Goal: Task Accomplishment & Management: Use online tool/utility

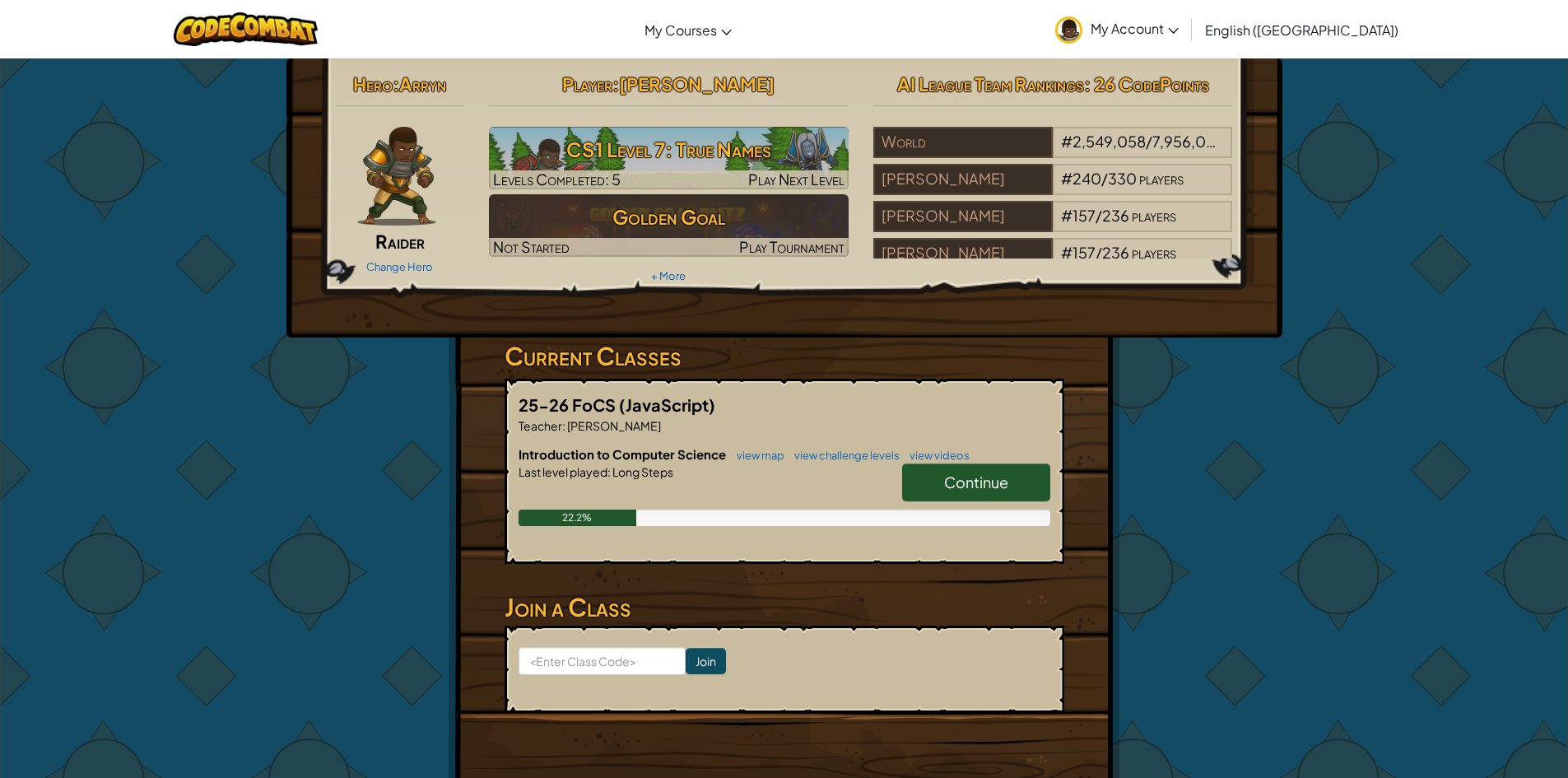
click at [946, 474] on link "Continue" at bounding box center [976, 482] width 148 height 38
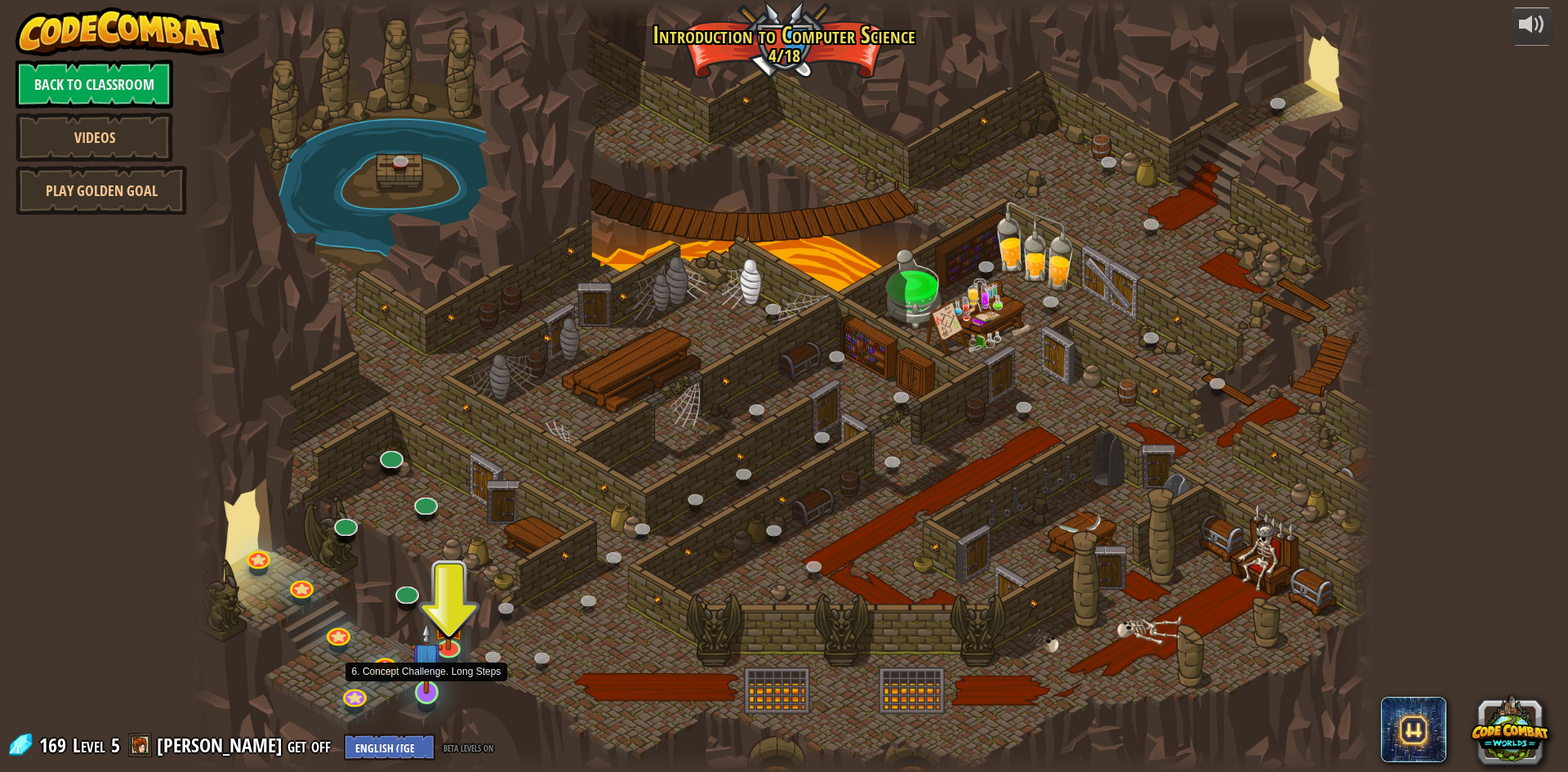
click at [427, 689] on img at bounding box center [427, 658] width 32 height 72
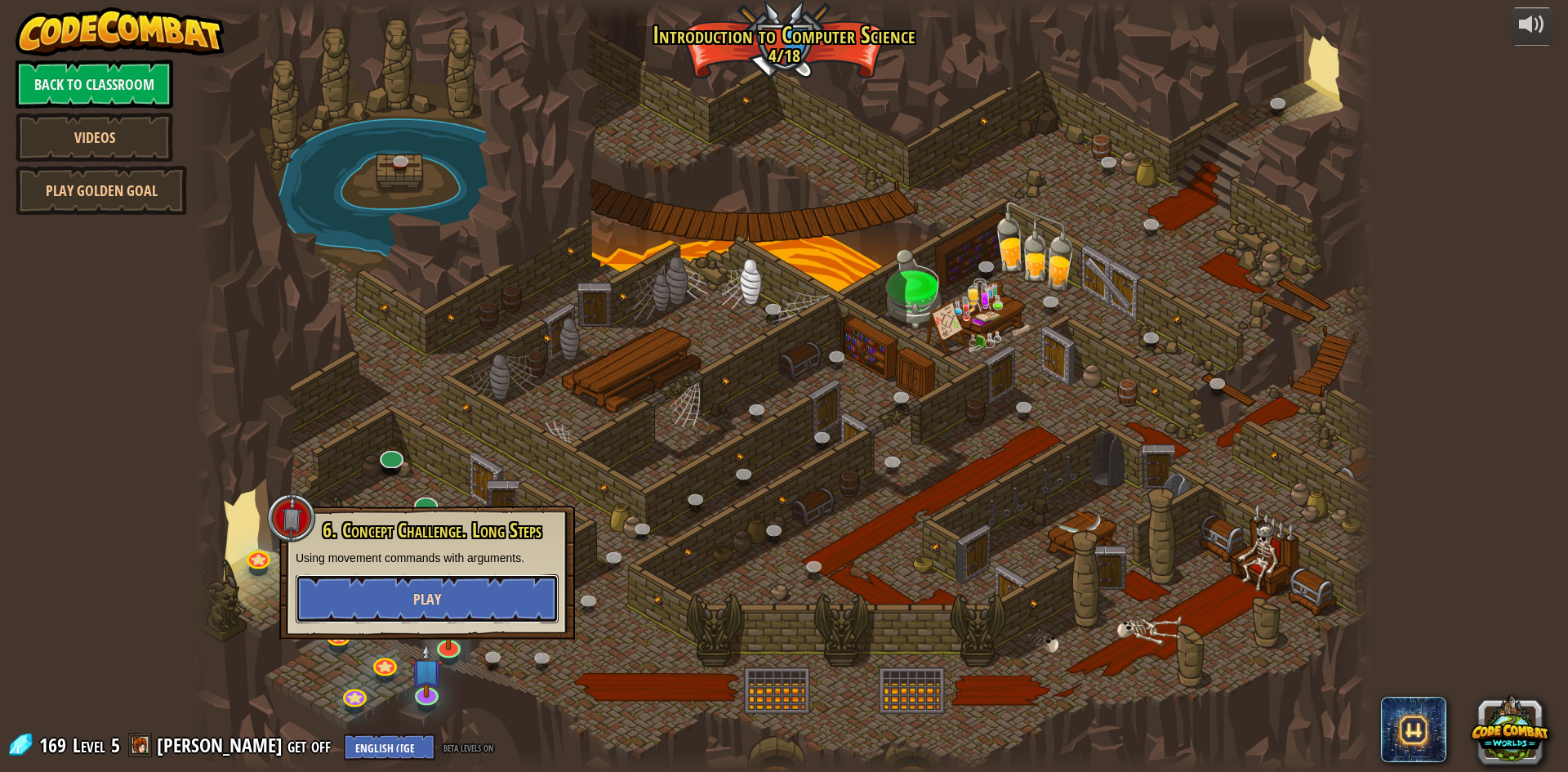
click at [412, 598] on button "Play" at bounding box center [427, 598] width 263 height 49
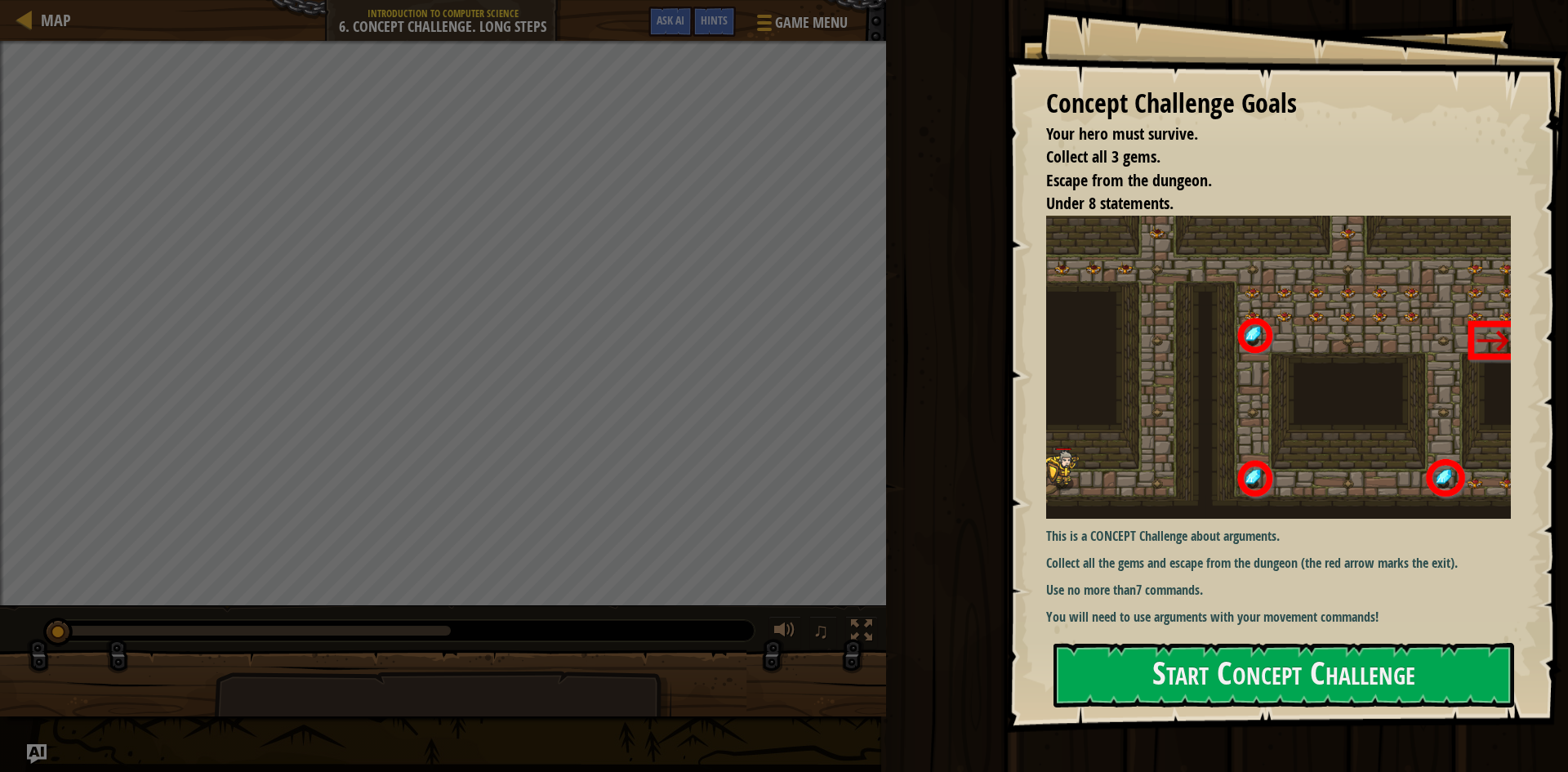
click at [899, 91] on div "Run Submit Done" at bounding box center [1225, 382] width 687 height 764
click at [892, 104] on div "Run Submit Done" at bounding box center [1225, 382] width 687 height 764
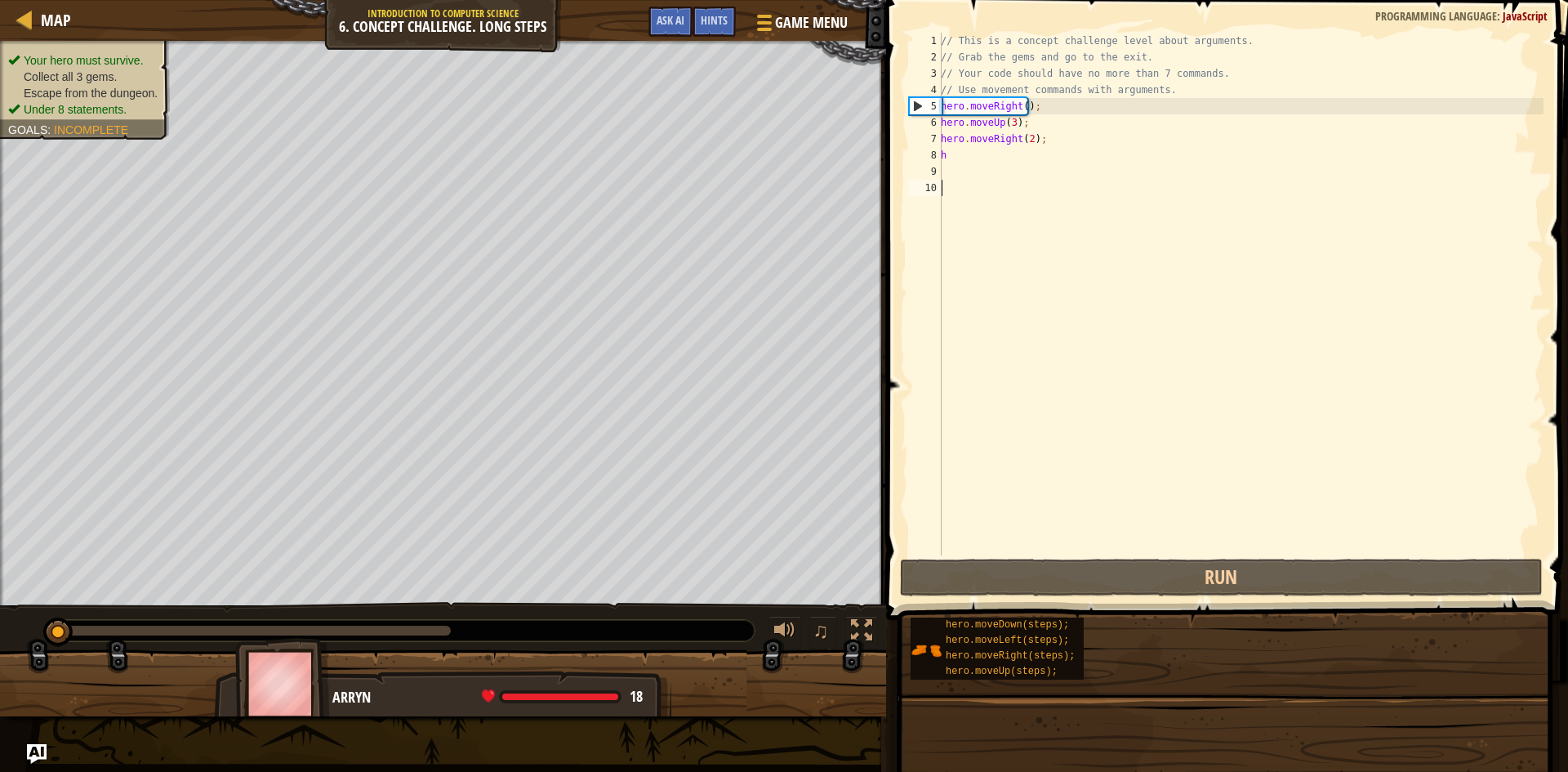
click at [892, 105] on div "1 2 3 4 5 6 7 8 9 10 // This is a concept challenge level about arguments. // G…" at bounding box center [1225, 342] width 687 height 668
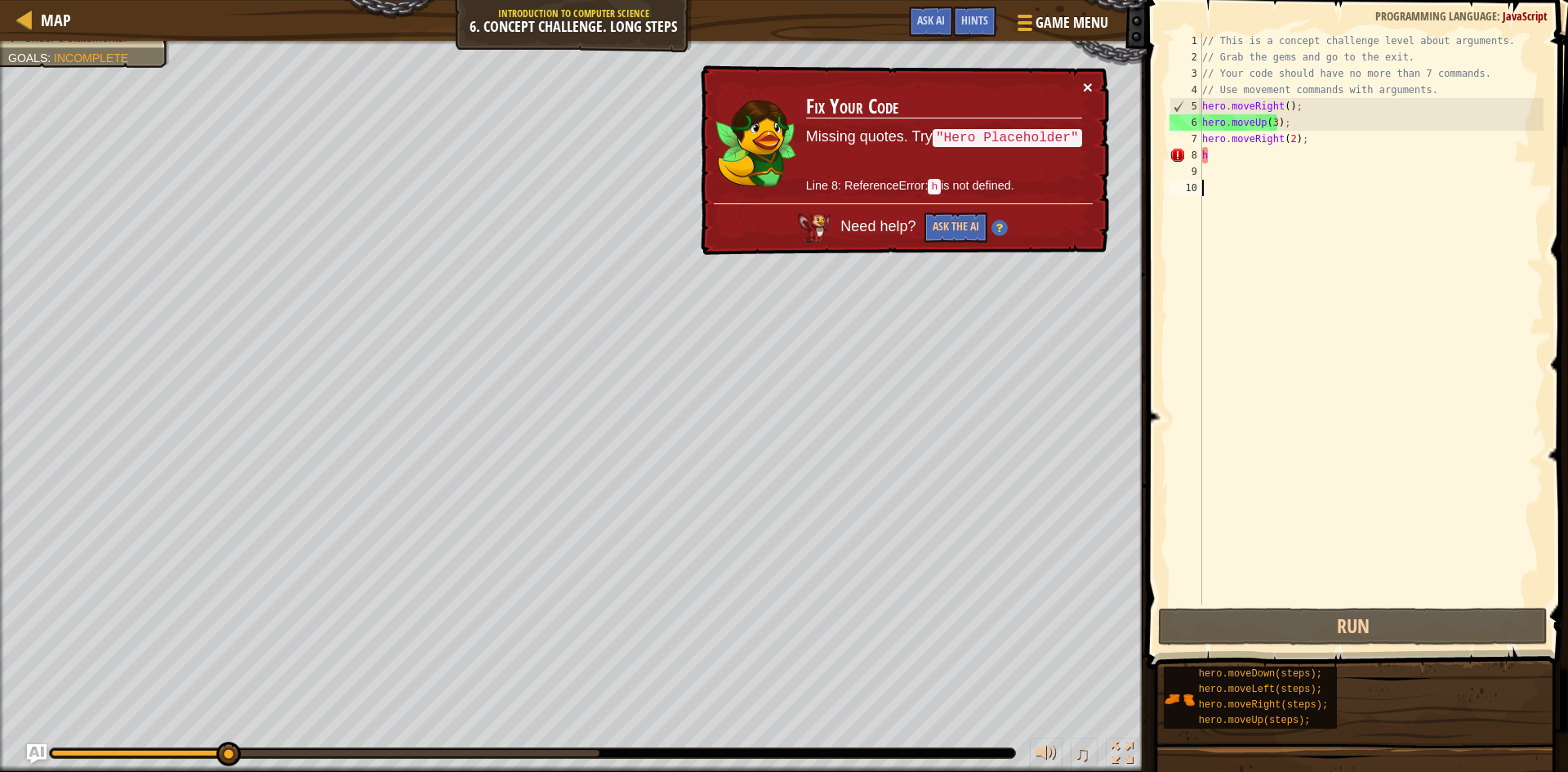
click at [1091, 91] on button "×" at bounding box center [1088, 87] width 10 height 17
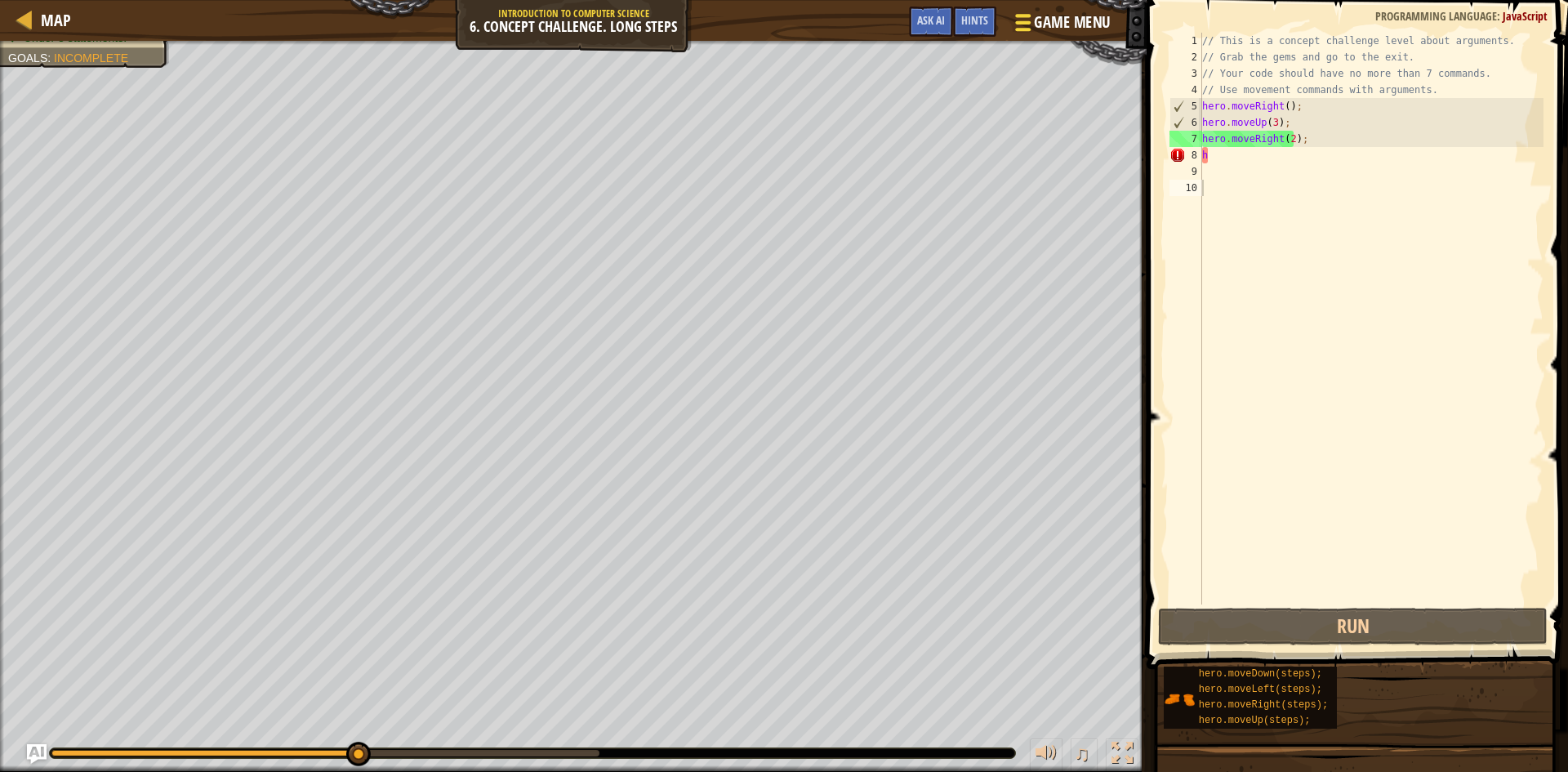
click at [1021, 13] on div at bounding box center [1023, 22] width 22 height 24
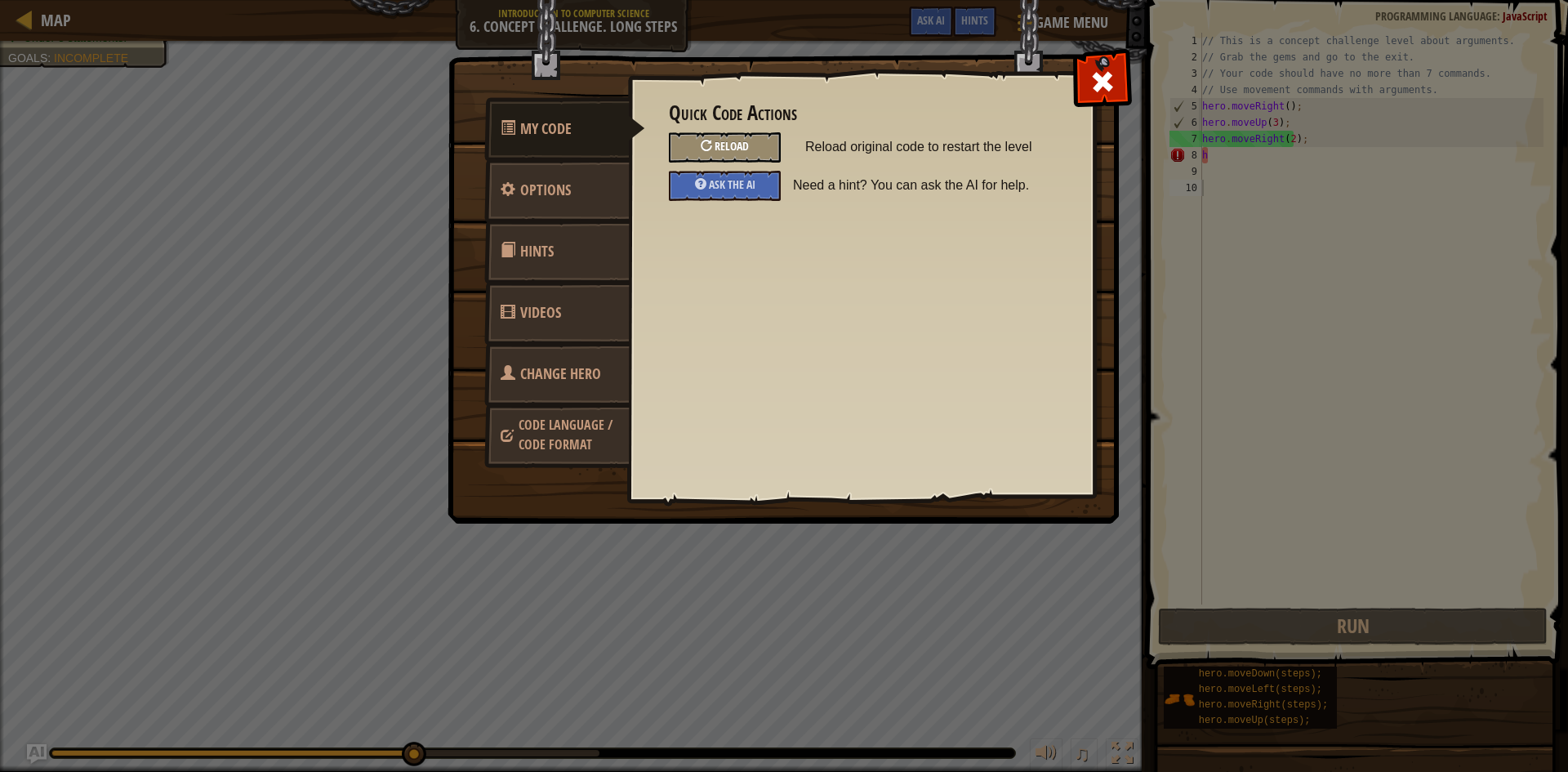
click at [724, 144] on span "Reload" at bounding box center [732, 145] width 34 height 15
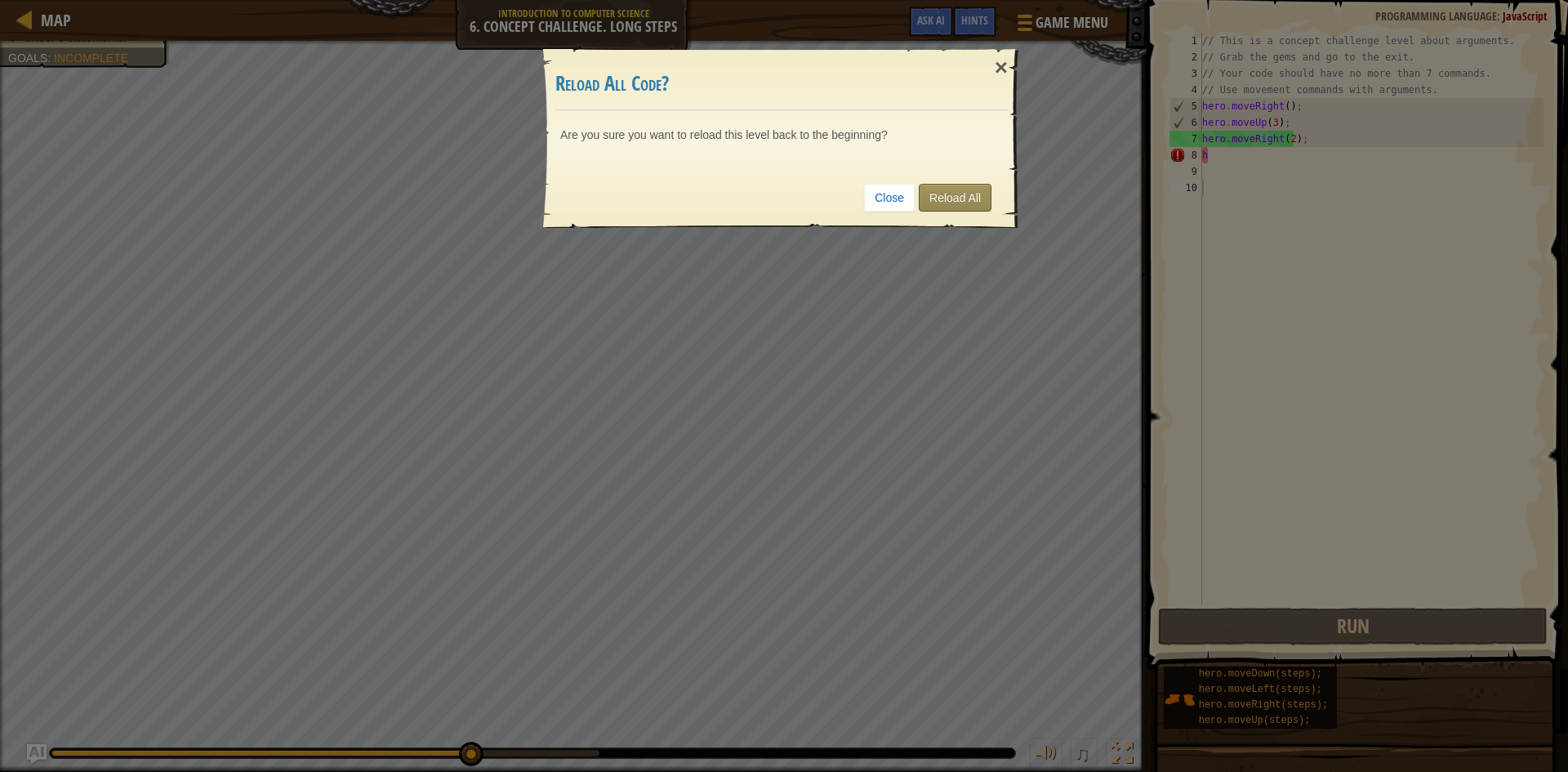
drag, startPoint x: 942, startPoint y: 171, endPoint x: 941, endPoint y: 186, distance: 15.0
click at [941, 185] on div "Close Reload All" at bounding box center [781, 198] width 452 height 61
click at [960, 169] on div "Close Reload All" at bounding box center [781, 198] width 452 height 61
click at [943, 205] on link "Reload All" at bounding box center [955, 197] width 72 height 28
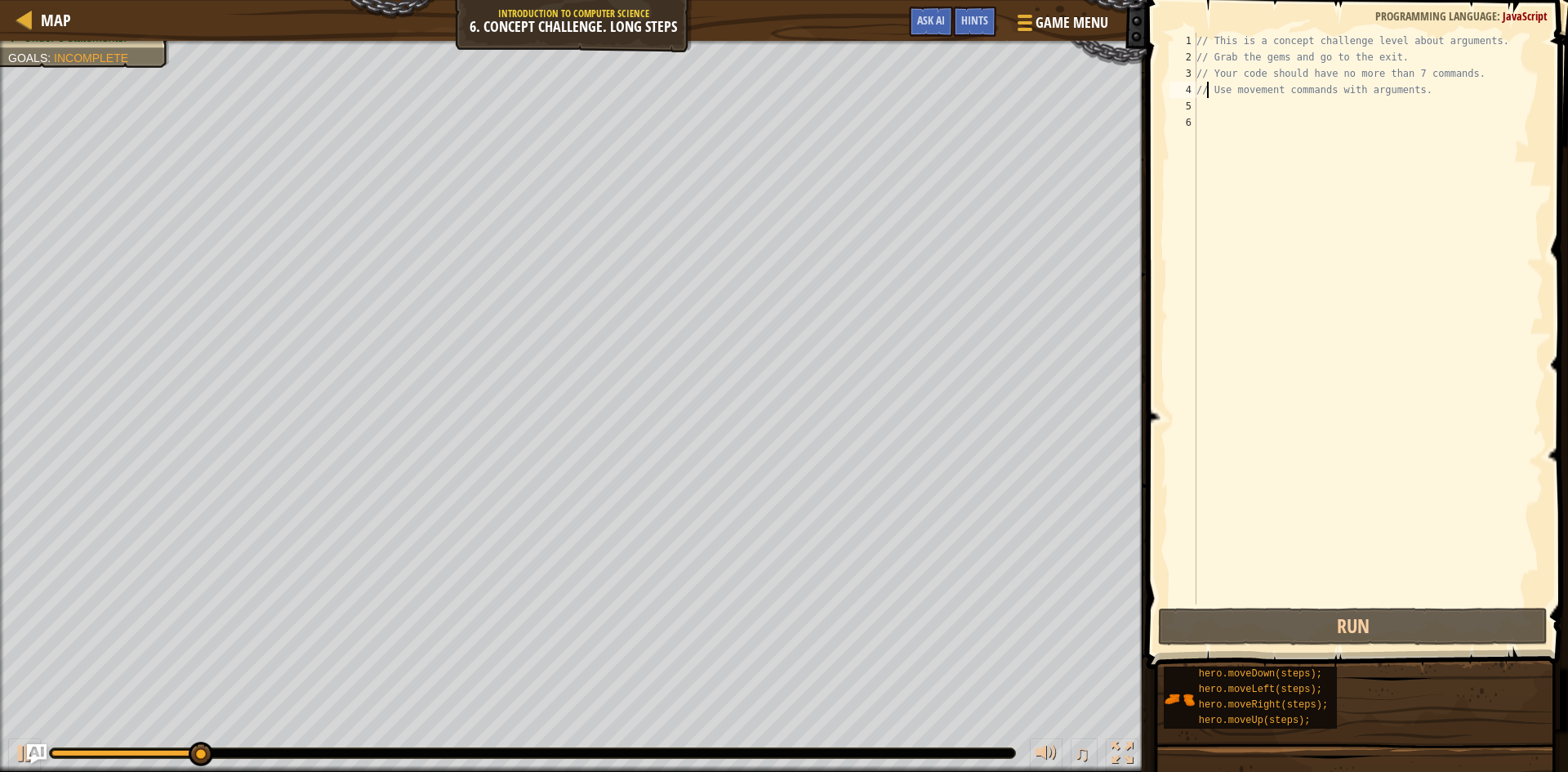
click at [1208, 95] on div "// This is a concept challenge level about arguments. // Grab the gems and go t…" at bounding box center [1368, 335] width 351 height 604
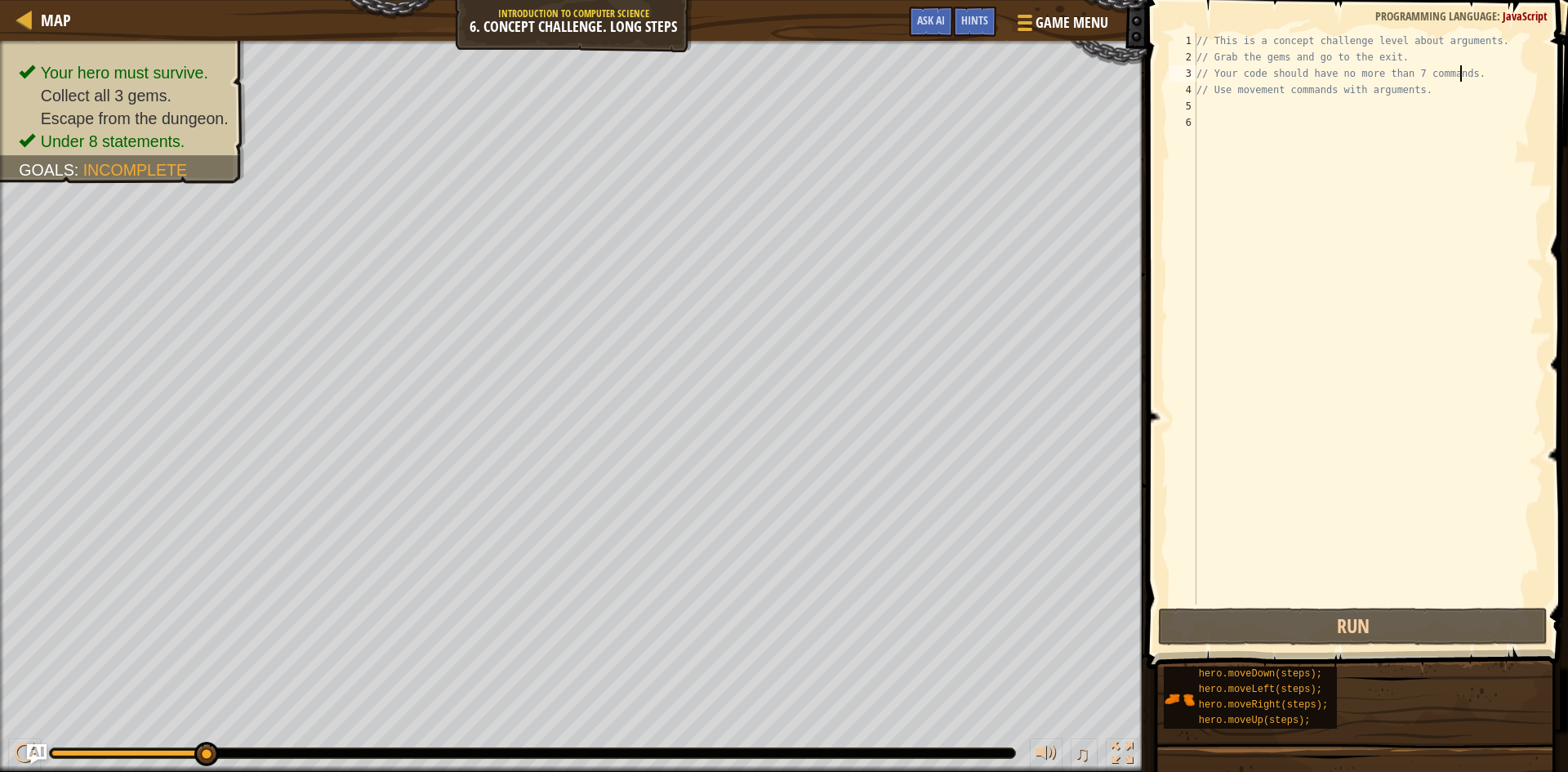
drag, startPoint x: 1462, startPoint y: 71, endPoint x: 1460, endPoint y: 79, distance: 8.2
click at [1463, 72] on div "// This is a concept challenge level about arguments. // Grab the gems and go t…" at bounding box center [1368, 335] width 351 height 604
type textarea "// Your code should have no more than 7 commands."
click at [1432, 102] on div "// This is a concept challenge level about arguments. // Grab the gems and go t…" at bounding box center [1368, 335] width 351 height 604
click at [1432, 100] on div "// This is a concept challenge level about arguments. // Grab the gems and go t…" at bounding box center [1368, 335] width 351 height 604
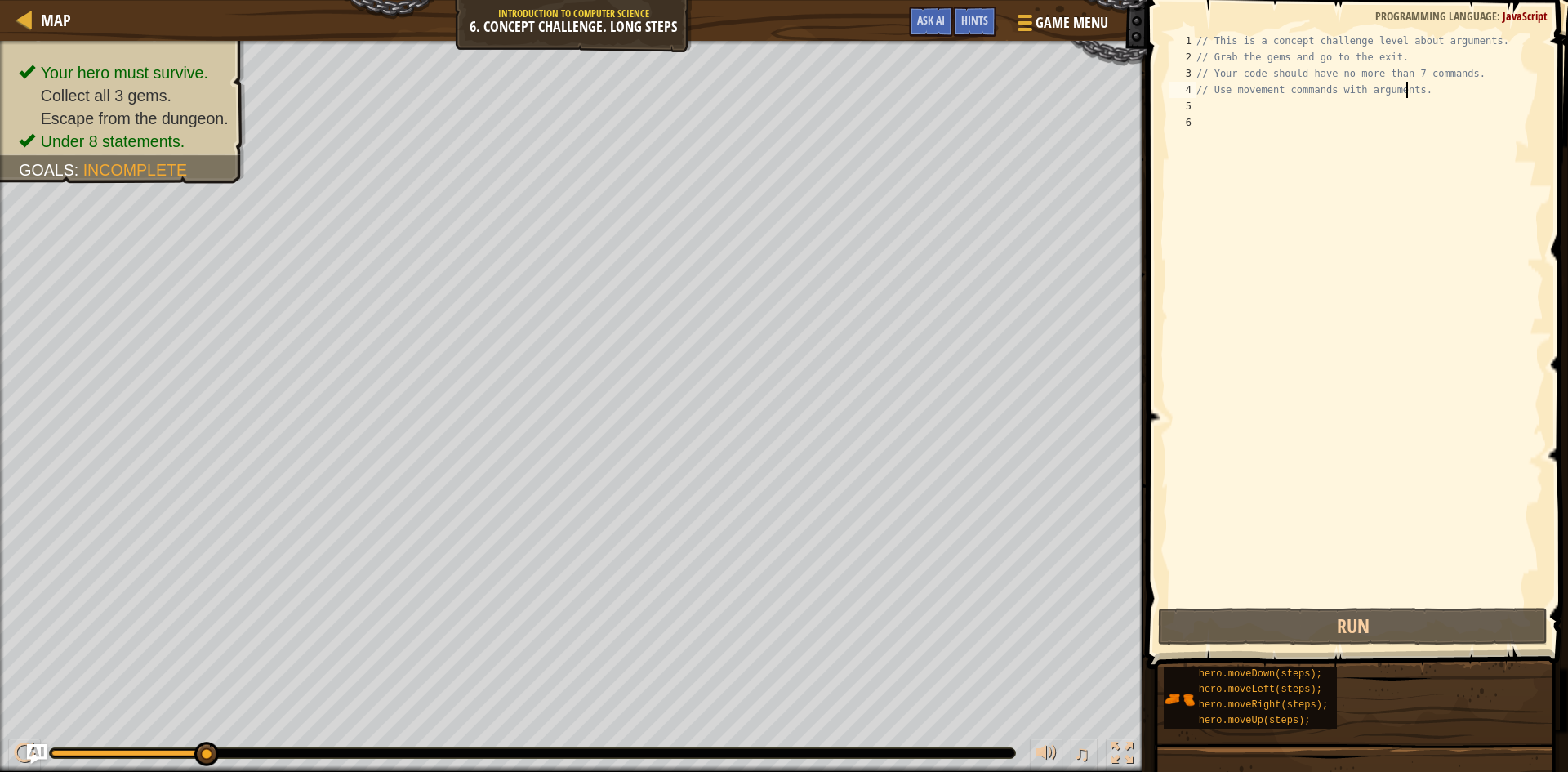
click at [1406, 84] on div "// This is a concept challenge level about arguments. // Grab the gems and go t…" at bounding box center [1368, 335] width 351 height 604
click at [1404, 86] on div "// This is a concept challenge level about arguments. // Grab the gems and go t…" at bounding box center [1368, 335] width 351 height 604
click at [1423, 83] on div "// This is a concept challenge level about arguments. // Grab the gems and go t…" at bounding box center [1368, 335] width 351 height 604
type textarea "/"
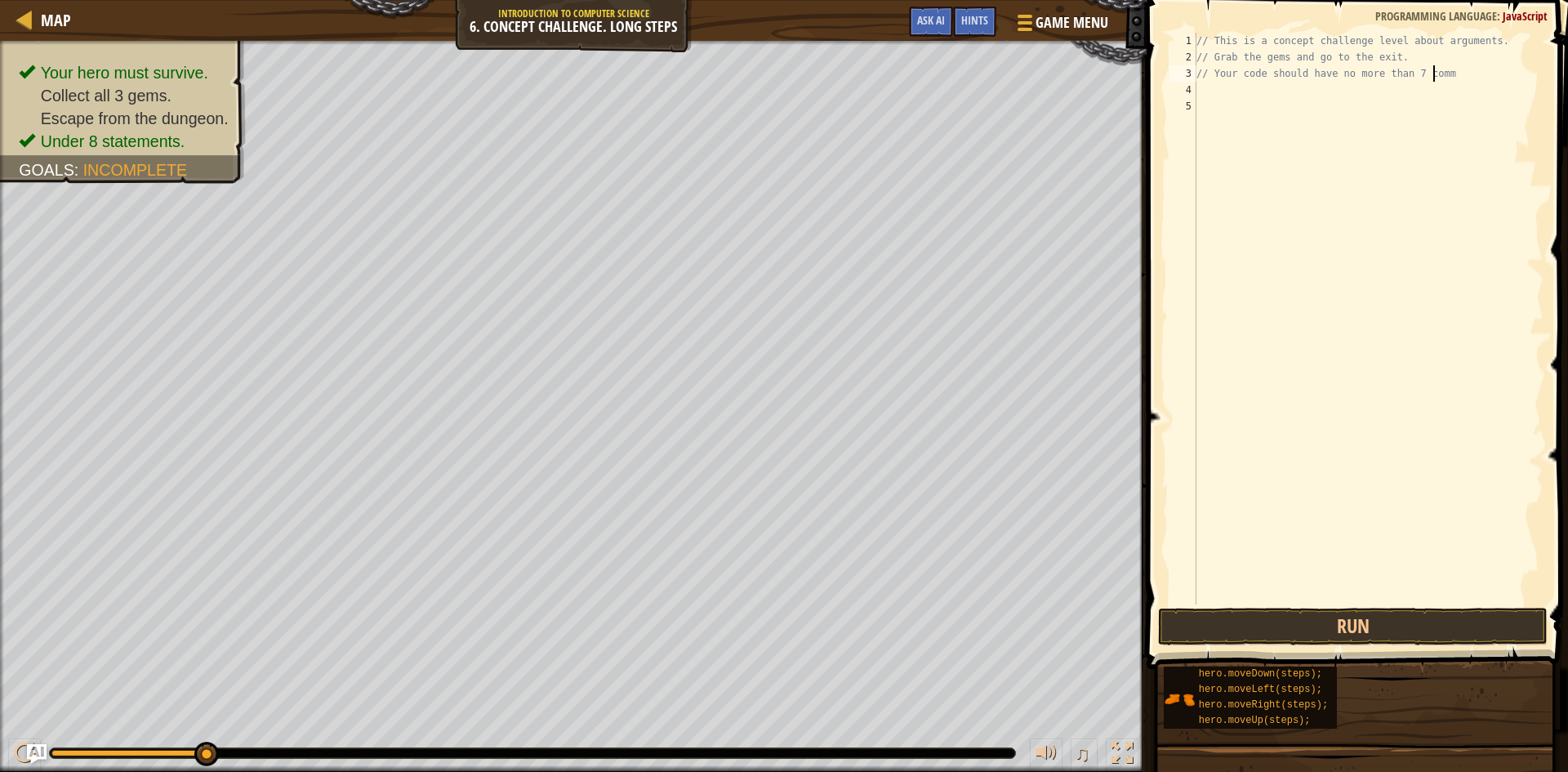
click at [1441, 72] on div "// This is a concept challenge level about arguments. // Grab the gems and go t…" at bounding box center [1368, 335] width 351 height 604
type textarea "/"
click at [1407, 46] on div "// This is a concept challenge level about arguments. // Grab the gems and go t…" at bounding box center [1368, 335] width 351 height 604
click at [1403, 62] on div "// This is a concept challenge level about arguments. // Grab the gems and go t…" at bounding box center [1368, 335] width 351 height 604
type textarea "// Grab the gems and go to the exit."
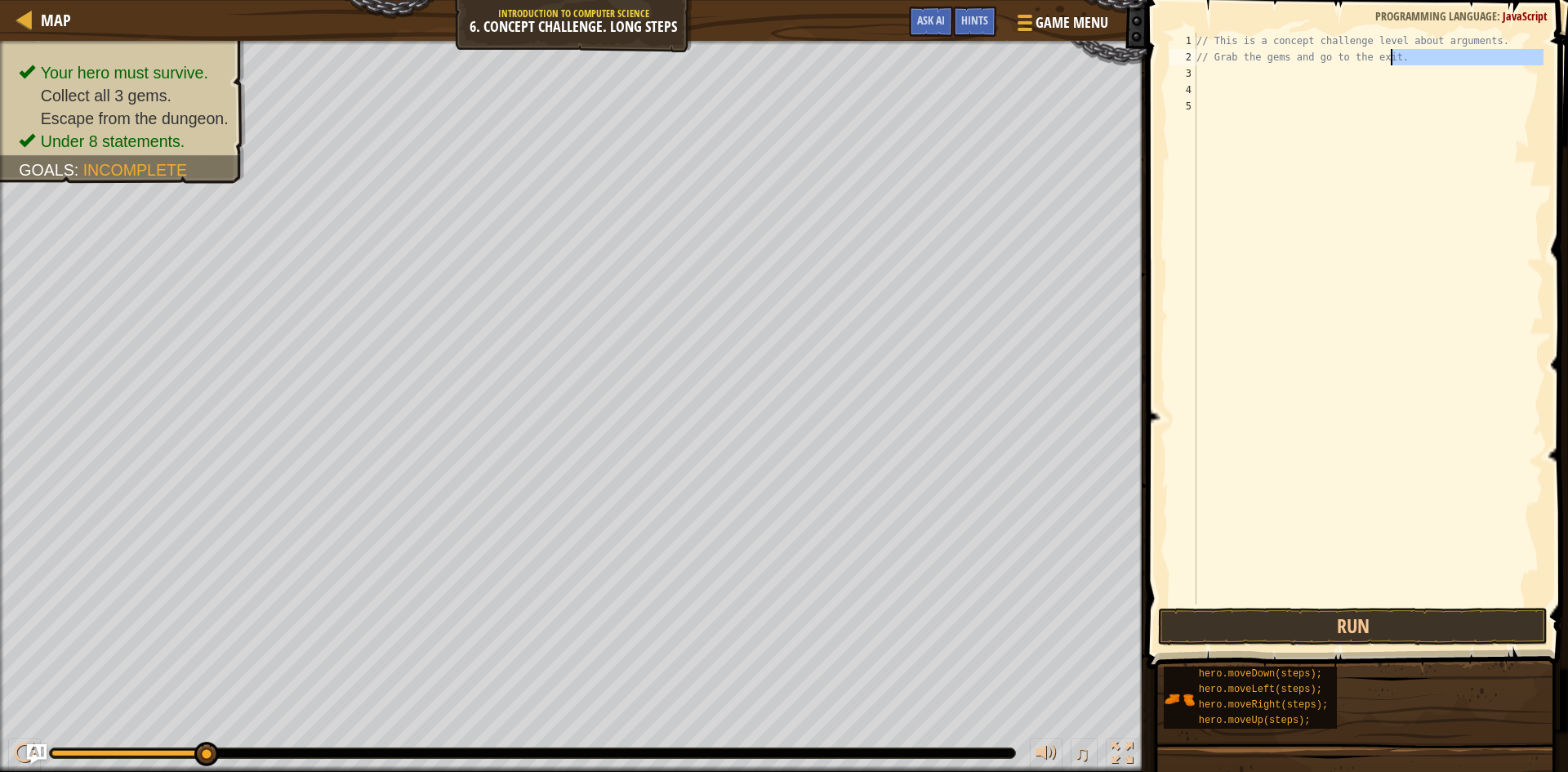
click at [1200, 67] on div "// This is a concept challenge level about arguments. // Grab the gems and go t…" at bounding box center [1368, 319] width 351 height 572
click at [1427, 53] on div "// This is a concept challenge level about arguments. // Grab the gems and go t…" at bounding box center [1368, 335] width 351 height 604
type textarea "/"
click at [1502, 37] on div "// This is a concept challenge level about arguments." at bounding box center [1368, 335] width 351 height 604
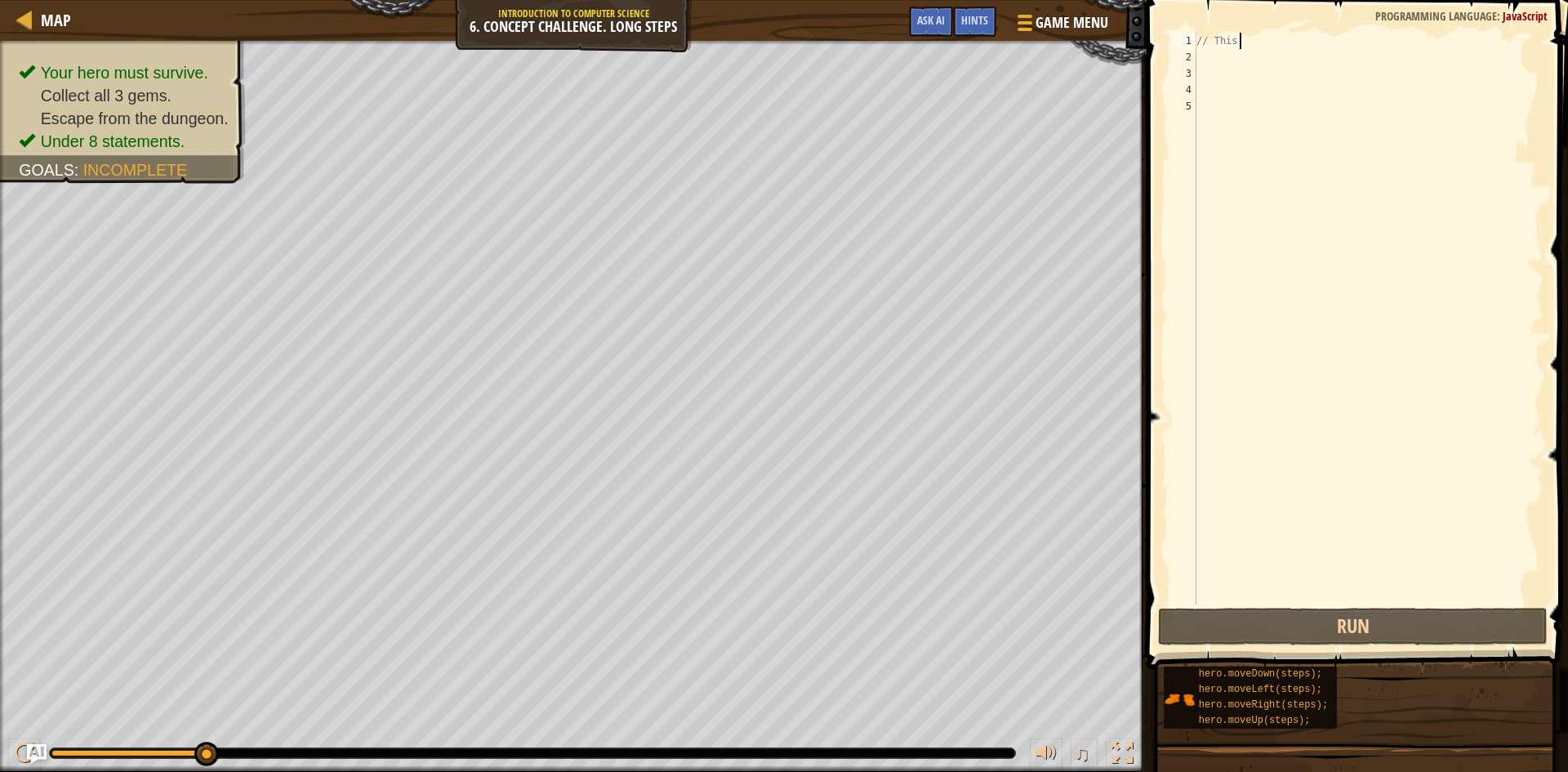
type textarea "/"
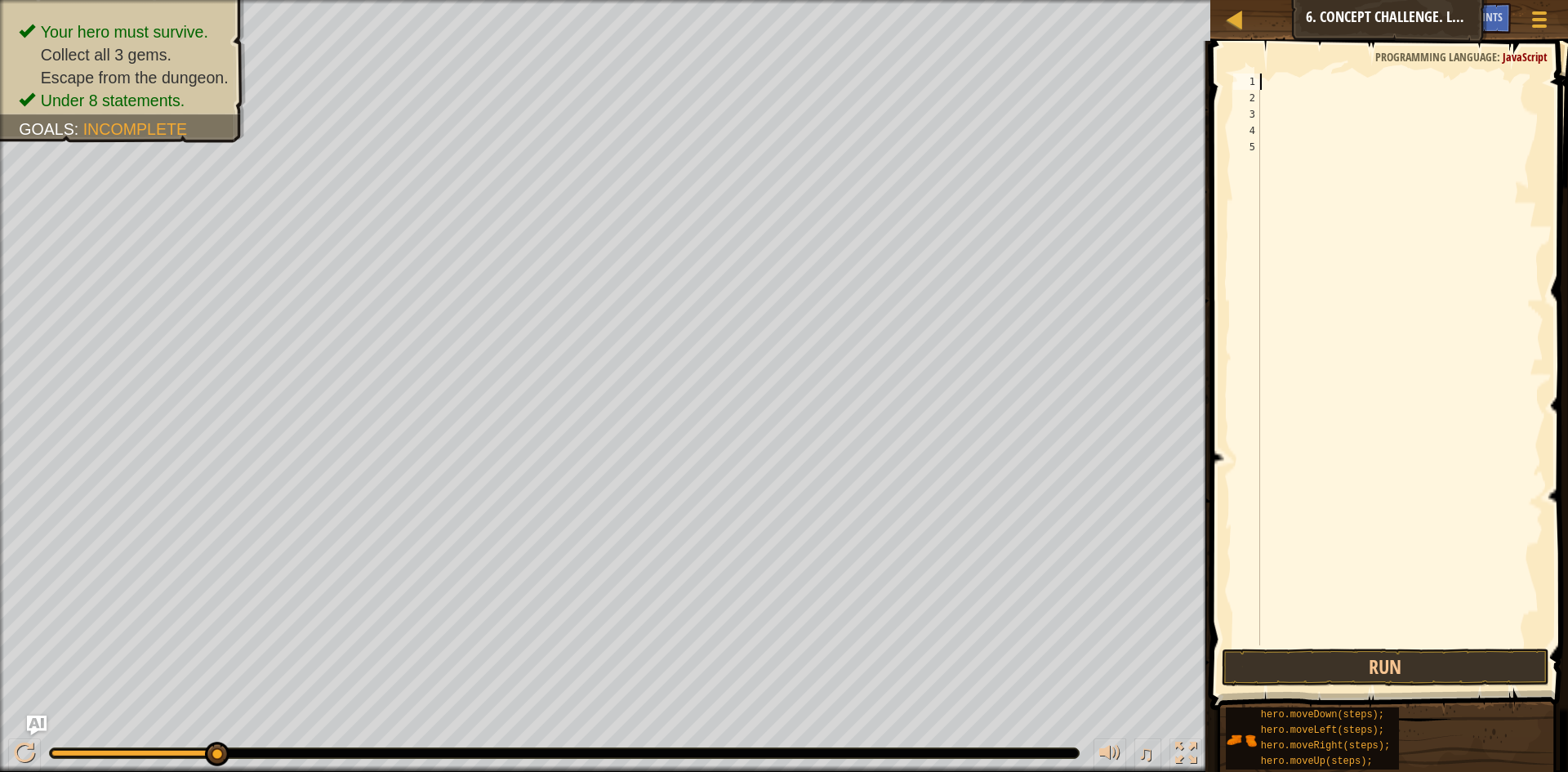
type textarea "h"
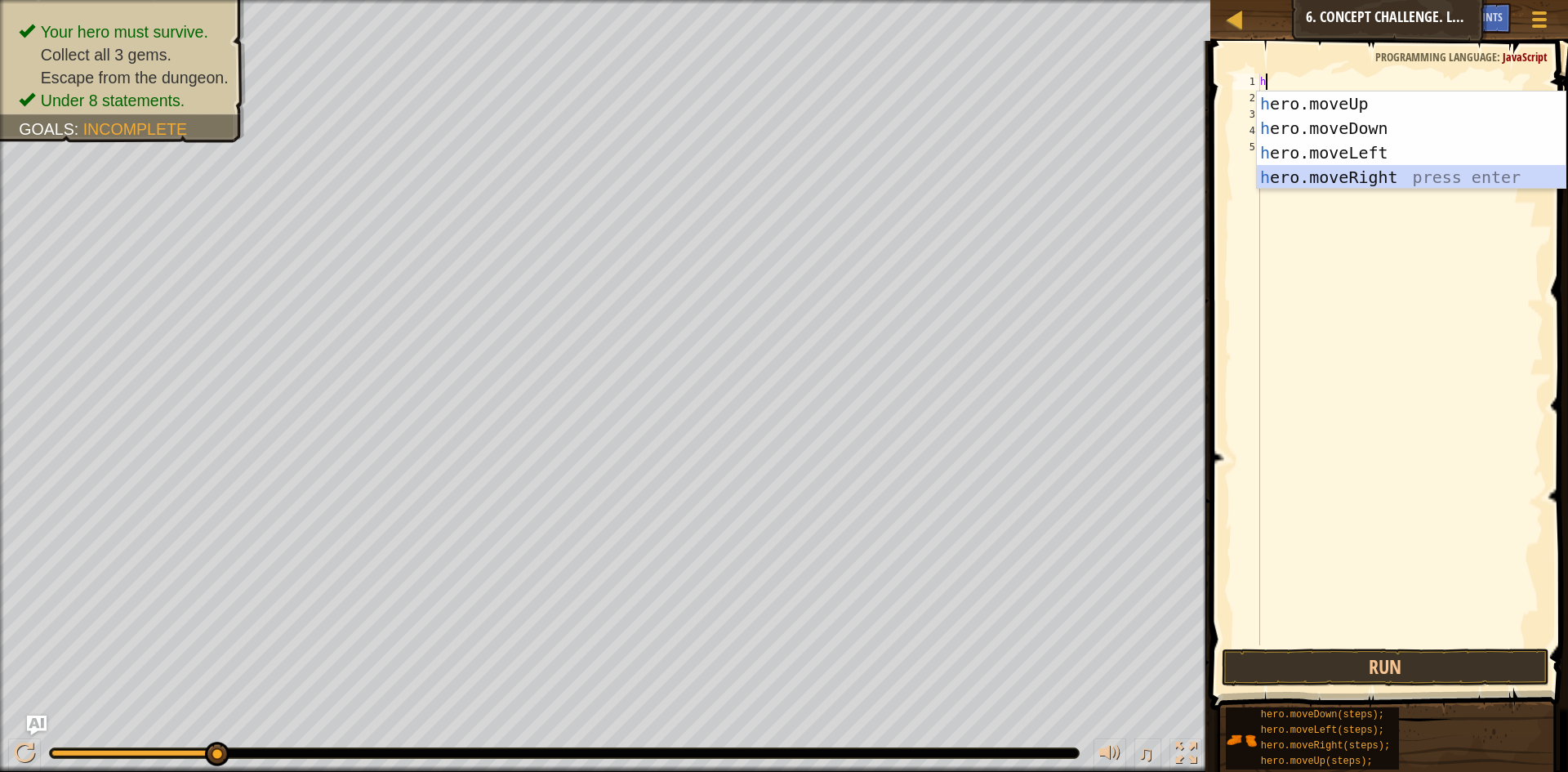
click at [1299, 174] on div "h ero.moveUp press enter h ero.moveDown press enter h ero.moveLeft press enter …" at bounding box center [1412, 165] width 309 height 147
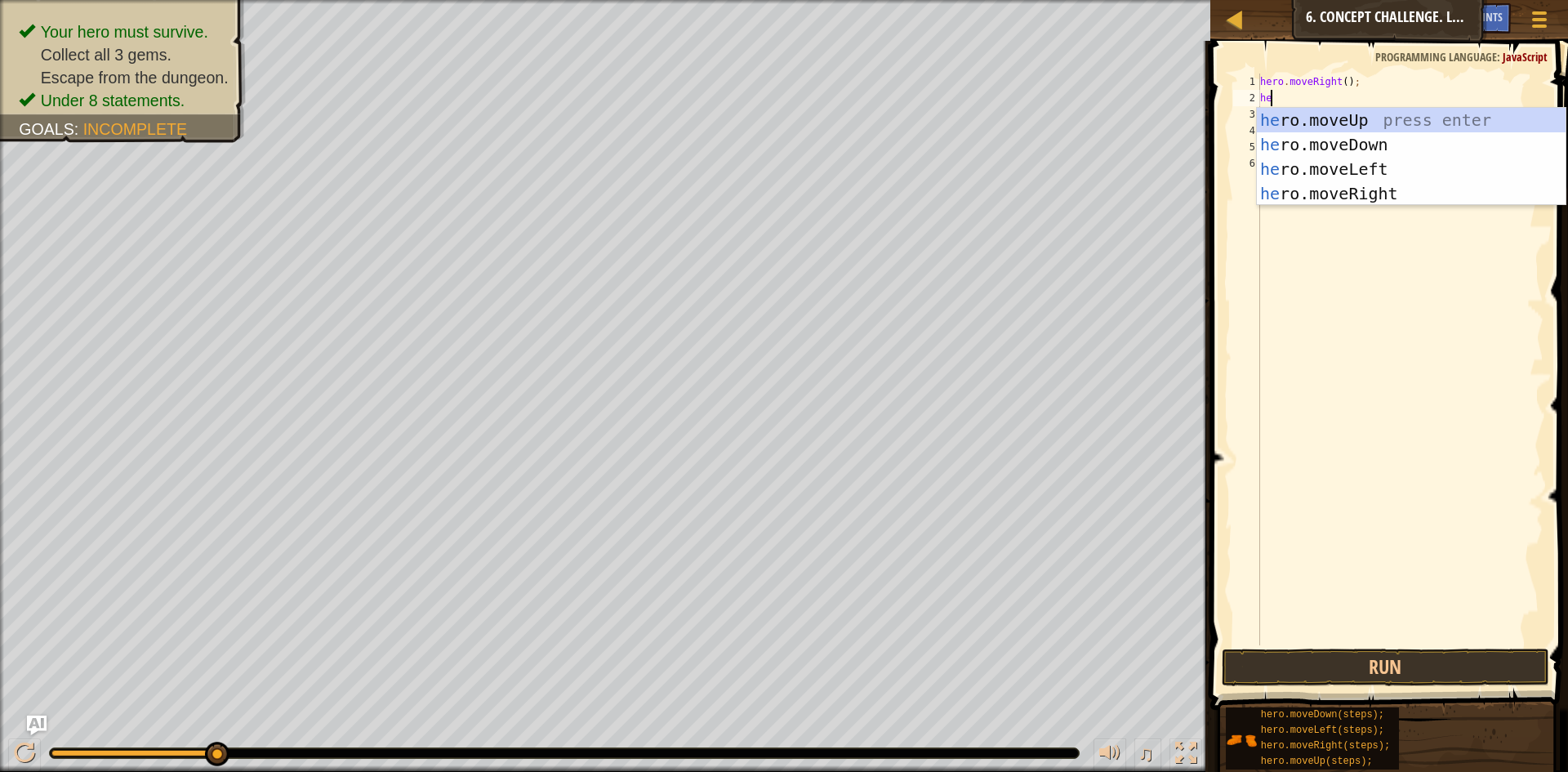
type textarea "her"
click at [1290, 119] on div "her o.moveUp press enter her o.moveDown press enter her o.moveLeft press enter …" at bounding box center [1412, 181] width 309 height 147
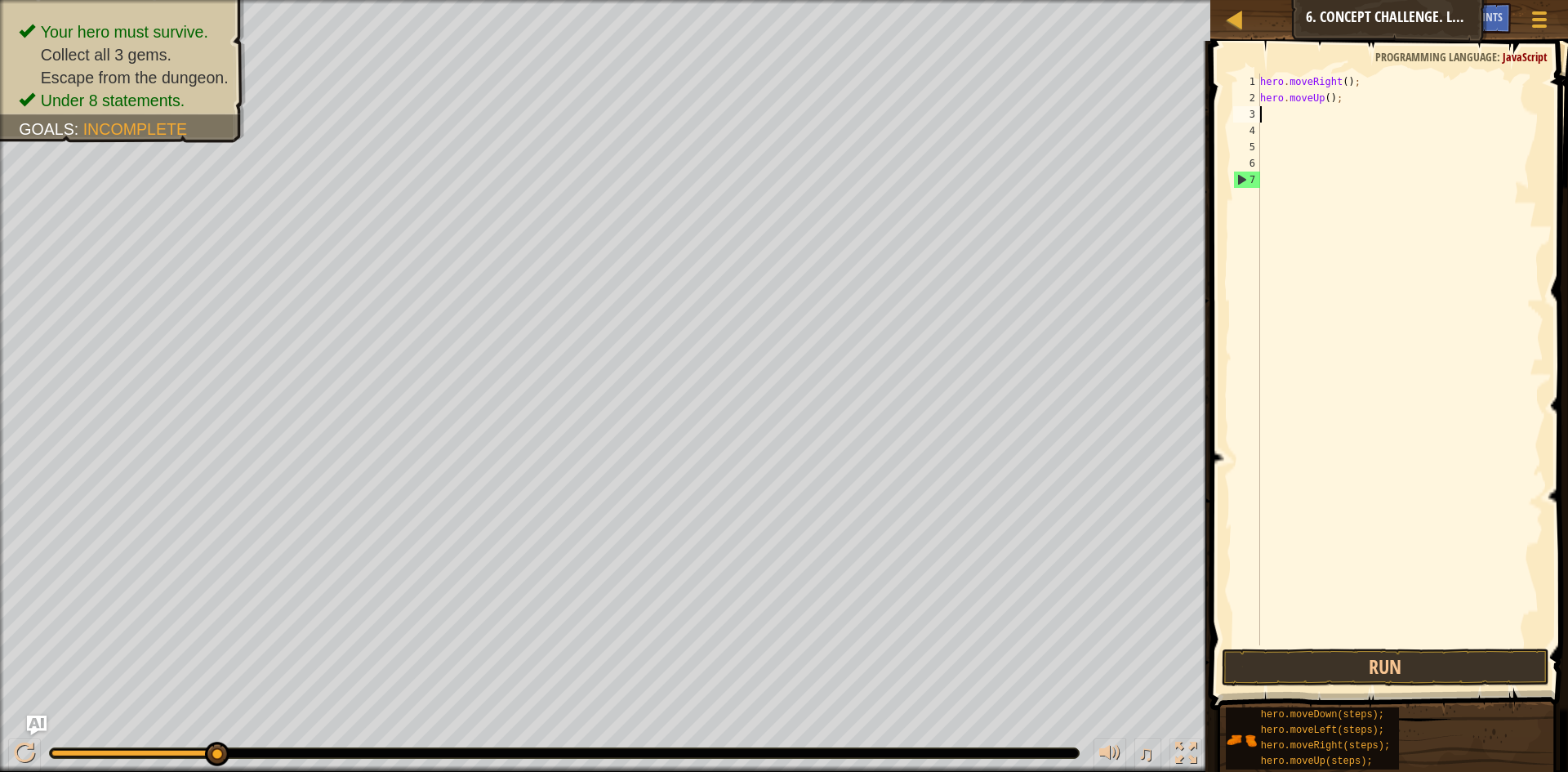
scroll to position [7, 0]
click at [1323, 96] on div "hero . moveRight ( ) ; hero . moveUp ( ) ;" at bounding box center [1400, 375] width 286 height 604
click at [1328, 95] on div "hero . moveRight ( ) ; hero . moveUp ( ) ;" at bounding box center [1400, 375] width 286 height 604
click at [1320, 99] on div "hero . moveRight ( ) ; hero . moveUp ( ) ;" at bounding box center [1400, 375] width 286 height 604
click at [1323, 99] on div "hero . moveRight ( ) ; hero . moveUp ( ) ;" at bounding box center [1400, 375] width 286 height 604
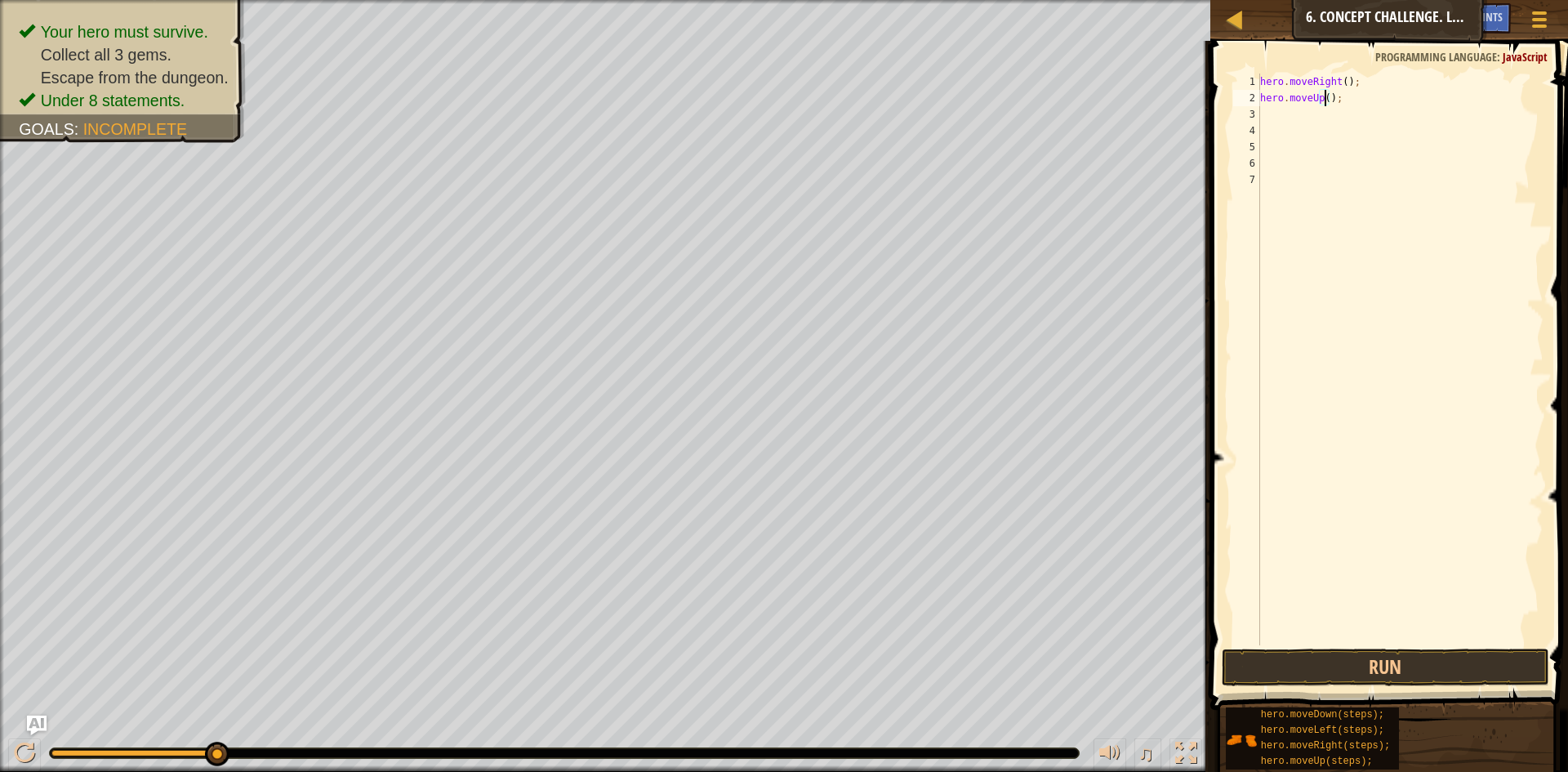
type textarea "hero.moveUp(3);"
click at [1304, 114] on div "hero . moveRight ( ) ; hero . moveUp ( 3 ) ;" at bounding box center [1400, 375] width 286 height 604
type textarea "h"
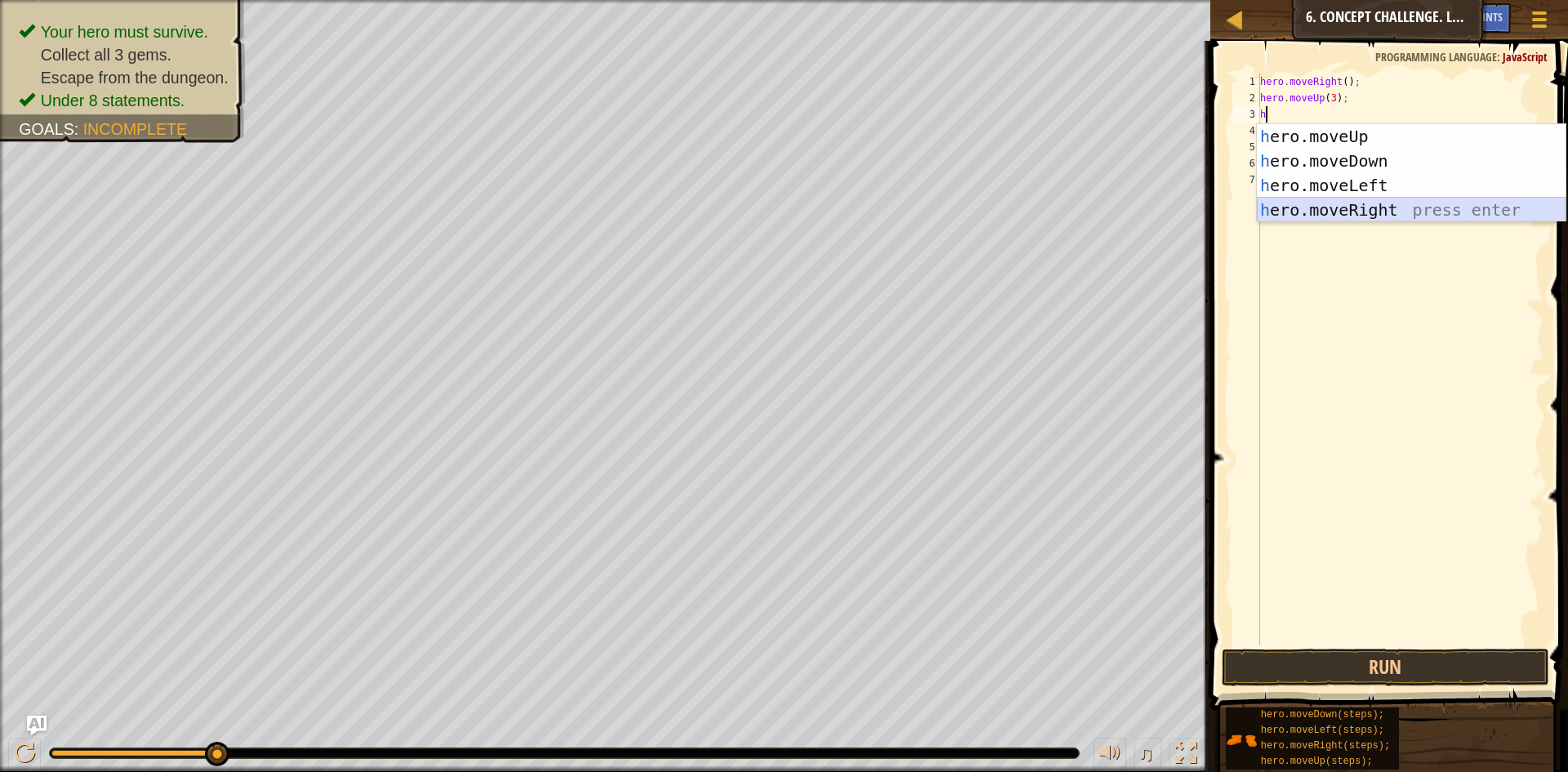
click at [1307, 212] on div "h ero.moveUp press enter h ero.moveDown press enter h ero.moveLeft press enter …" at bounding box center [1412, 197] width 309 height 147
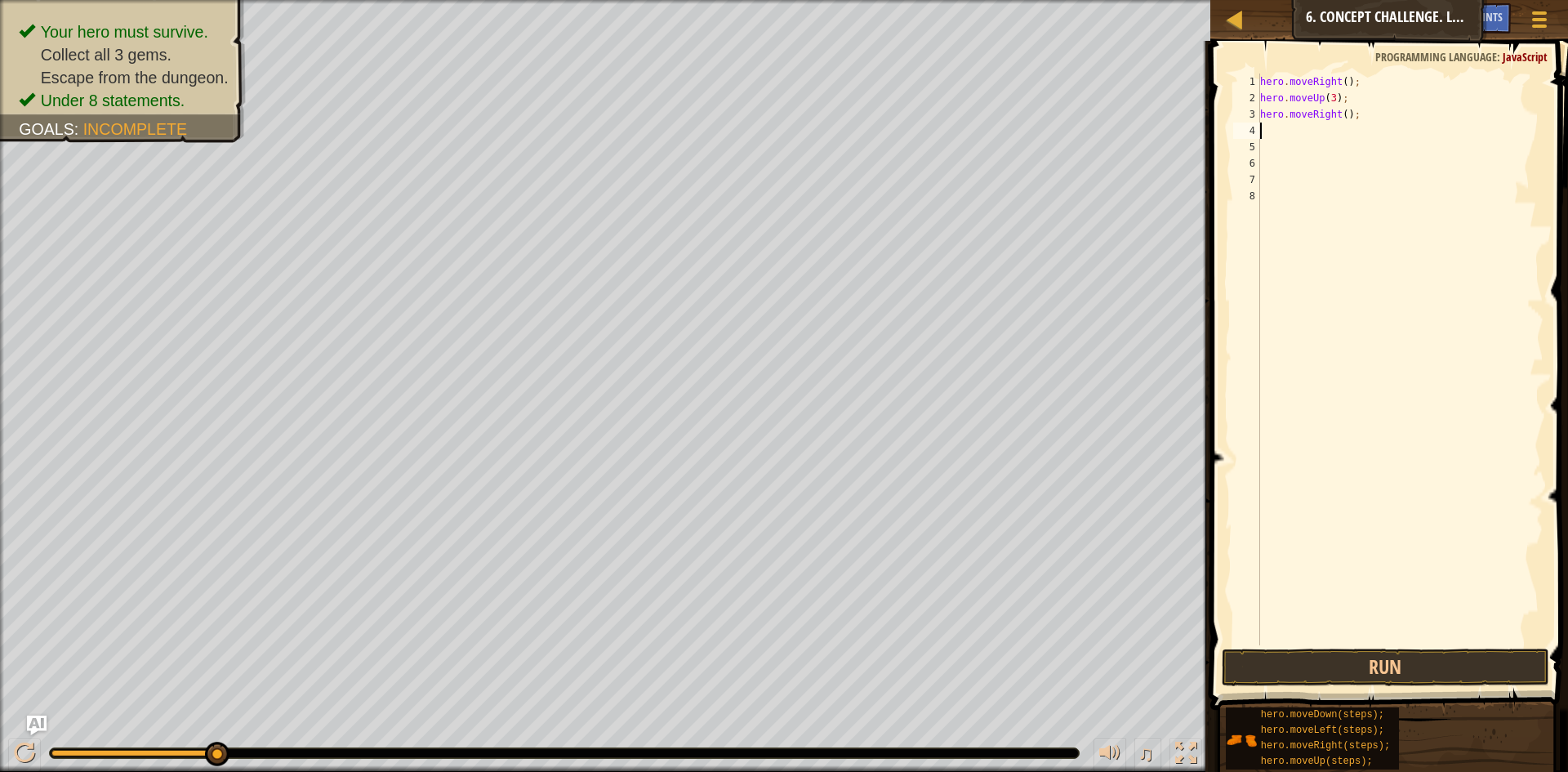
type textarea "h"
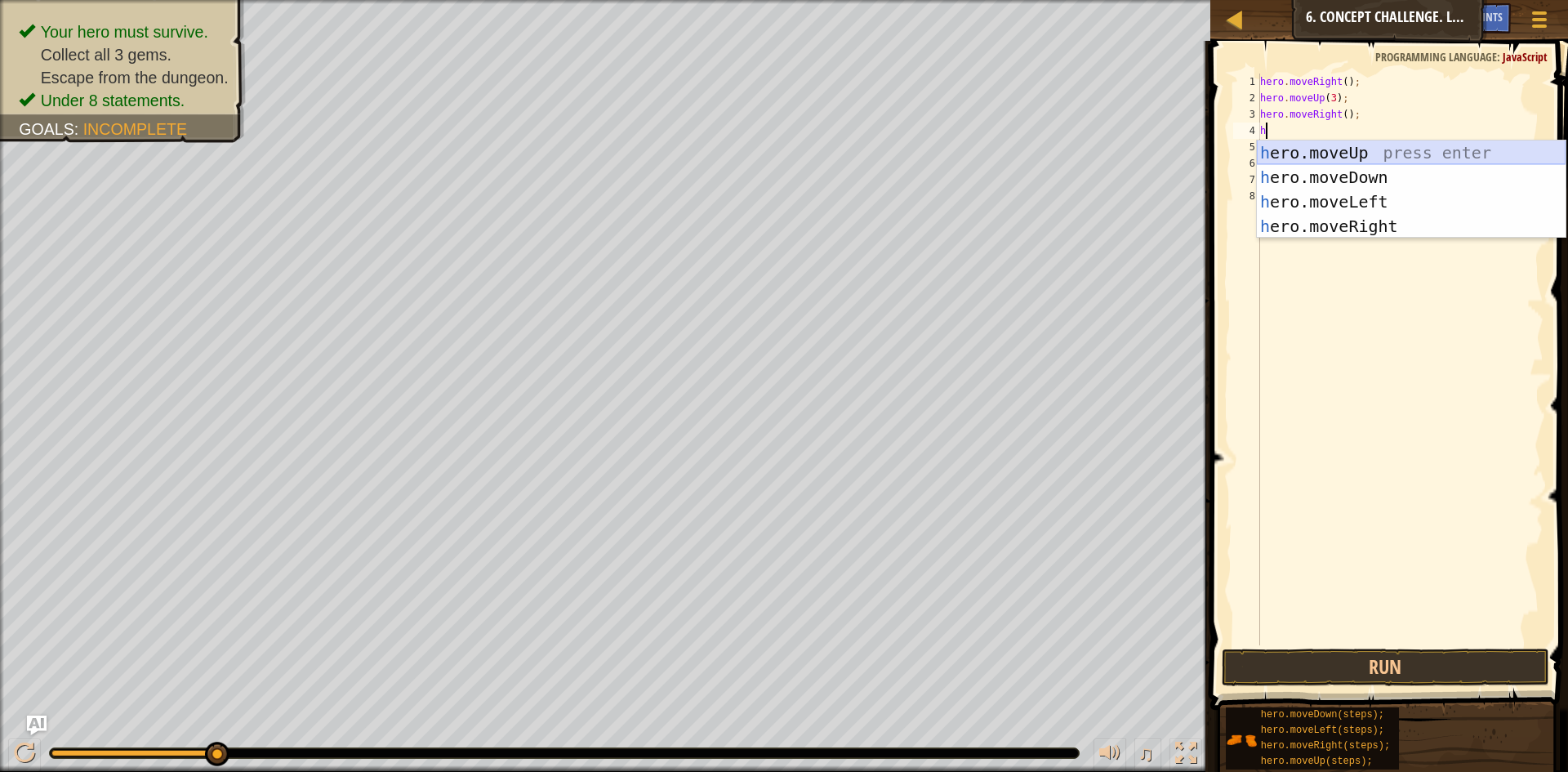
click at [1281, 150] on div "h ero.moveUp press enter h ero.moveDown press enter h ero.moveLeft press enter …" at bounding box center [1412, 213] width 309 height 147
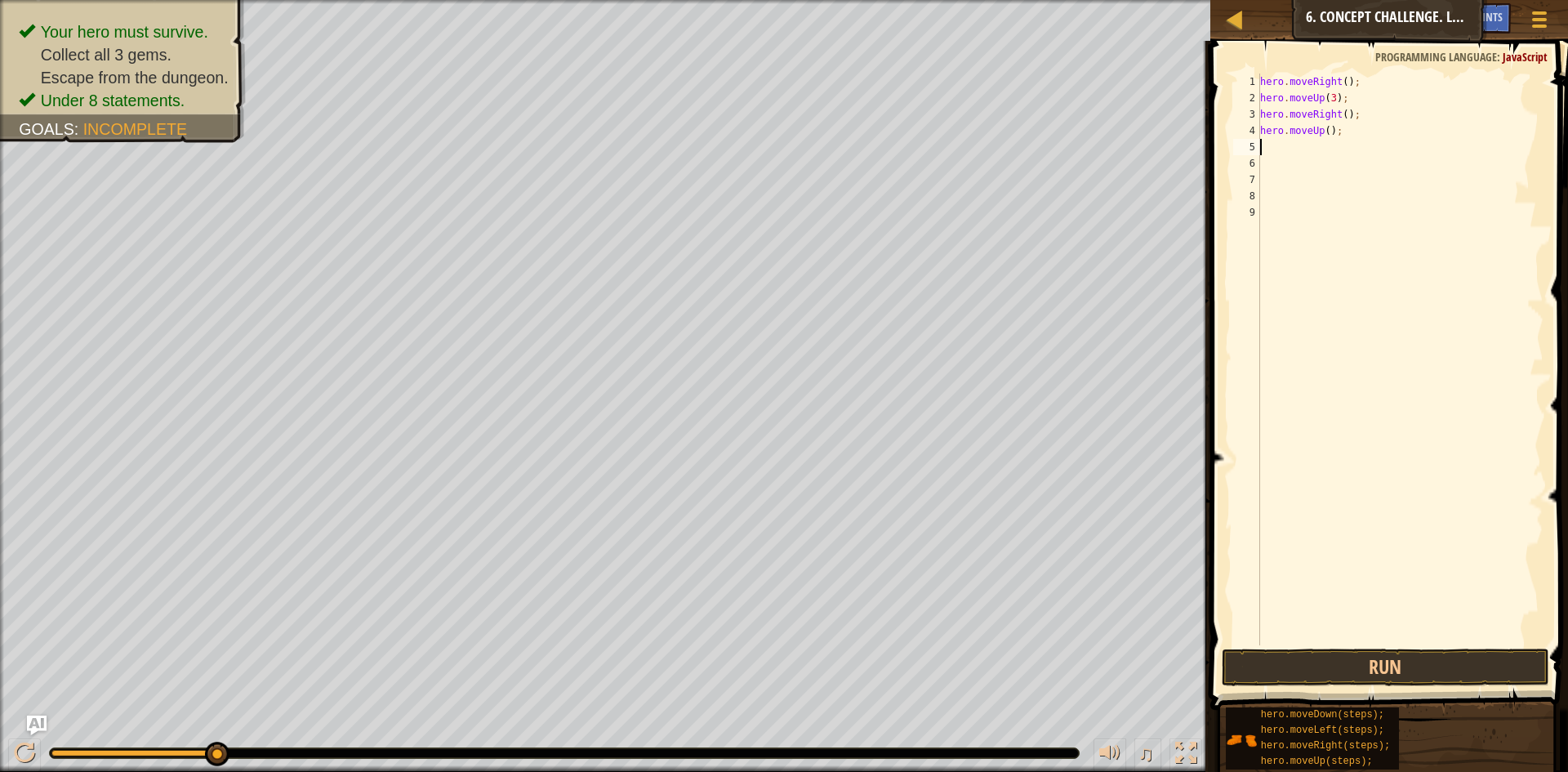
click at [1321, 122] on div "hero . moveRight ( ) ; hero . moveUp ( 3 ) ; hero . moveRight ( ) ; hero . move…" at bounding box center [1400, 375] width 286 height 604
click at [1323, 132] on div "hero . moveRight ( ) ; hero . moveUp ( 3 ) ; hero . moveRight ( ) ; hero . move…" at bounding box center [1400, 375] width 286 height 604
type textarea "hero.moveUp(3);"
click at [1288, 141] on div "hero . moveRight ( ) ; hero . moveUp ( 3 ) ; hero . moveRight ( ) ; hero . move…" at bounding box center [1400, 375] width 286 height 604
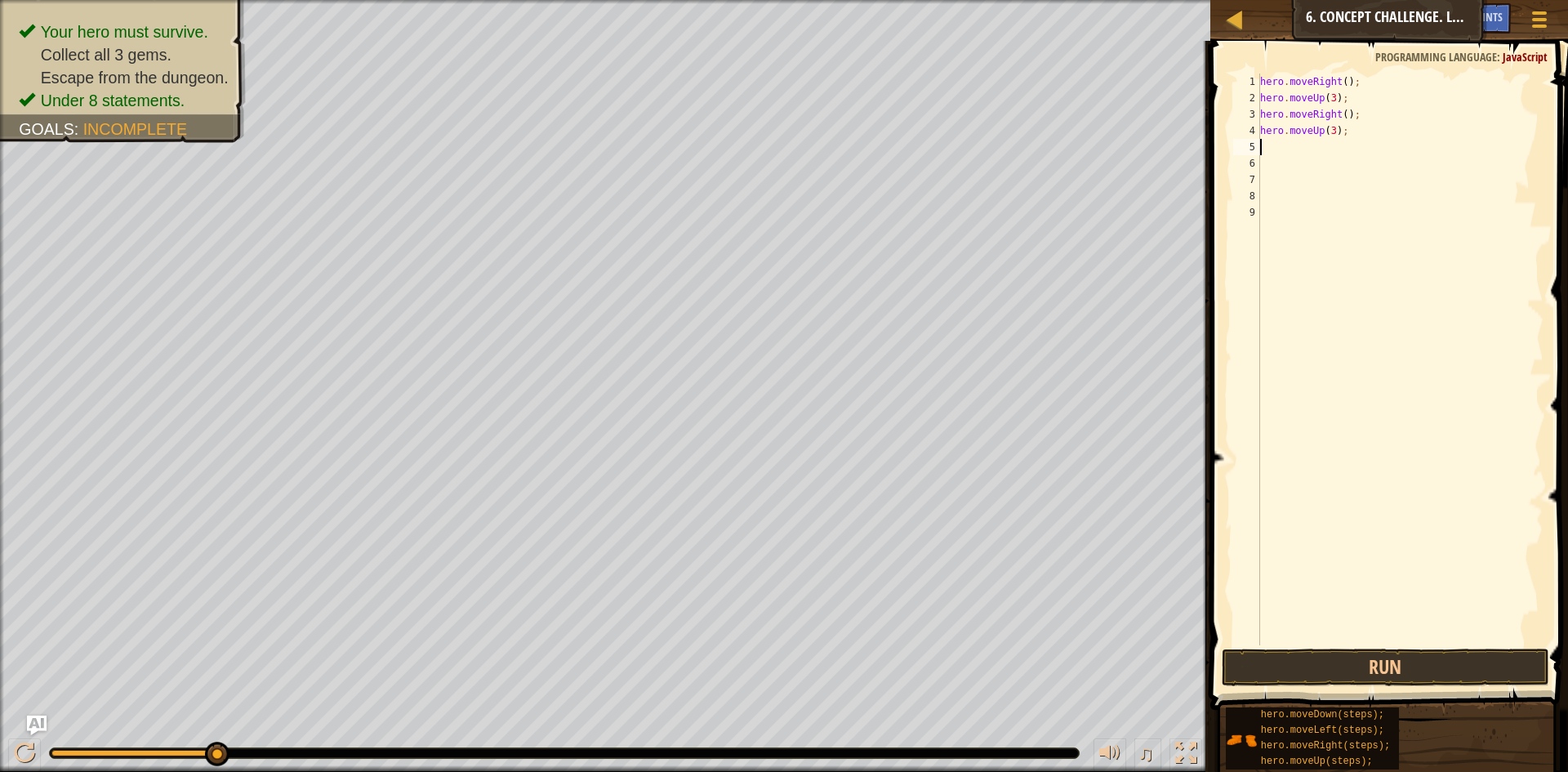
scroll to position [7, 0]
type textarea "h"
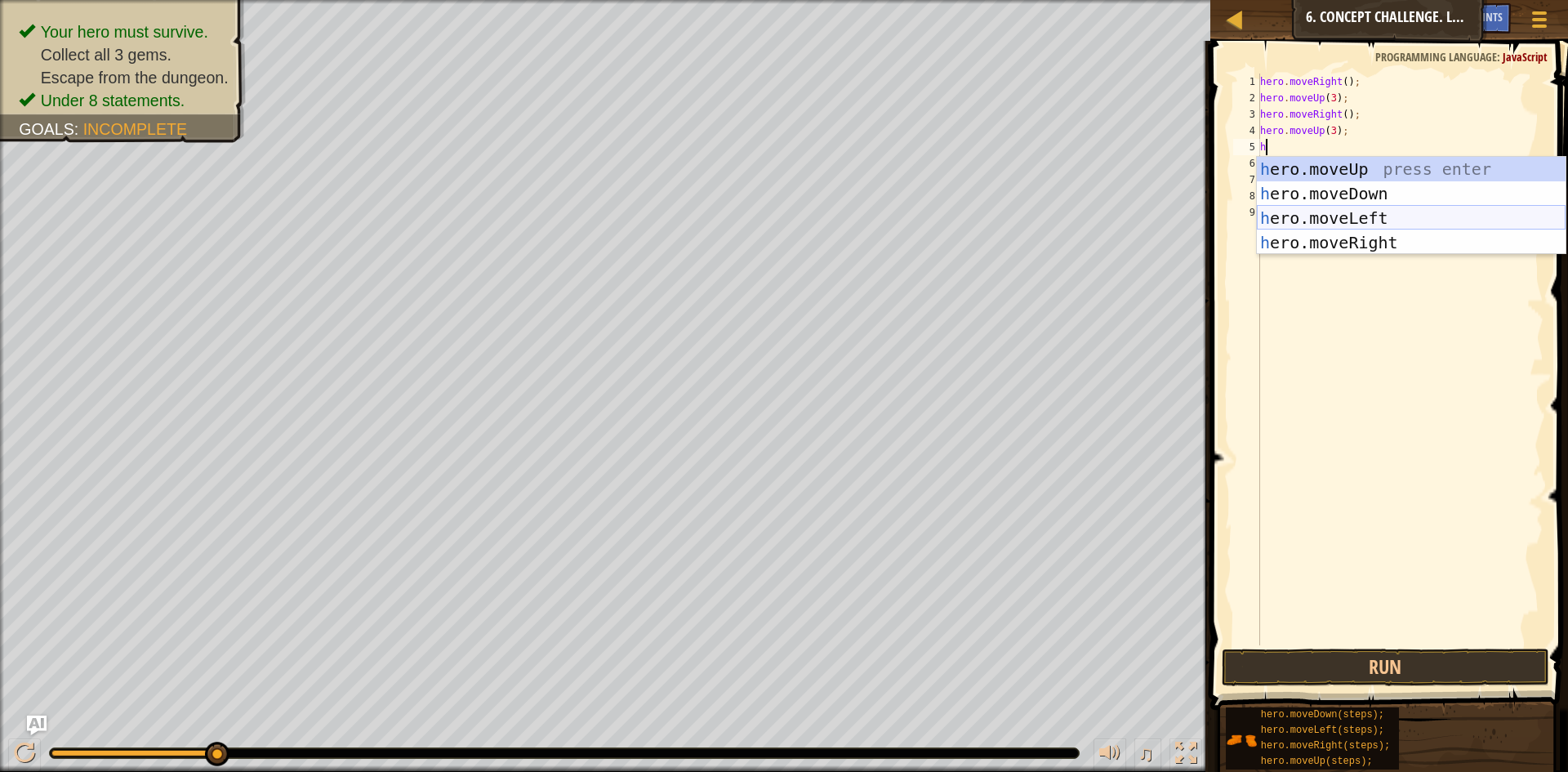
click at [1278, 214] on div "h ero.moveUp press enter h ero.moveDown press enter h ero.moveLeft press enter …" at bounding box center [1412, 230] width 309 height 147
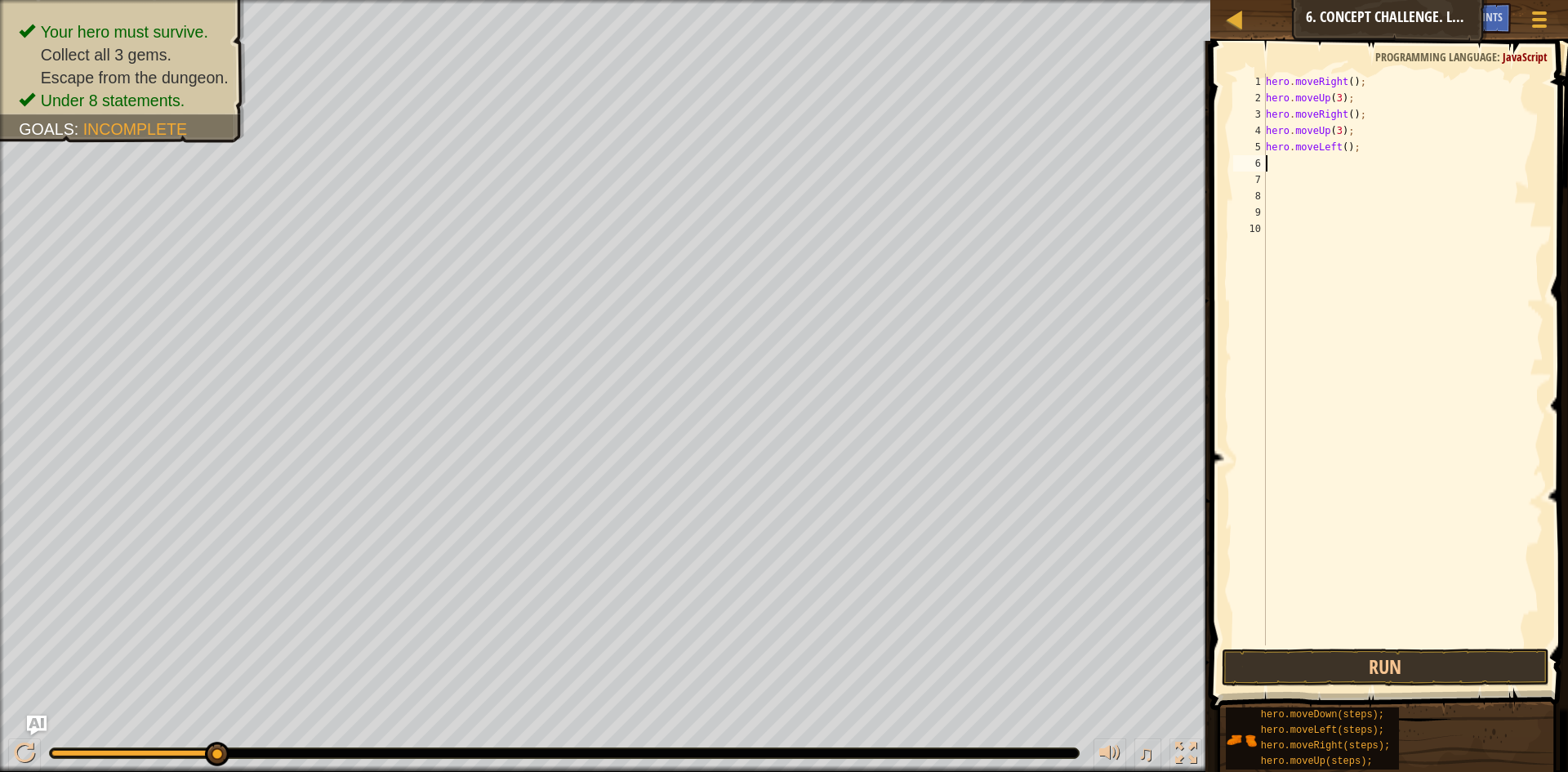
type textarea "h"
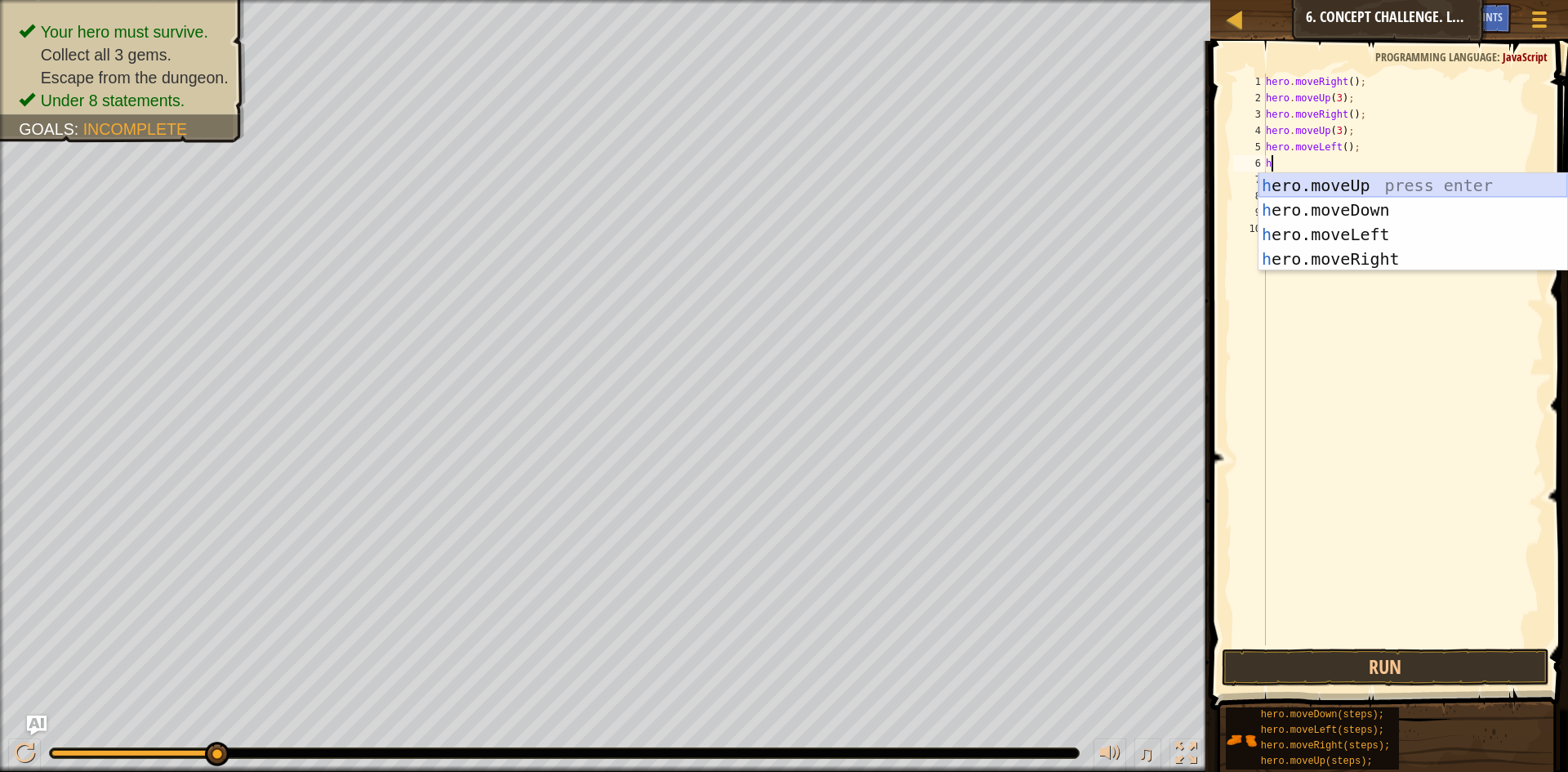
click at [1312, 186] on div "h ero.moveUp press enter h ero.moveDown press enter h ero.moveLeft press enter …" at bounding box center [1414, 246] width 309 height 147
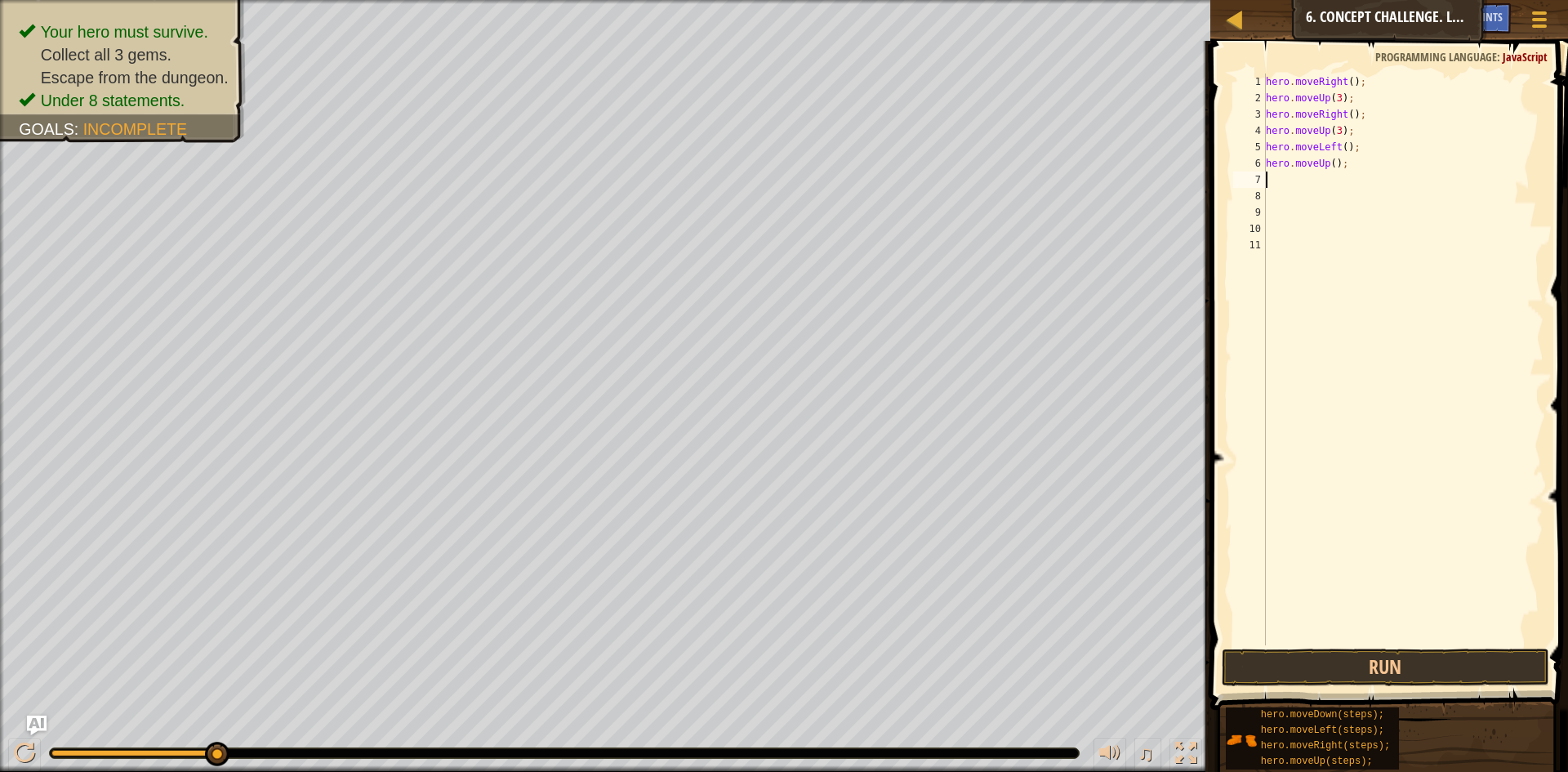
click at [1332, 169] on div "hero . moveRight ( ) ; hero . moveUp ( 3 ) ; hero . moveRight ( ) ; hero . move…" at bounding box center [1404, 375] width 282 height 604
type textarea "hero.moveUp(2);"
click at [1299, 182] on div "hero . moveRight ( ) ; hero . moveUp ( 3 ) ; hero . moveRight ( ) ; hero . move…" at bounding box center [1404, 375] width 282 height 604
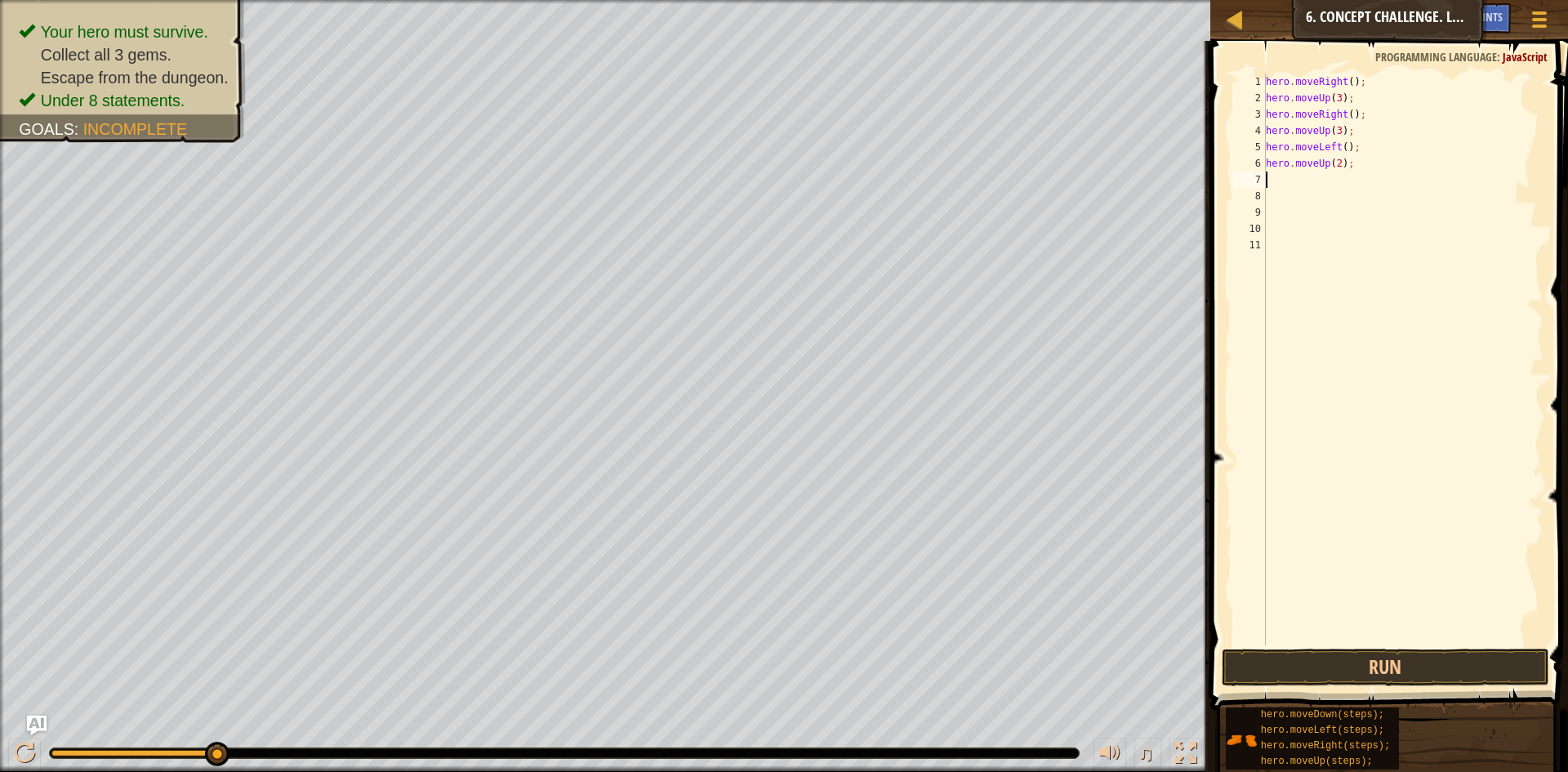
type textarea "h"
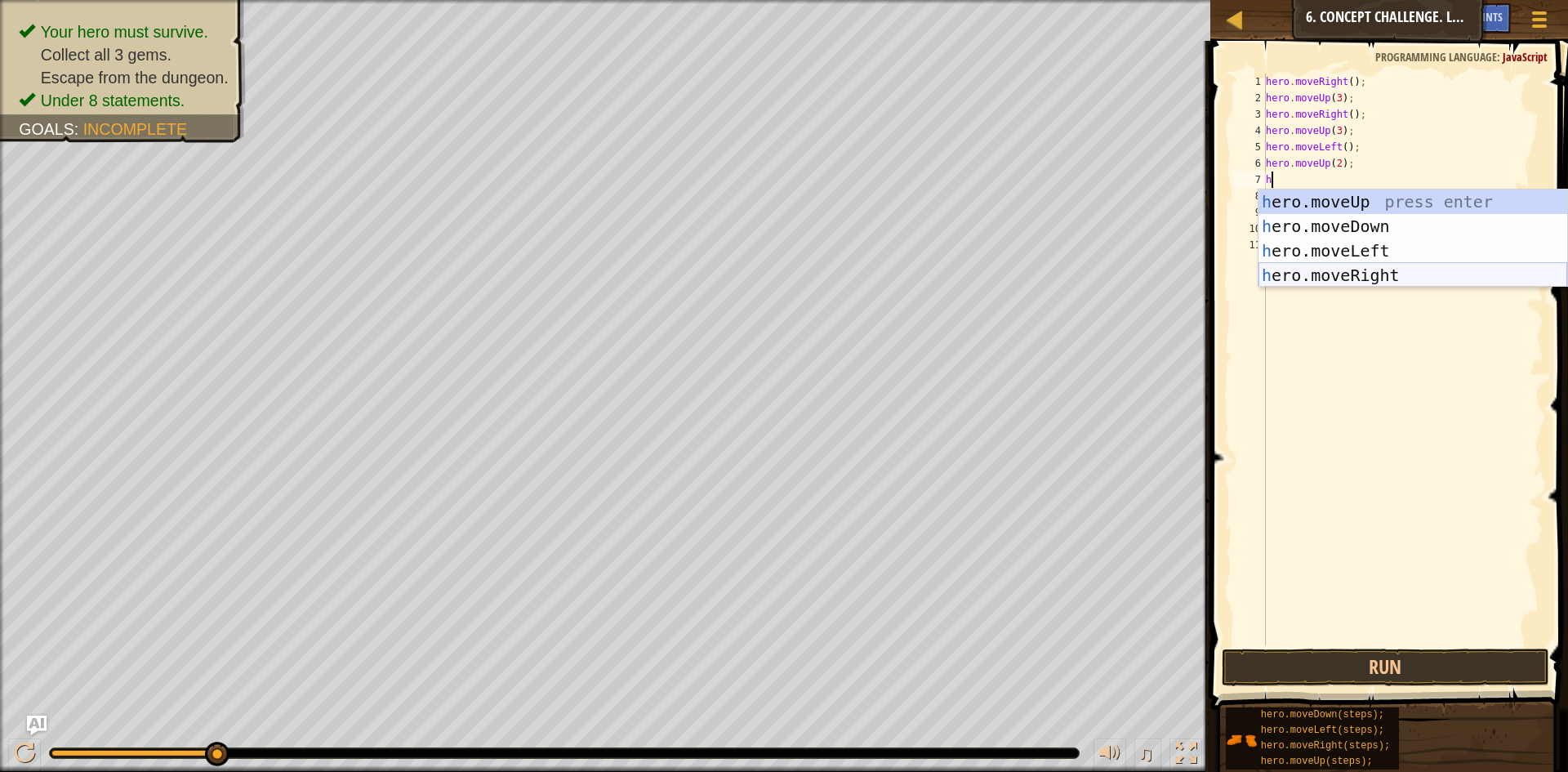
click at [1317, 272] on div "h ero.moveUp press enter h ero.moveDown press enter h ero.moveLeft press enter …" at bounding box center [1414, 262] width 309 height 147
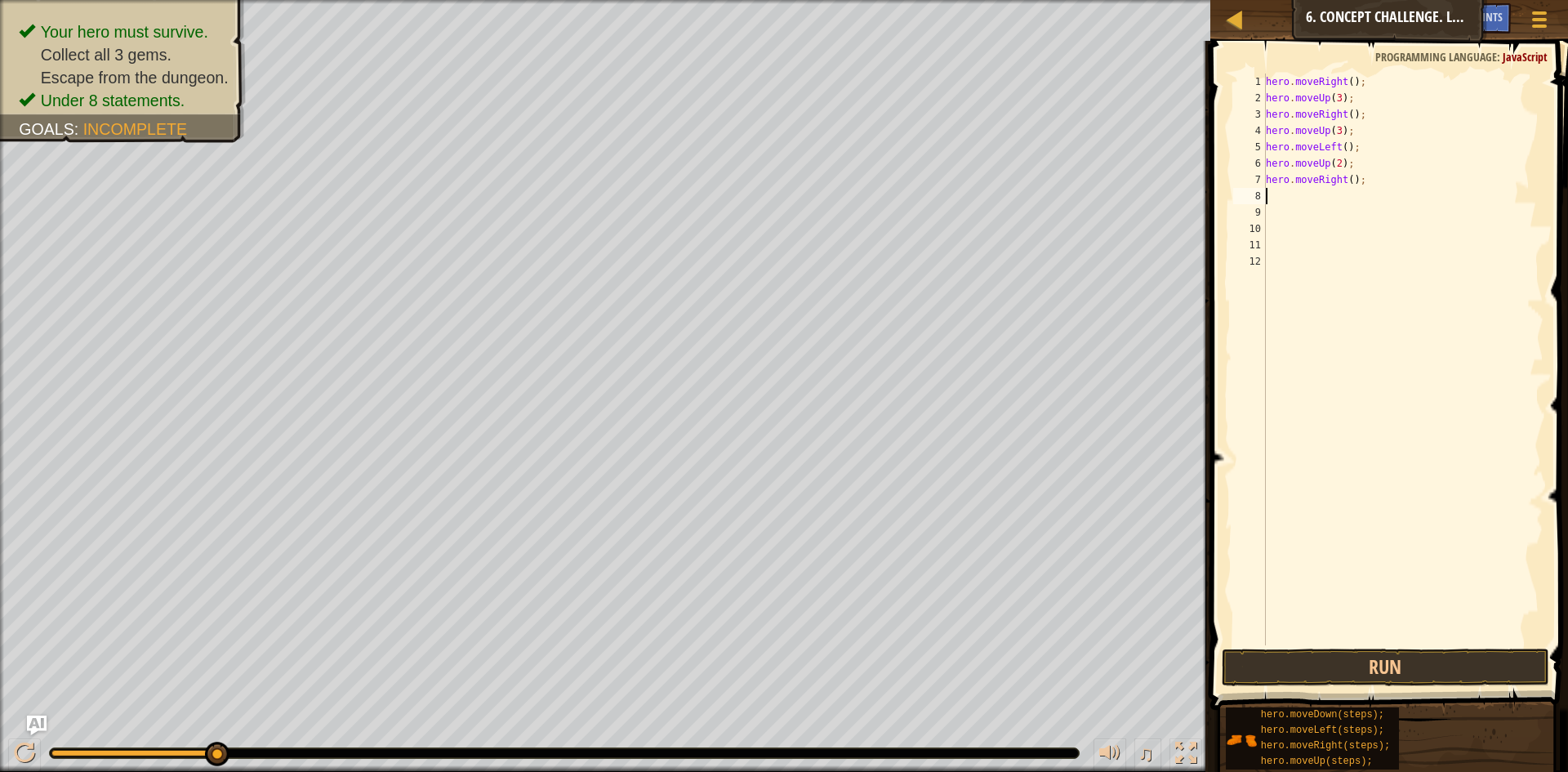
click at [1346, 173] on div "hero . moveRight ( ) ; hero . moveUp ( 3 ) ; hero . moveRight ( ) ; hero . move…" at bounding box center [1404, 375] width 282 height 604
click at [1291, 661] on button "Run" at bounding box center [1385, 668] width 328 height 37
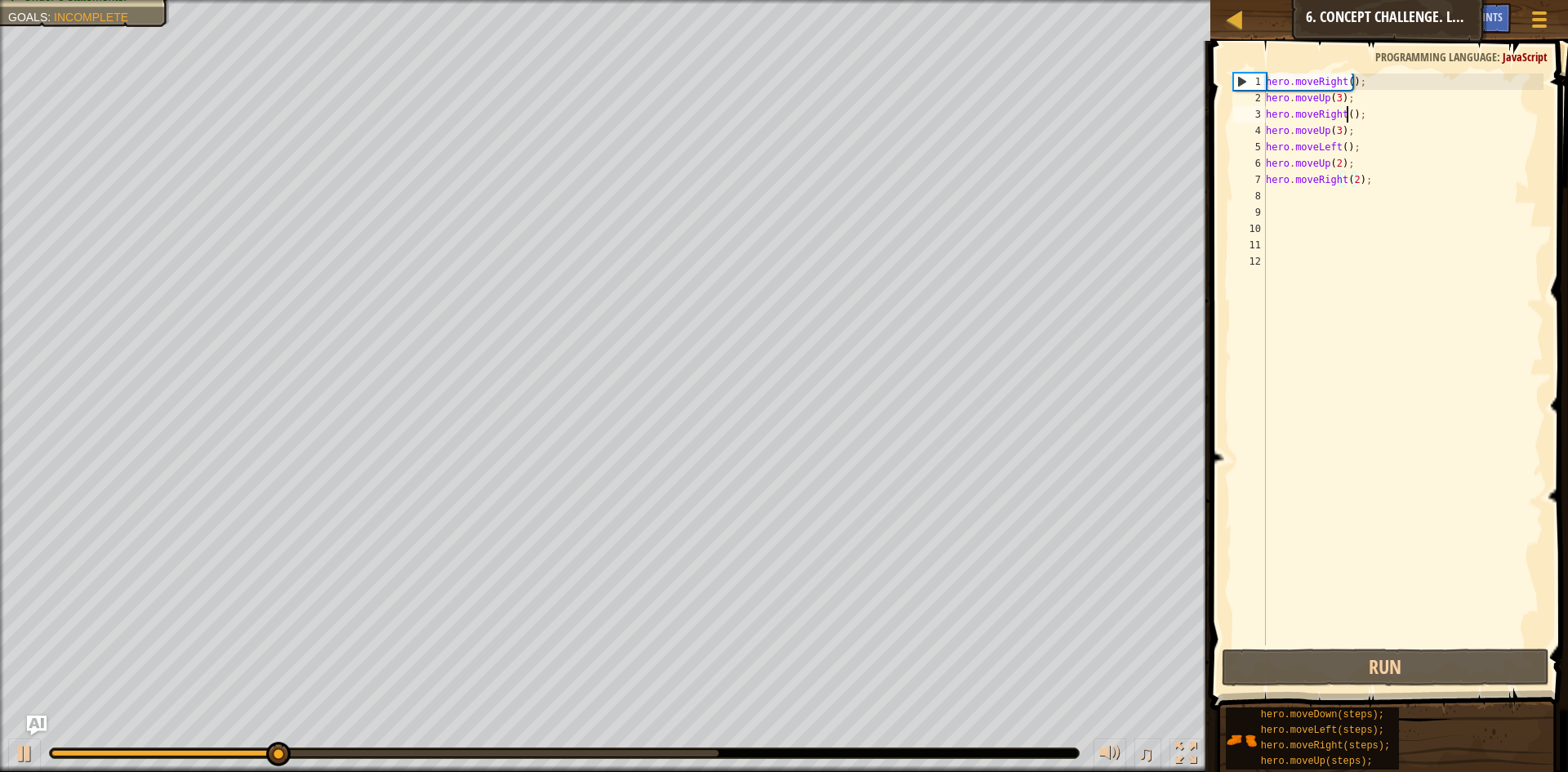
click at [1346, 109] on div "hero . moveRight ( ) ; hero . moveUp ( 3 ) ; hero . moveRight ( ) ; hero . move…" at bounding box center [1404, 375] width 282 height 604
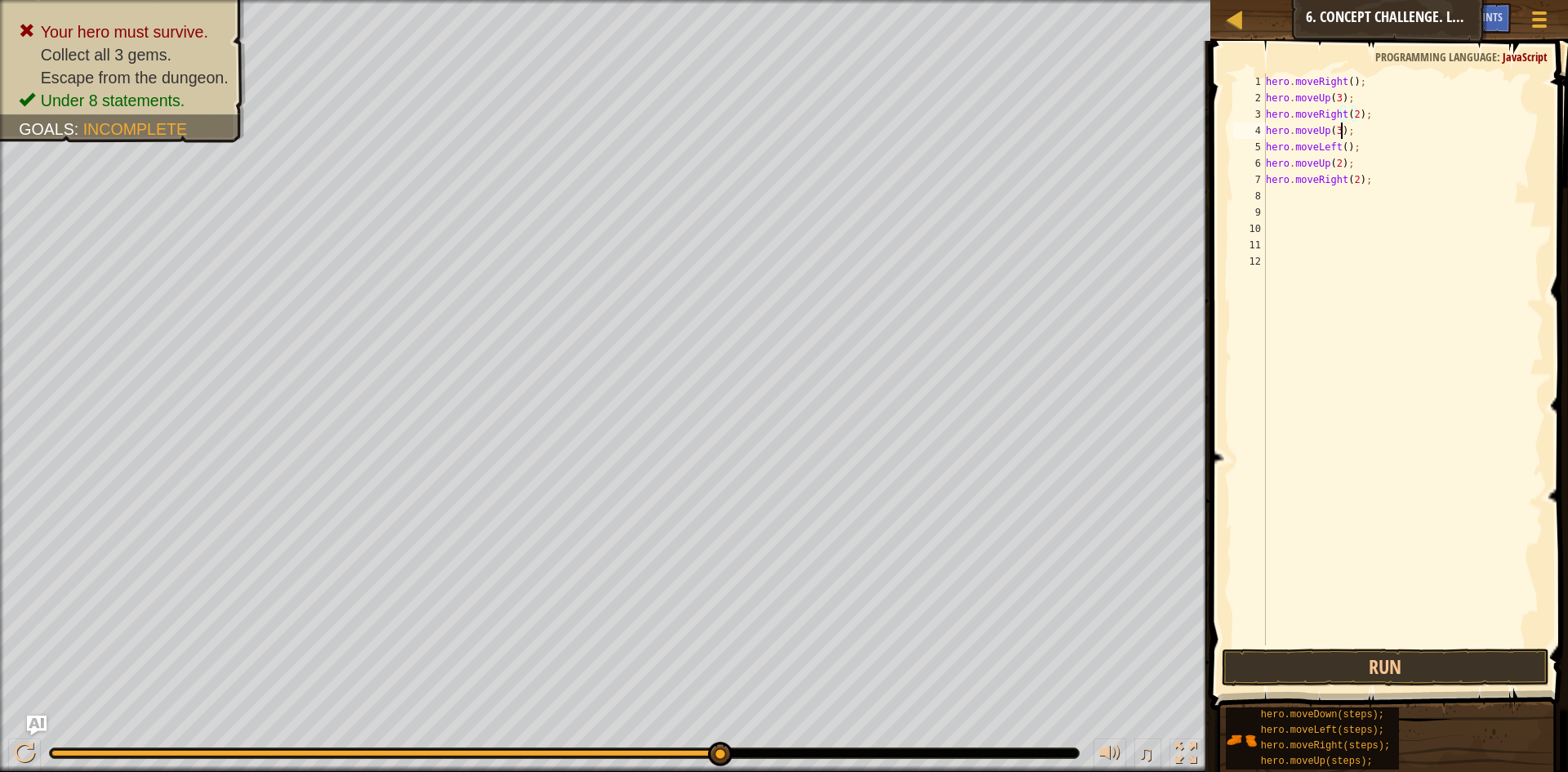
click at [1339, 125] on div "hero . moveRight ( ) ; hero . moveUp ( 3 ) ; hero . moveRight ( 2 ) ; hero . mo…" at bounding box center [1404, 375] width 282 height 604
click at [1332, 129] on div "hero . moveRight ( ) ; hero . moveUp ( 3 ) ; hero . moveRight ( 2 ) ; hero . mo…" at bounding box center [1404, 375] width 282 height 604
click at [1320, 129] on div "hero . moveRight ( ) ; hero . moveUp ( 3 ) ; hero . moveRight ( 2 ) ; hero . mo…" at bounding box center [1404, 375] width 282 height 604
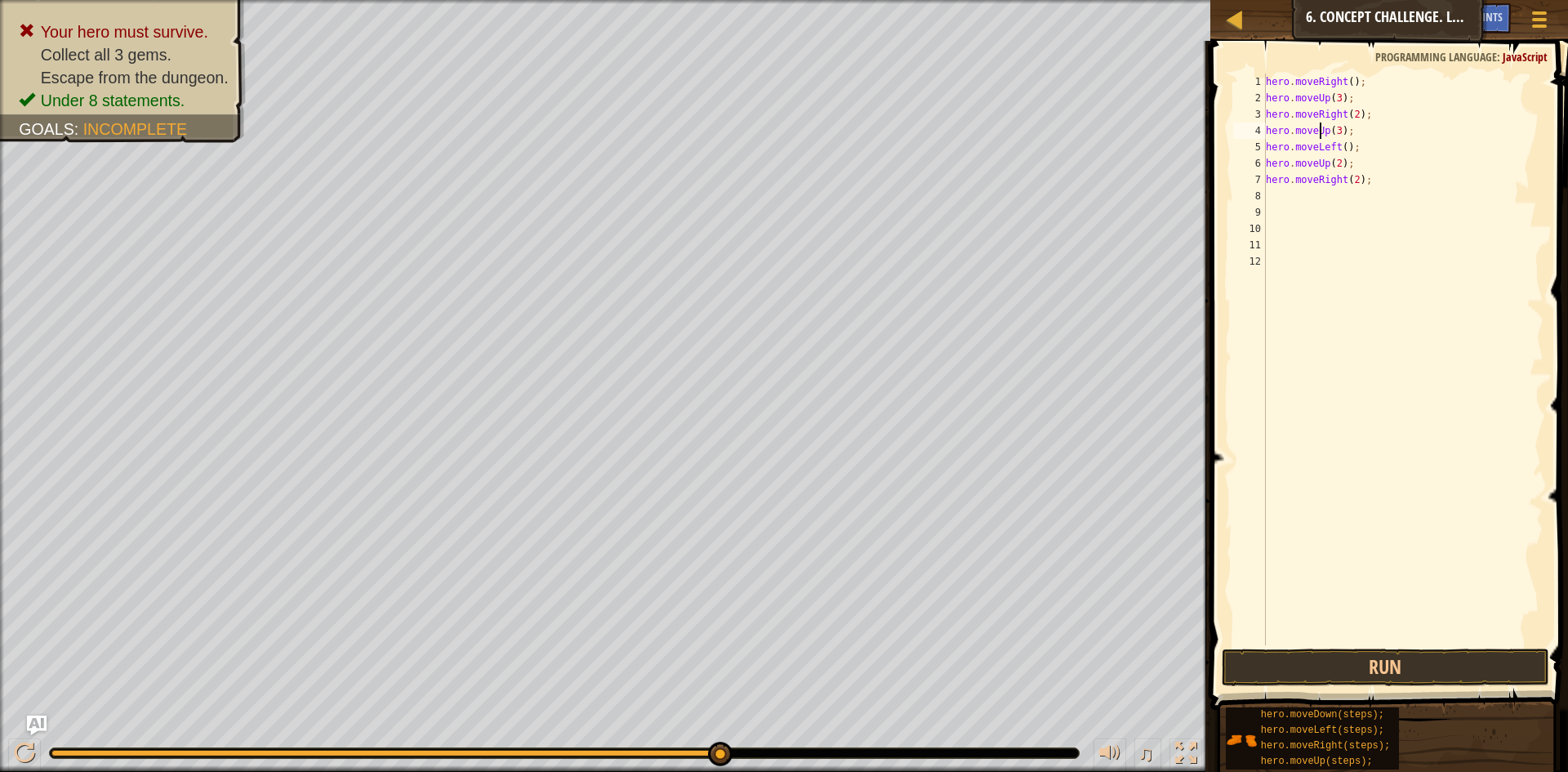
click at [1324, 134] on div "hero . moveRight ( ) ; hero . moveUp ( 3 ) ; hero . moveRight ( 2 ) ; hero . mo…" at bounding box center [1404, 375] width 282 height 604
click at [1248, 655] on button "Run" at bounding box center [1385, 668] width 328 height 37
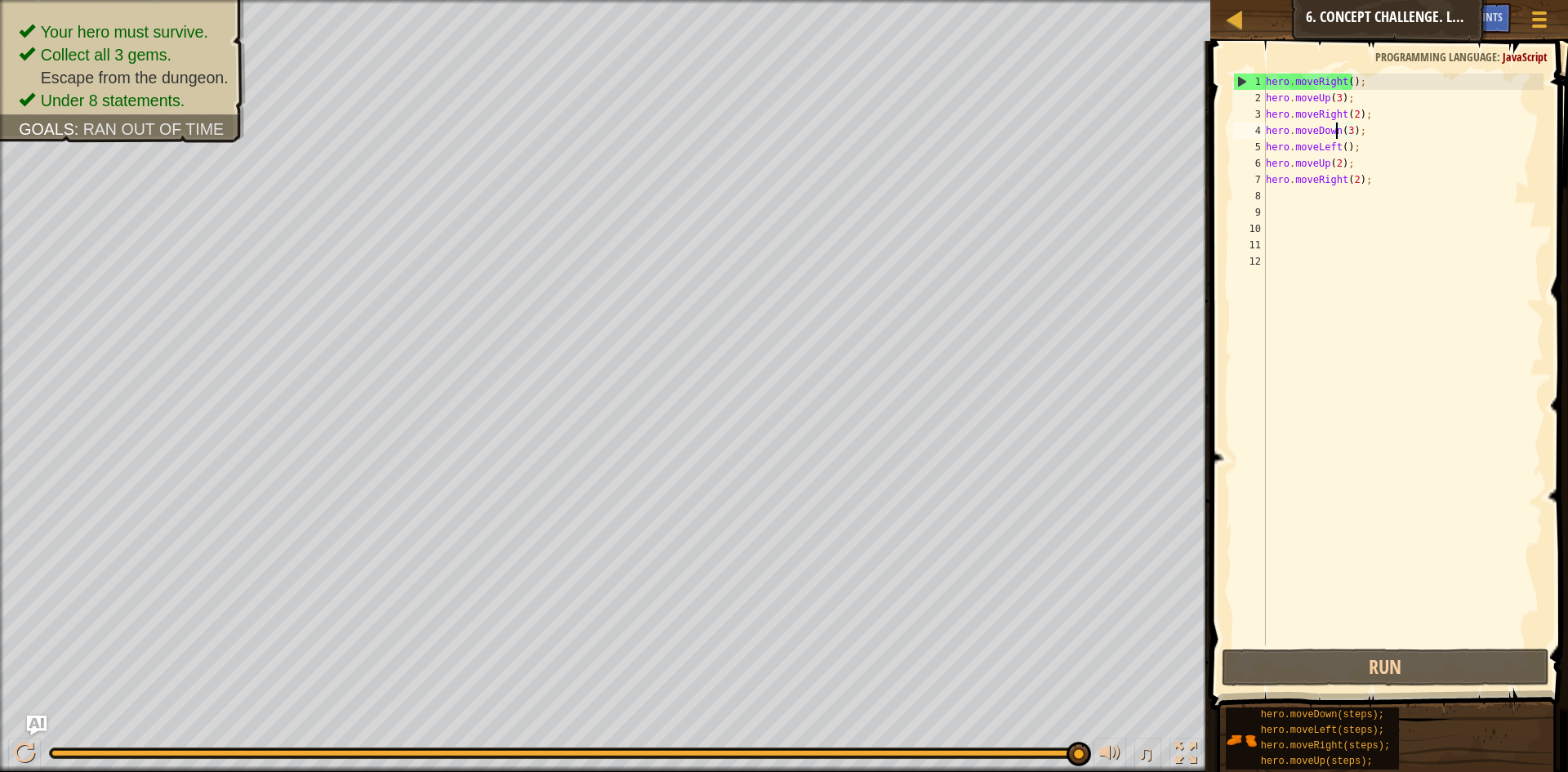
click at [1350, 175] on div "hero . moveRight ( ) ; hero . moveUp ( 3 ) ; hero . moveRight ( 2 ) ; hero . mo…" at bounding box center [1404, 375] width 282 height 604
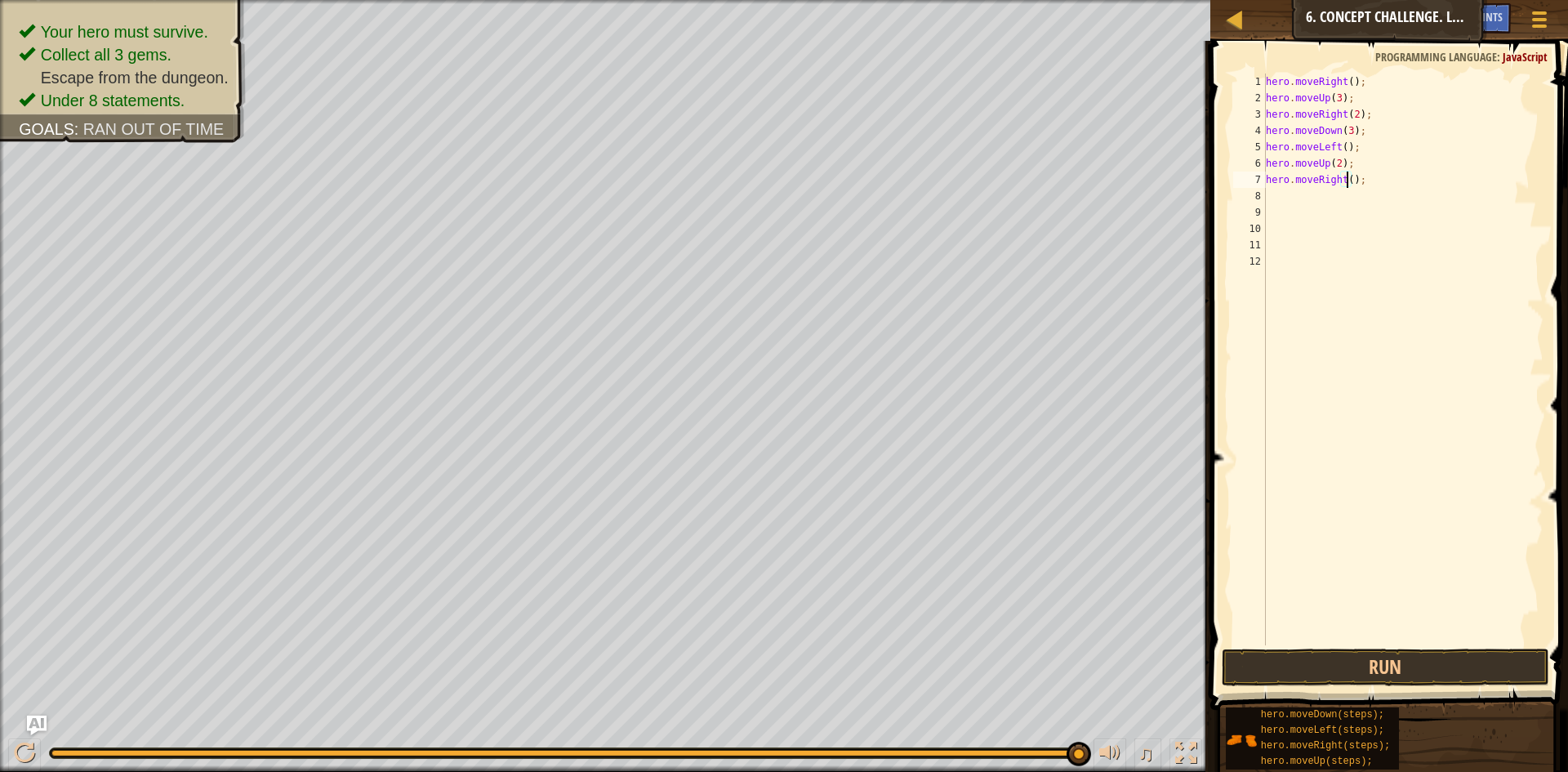
scroll to position [7, 7]
type textarea "hero.moveRight(3);"
drag, startPoint x: 1298, startPoint y: 670, endPoint x: 1306, endPoint y: 674, distance: 8.9
click at [1306, 674] on button "Run" at bounding box center [1385, 668] width 328 height 37
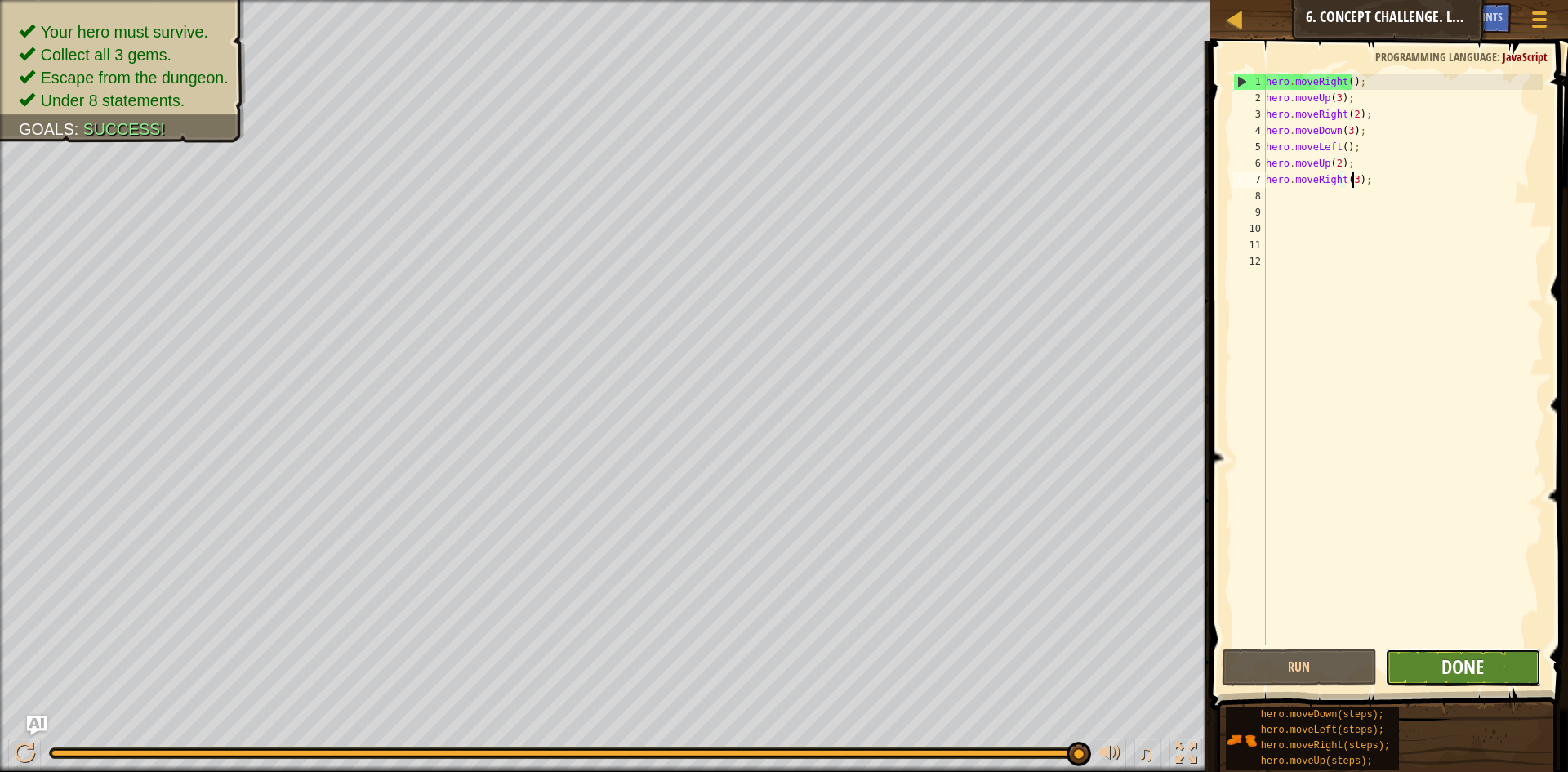
click at [1481, 662] on span "Done" at bounding box center [1464, 666] width 43 height 26
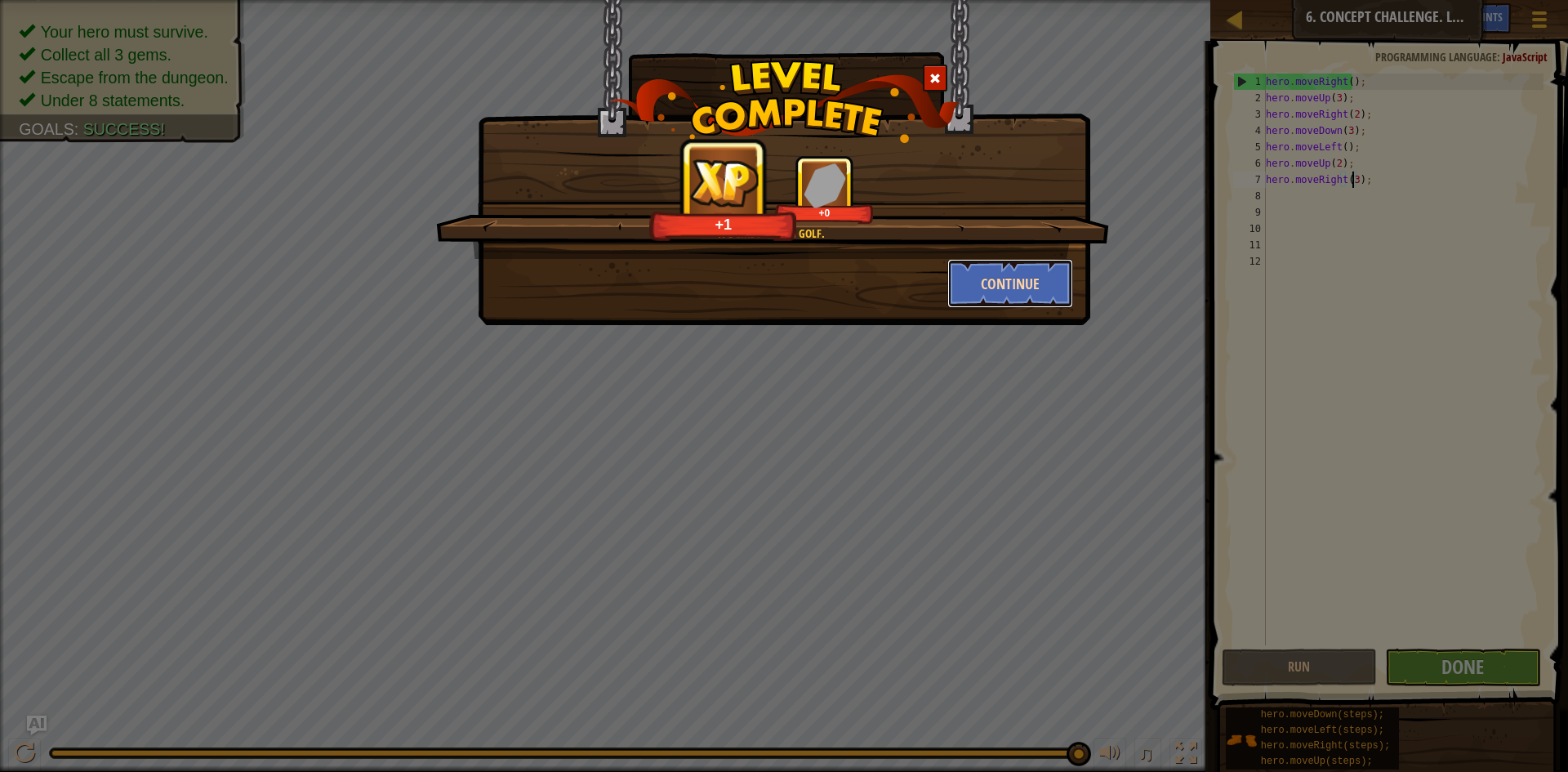
click at [1002, 295] on button "Continue" at bounding box center [1011, 283] width 127 height 49
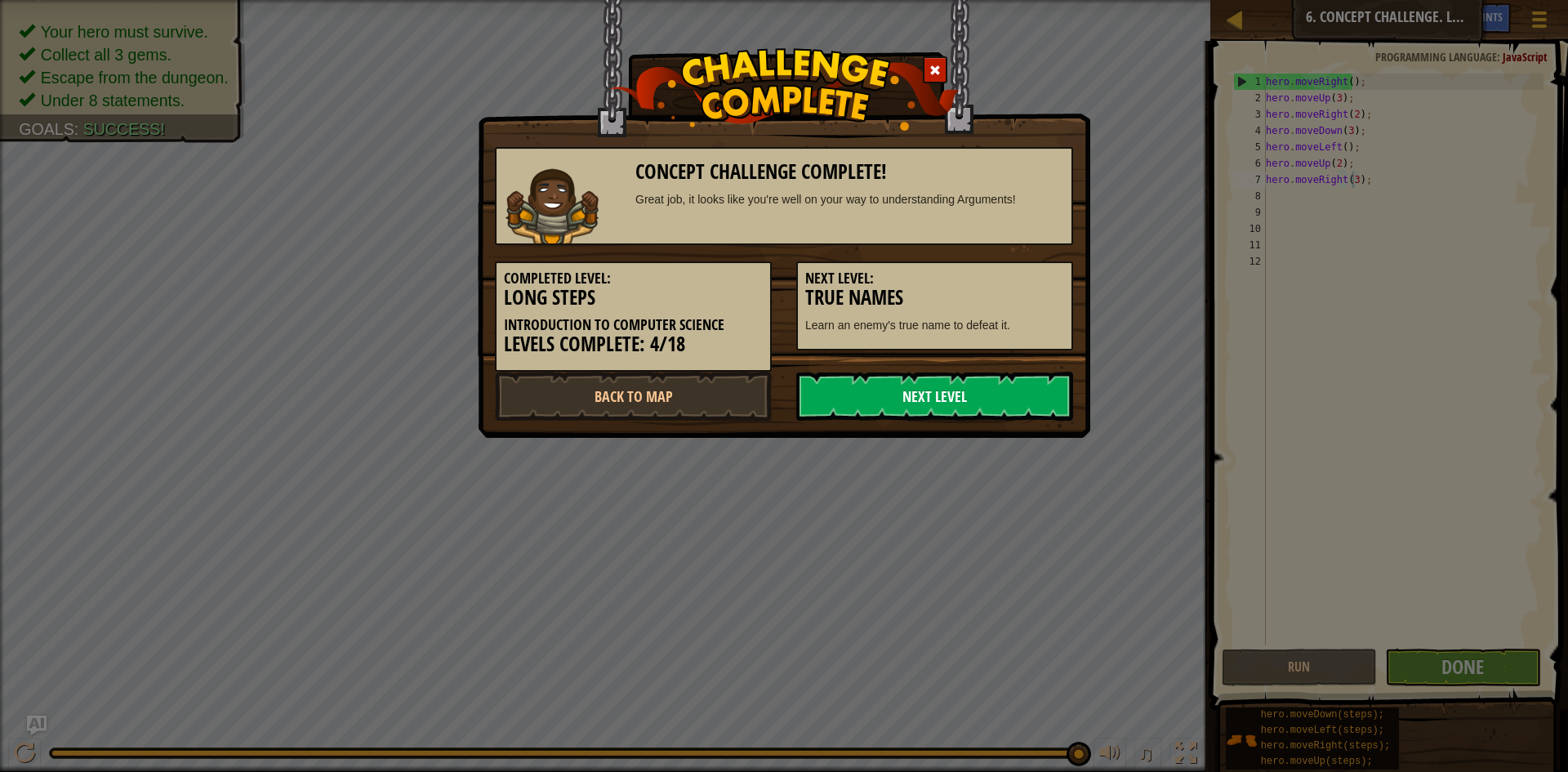
click at [833, 401] on link "Next Level" at bounding box center [934, 395] width 277 height 49
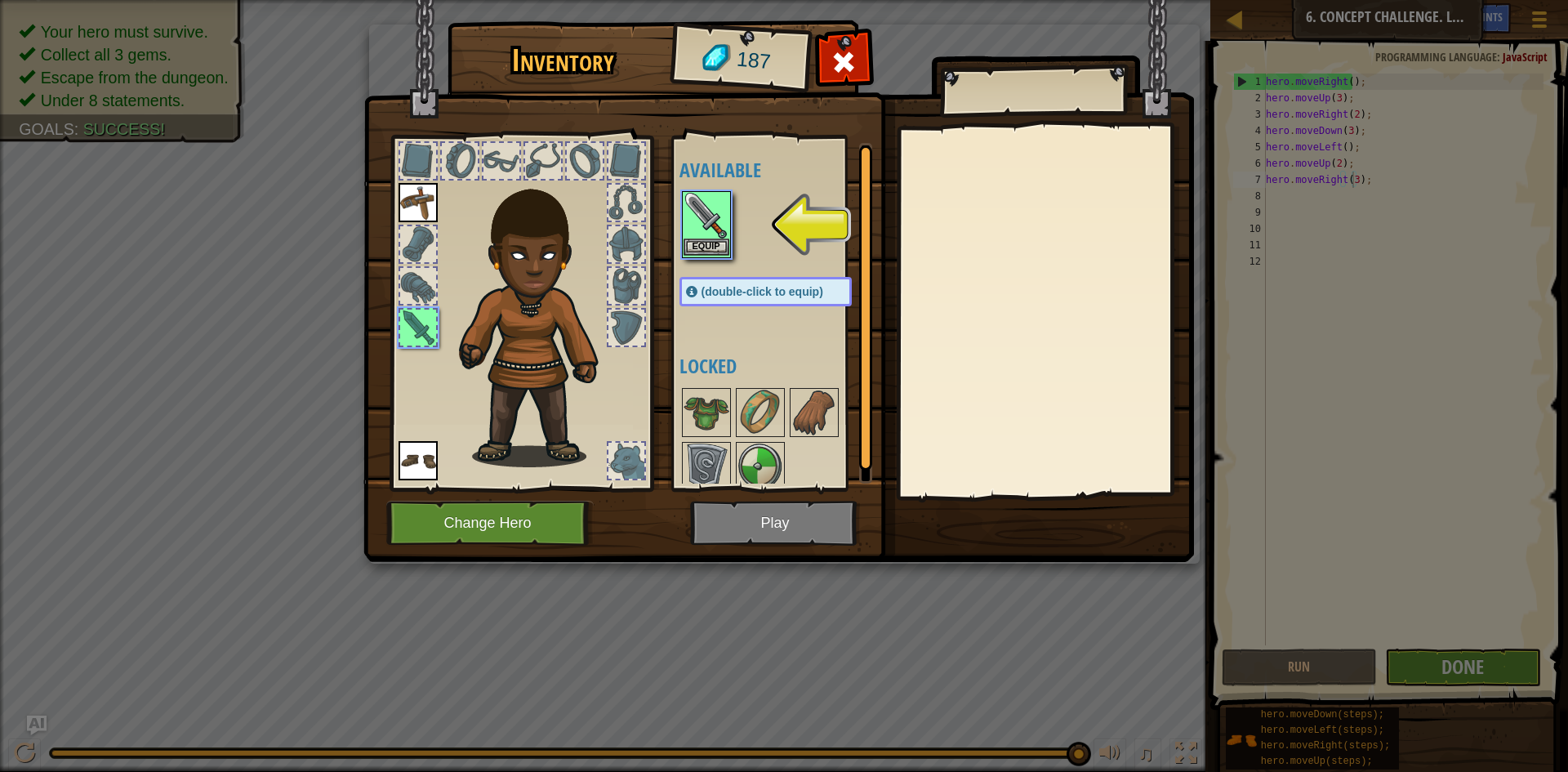
click at [686, 228] on img at bounding box center [706, 215] width 46 height 46
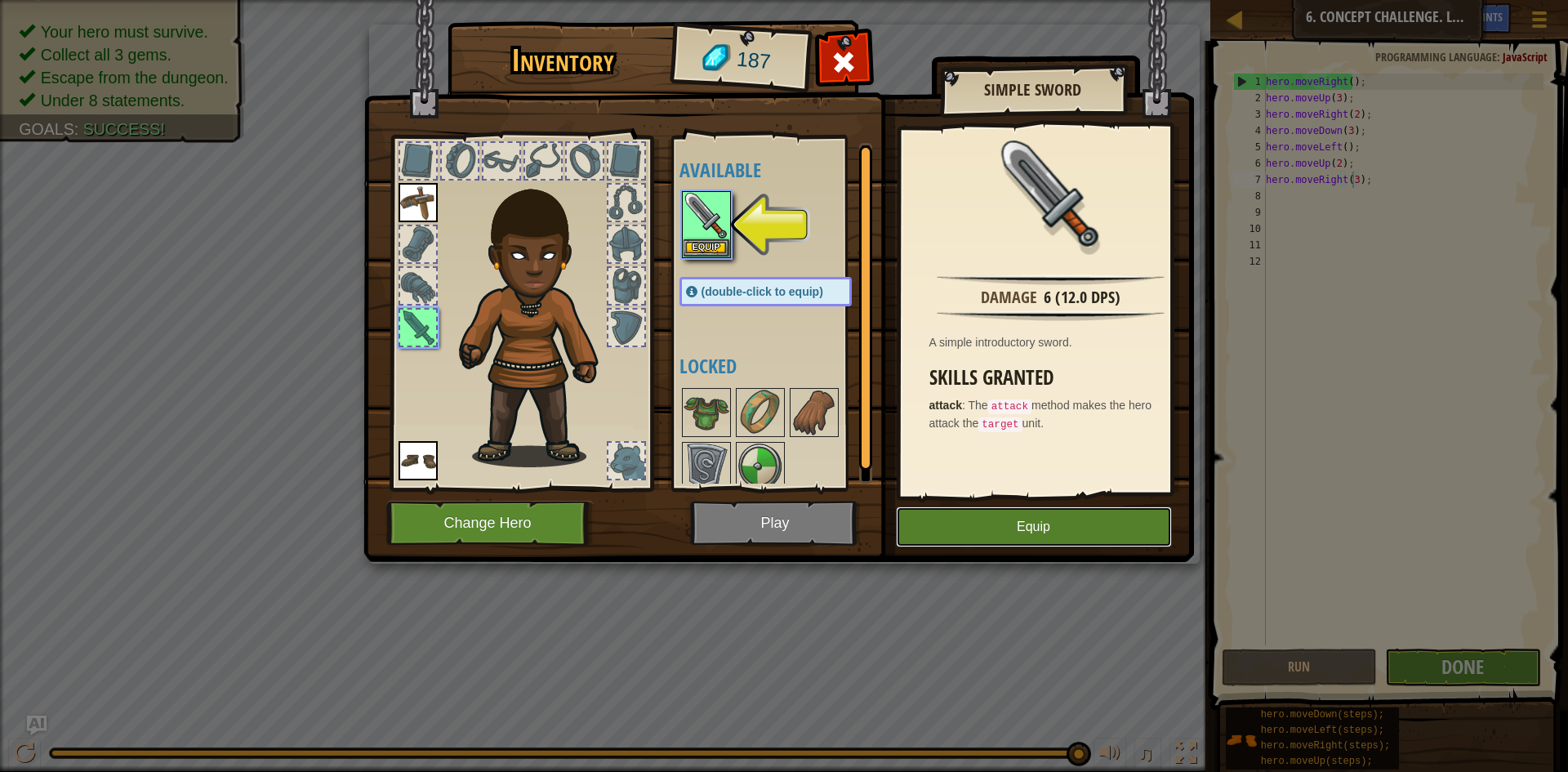
click at [983, 512] on button "Equip" at bounding box center [1033, 527] width 276 height 41
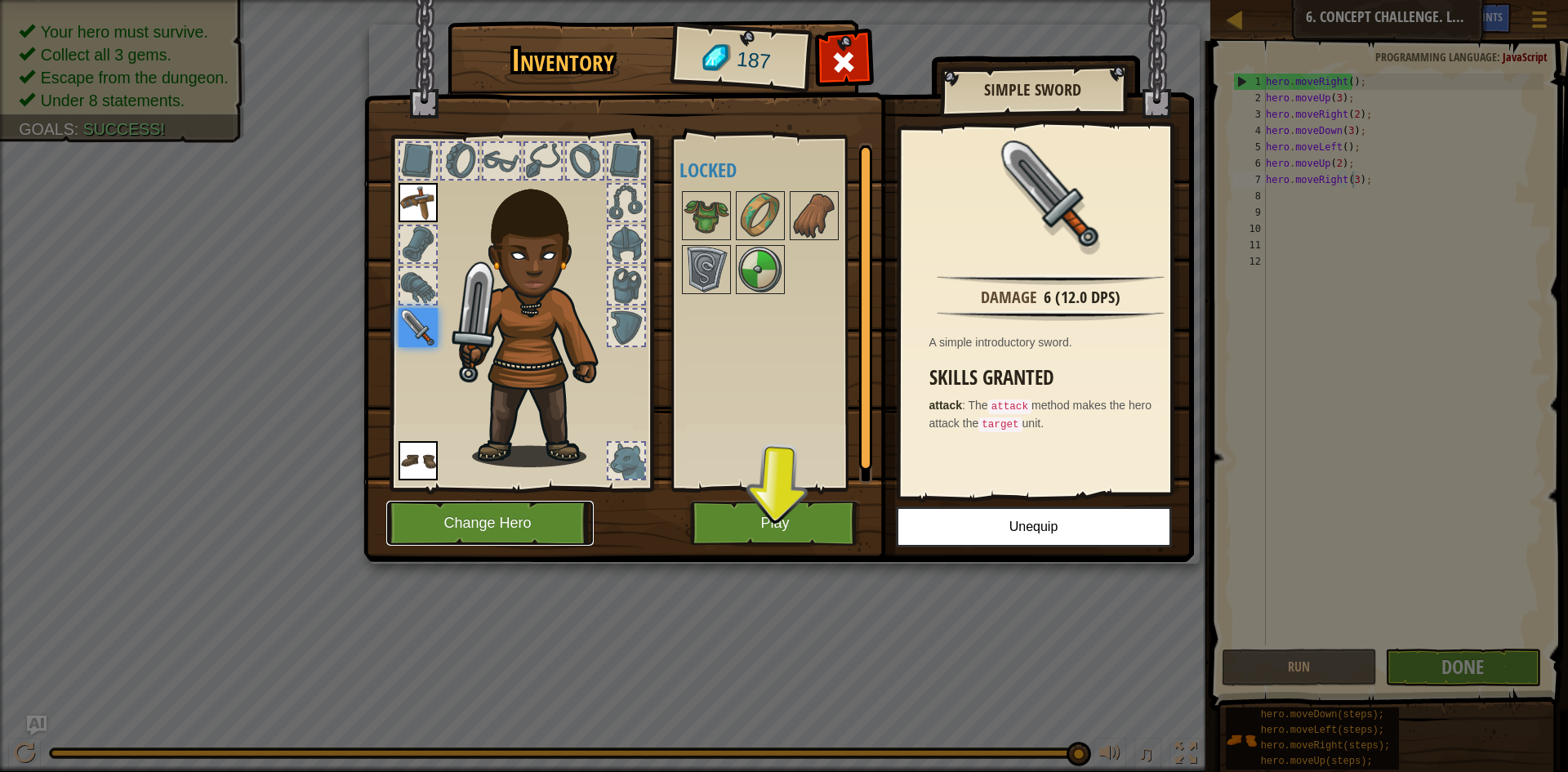
click at [568, 511] on button "Change Hero" at bounding box center [490, 523] width 207 height 45
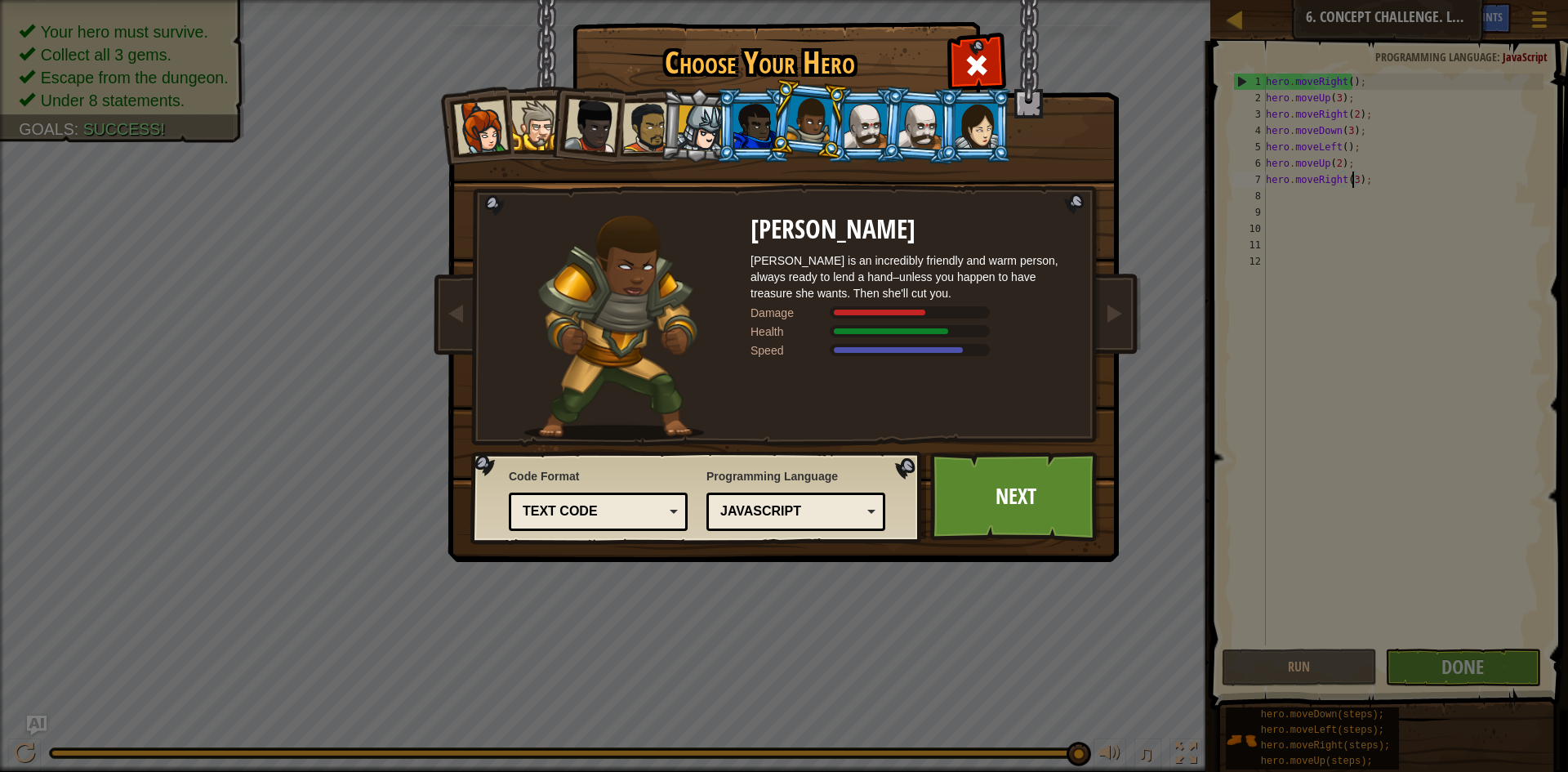
click at [806, 108] on div at bounding box center [809, 120] width 46 height 48
click at [958, 130] on div at bounding box center [977, 125] width 43 height 44
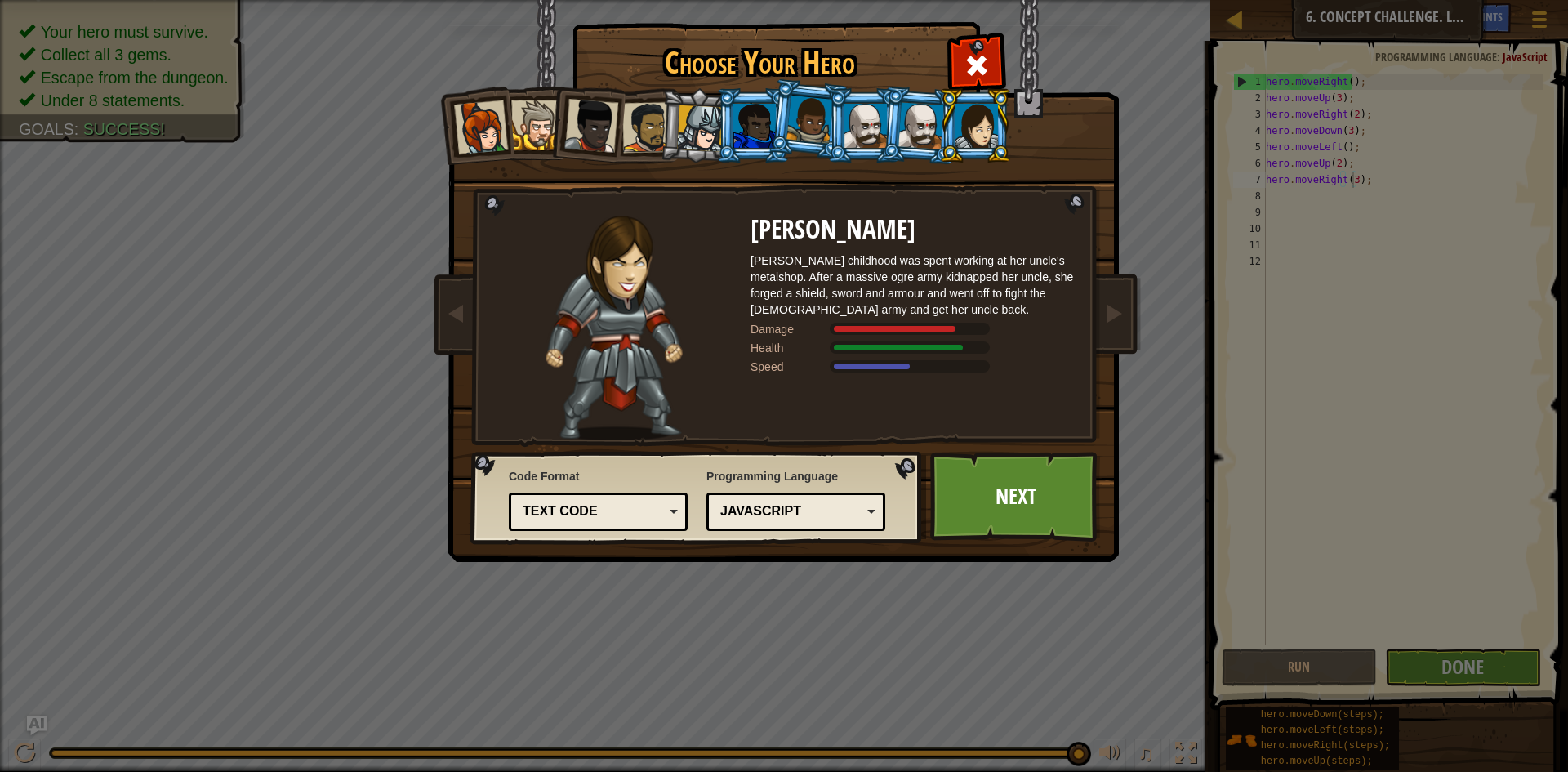
click at [900, 120] on li at bounding box center [920, 125] width 79 height 79
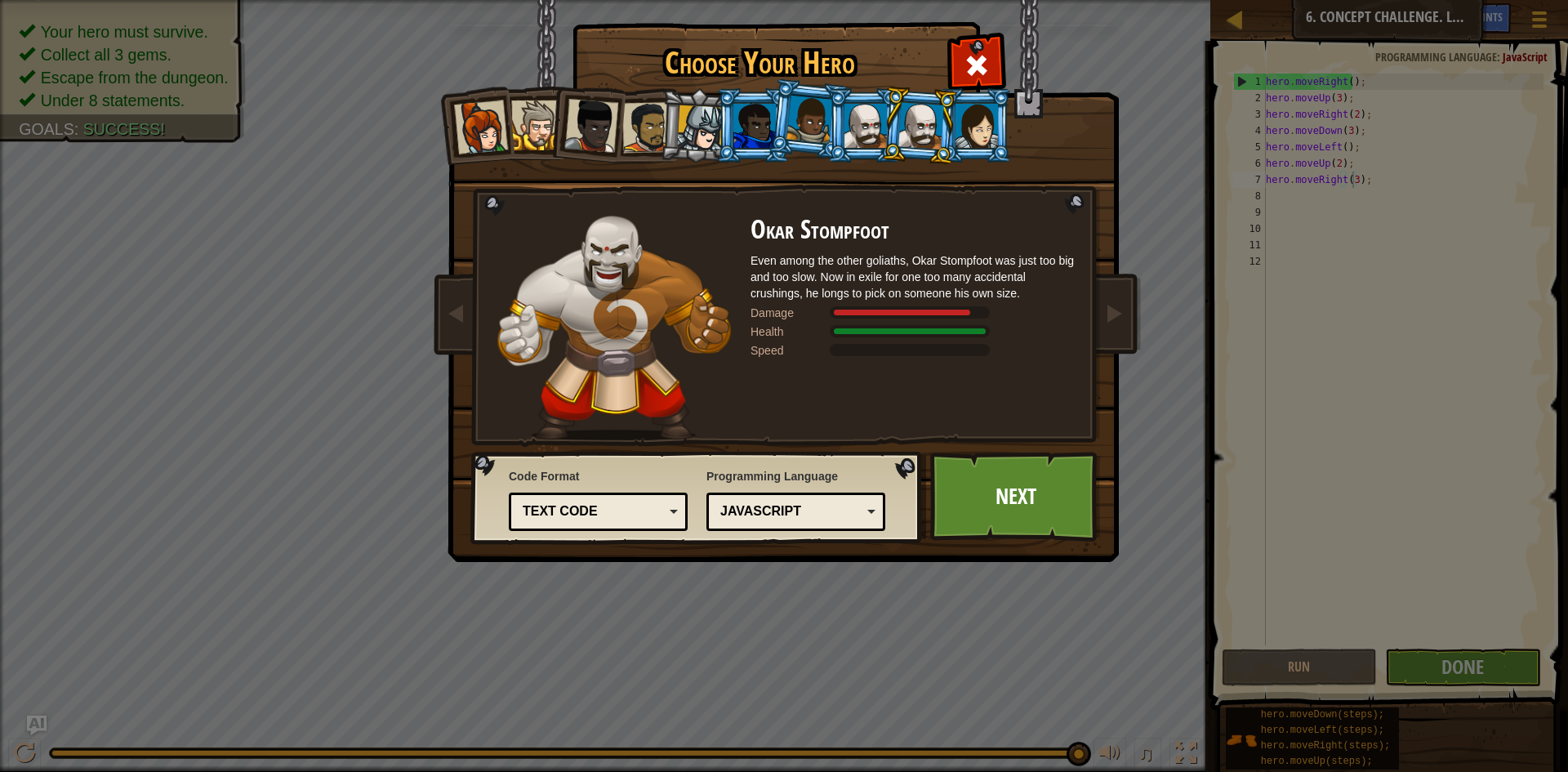
click at [790, 121] on div at bounding box center [809, 120] width 46 height 48
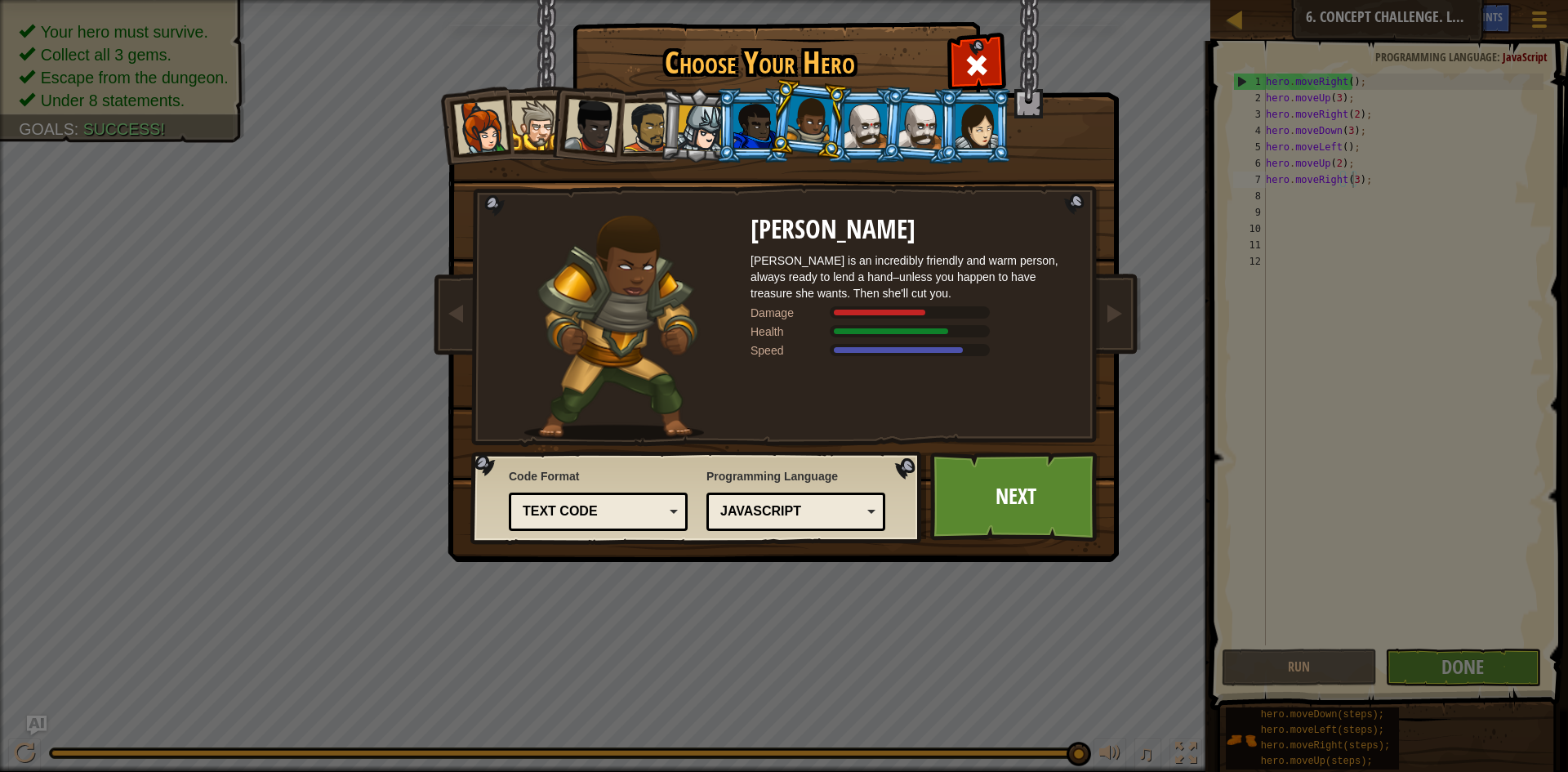
click at [734, 121] on div at bounding box center [755, 125] width 43 height 44
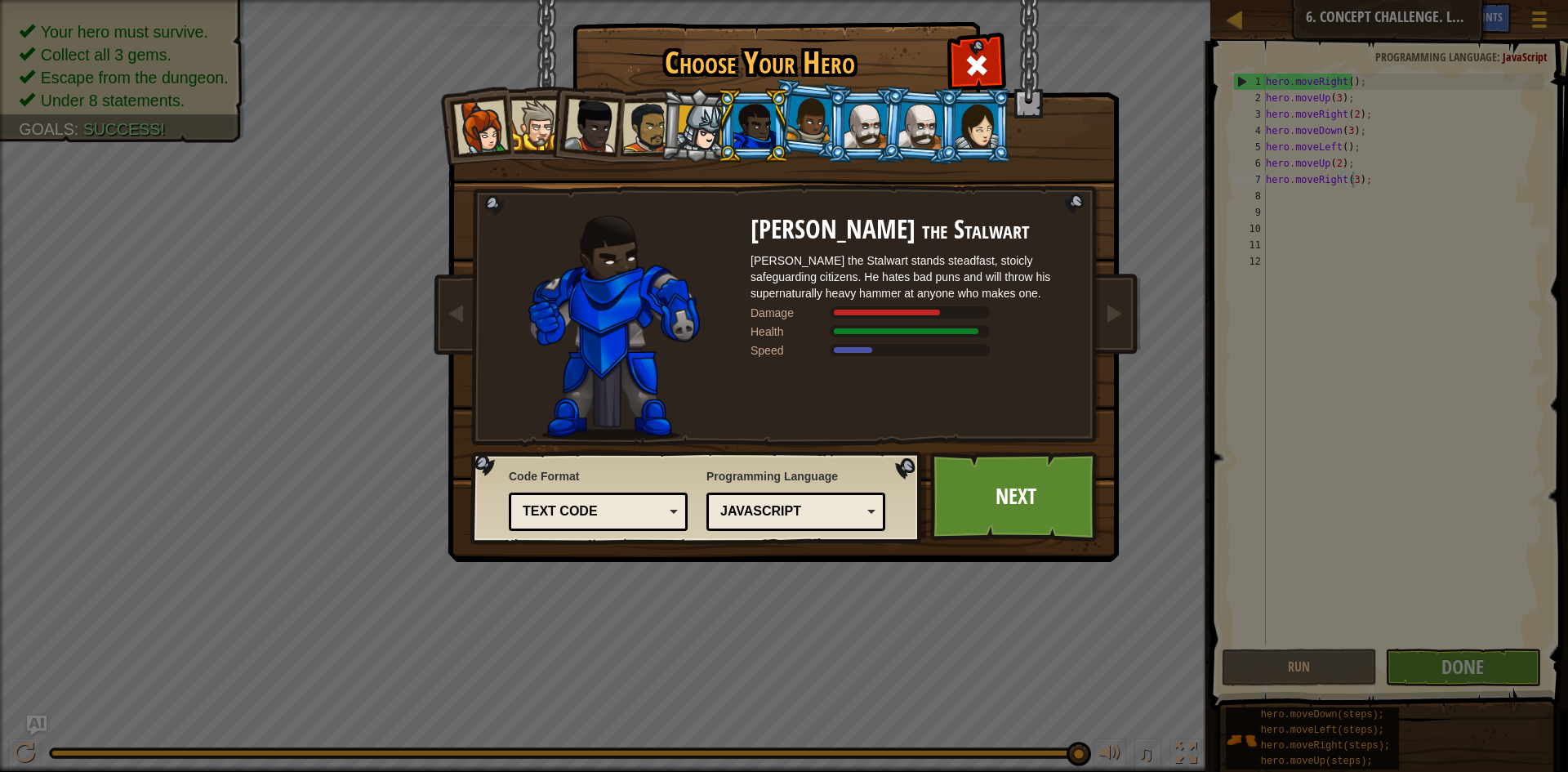
click at [804, 127] on div at bounding box center [809, 120] width 46 height 48
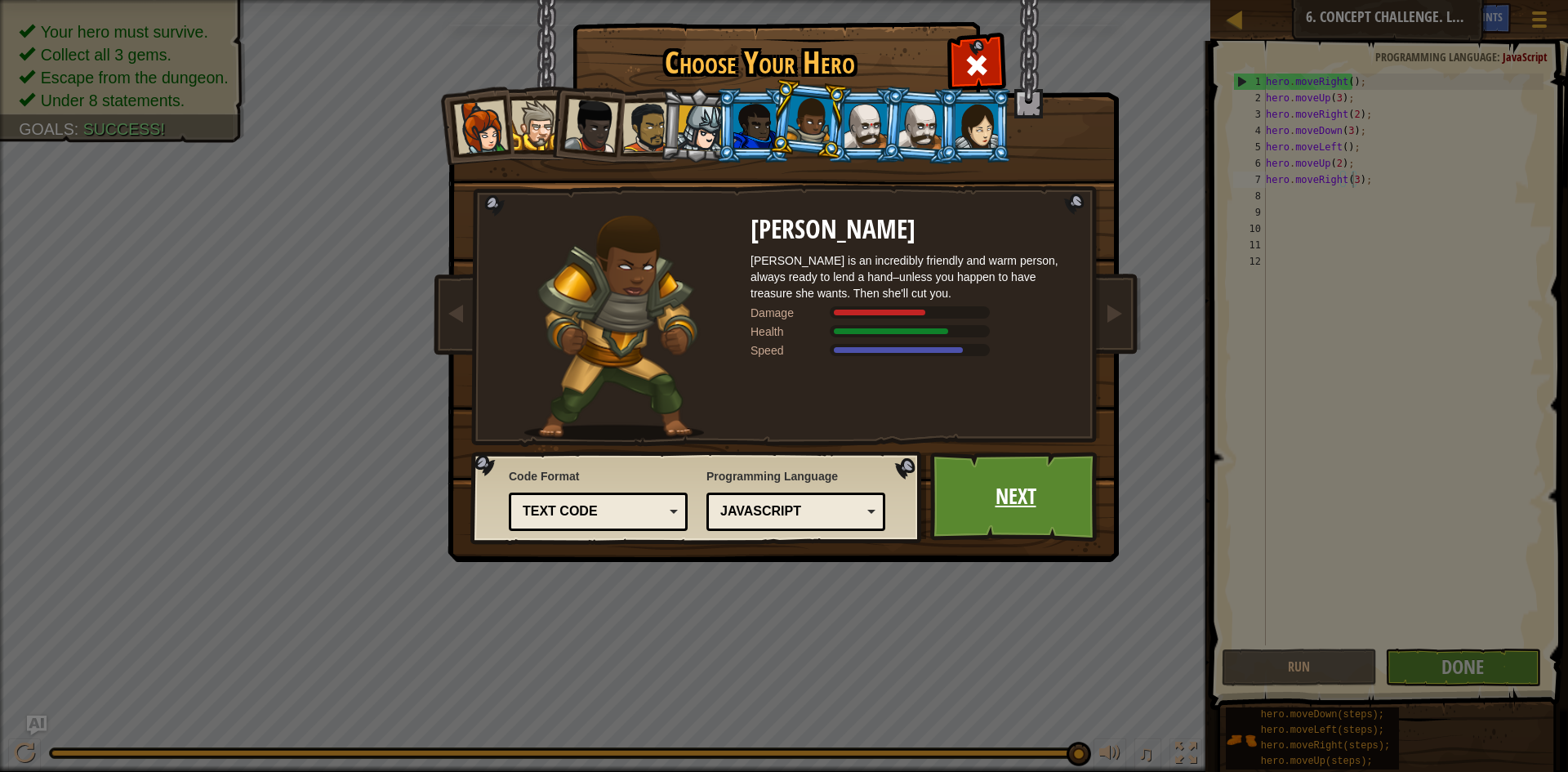
click at [980, 492] on link "Next" at bounding box center [1016, 496] width 170 height 90
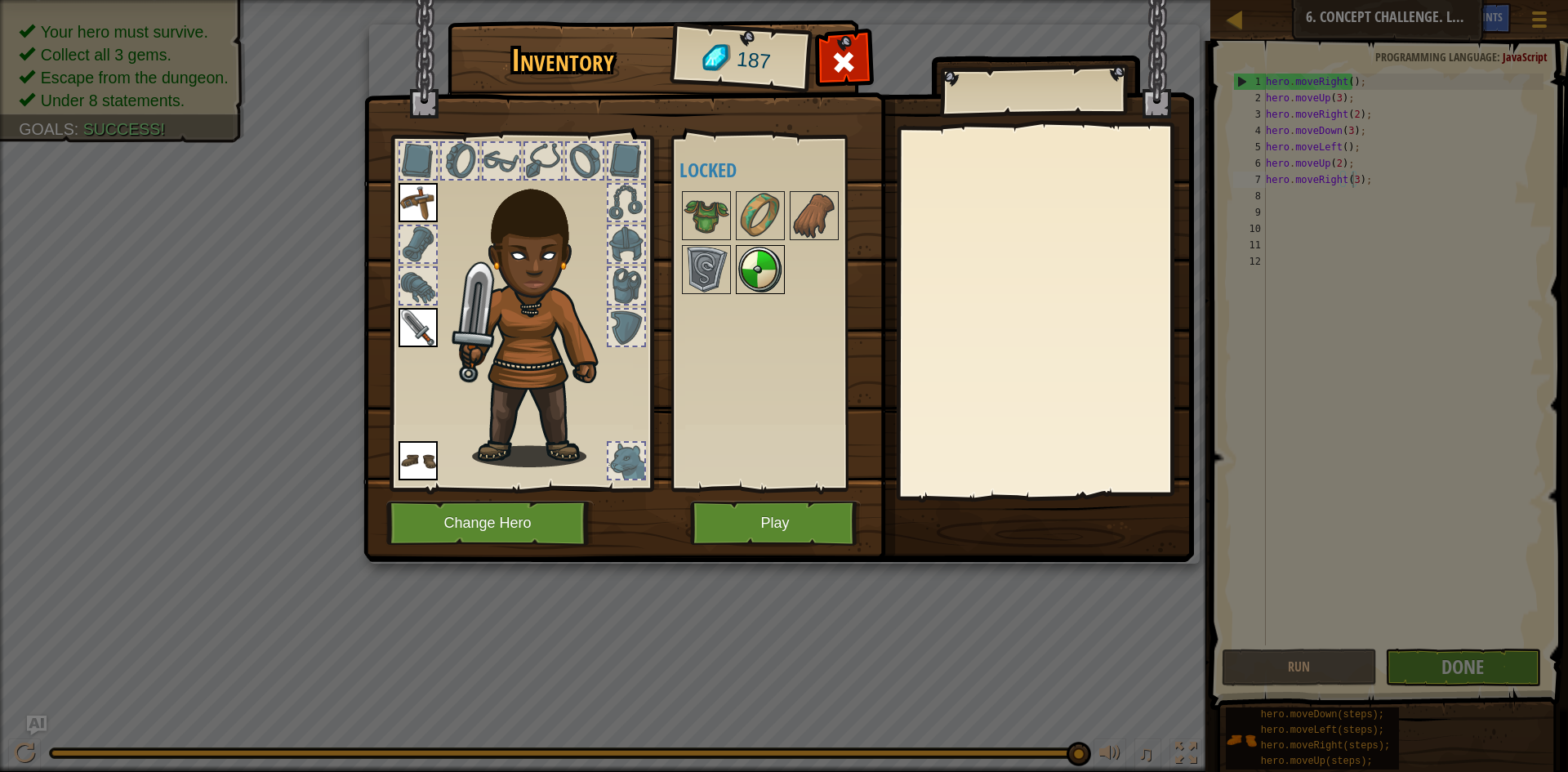
click at [767, 275] on img at bounding box center [760, 269] width 46 height 46
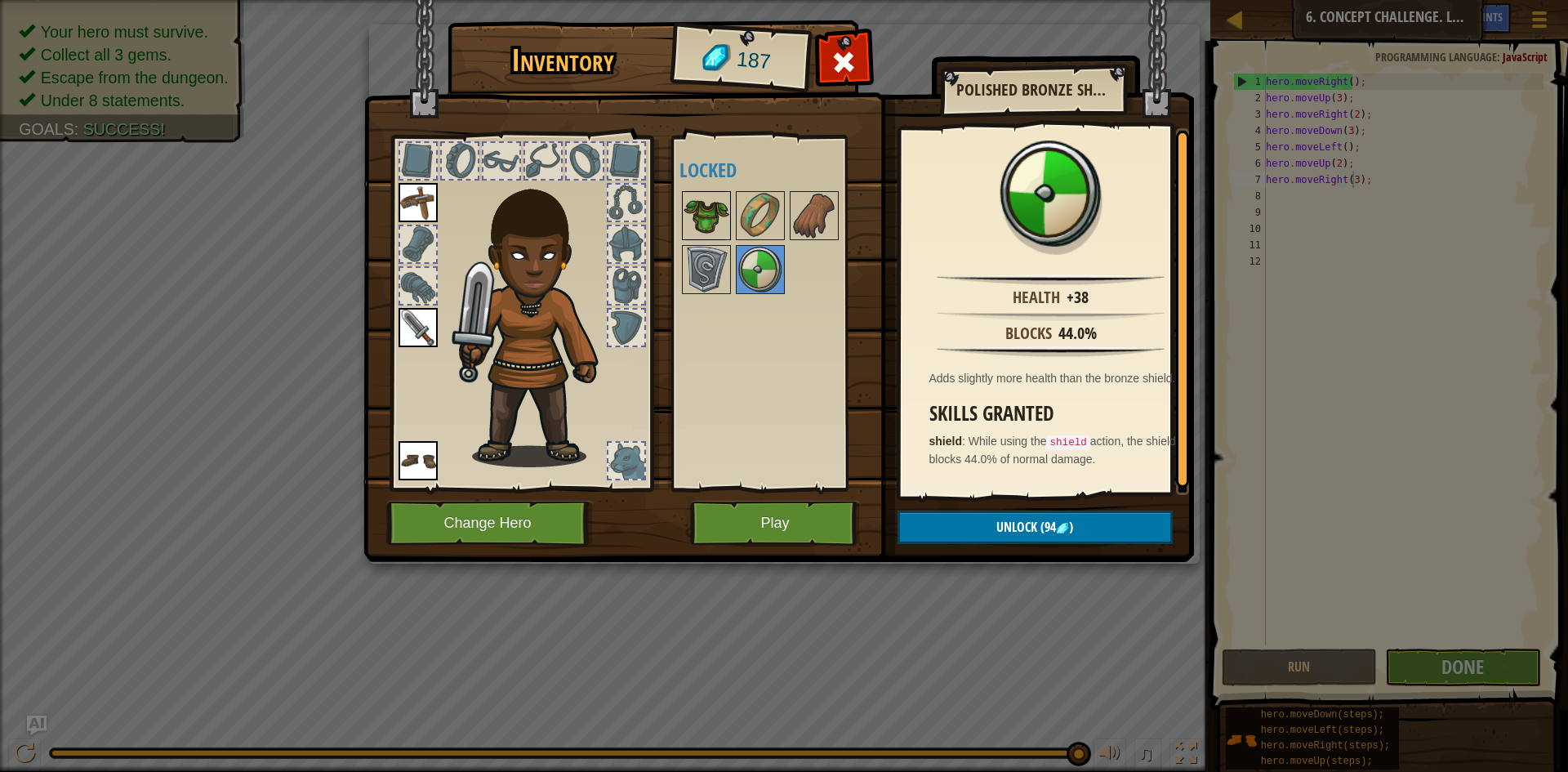
click at [701, 195] on img at bounding box center [706, 215] width 46 height 46
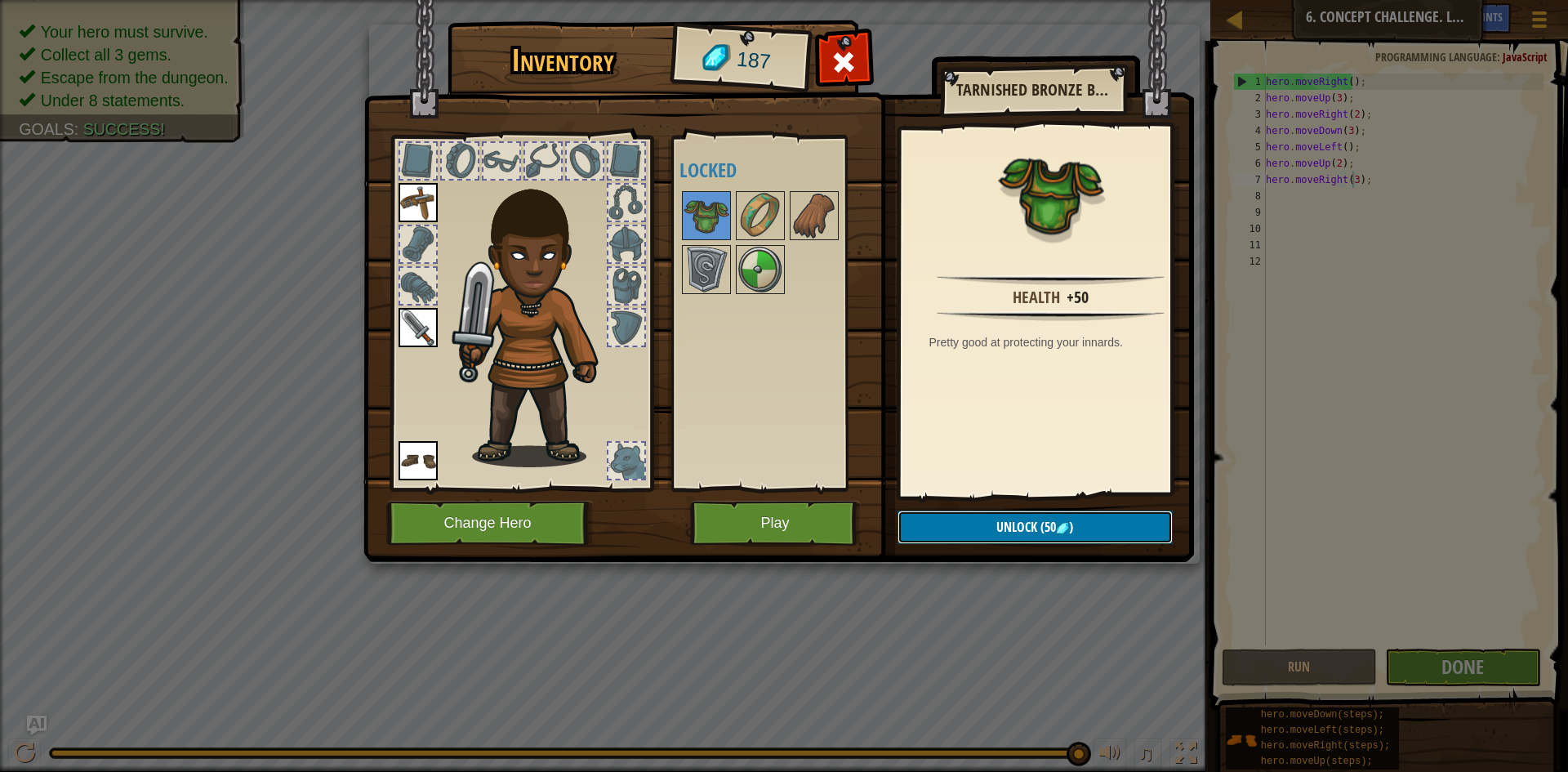
click at [940, 537] on button "Unlock (50 )" at bounding box center [1035, 527] width 275 height 34
click at [753, 208] on img at bounding box center [760, 215] width 46 height 46
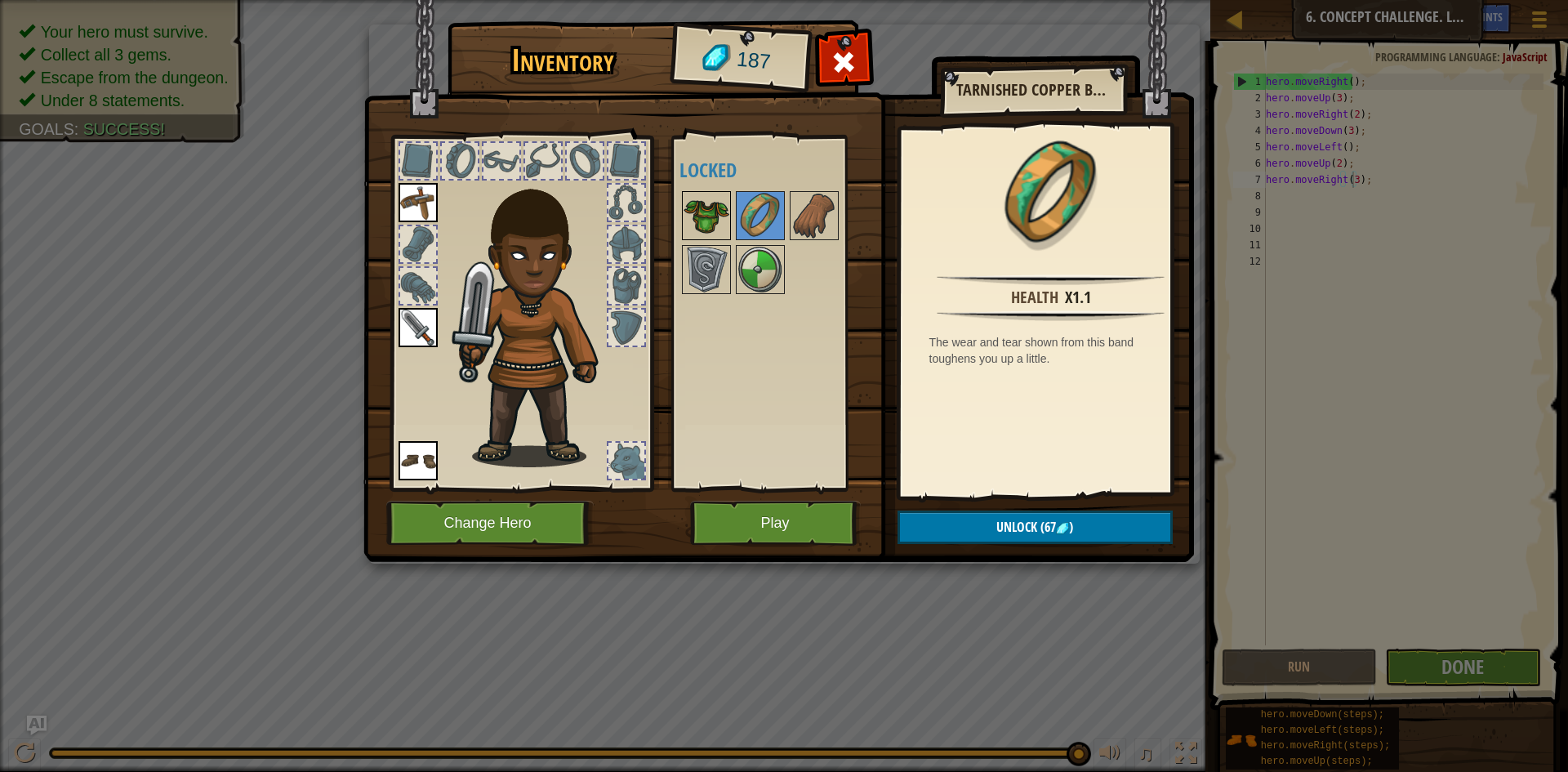
click at [695, 216] on img at bounding box center [706, 215] width 46 height 46
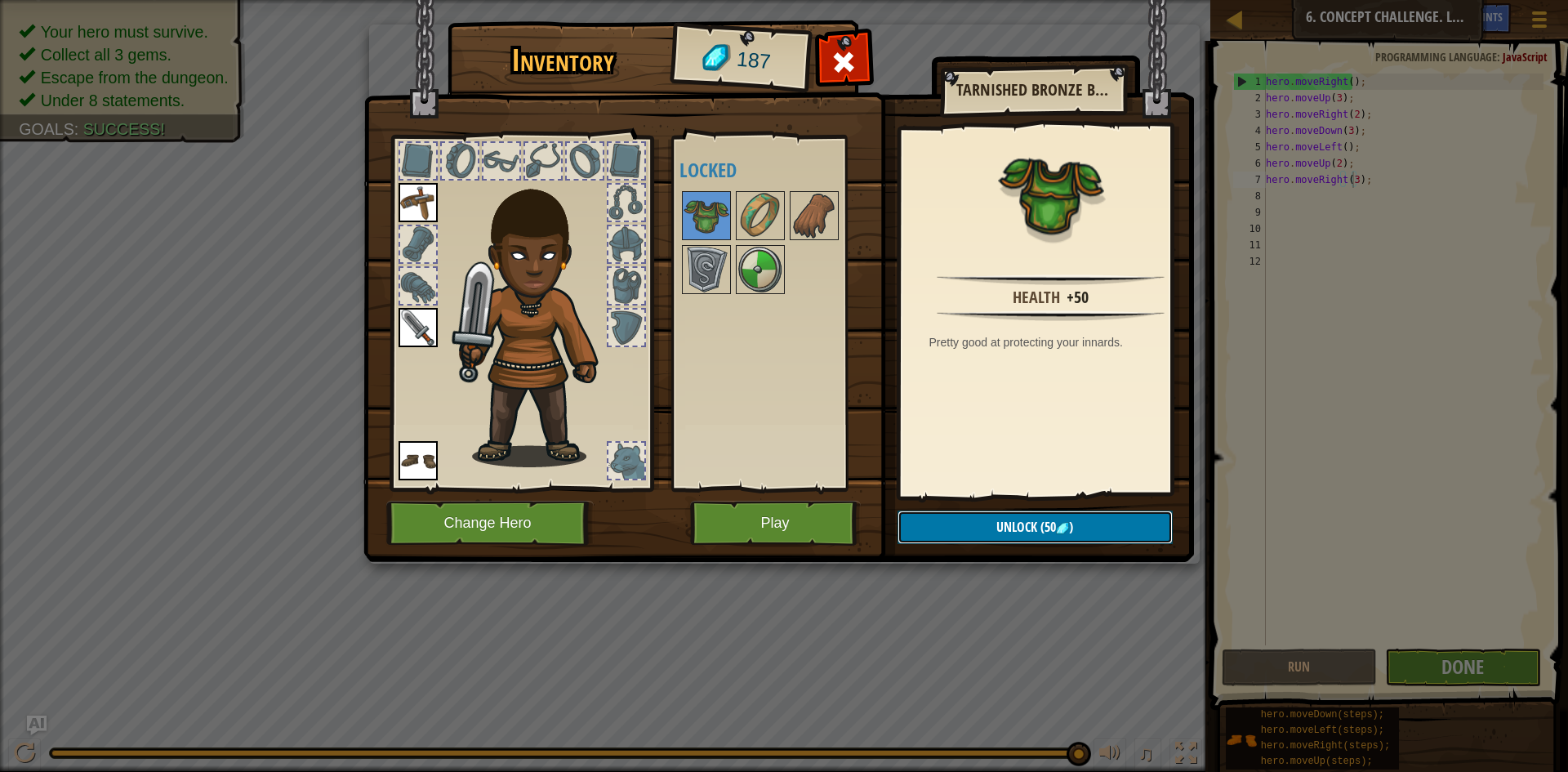
click at [988, 534] on button "Unlock (50 )" at bounding box center [1035, 527] width 275 height 34
click at [988, 534] on button "Confirm" at bounding box center [1035, 527] width 275 height 34
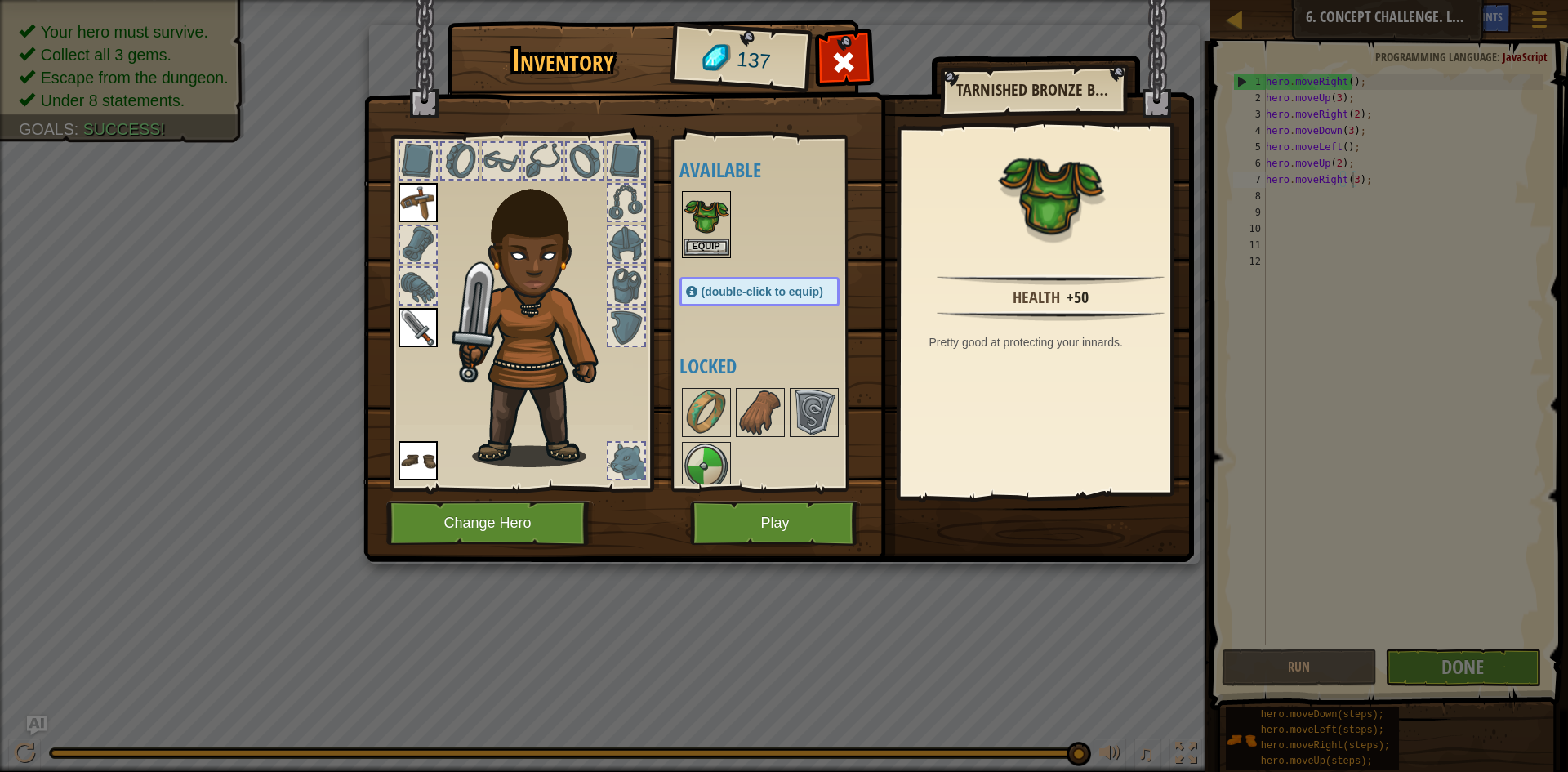
click at [714, 230] on img at bounding box center [706, 215] width 46 height 46
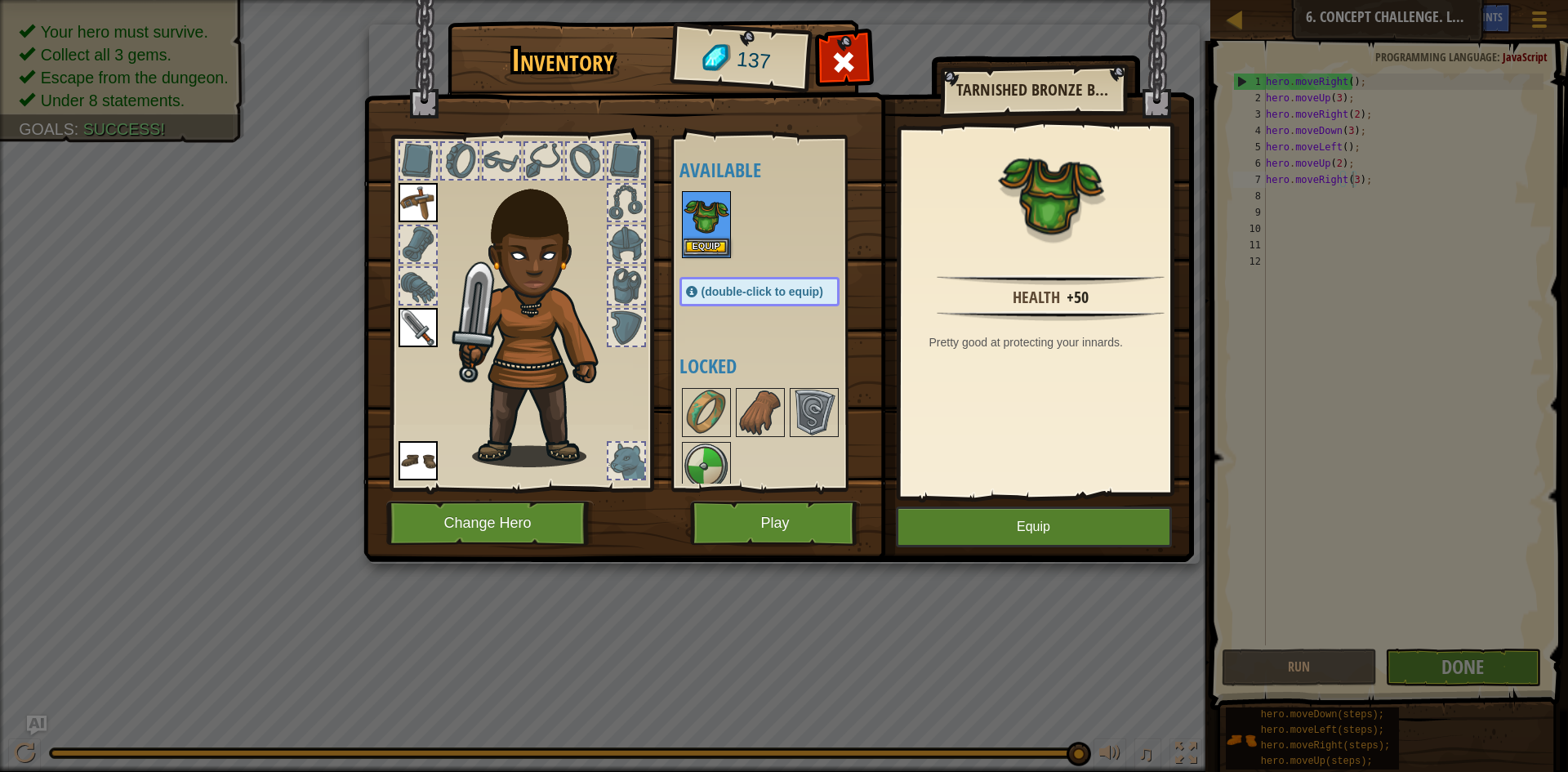
click at [714, 230] on img at bounding box center [706, 215] width 46 height 46
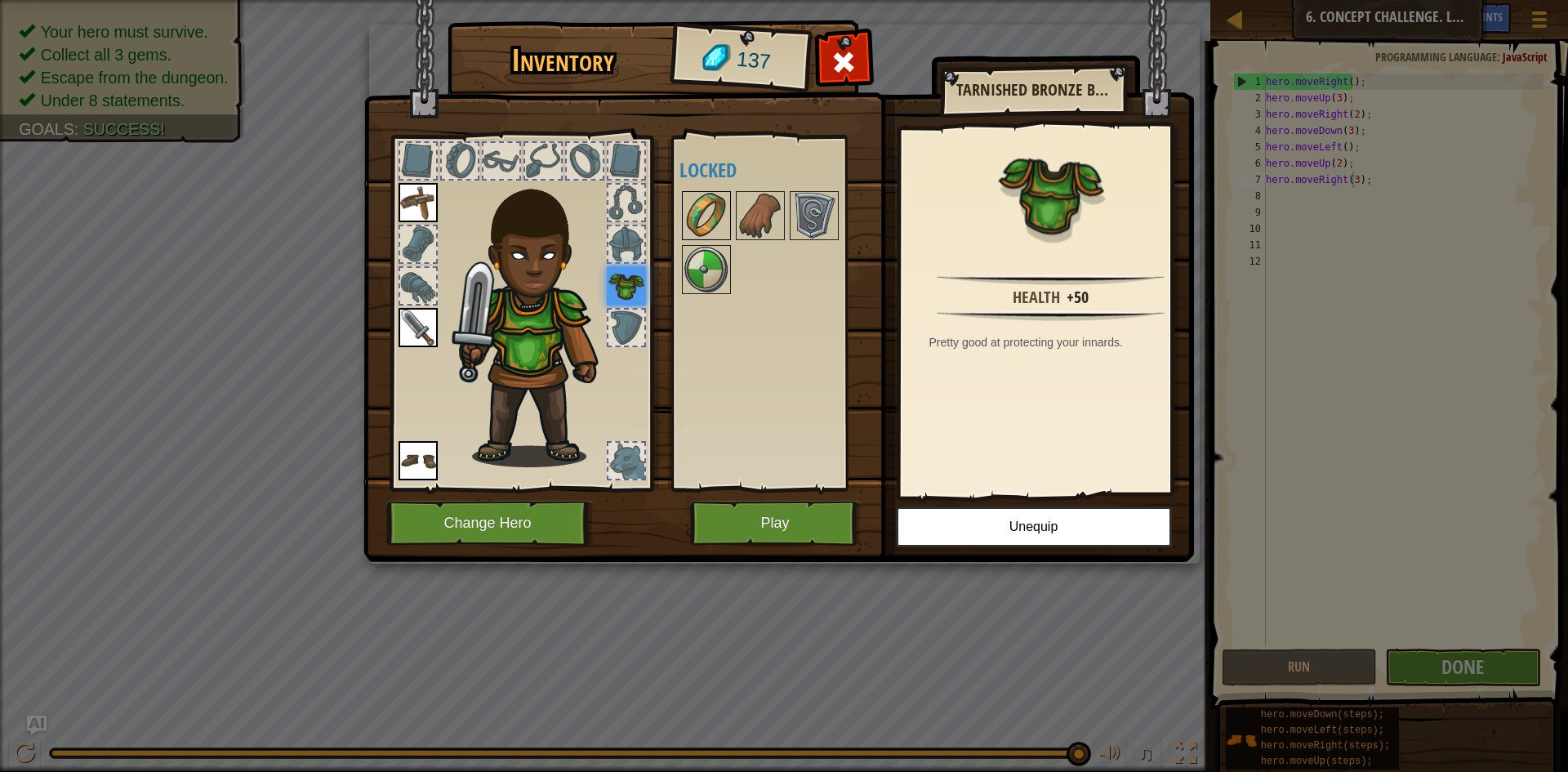
click at [709, 222] on img at bounding box center [706, 215] width 46 height 46
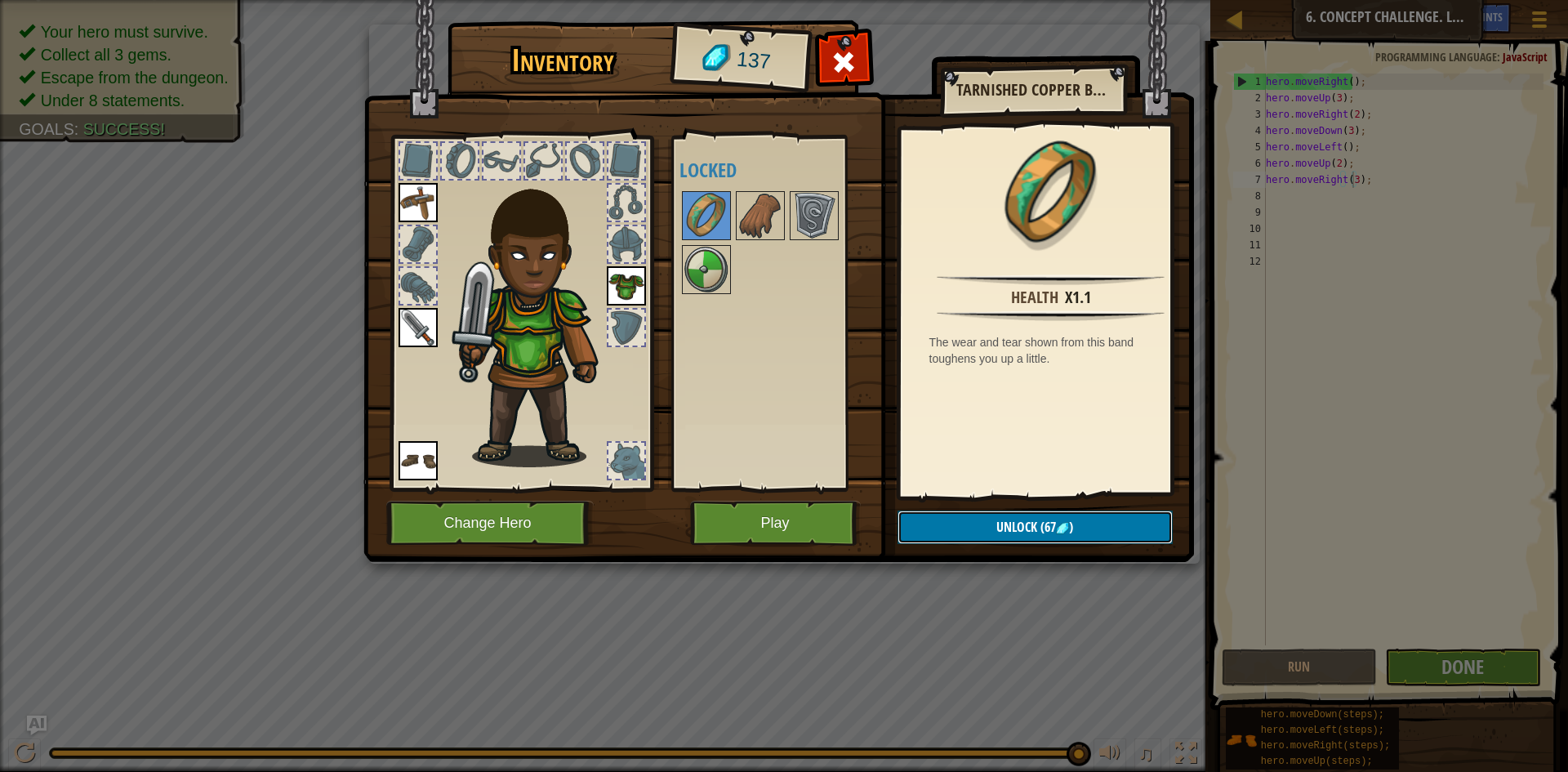
click at [941, 519] on button "Unlock (67 )" at bounding box center [1035, 527] width 275 height 34
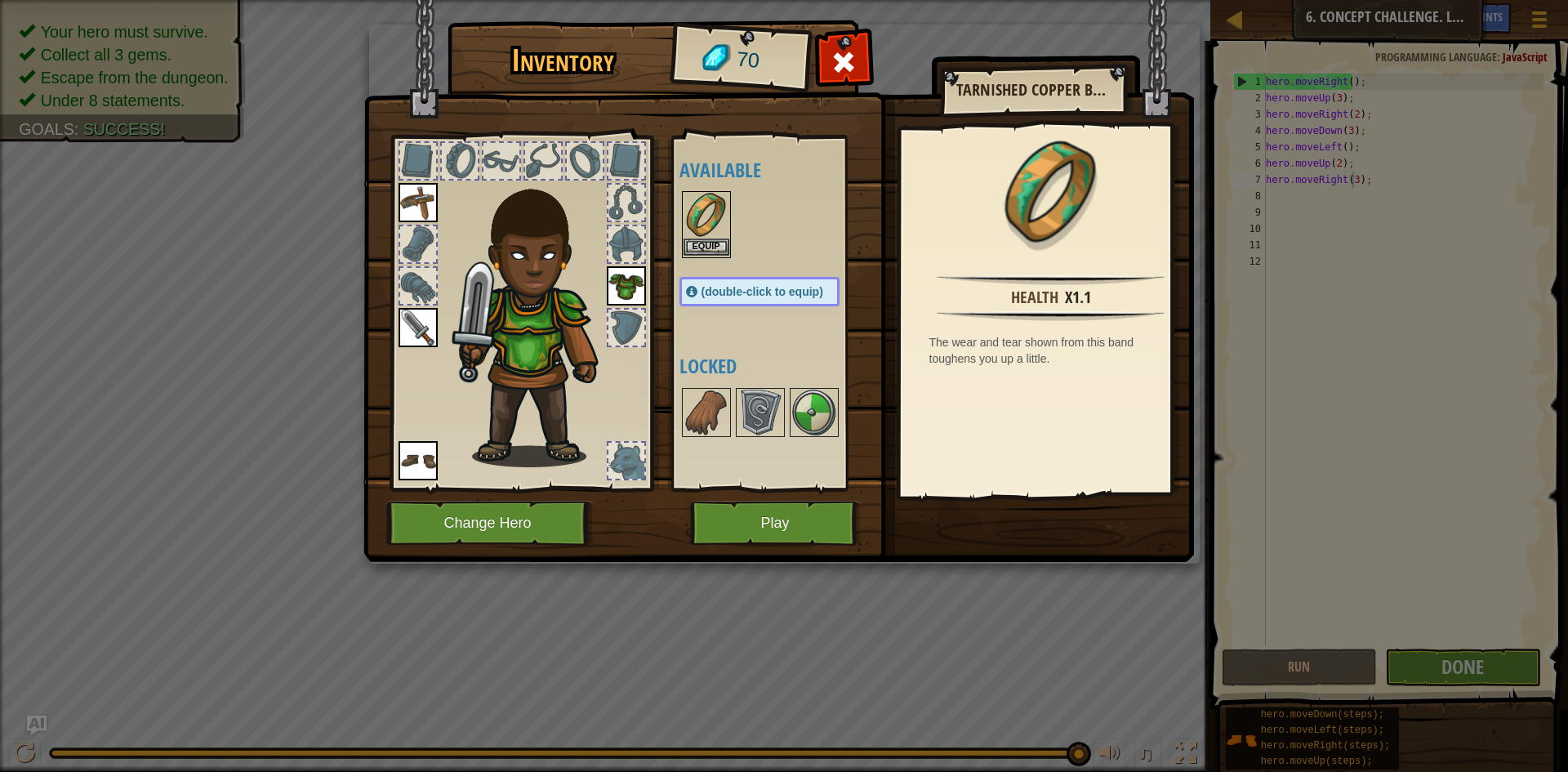
click at [708, 232] on img at bounding box center [706, 215] width 46 height 46
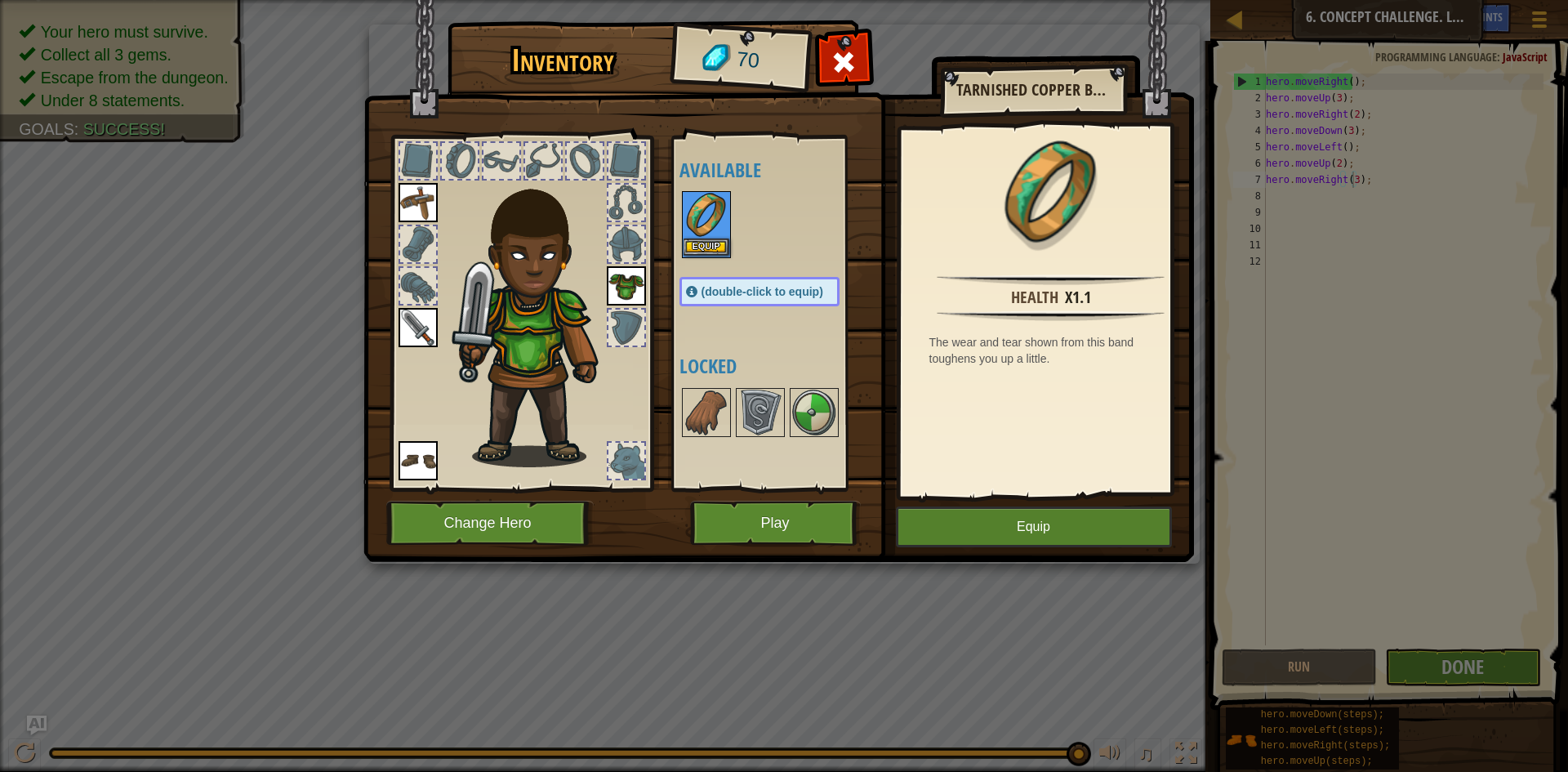
click at [708, 232] on img at bounding box center [706, 215] width 46 height 46
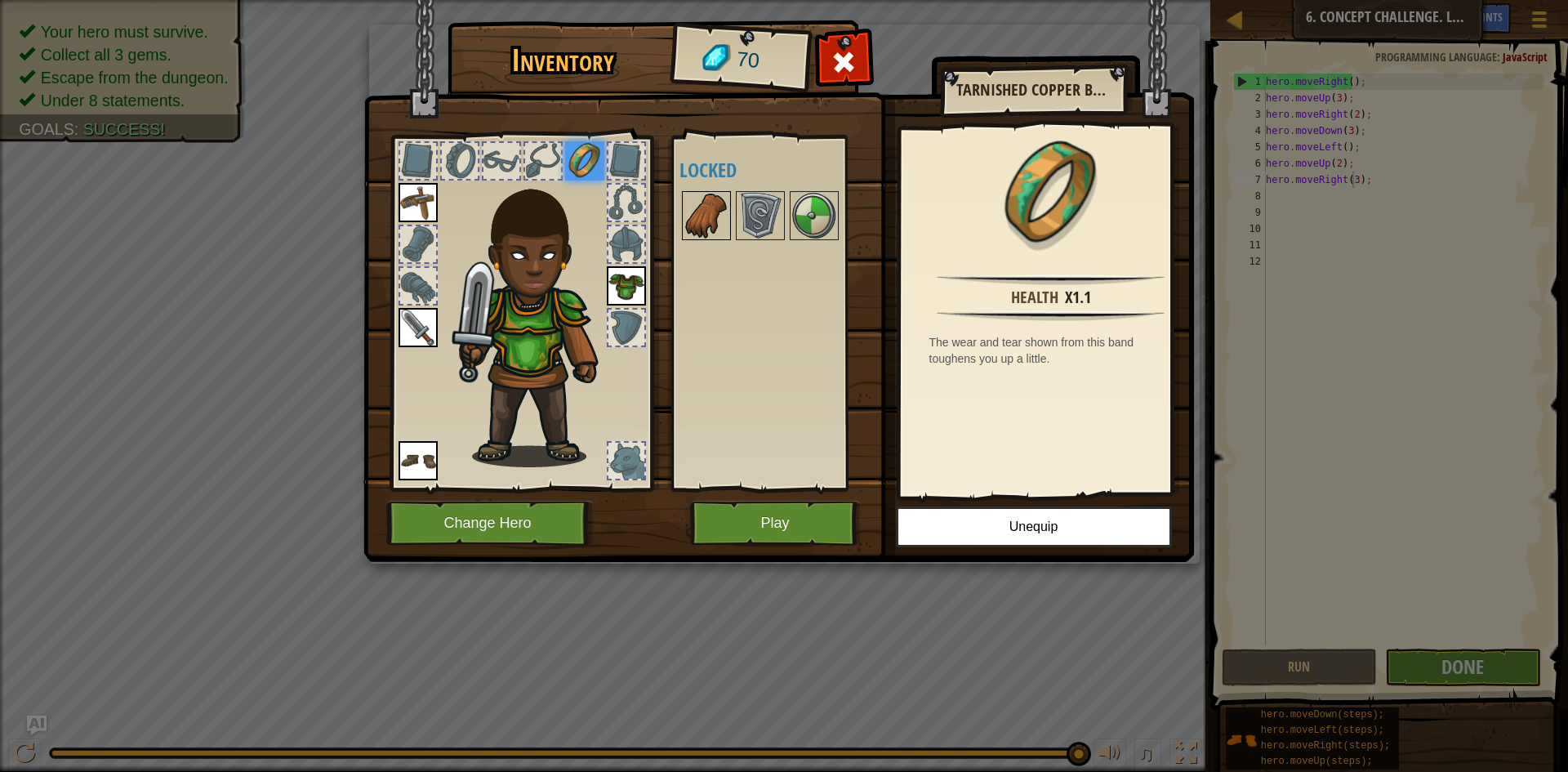
click at [703, 211] on img at bounding box center [706, 215] width 46 height 46
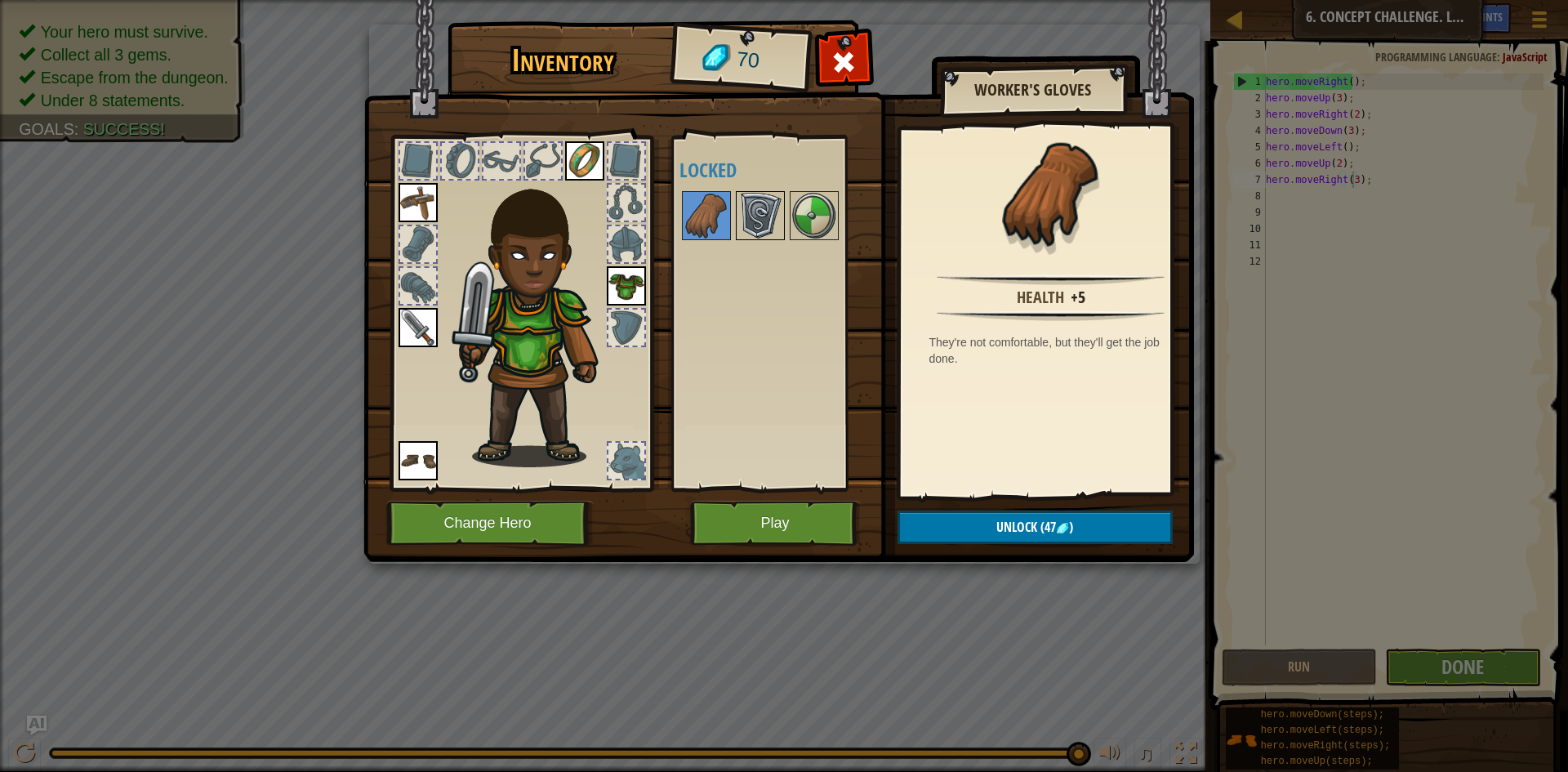
click at [769, 216] on img at bounding box center [760, 215] width 46 height 46
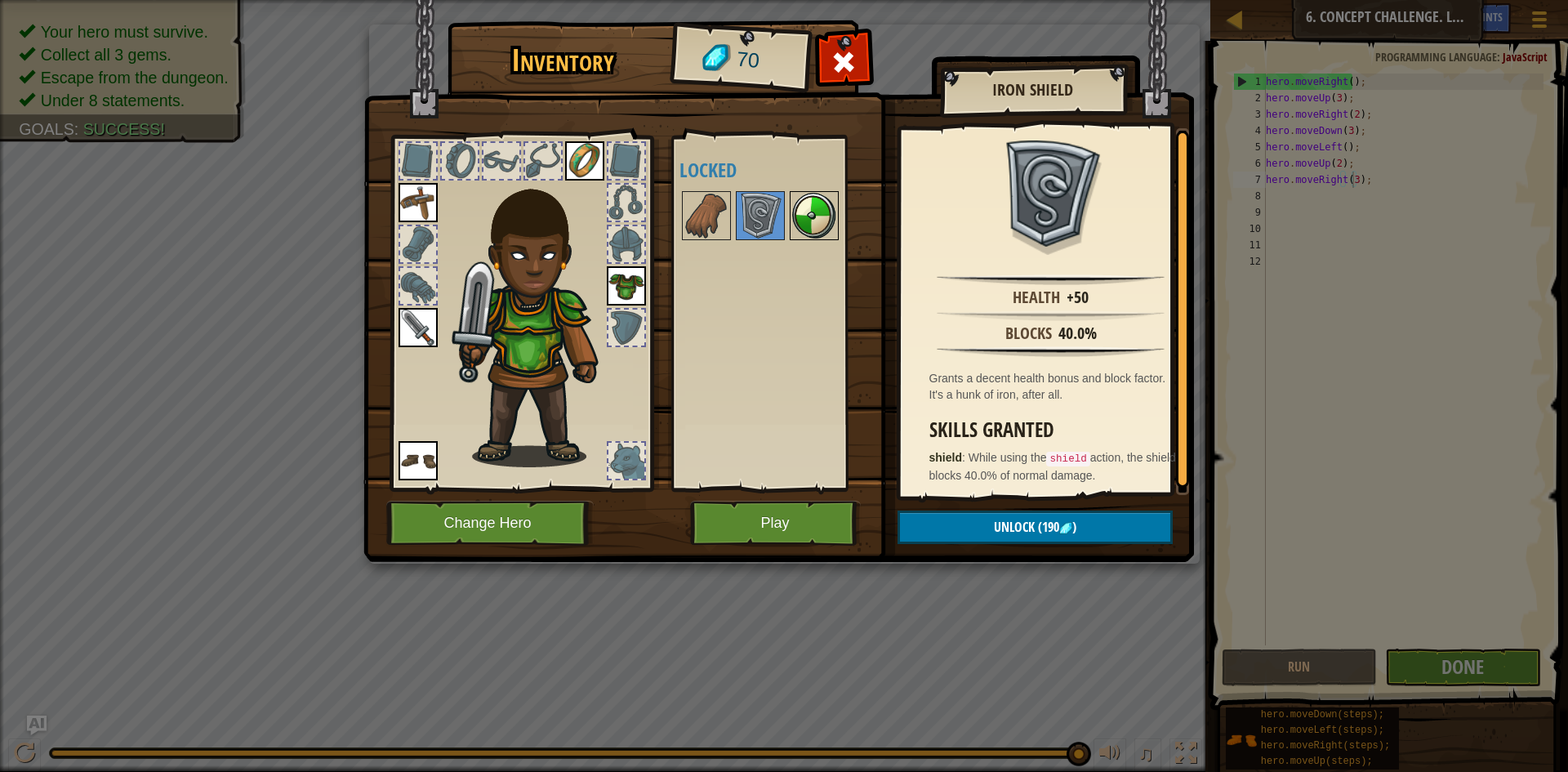
click at [797, 210] on img at bounding box center [814, 215] width 46 height 46
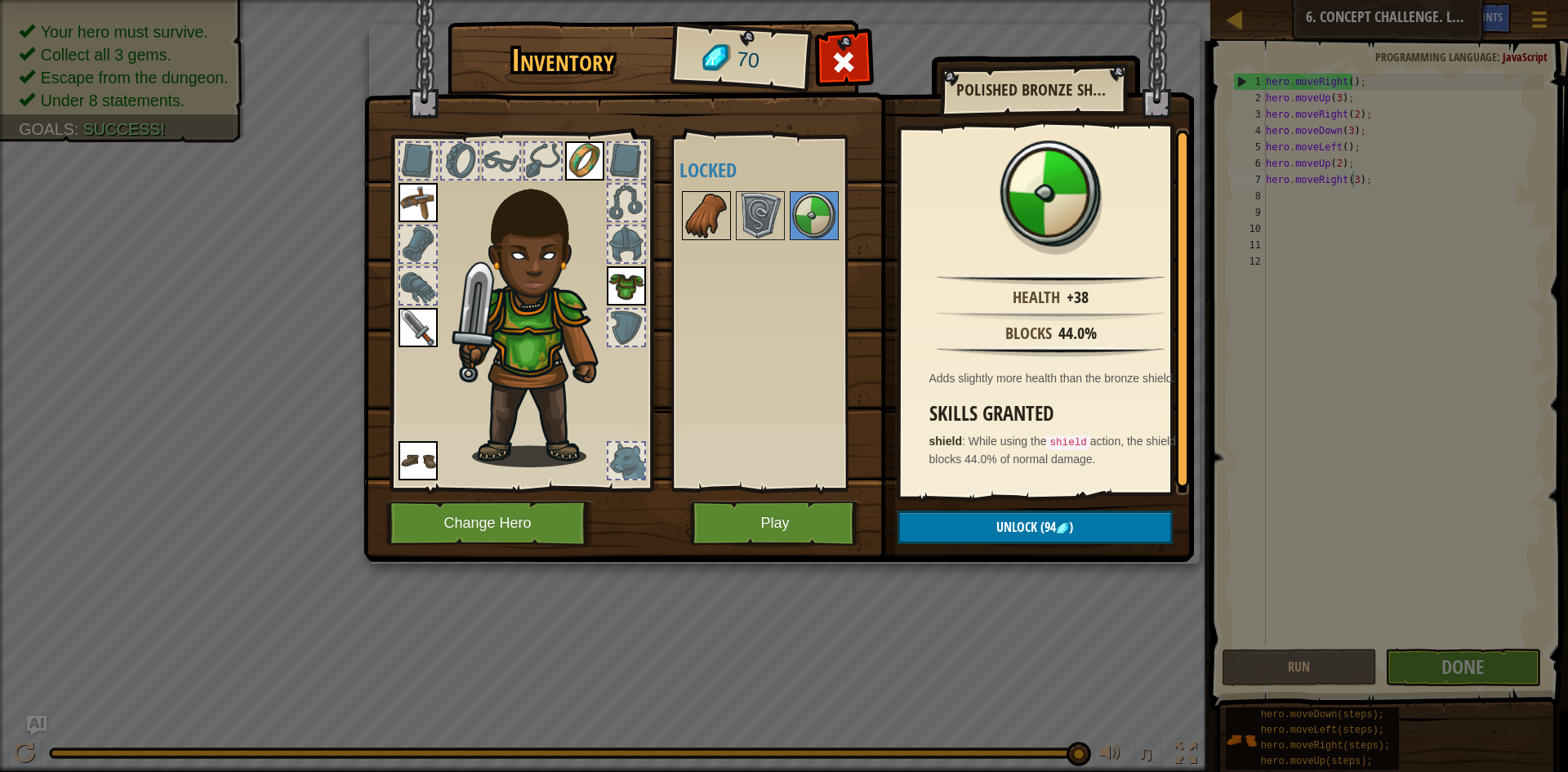
click at [703, 202] on img at bounding box center [706, 215] width 46 height 46
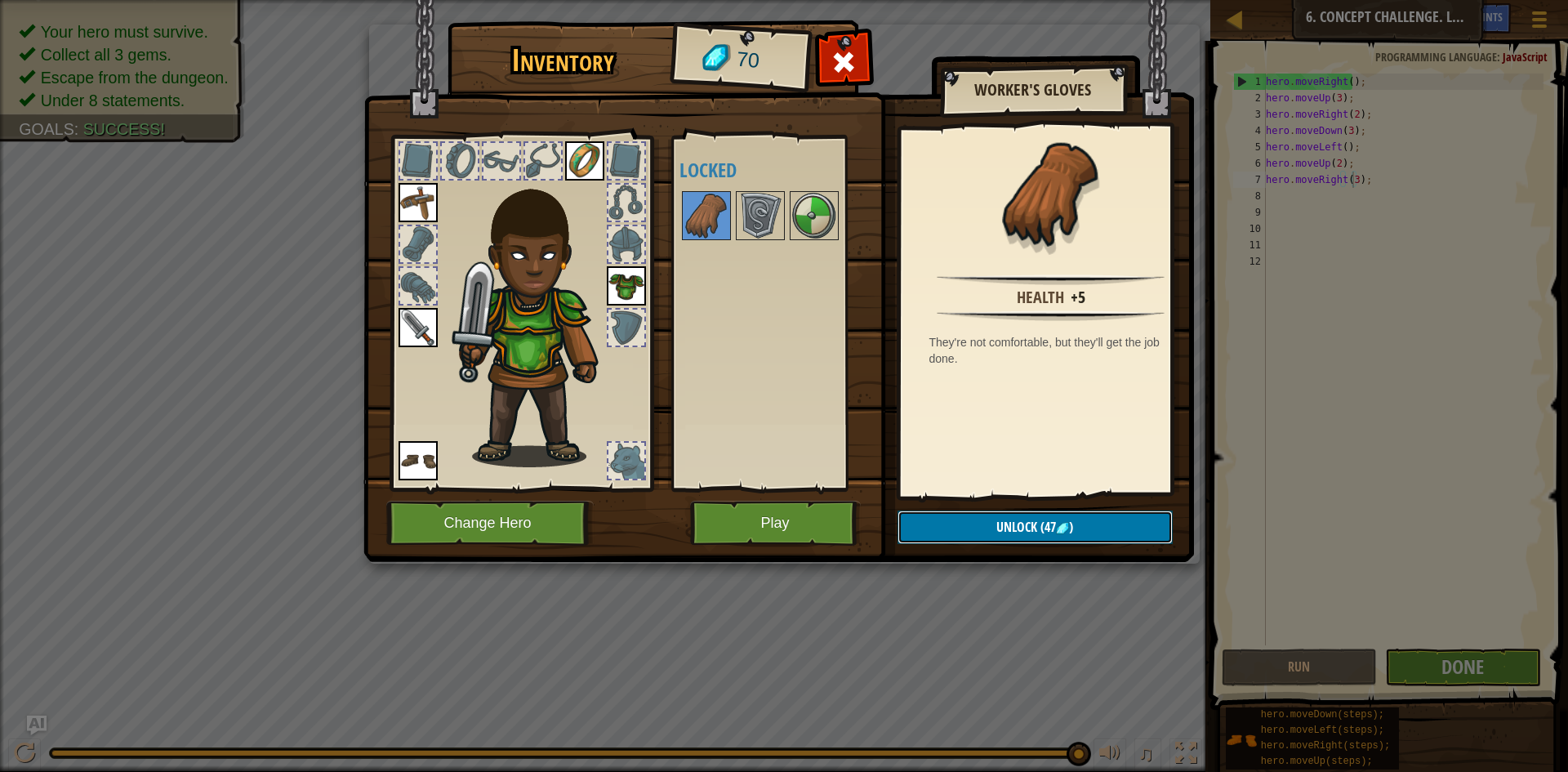
click at [941, 516] on button "Unlock (47 )" at bounding box center [1035, 527] width 275 height 34
click at [941, 516] on button "Confirm" at bounding box center [1035, 527] width 275 height 34
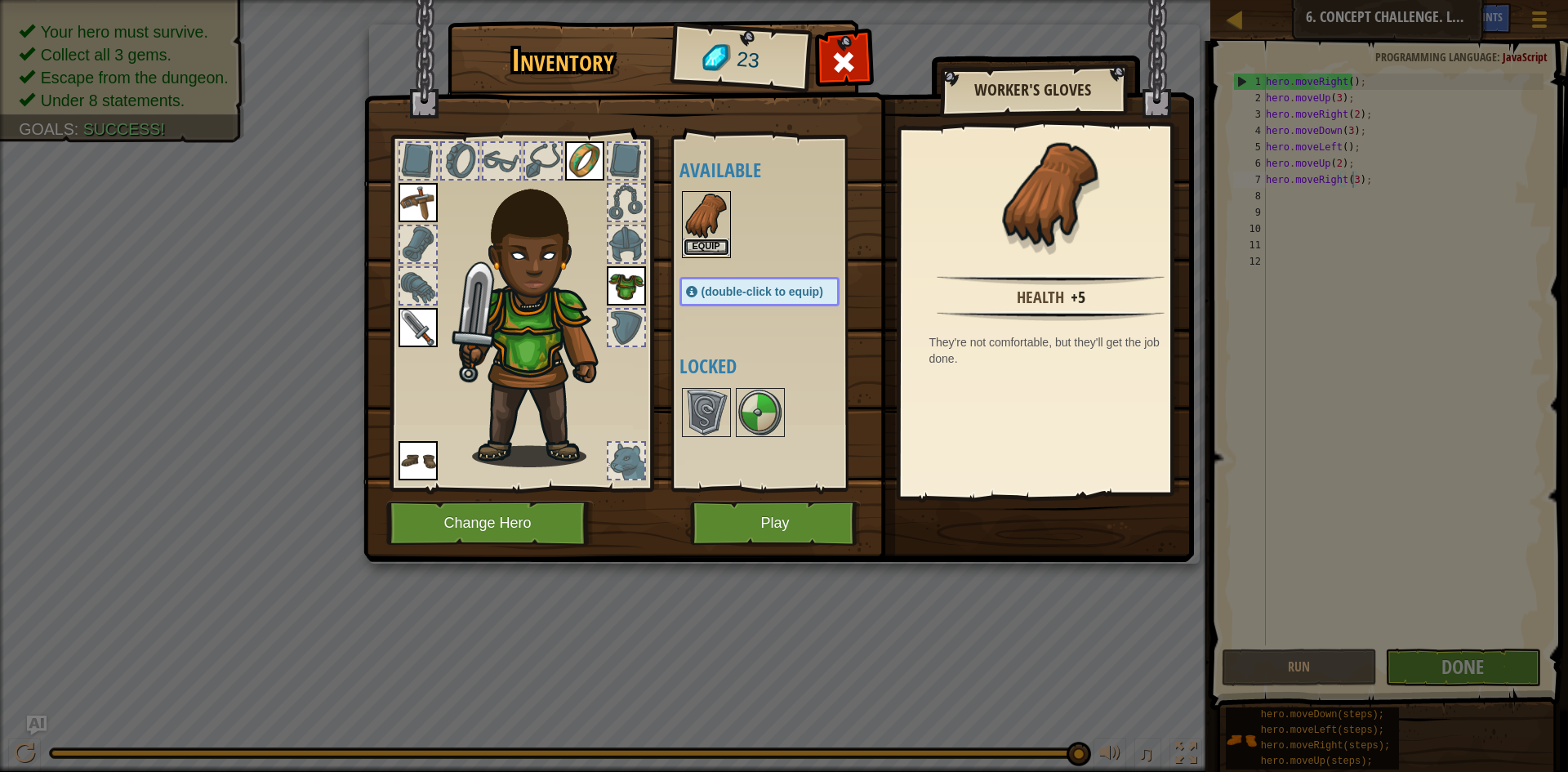
click at [717, 241] on button "Equip" at bounding box center [706, 246] width 46 height 17
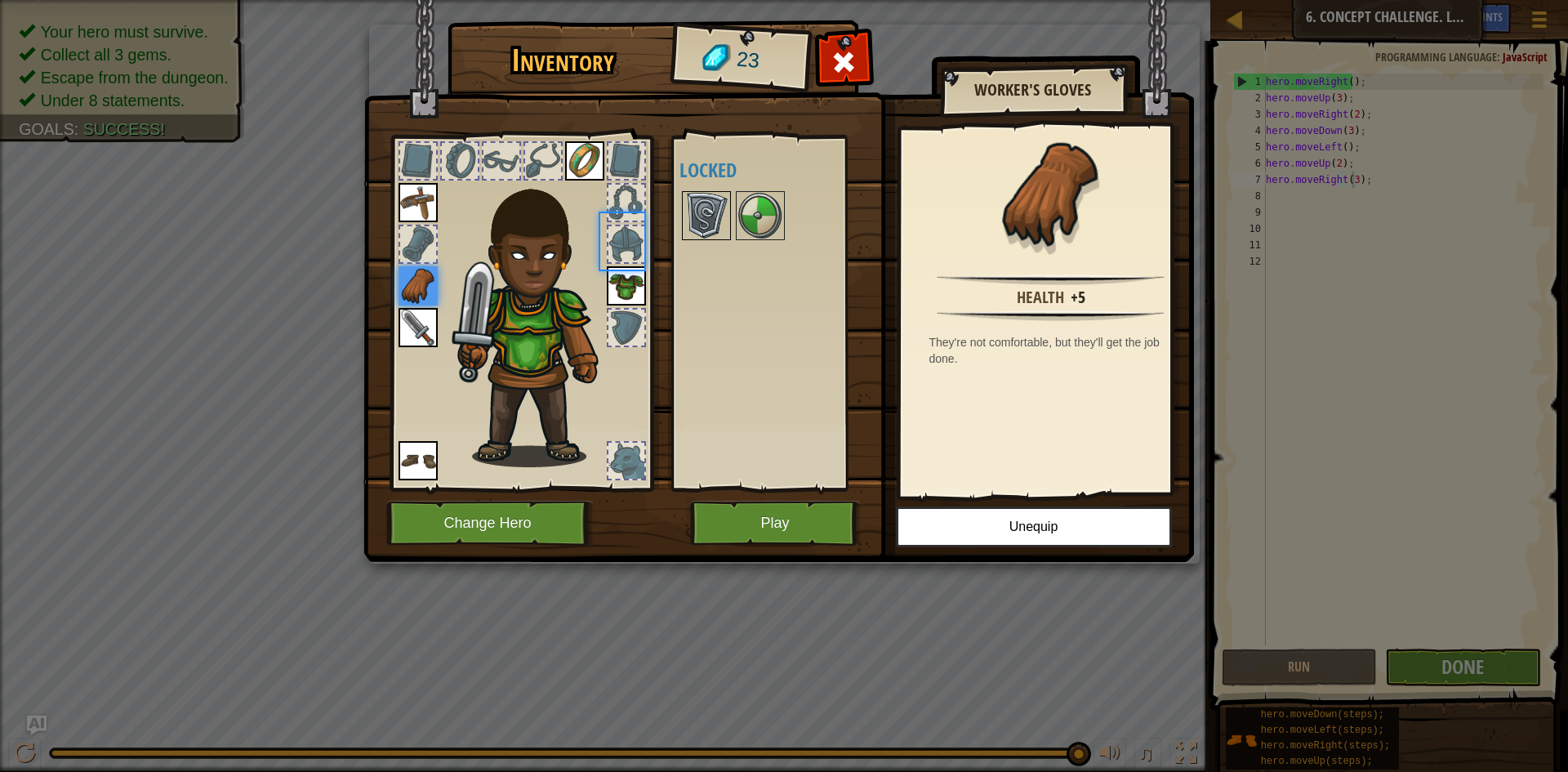
click at [717, 239] on div at bounding box center [706, 215] width 49 height 49
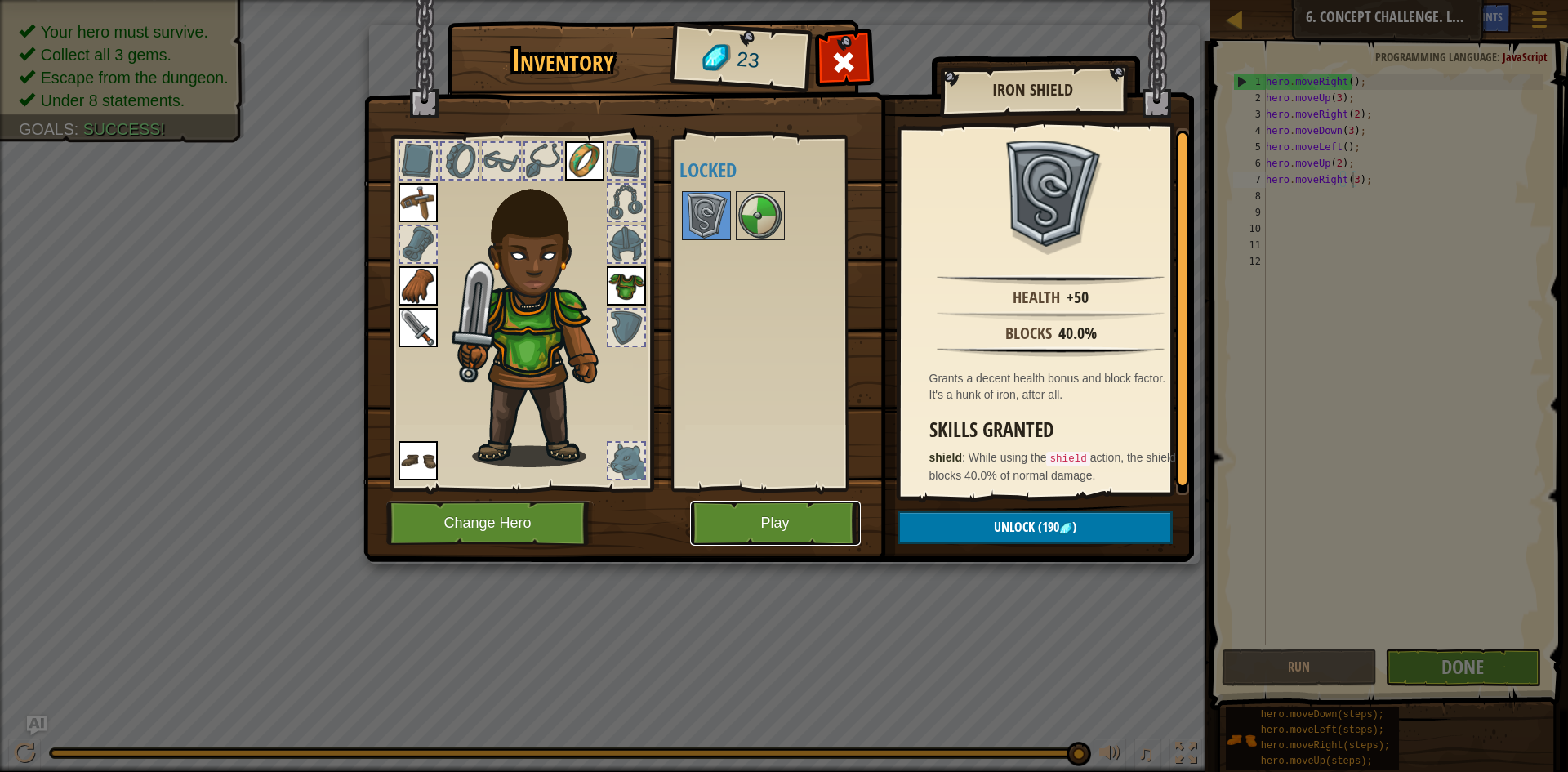
click at [725, 529] on button "Play" at bounding box center [775, 523] width 170 height 45
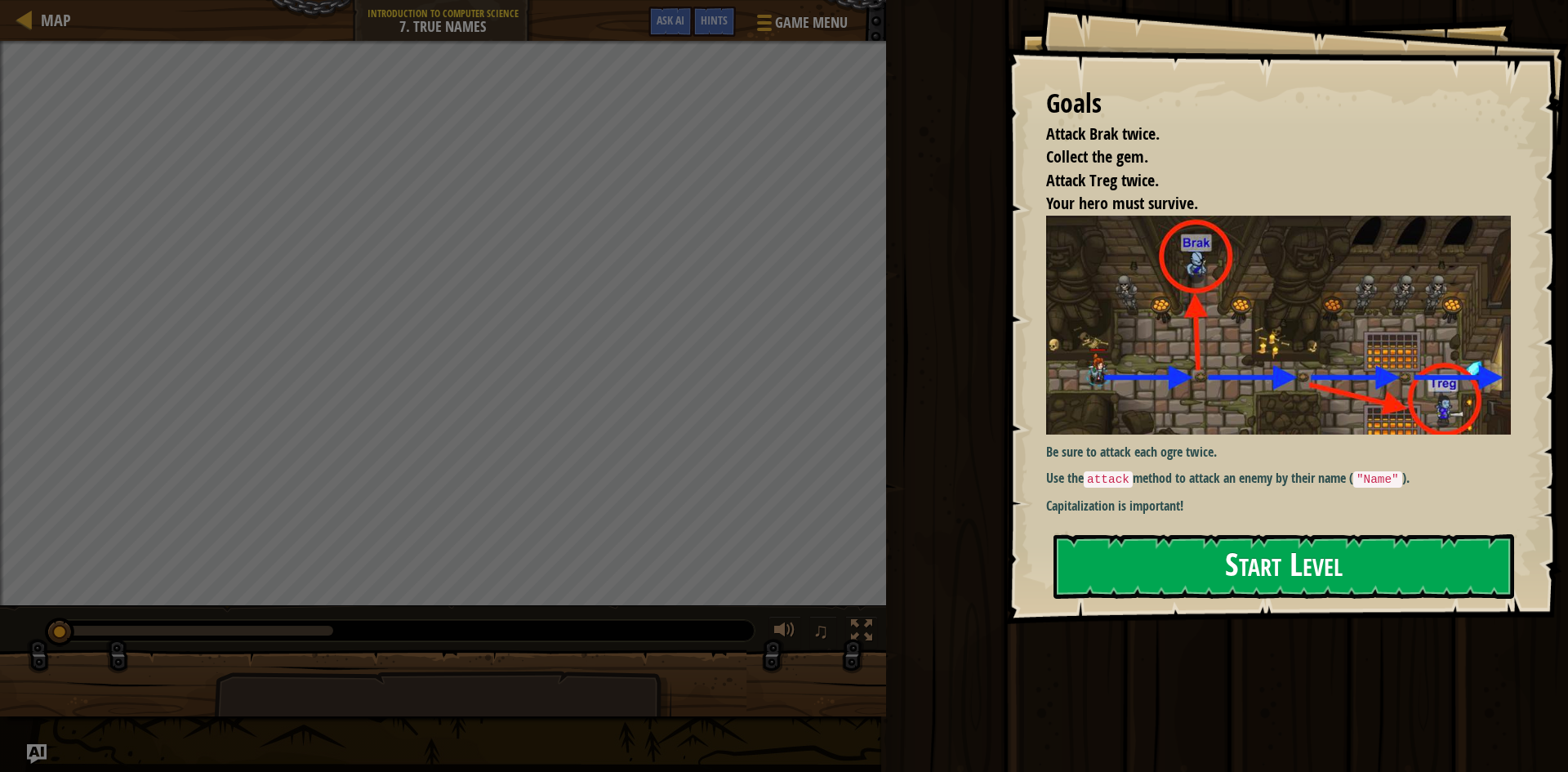
click at [1217, 565] on button "Start Level" at bounding box center [1284, 567] width 460 height 64
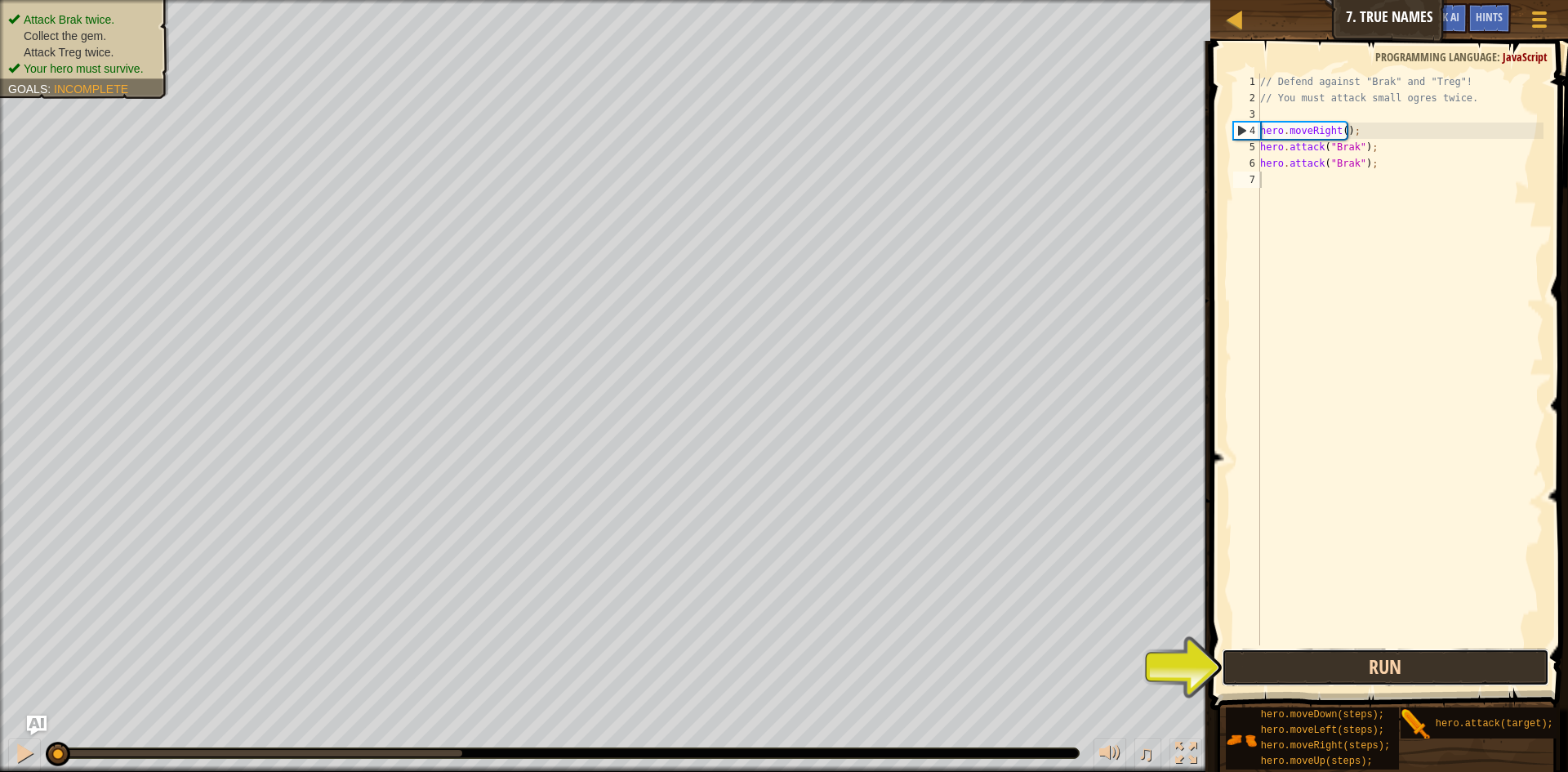
click at [1365, 674] on button "Run" at bounding box center [1385, 668] width 328 height 37
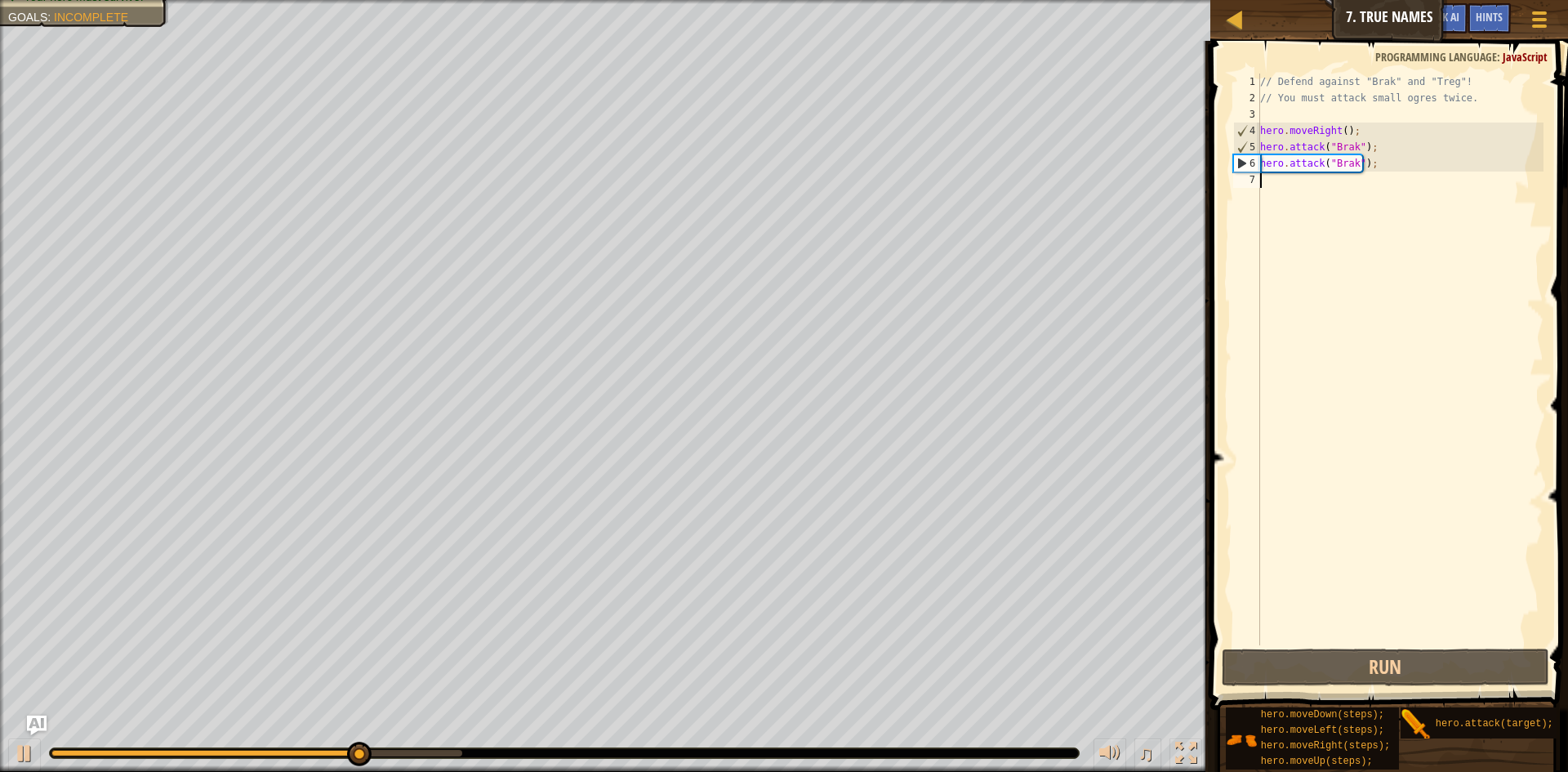
click at [1277, 188] on div "// Defend against "Brak" and "Treg"! // You must attack small ogres twice. hero…" at bounding box center [1400, 375] width 286 height 604
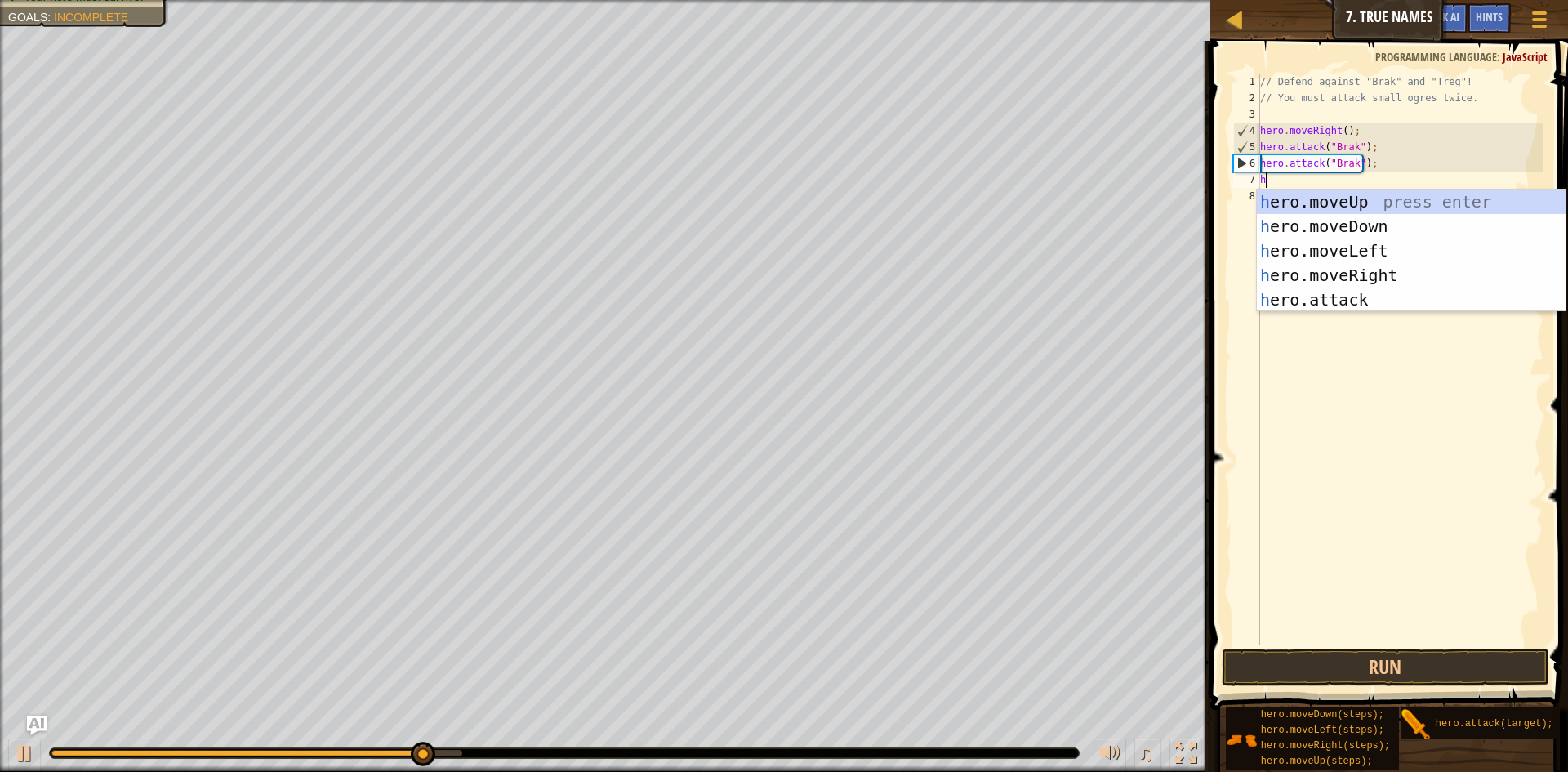
scroll to position [7, 0]
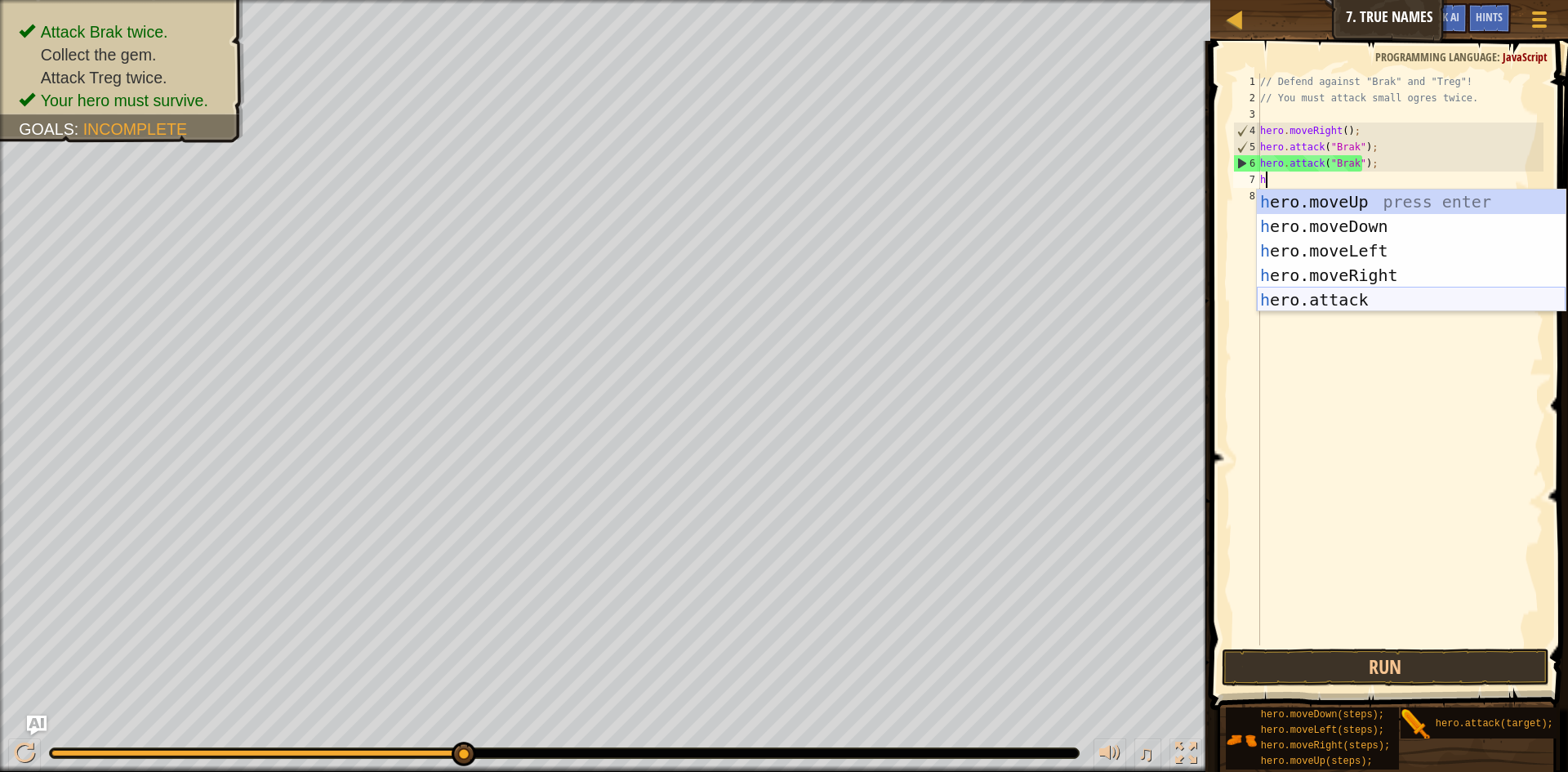
click at [1352, 300] on div "h ero.moveUp press enter h ero.moveDown press enter h ero.moveLeft press enter …" at bounding box center [1412, 275] width 309 height 171
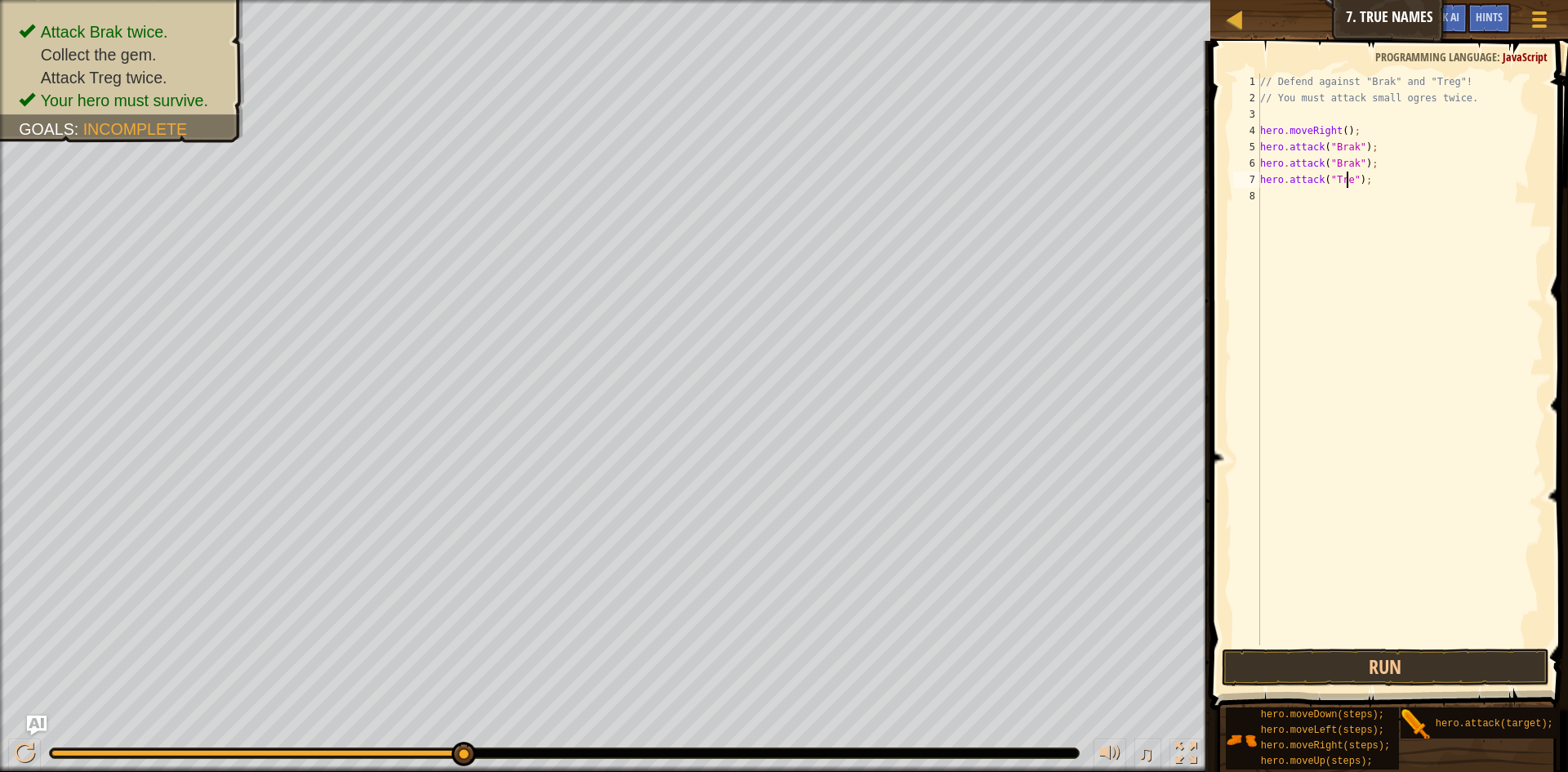
scroll to position [7, 8]
click at [1323, 672] on button "Run" at bounding box center [1385, 668] width 328 height 37
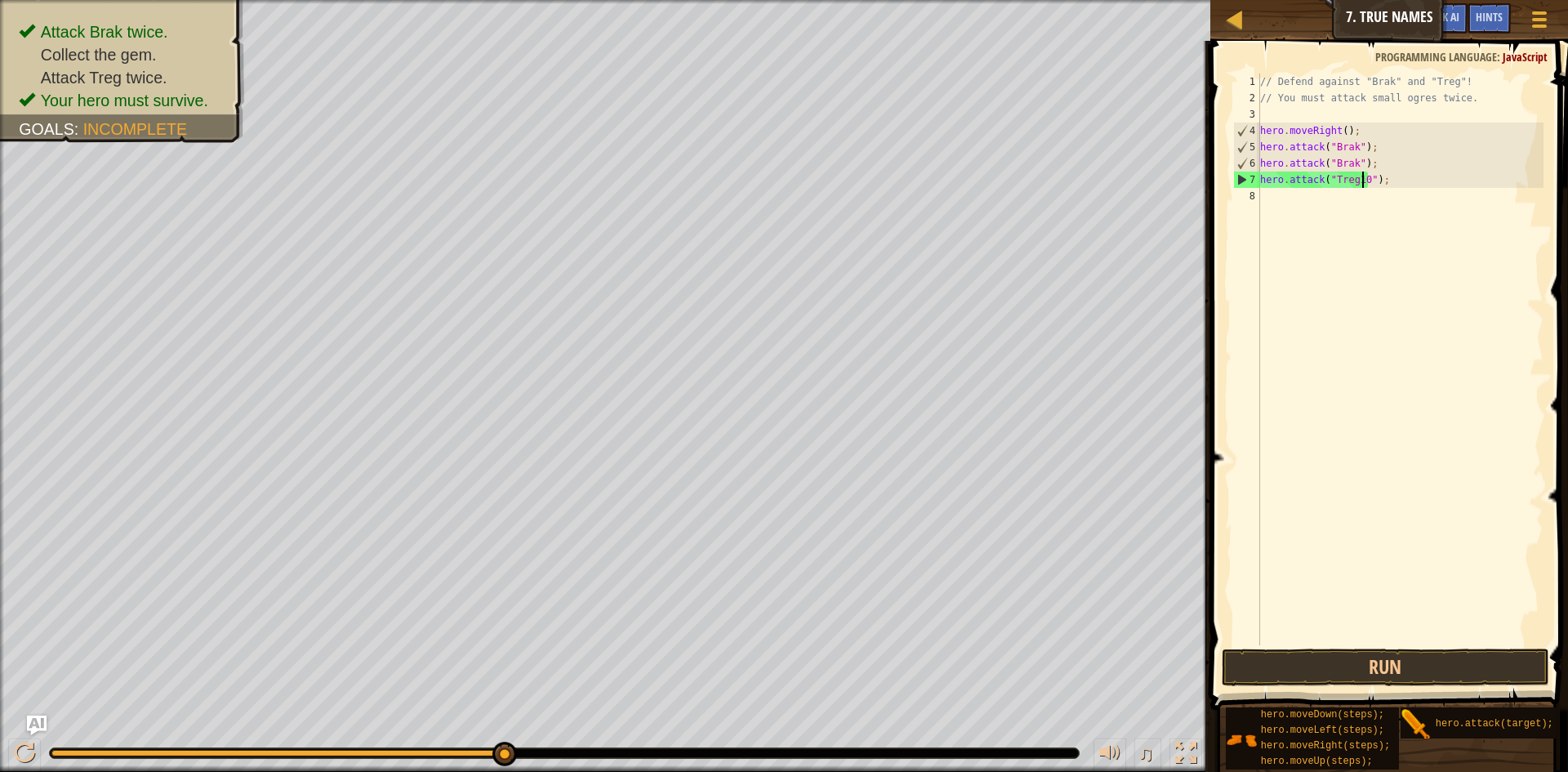
scroll to position [7, 9]
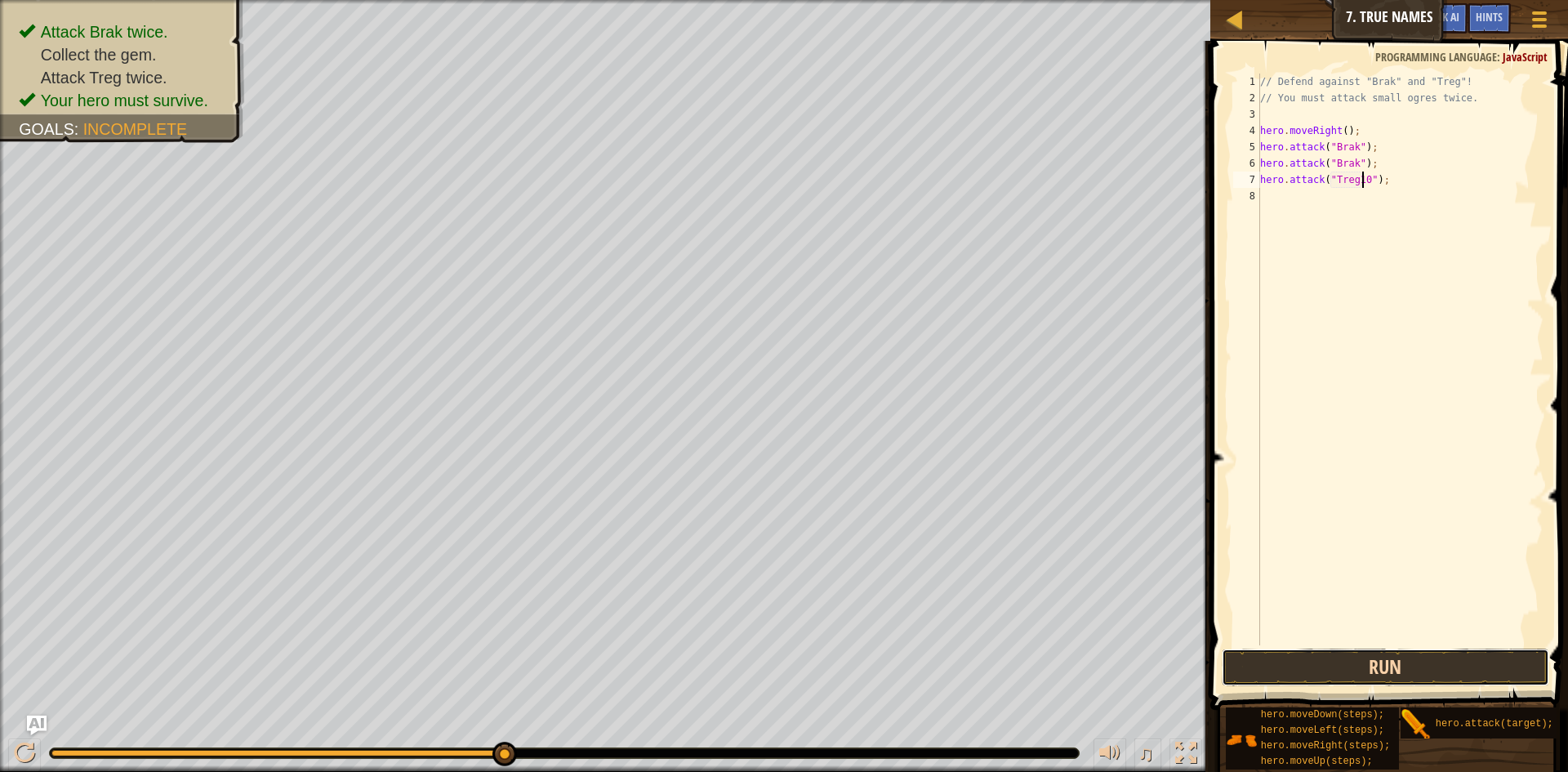
click at [1333, 674] on button "Run" at bounding box center [1385, 668] width 328 height 37
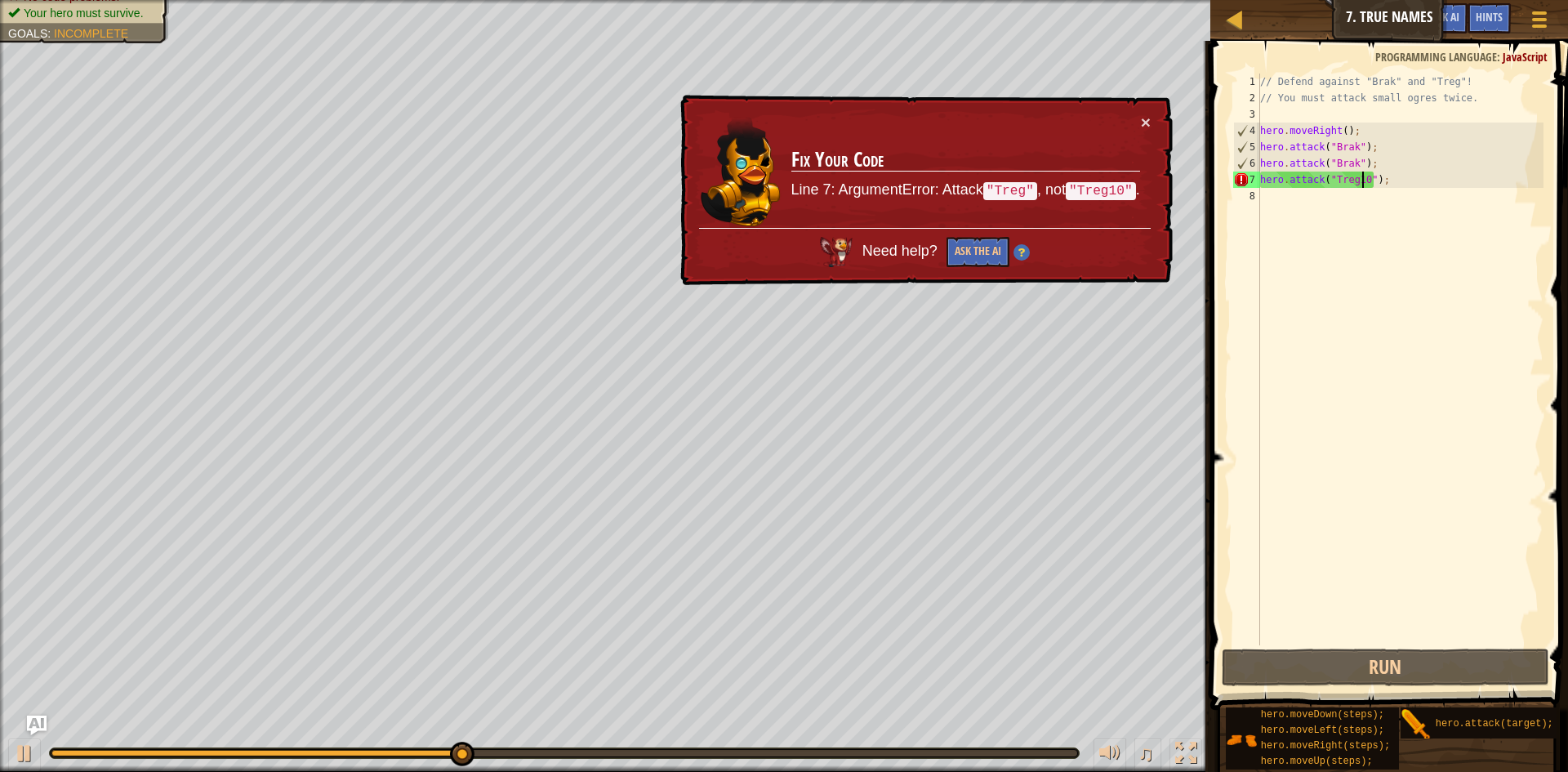
type textarea "hero.attack("Treg");"
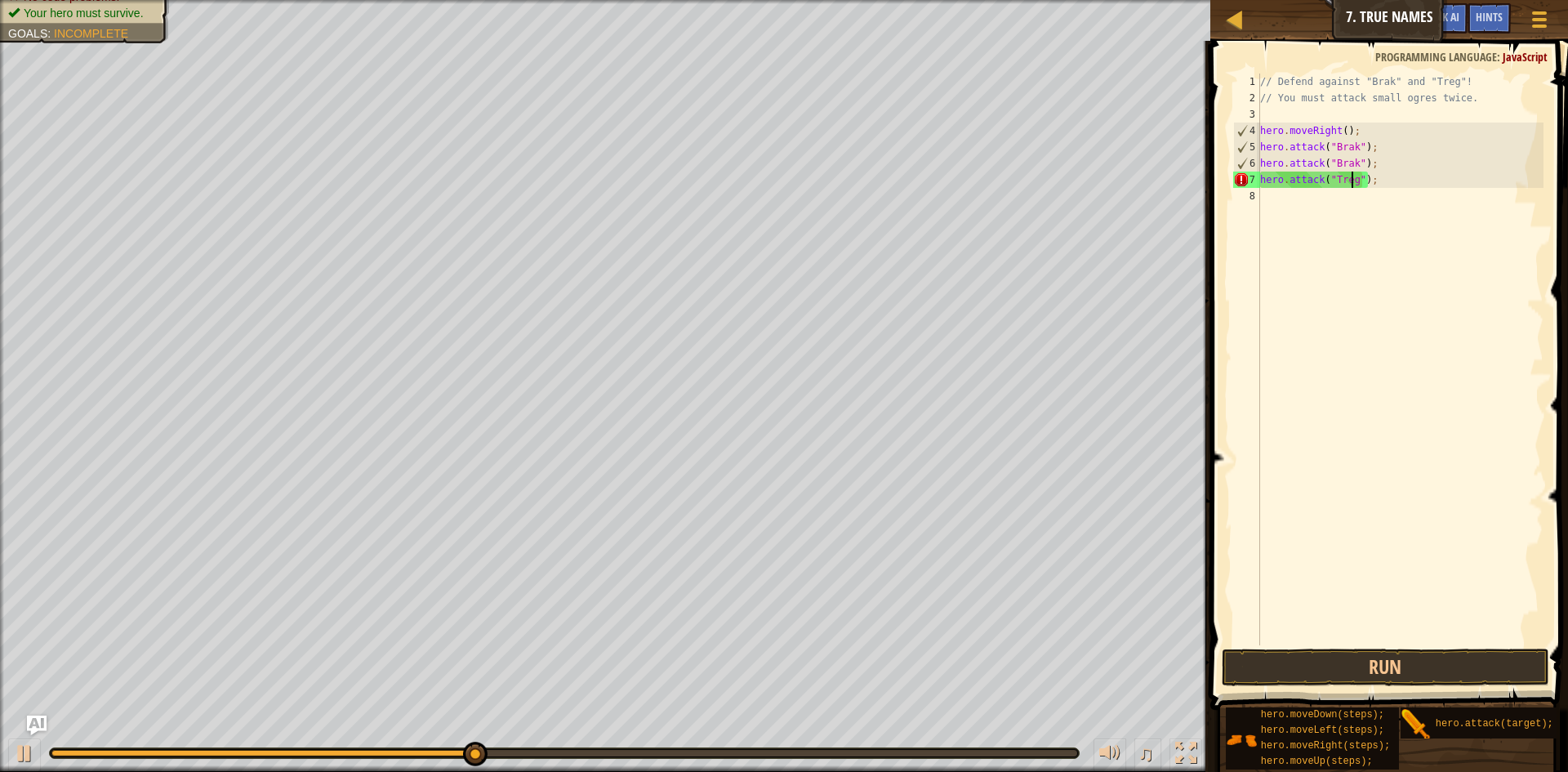
scroll to position [7, 8]
click at [1274, 203] on div "// Defend against "Brak" and "Treg"! // You must attack small ogres twice. hero…" at bounding box center [1400, 375] width 286 height 604
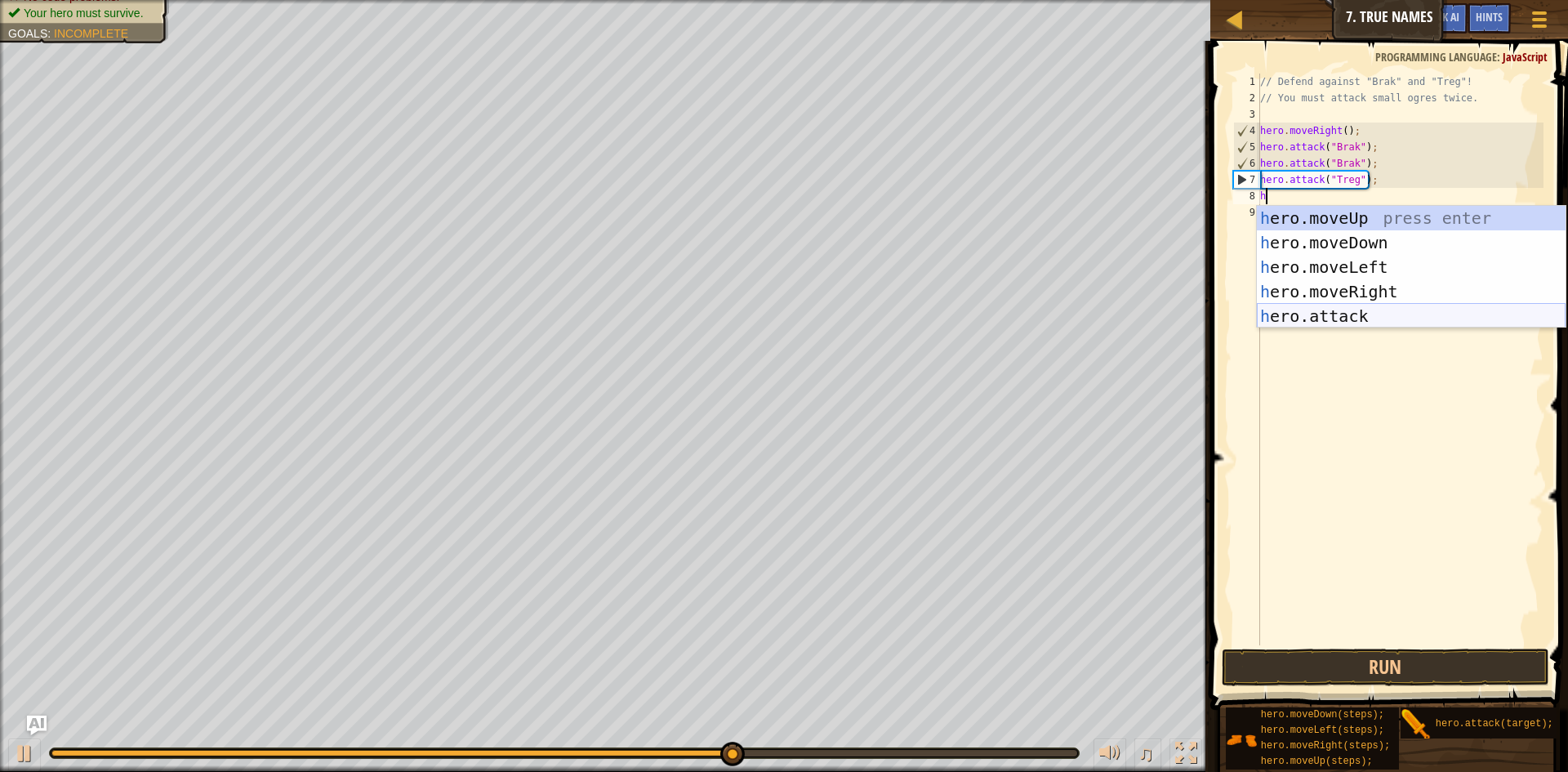
click at [1308, 323] on div "h ero.moveUp press enter h ero.moveDown press enter h ero.moveLeft press enter …" at bounding box center [1412, 292] width 309 height 171
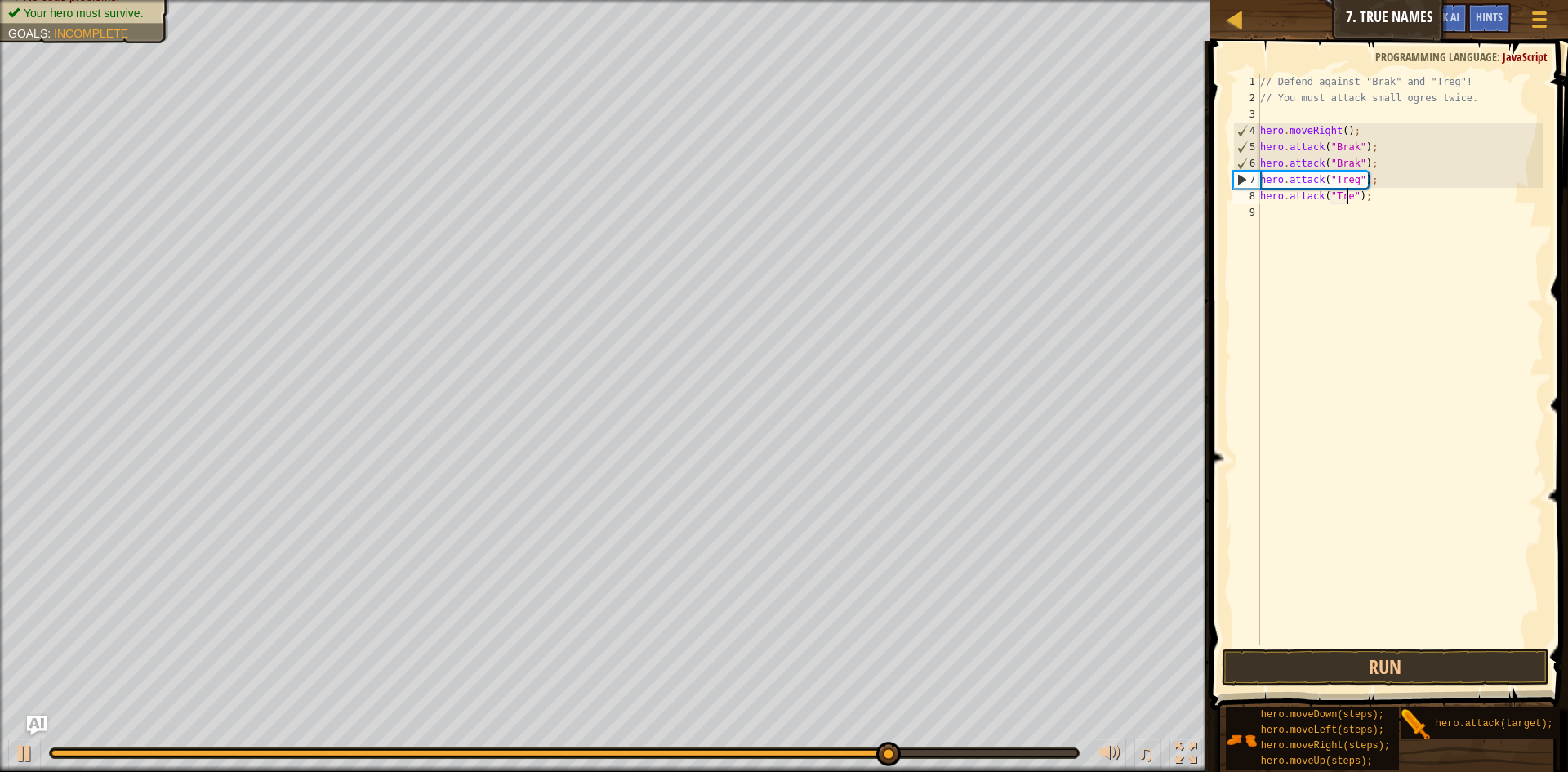
scroll to position [7, 8]
type textarea "hero.attack("Treg");"
click at [1259, 663] on button "Run" at bounding box center [1385, 668] width 328 height 37
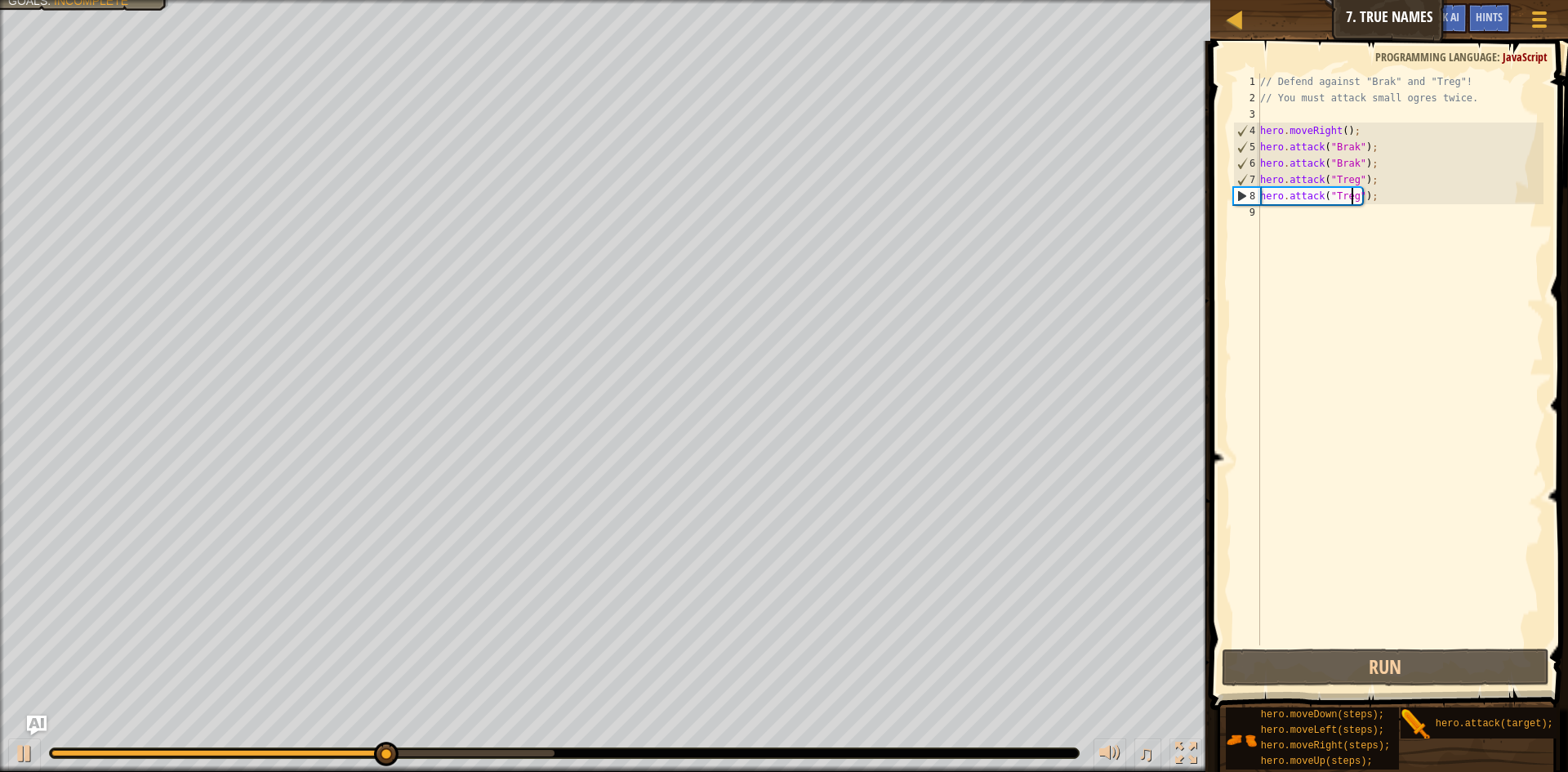
click at [1267, 225] on div "// Defend against "Brak" and "Treg"! // You must attack small ogres twice. hero…" at bounding box center [1400, 375] width 286 height 604
type textarea "h"
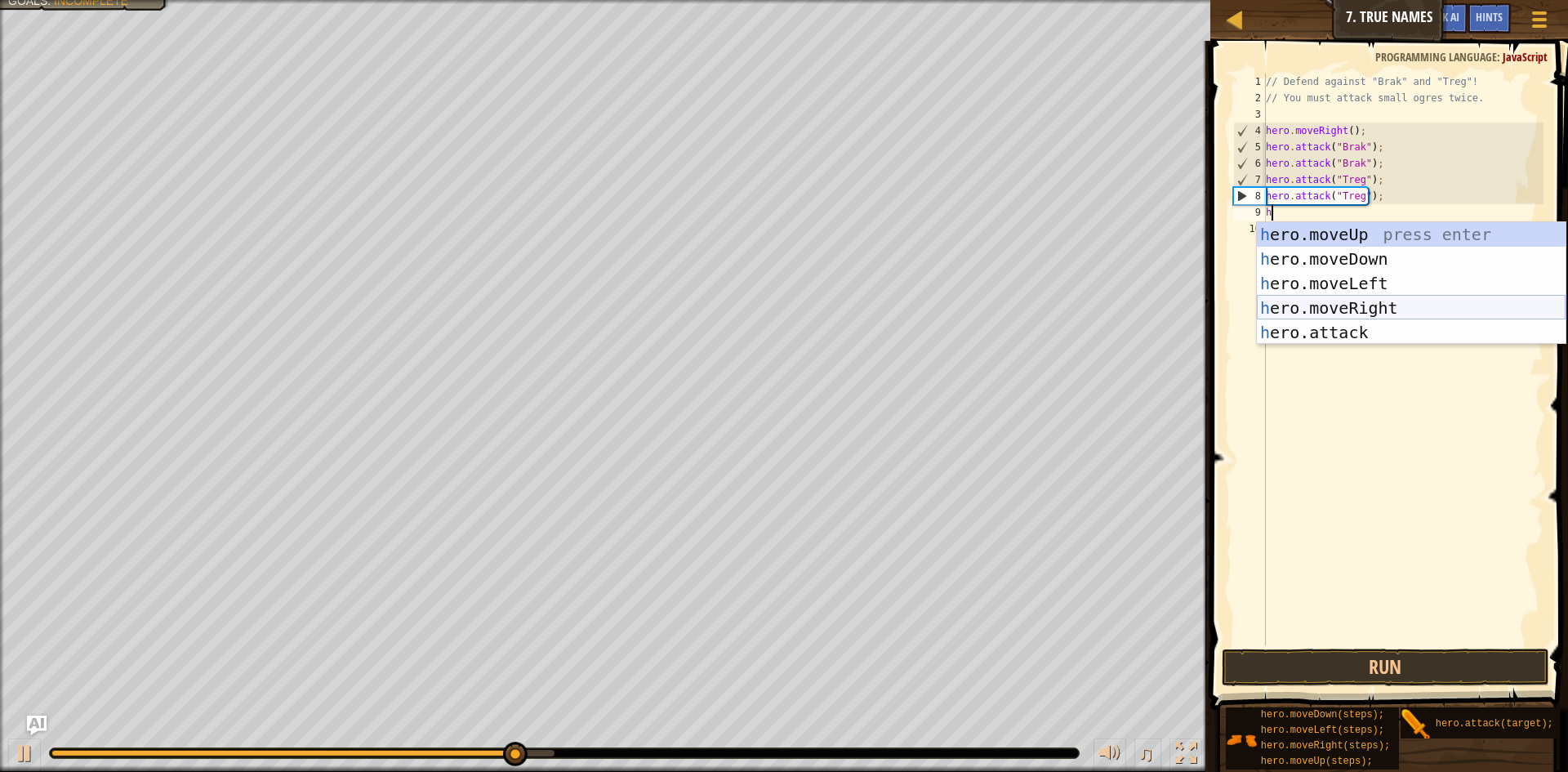
click at [1317, 304] on div "h ero.moveUp press enter h ero.moveDown press enter h ero.moveLeft press enter …" at bounding box center [1412, 308] width 309 height 171
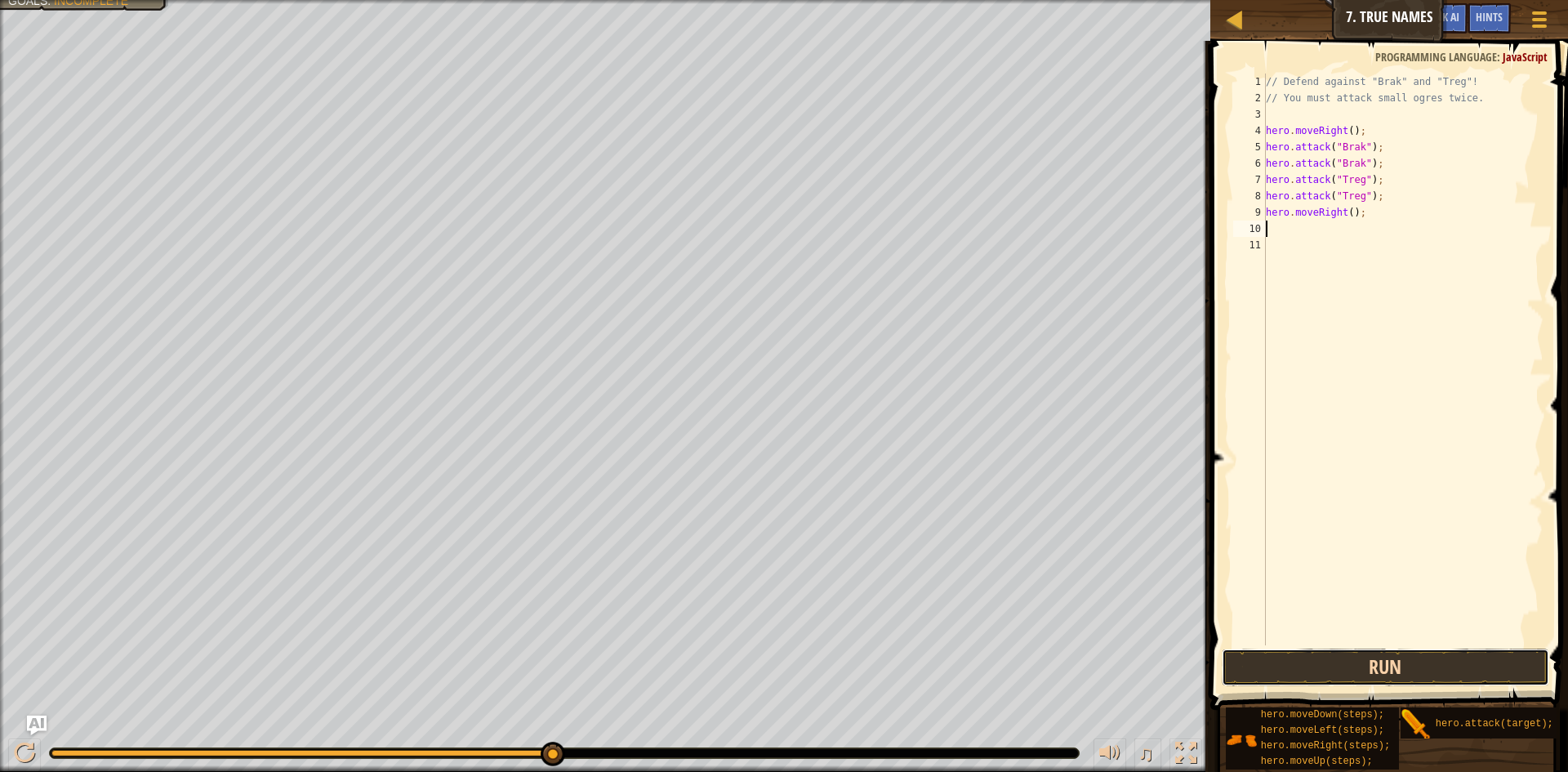
click at [1269, 670] on button "Run" at bounding box center [1385, 668] width 328 height 37
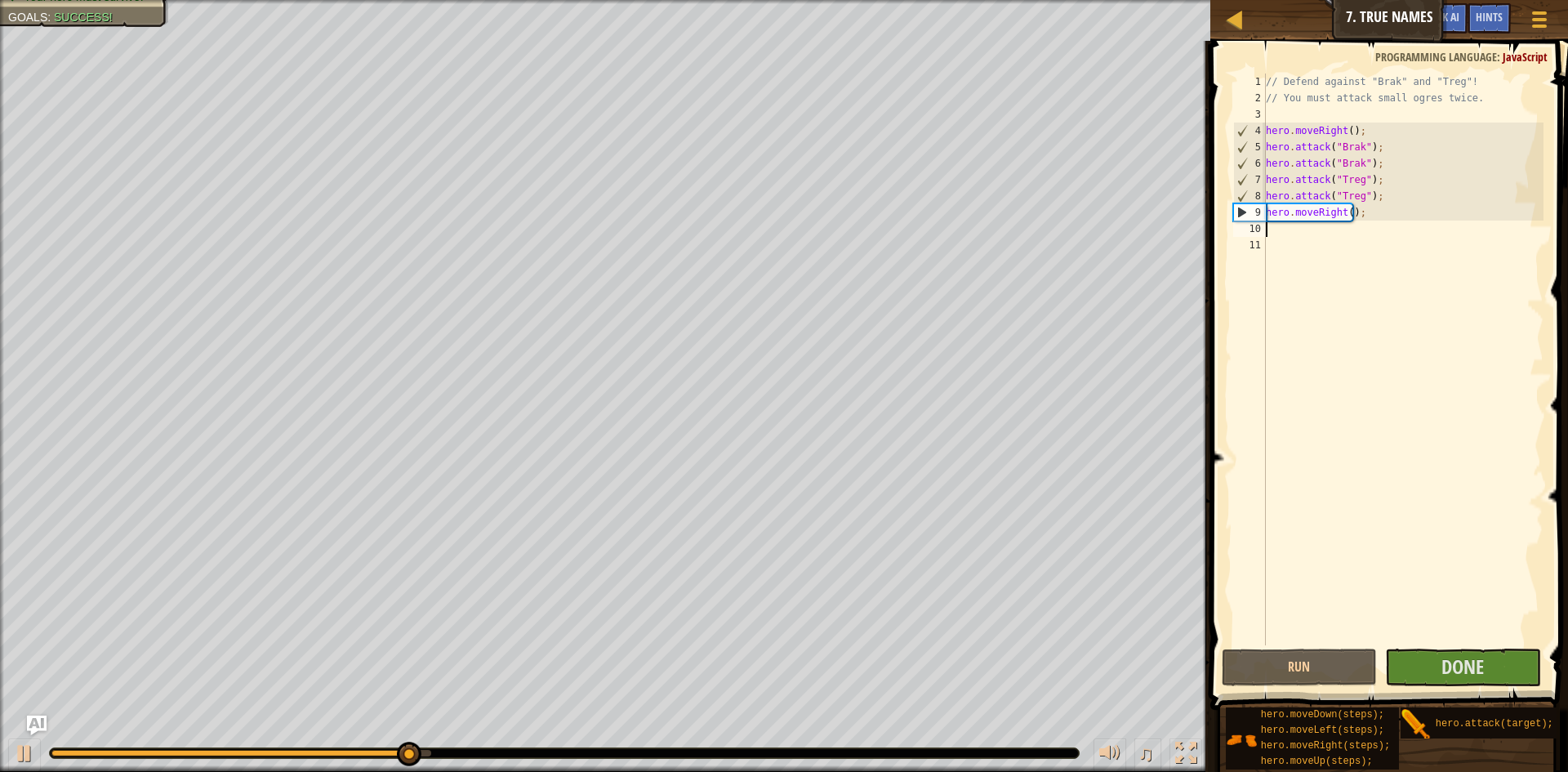
type textarea "h"
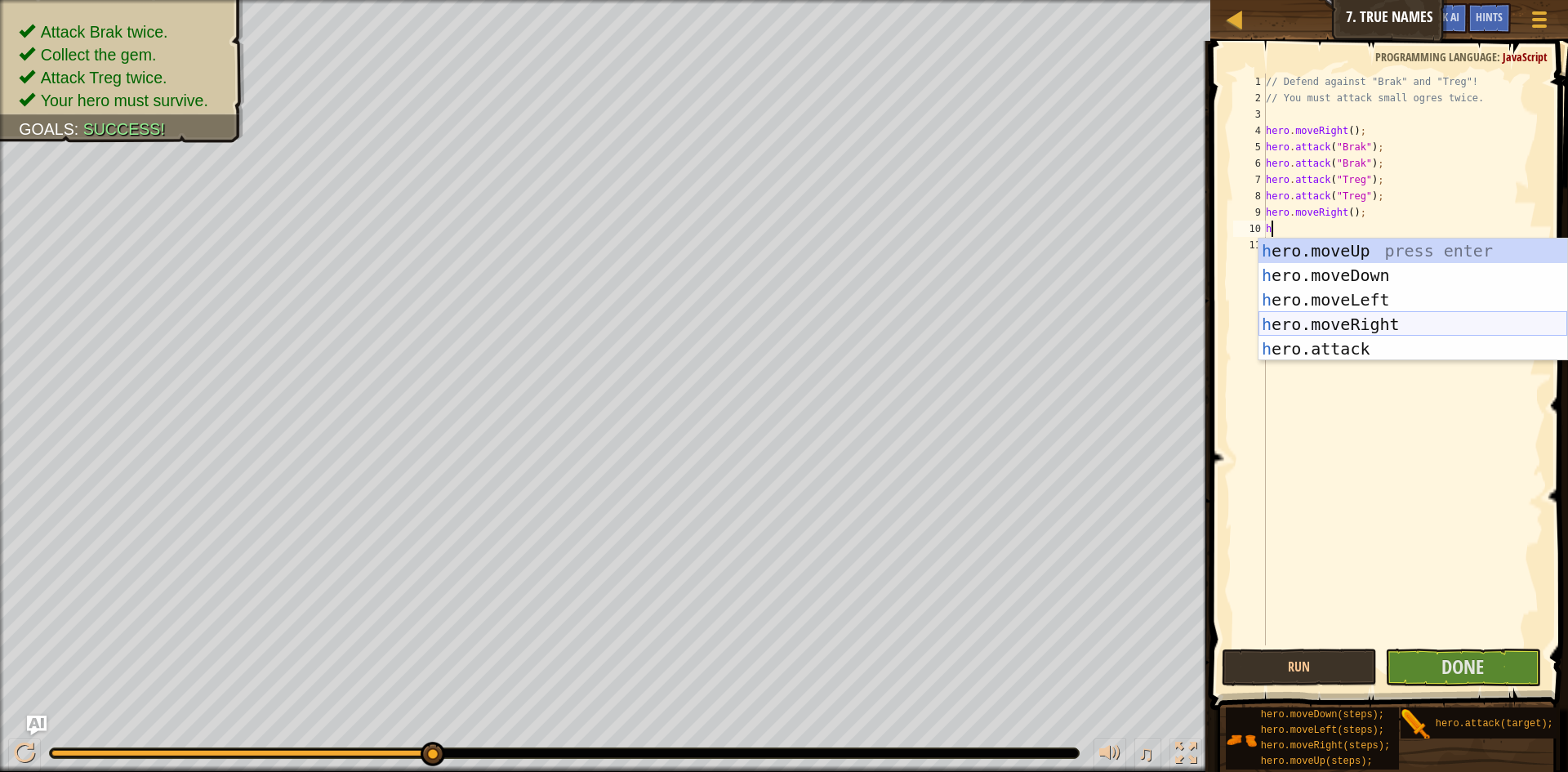
click at [1322, 320] on div "h ero.moveUp press enter h ero.moveDown press enter h ero.moveLeft press enter …" at bounding box center [1414, 324] width 309 height 171
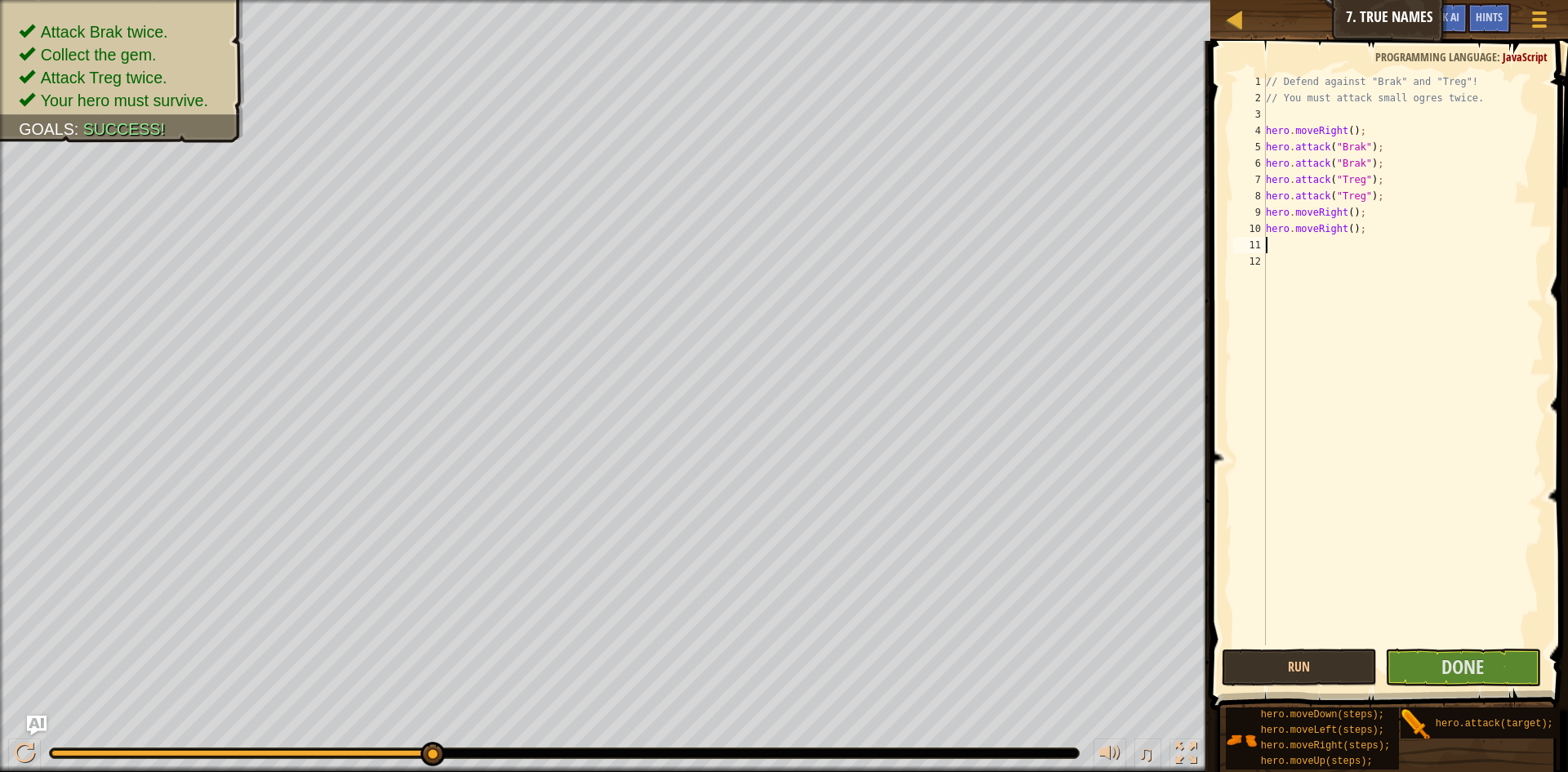
type textarea "h"
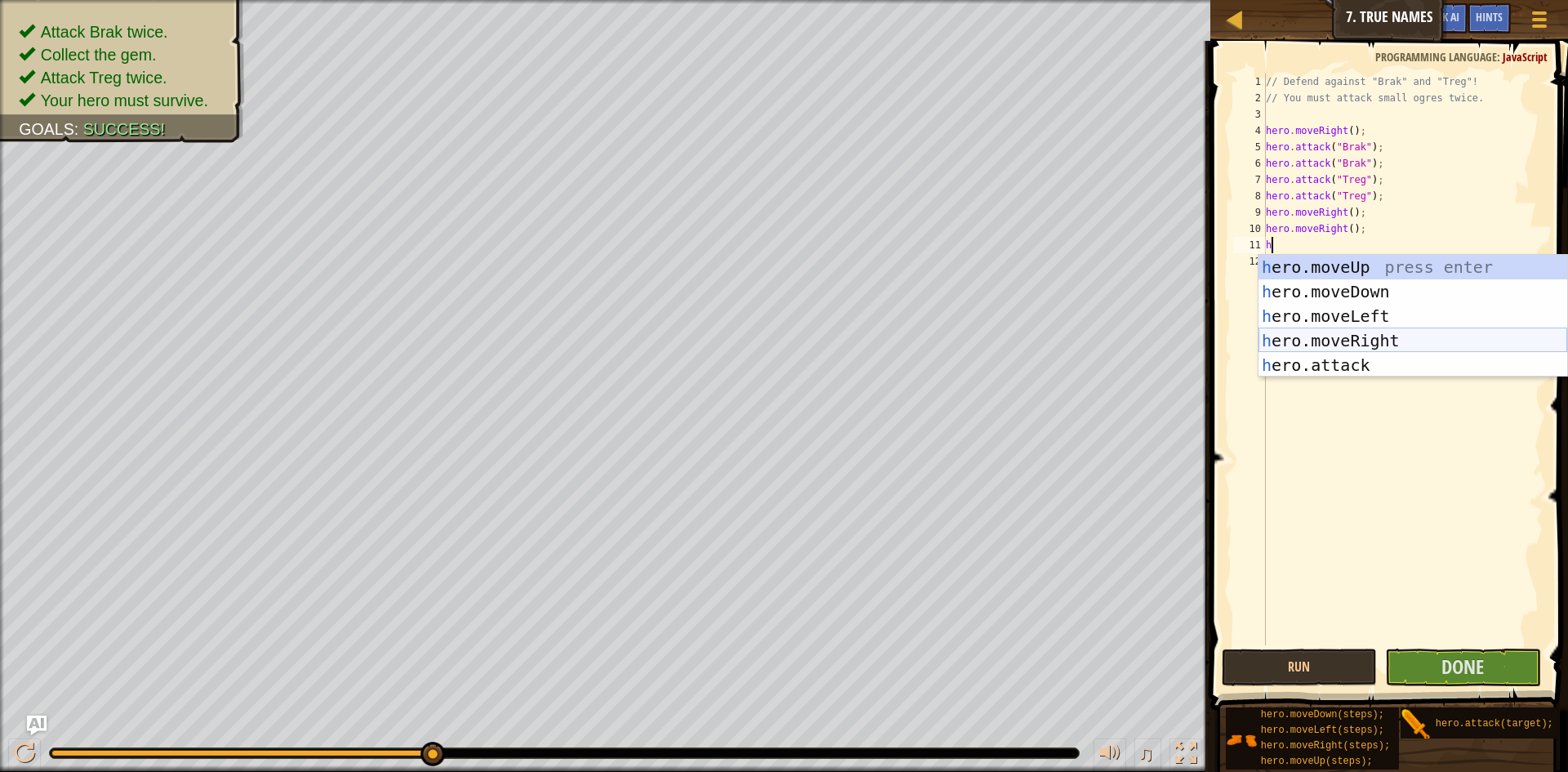
click at [1315, 331] on div "h ero.moveUp press enter h ero.moveDown press enter h ero.moveLeft press enter …" at bounding box center [1414, 341] width 309 height 171
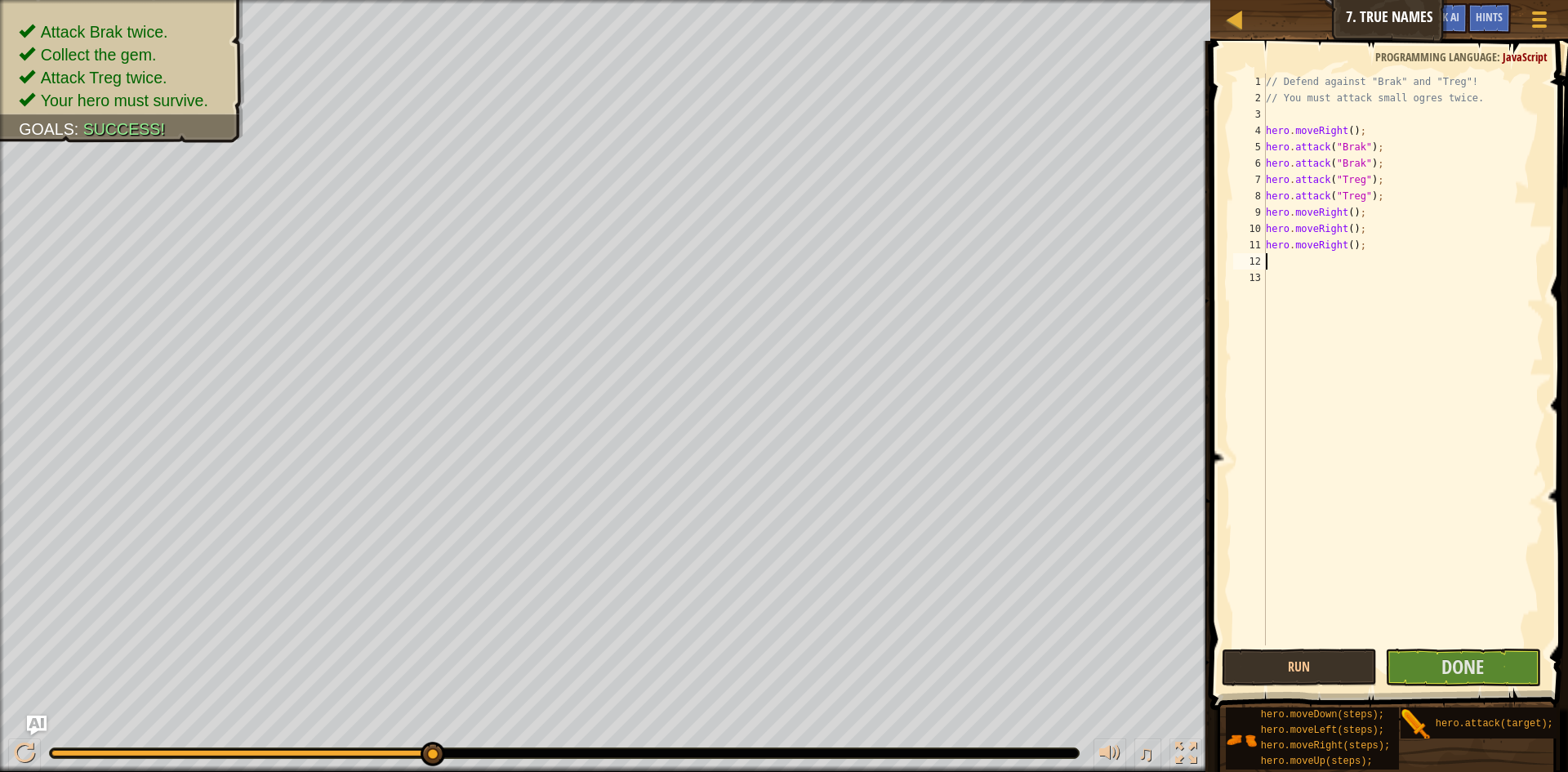
type textarea "h"
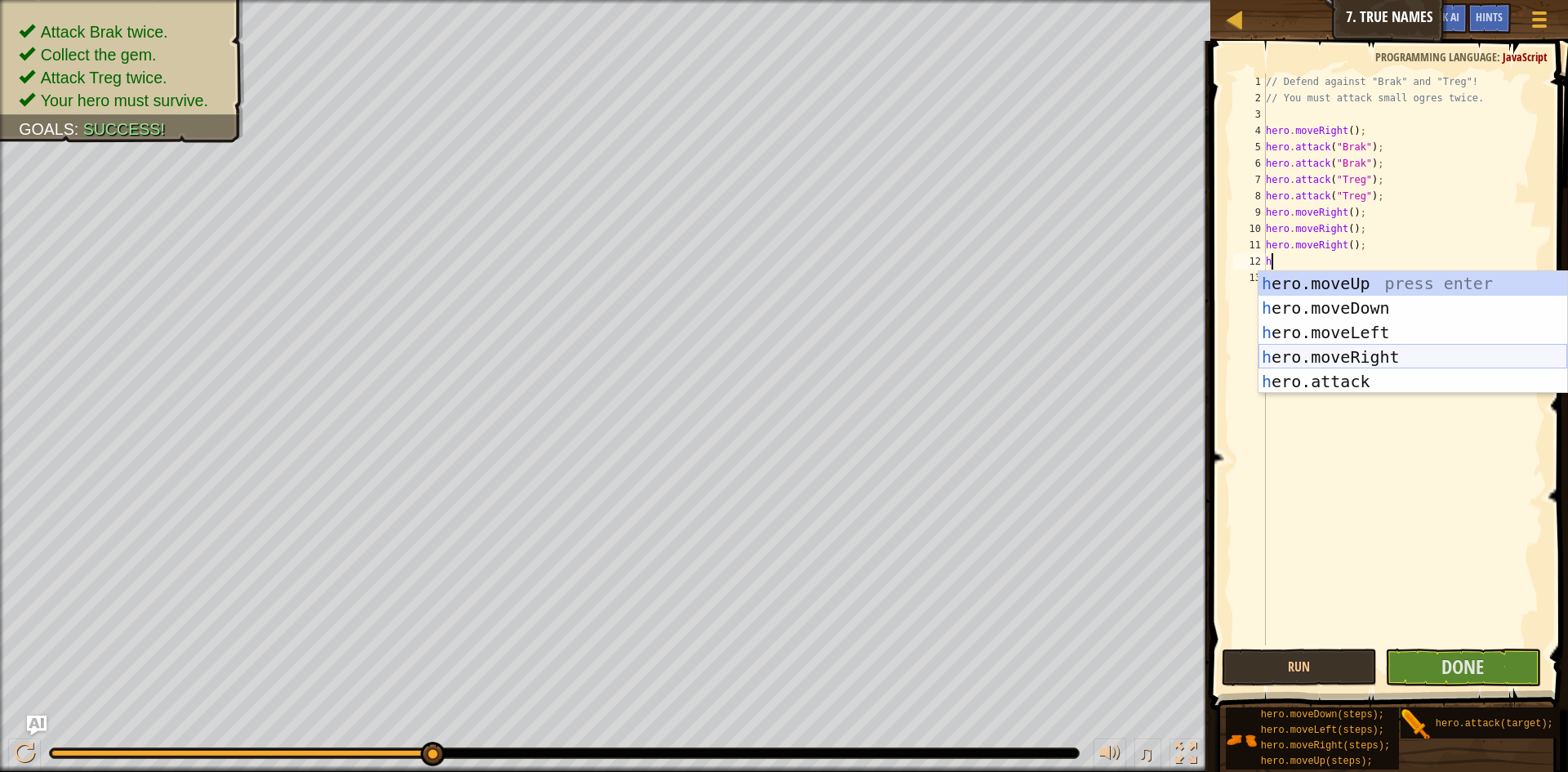
click at [1303, 353] on div "h ero.moveUp press enter h ero.moveDown press enter h ero.moveLeft press enter …" at bounding box center [1414, 357] width 309 height 171
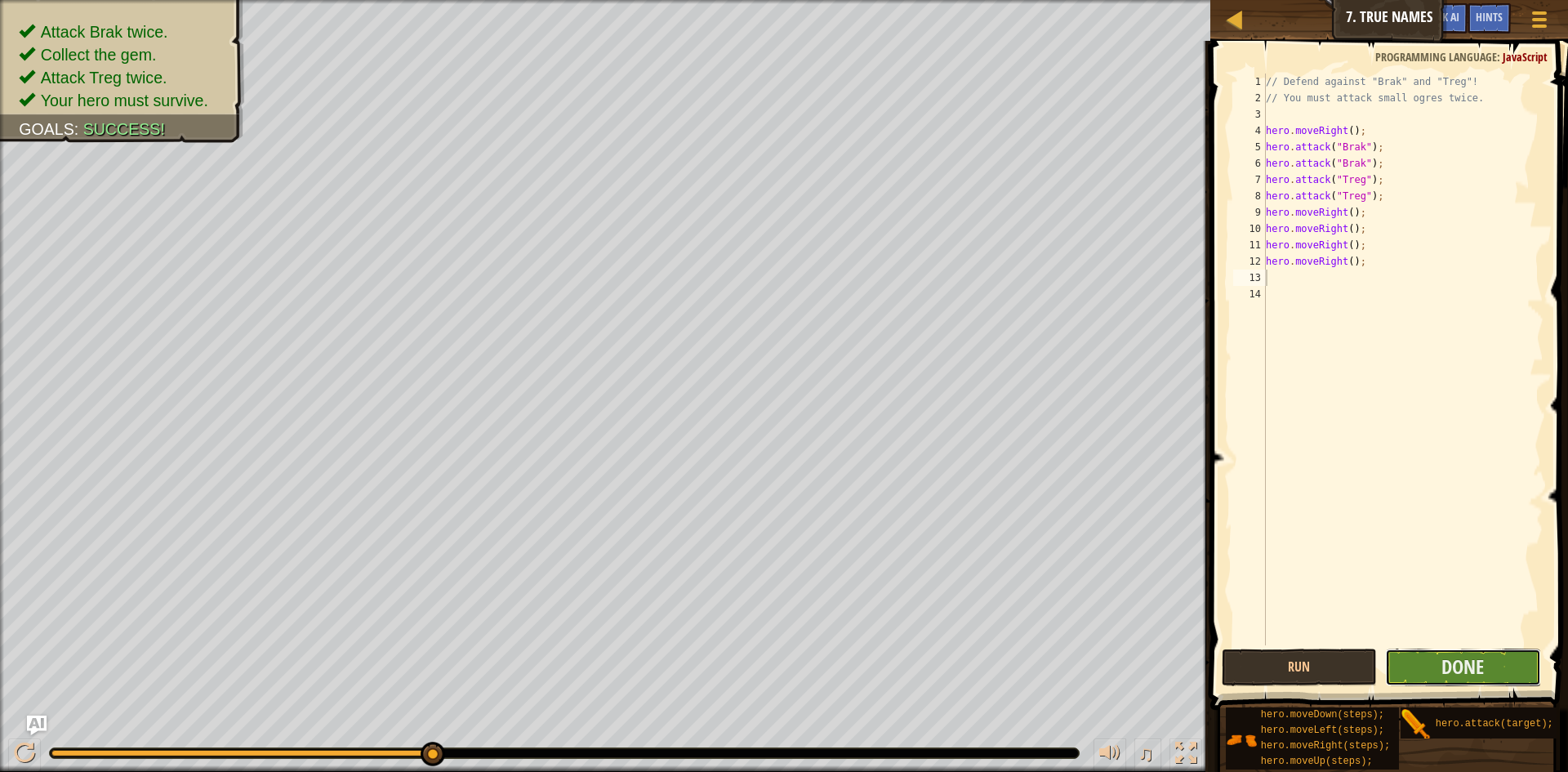
click at [1410, 668] on button "Done" at bounding box center [1463, 668] width 156 height 37
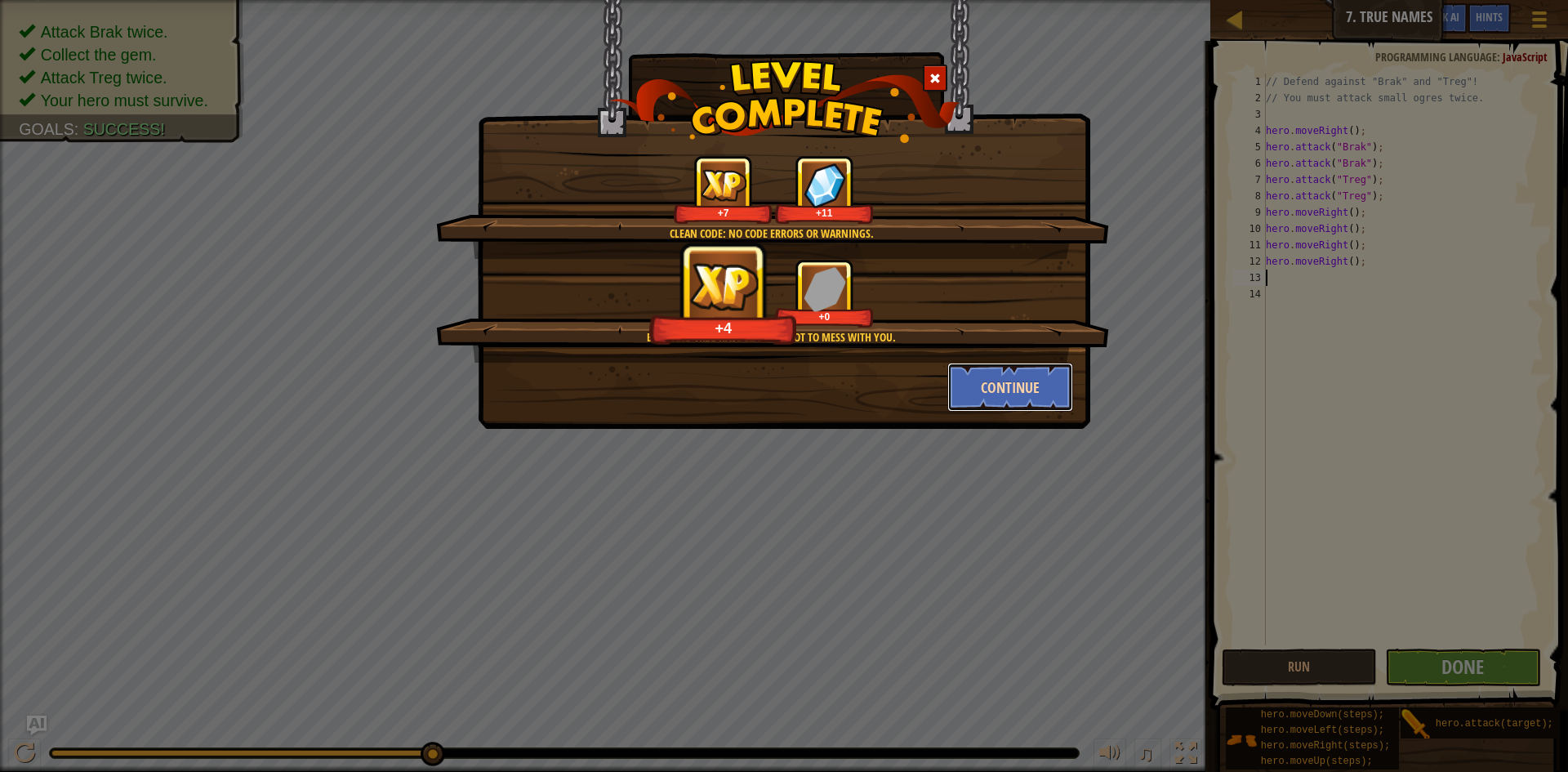
click at [985, 382] on button "Continue" at bounding box center [1011, 386] width 127 height 49
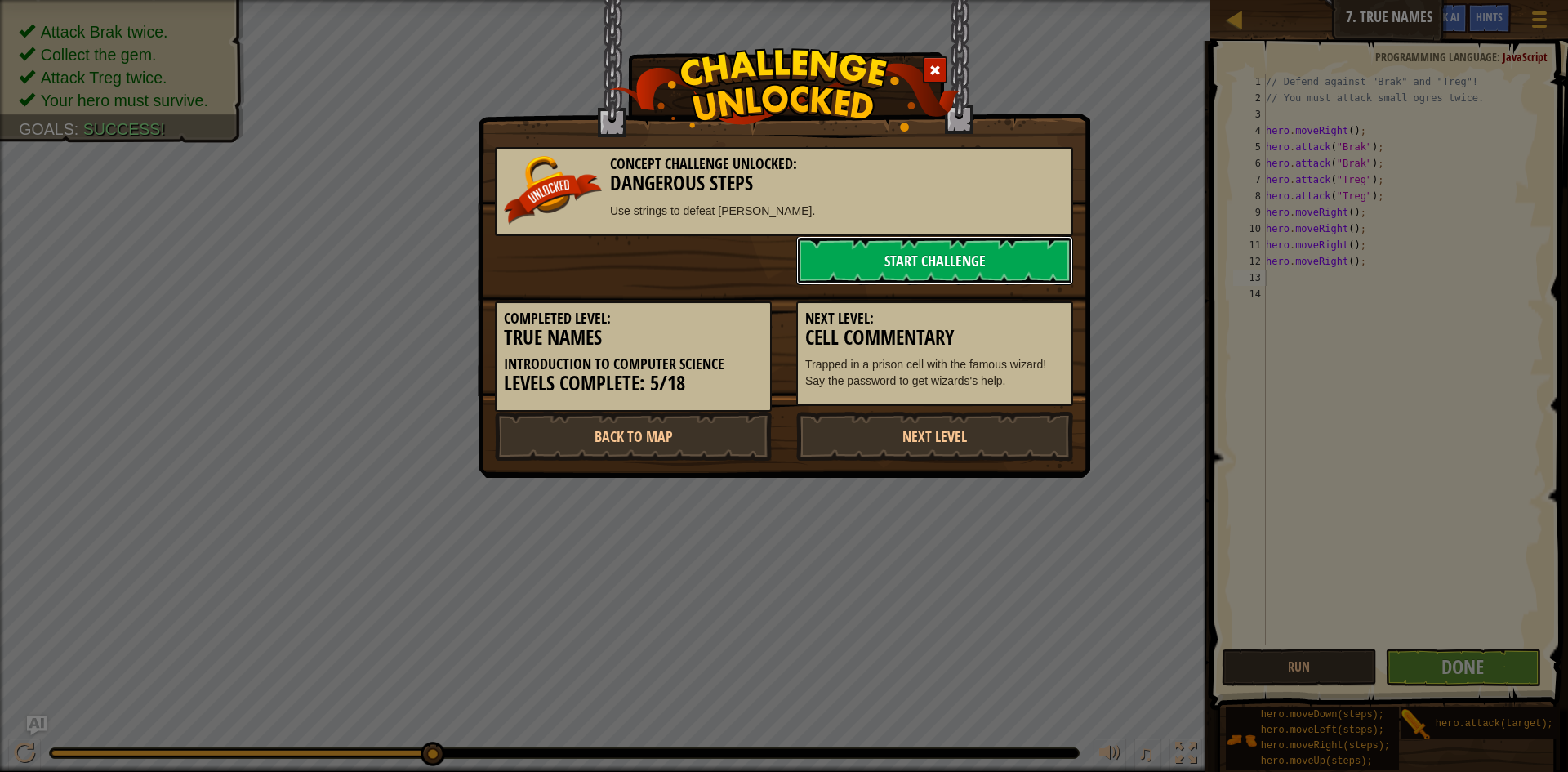
click at [910, 273] on link "Start Challenge" at bounding box center [934, 261] width 277 height 49
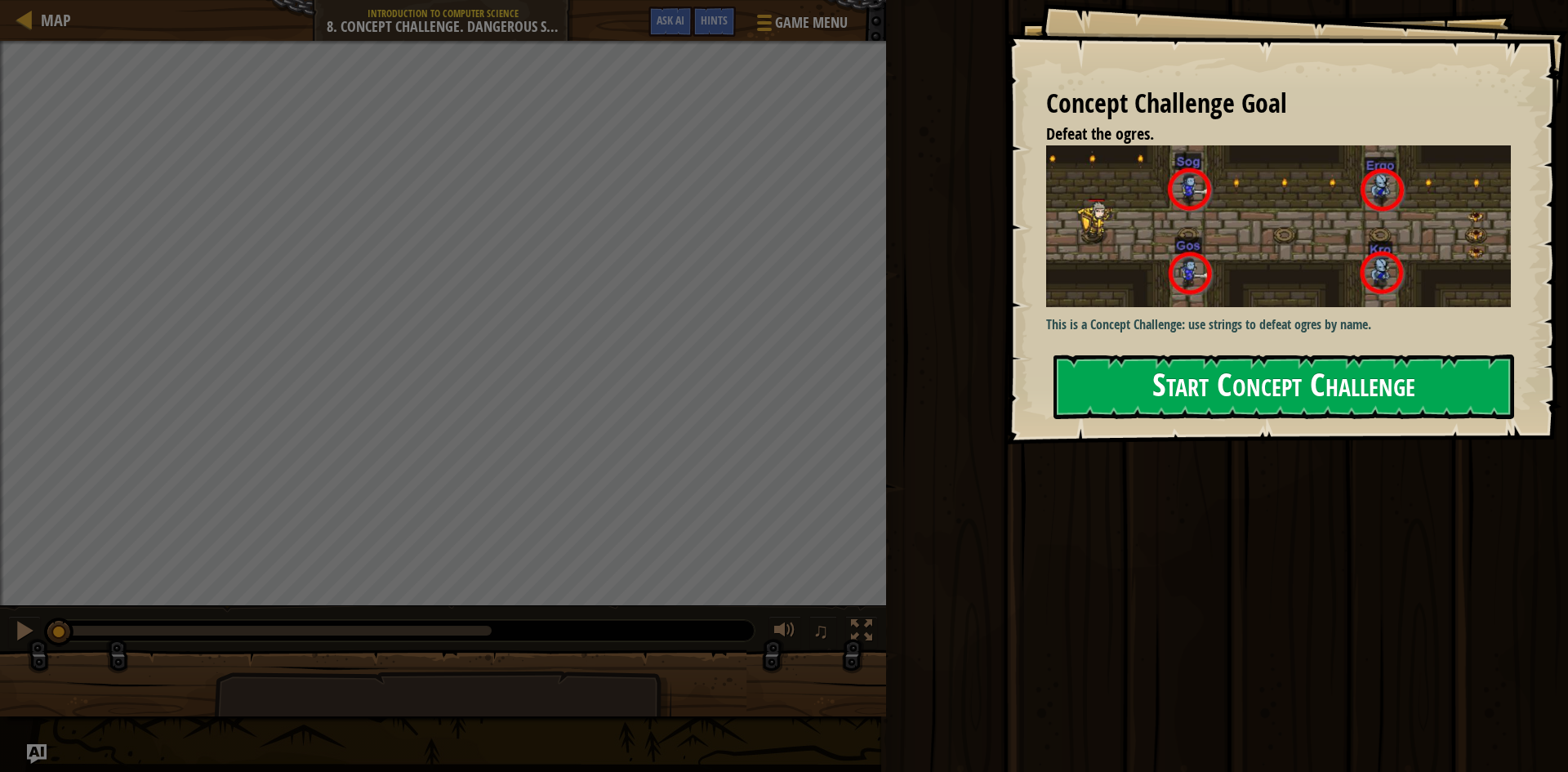
click at [1127, 407] on button "Start Concept Challenge" at bounding box center [1284, 386] width 460 height 64
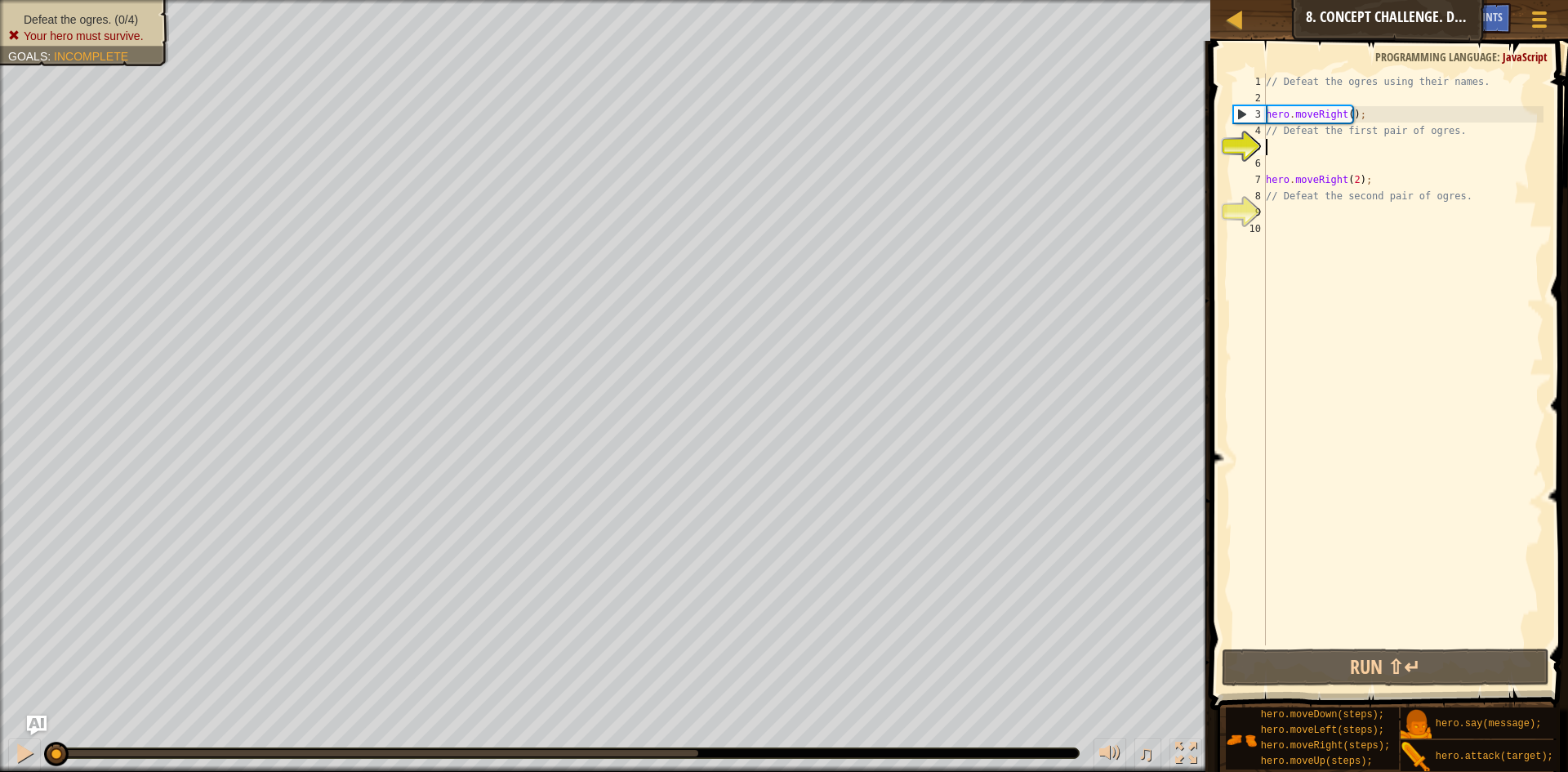
type textarea "a"
type textarea "h"
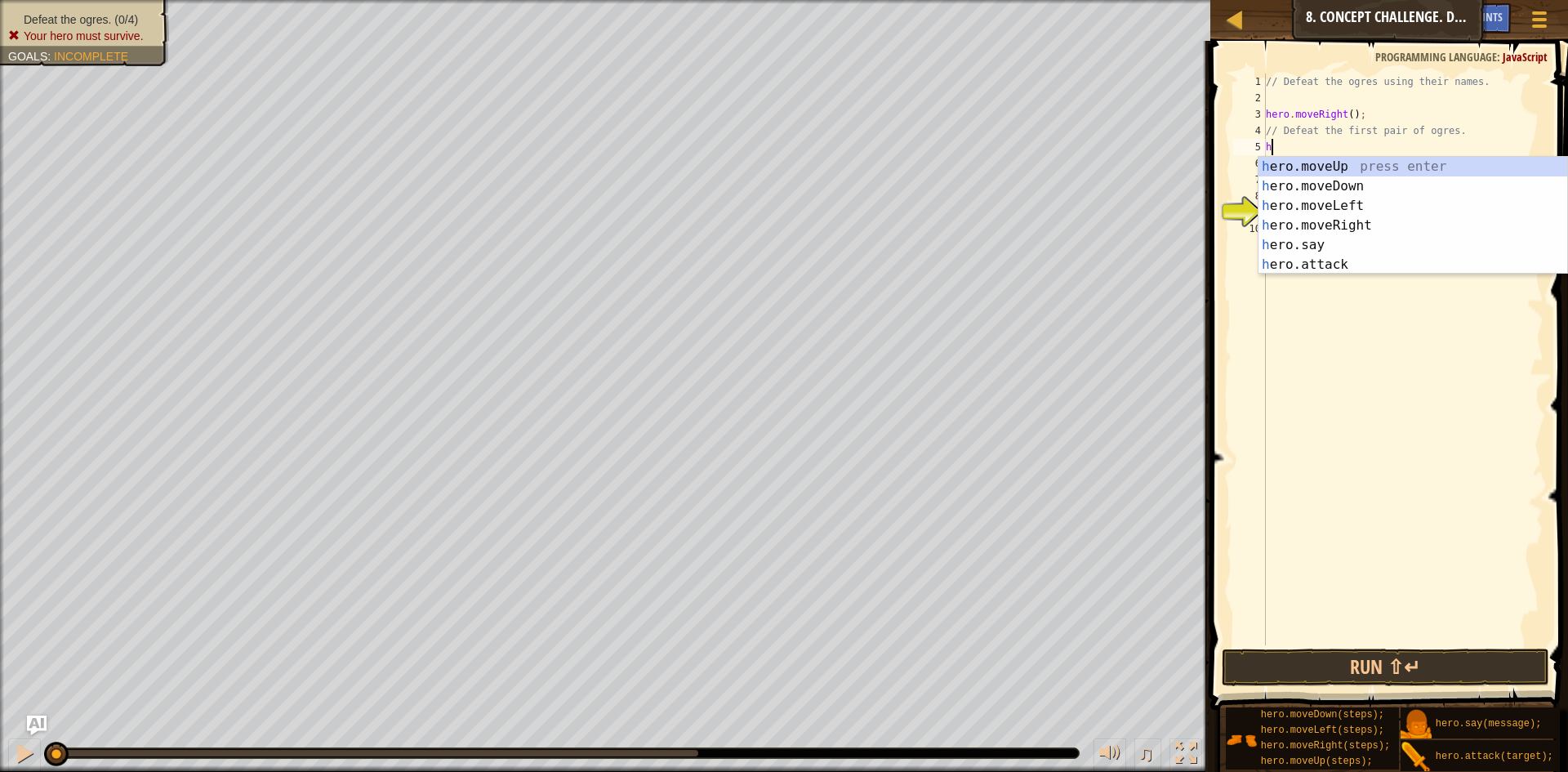
click at [1325, 376] on div "// Defeat the ogres using their names. hero . moveRight ( ) ; // Defeat the fir…" at bounding box center [1403, 375] width 281 height 604
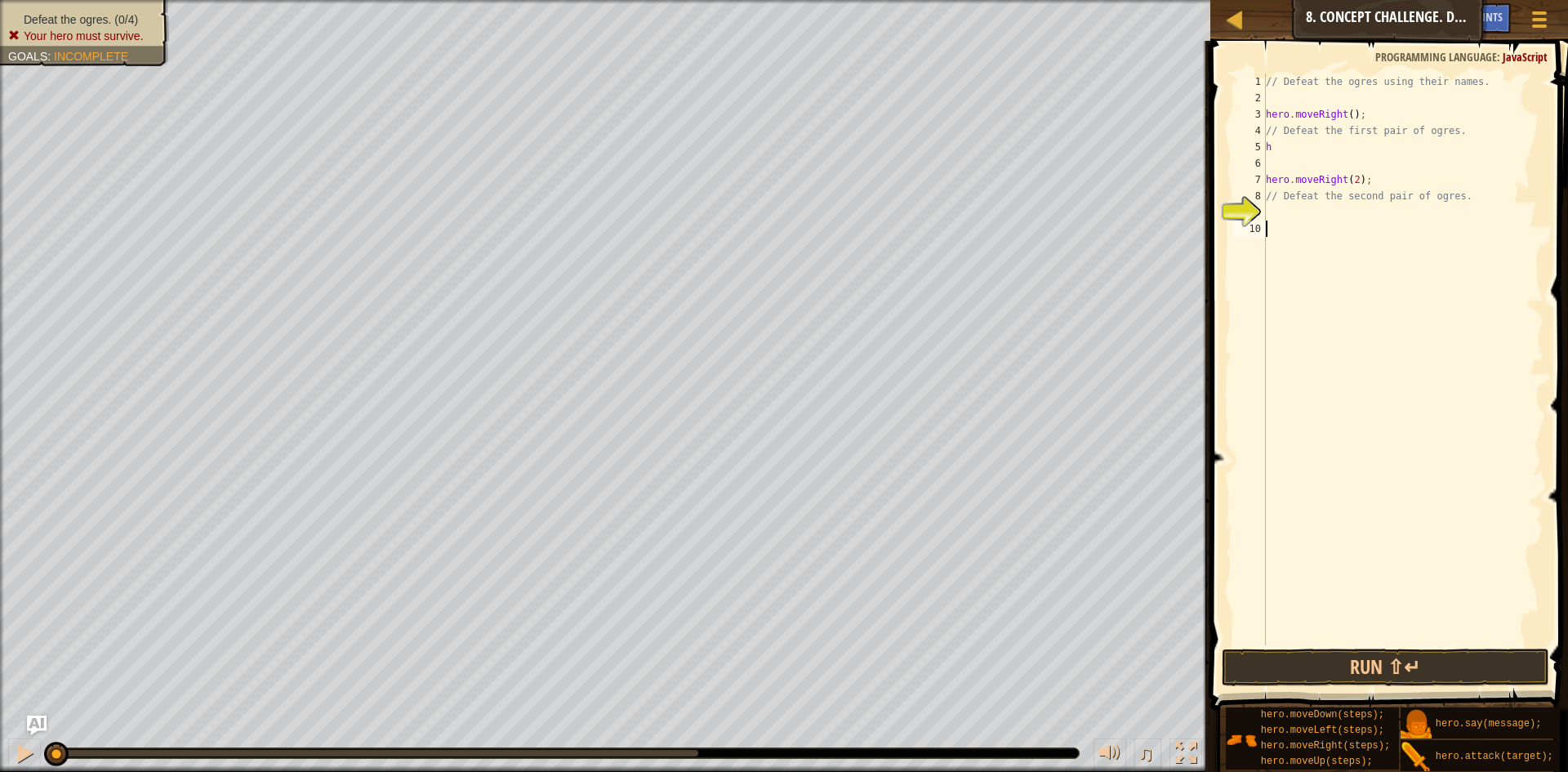
click at [1304, 145] on div "// Defeat the ogres using their names. hero . moveRight ( ) ; // Defeat the fir…" at bounding box center [1403, 375] width 281 height 604
type textarea "h"
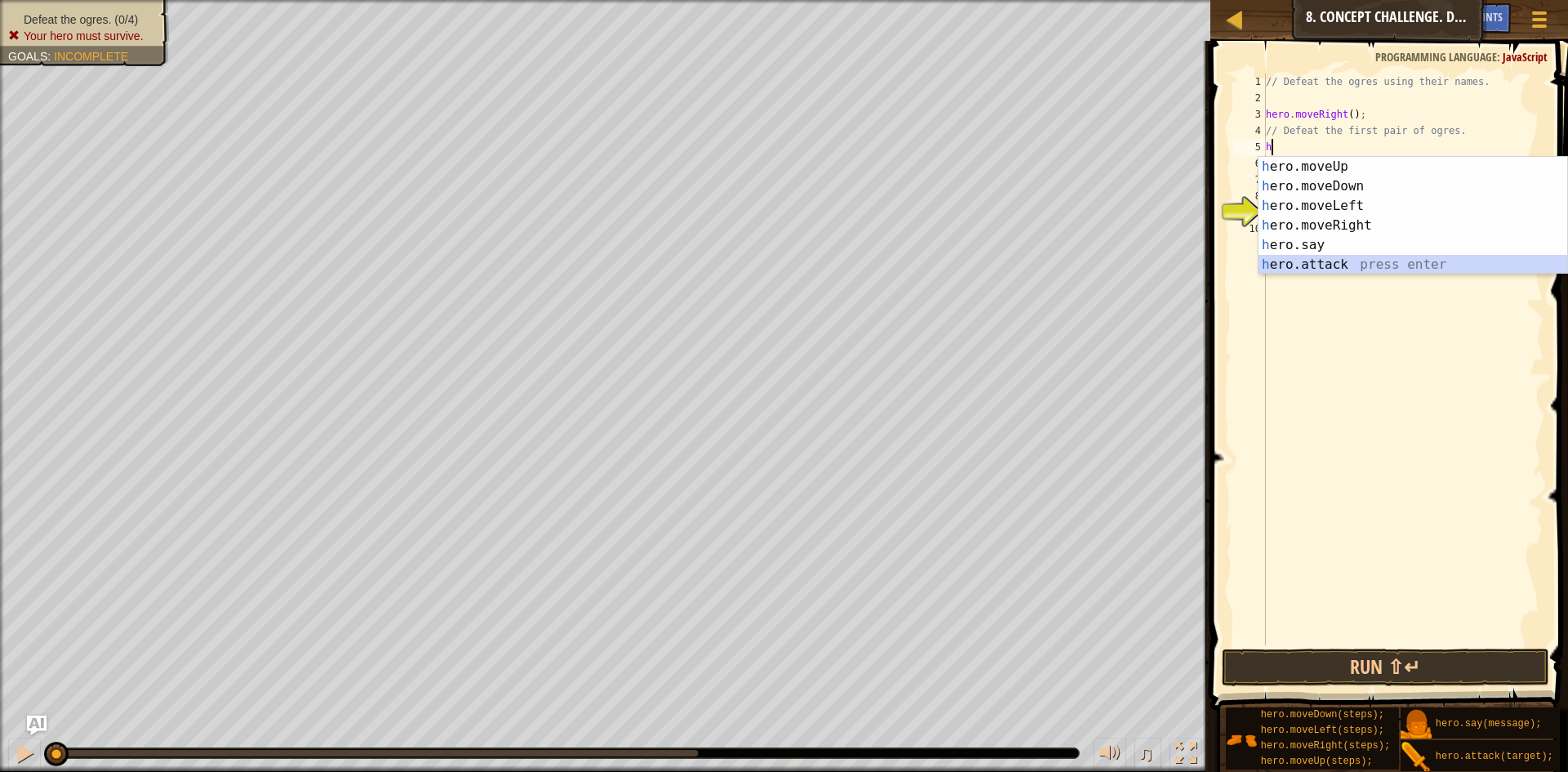
click at [1286, 259] on div "h ero.moveUp press enter h ero.moveDown press enter h ero.moveLeft press enter …" at bounding box center [1414, 236] width 309 height 157
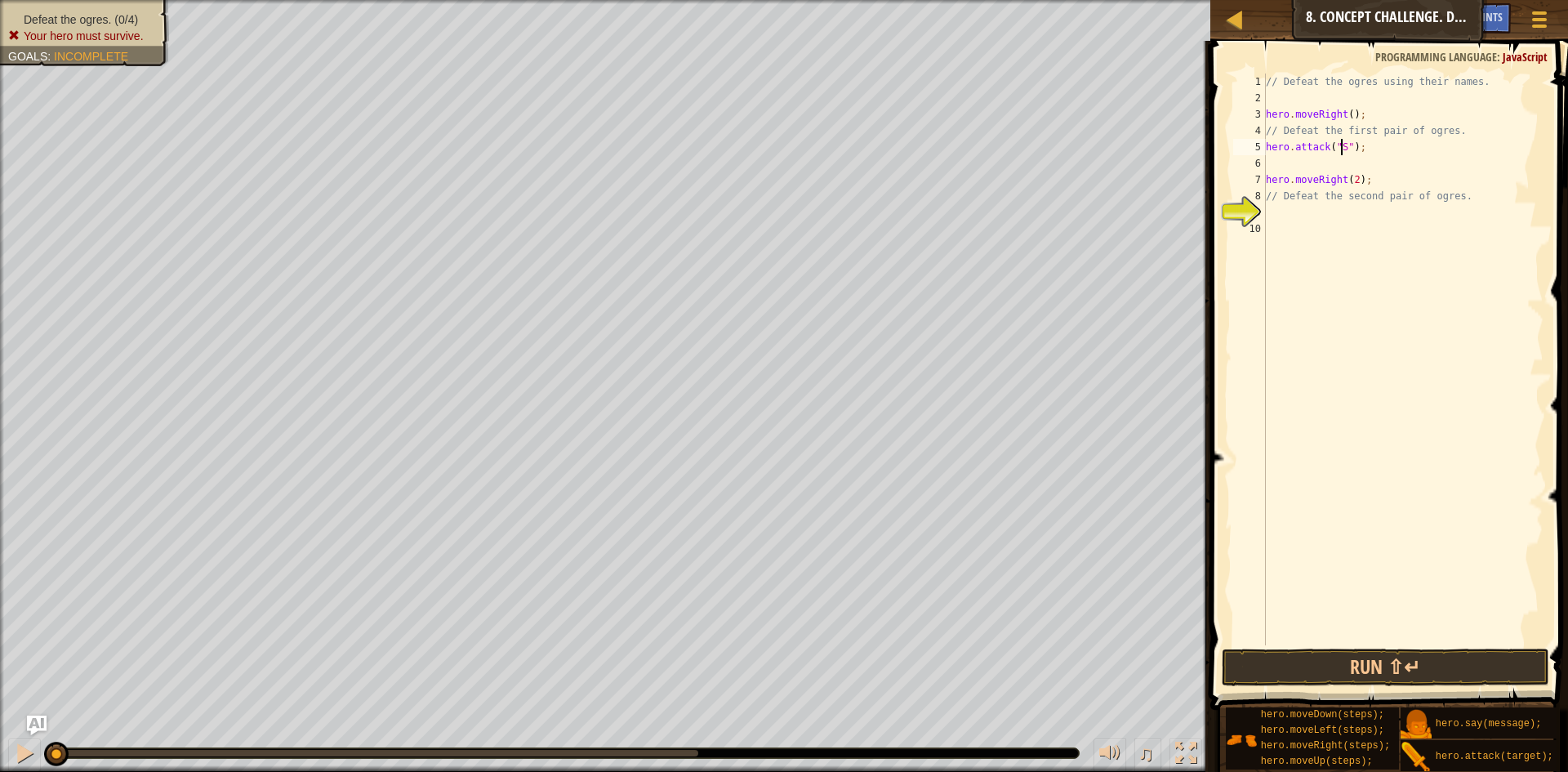
scroll to position [7, 7]
type textarea "hero.attack("Sog");"
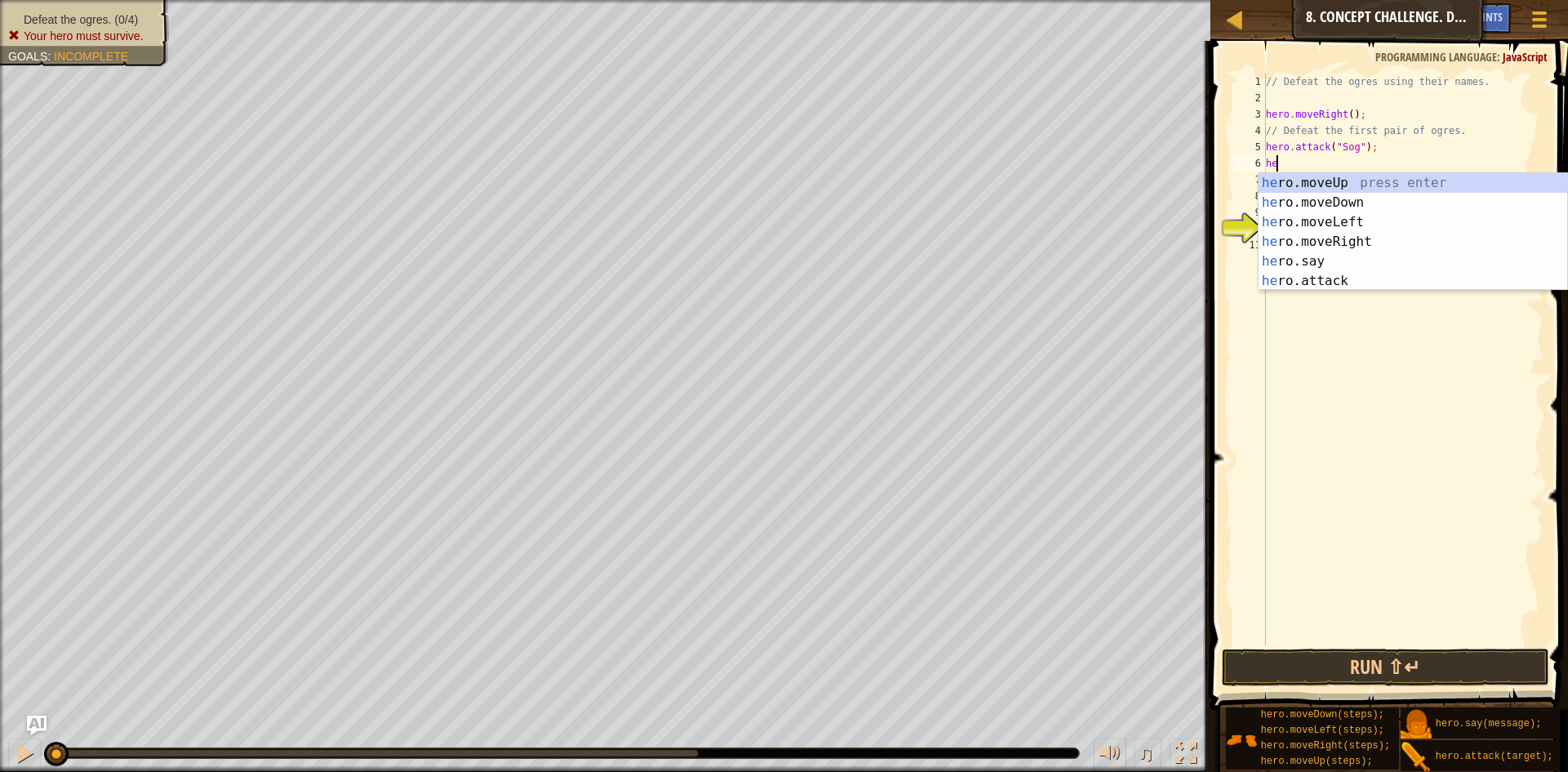
scroll to position [7, 1]
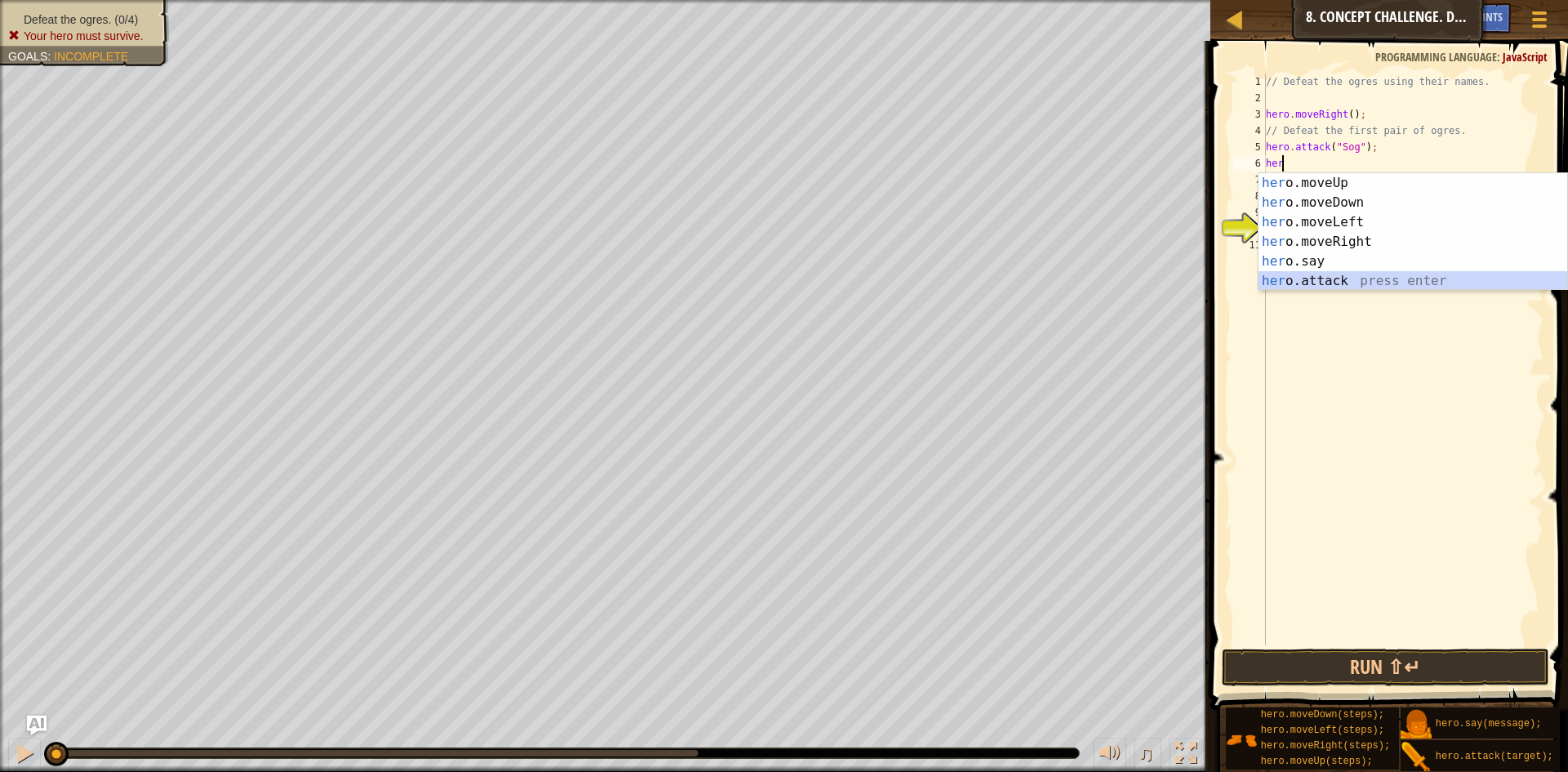
click at [1295, 276] on div "her o.moveUp press enter her o.moveDown press enter her o.moveLeft press enter …" at bounding box center [1414, 252] width 309 height 157
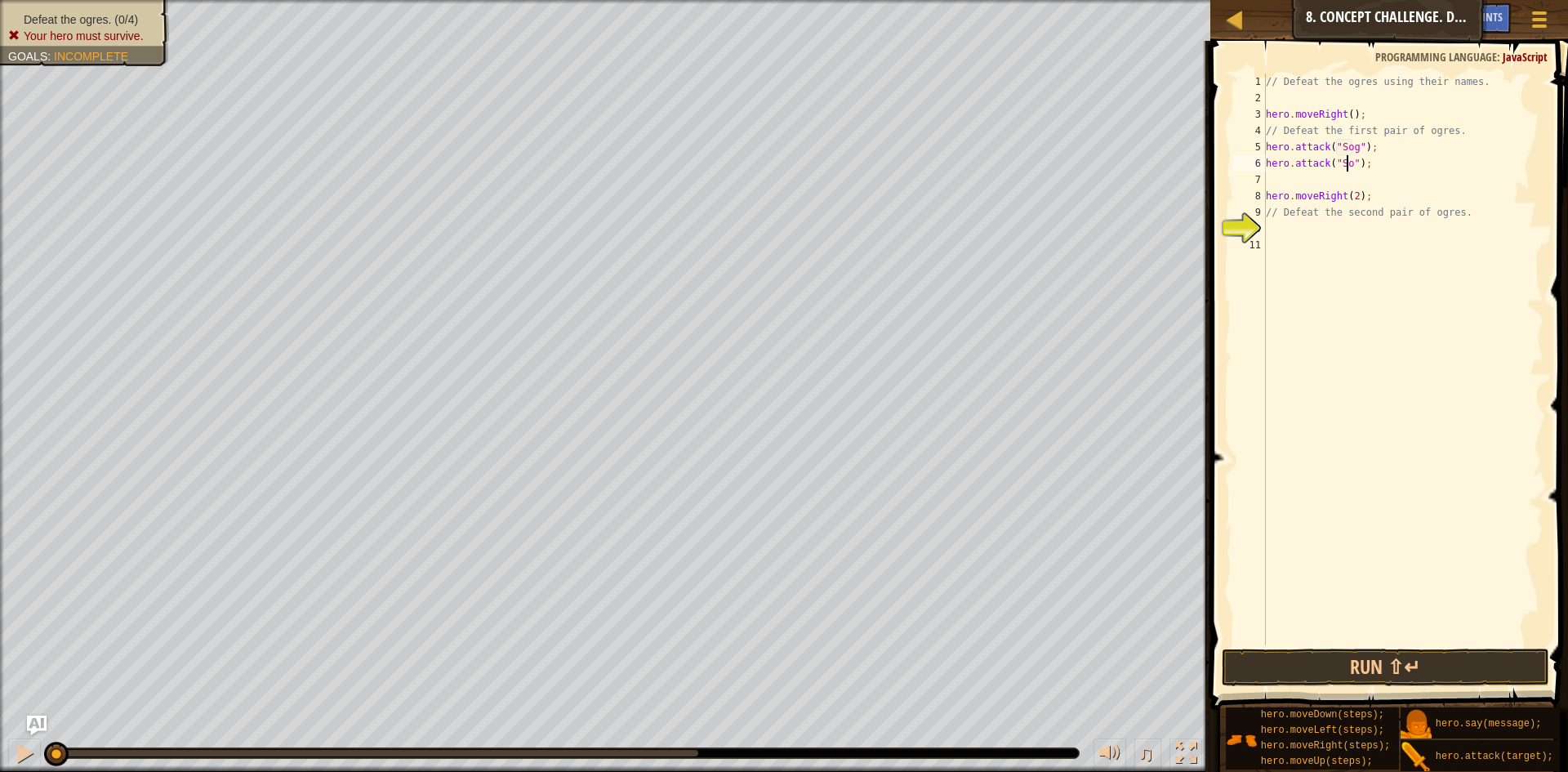
scroll to position [7, 7]
type textarea "hero.attack("Sog");"
click at [1298, 228] on div "// Defeat the ogres using their names. hero . moveRight ( ) ; // Defeat the fir…" at bounding box center [1403, 375] width 281 height 604
click at [1373, 166] on div "// Defeat the ogres using their names. hero . moveRight ( ) ; // Defeat the fir…" at bounding box center [1403, 375] width 281 height 604
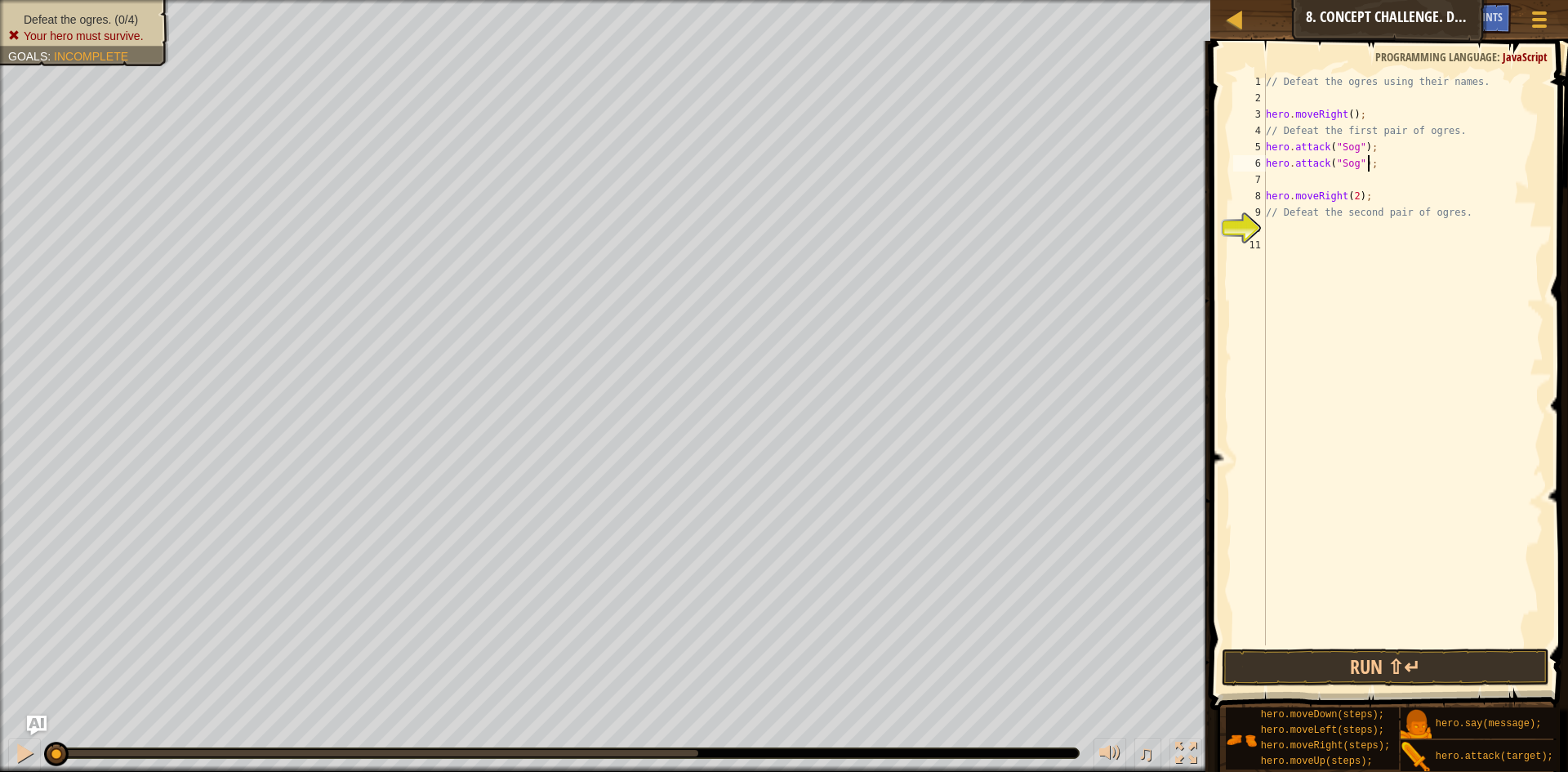
type textarea "hero.attack("Sog");"
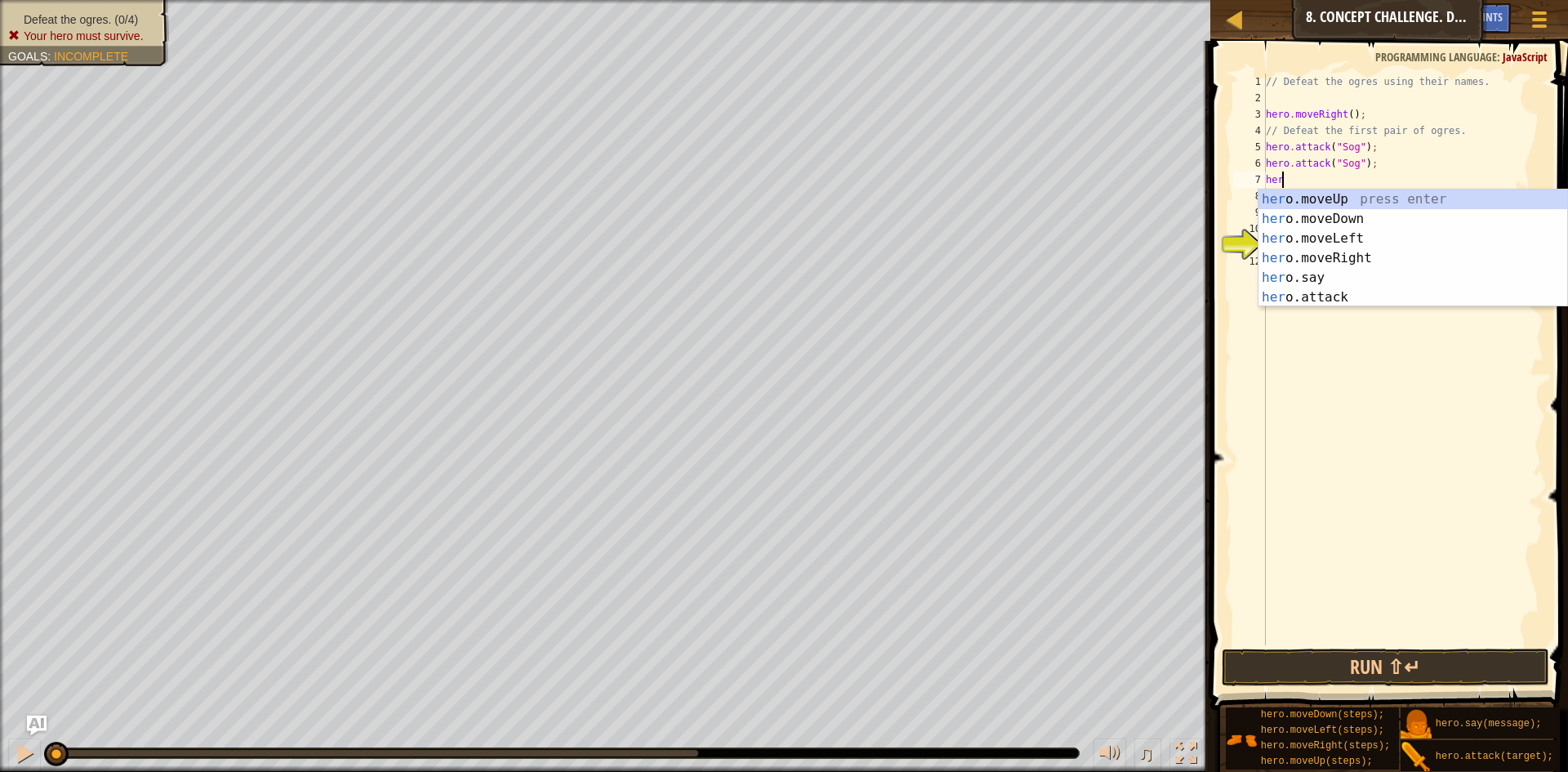
scroll to position [7, 1]
click at [1341, 295] on div "her o.moveUp press enter her o.moveDown press enter her o.moveLeft press enter …" at bounding box center [1414, 268] width 309 height 157
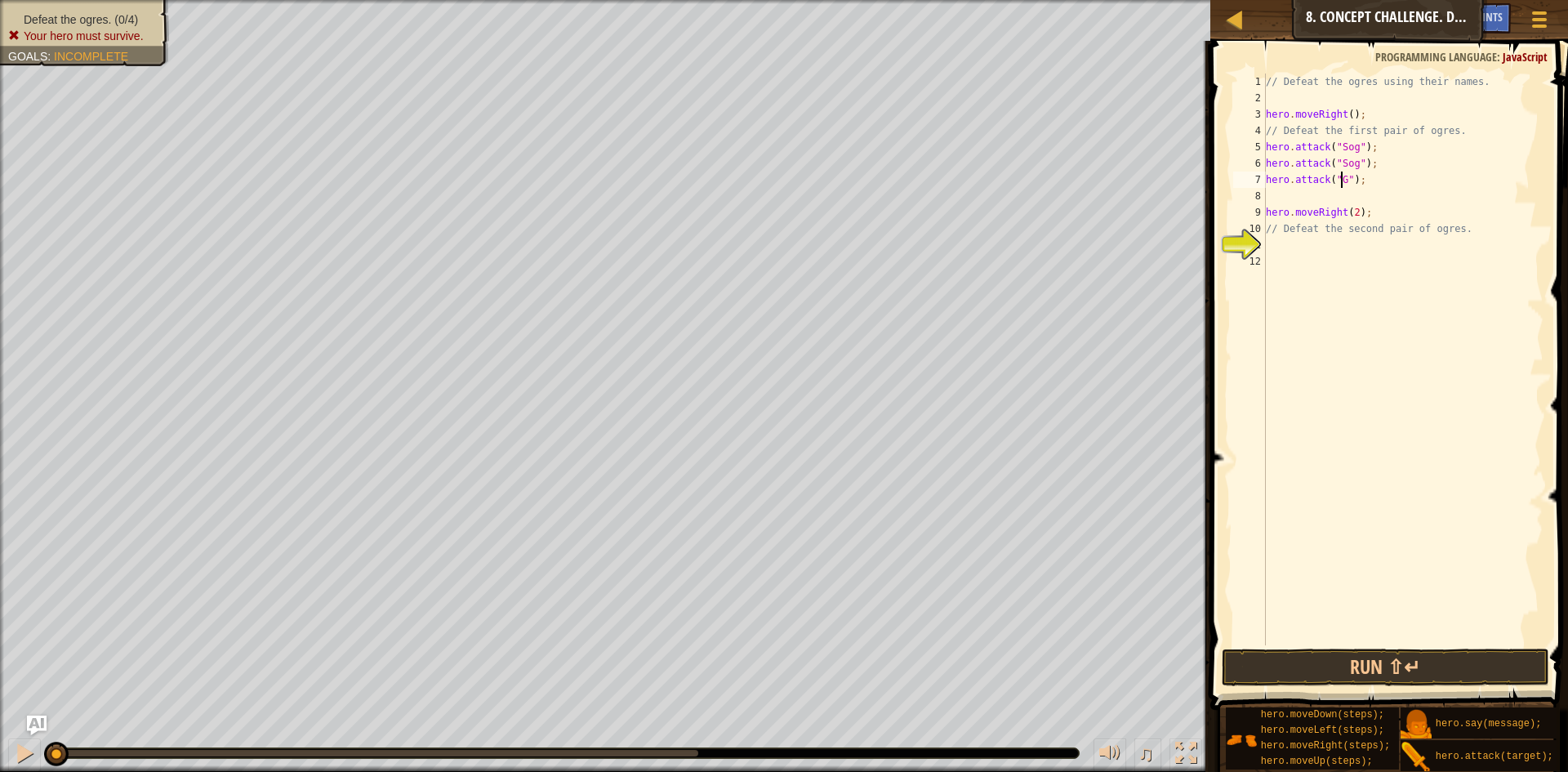
scroll to position [7, 7]
type textarea "hero.attack("Gos");"
type textarea "H"
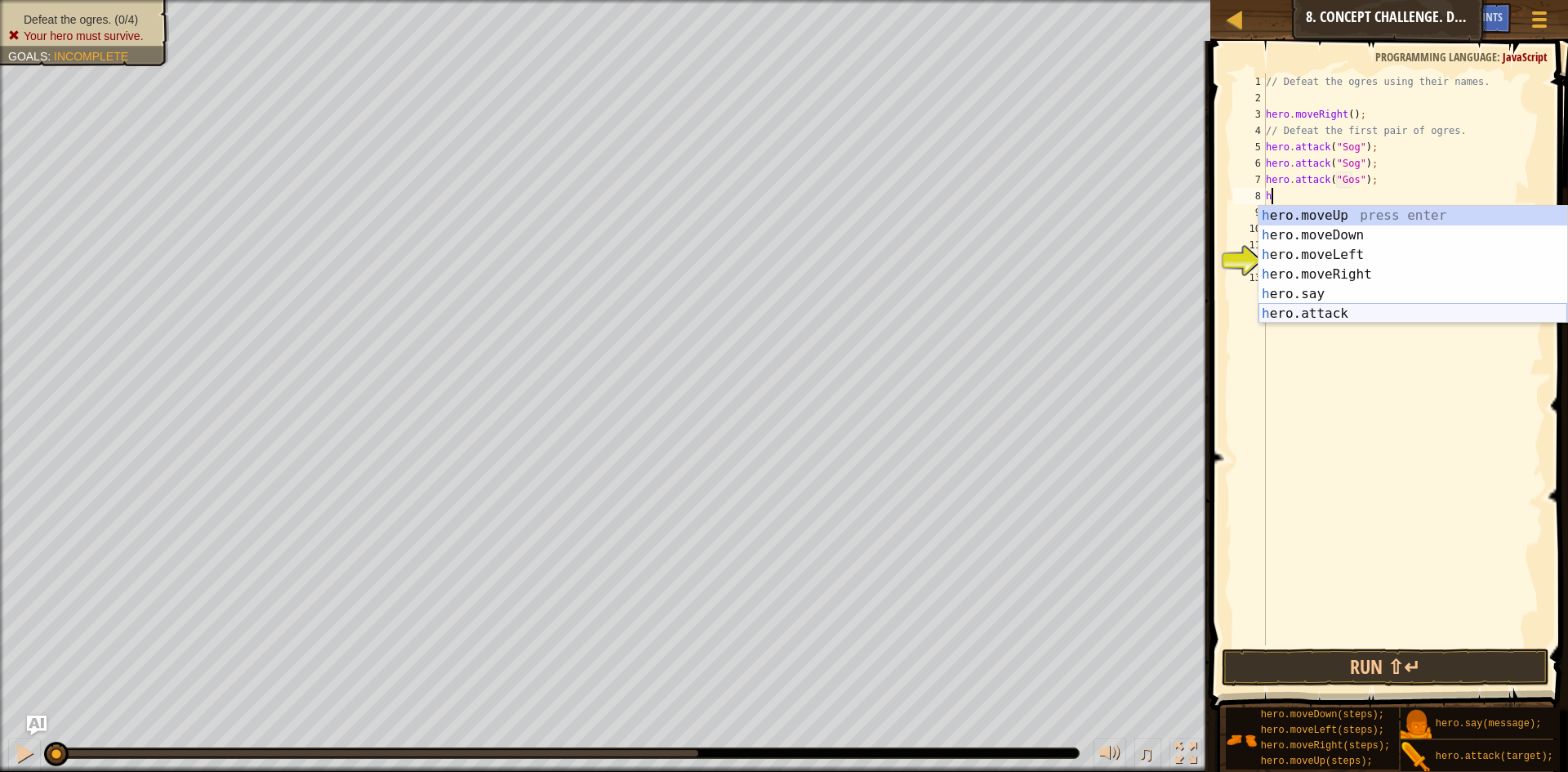
click at [1327, 317] on div "h ero.moveUp press enter h ero.moveDown press enter h ero.moveLeft press enter …" at bounding box center [1414, 285] width 309 height 157
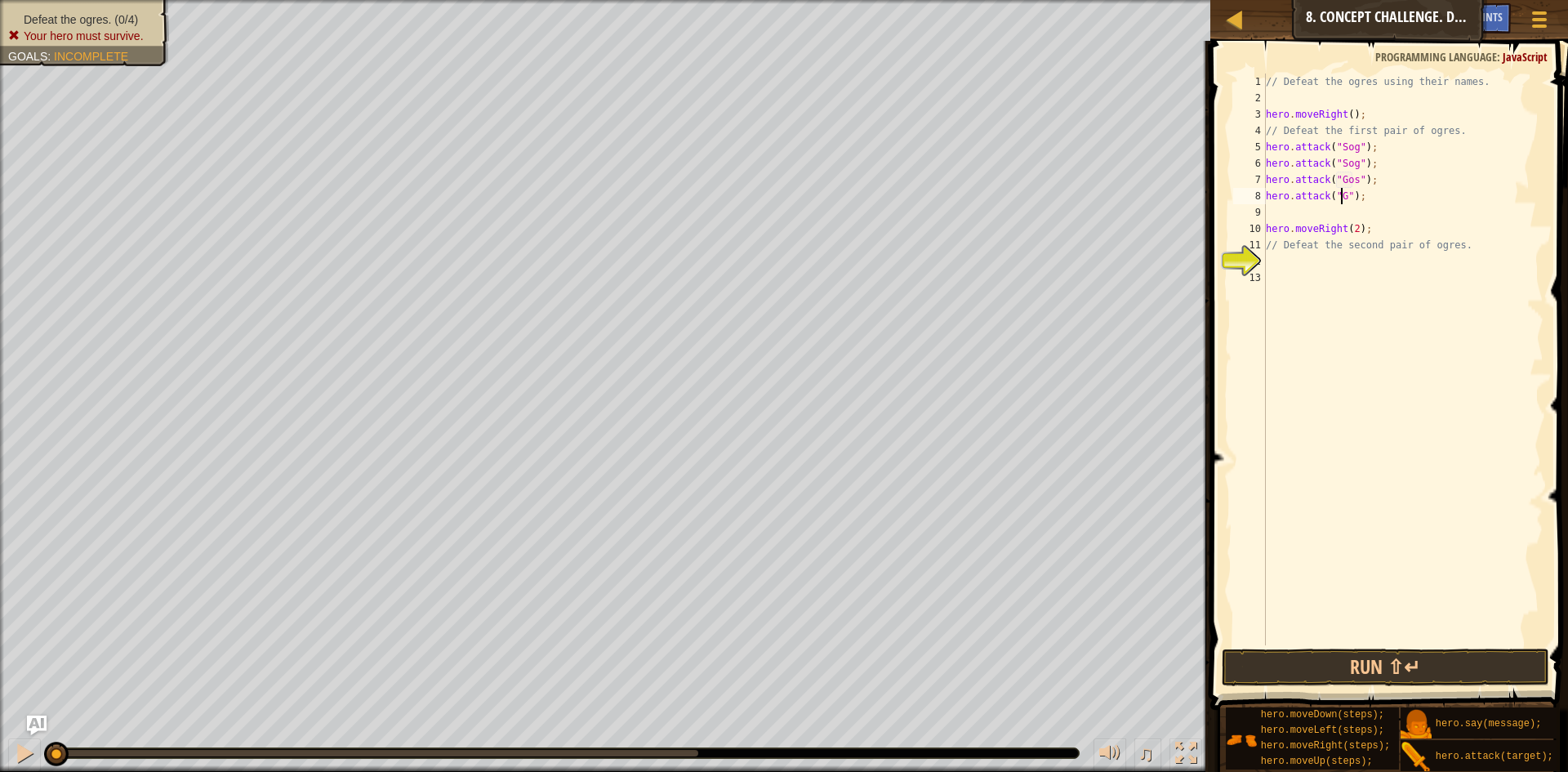
scroll to position [7, 7]
type textarea "hero.attack("Gos");"
click at [1289, 259] on div "// Defeat the ogres using their names. hero . moveRight ( ) ; // Defeat the fir…" at bounding box center [1403, 375] width 281 height 604
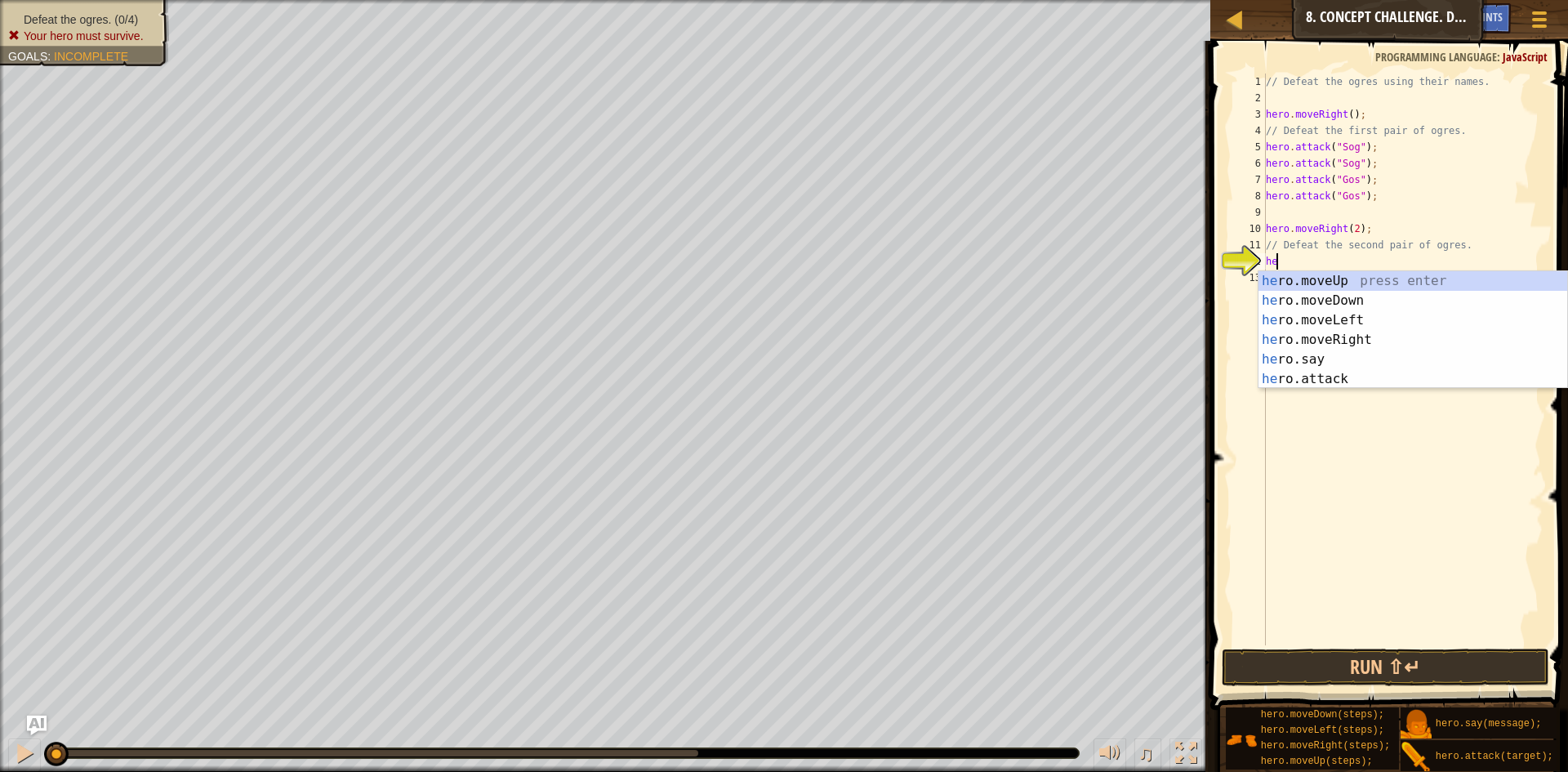
scroll to position [7, 1]
click at [1352, 374] on div "her o.moveUp press enter her o.moveDown press enter her o.moveLeft press enter …" at bounding box center [1414, 350] width 309 height 157
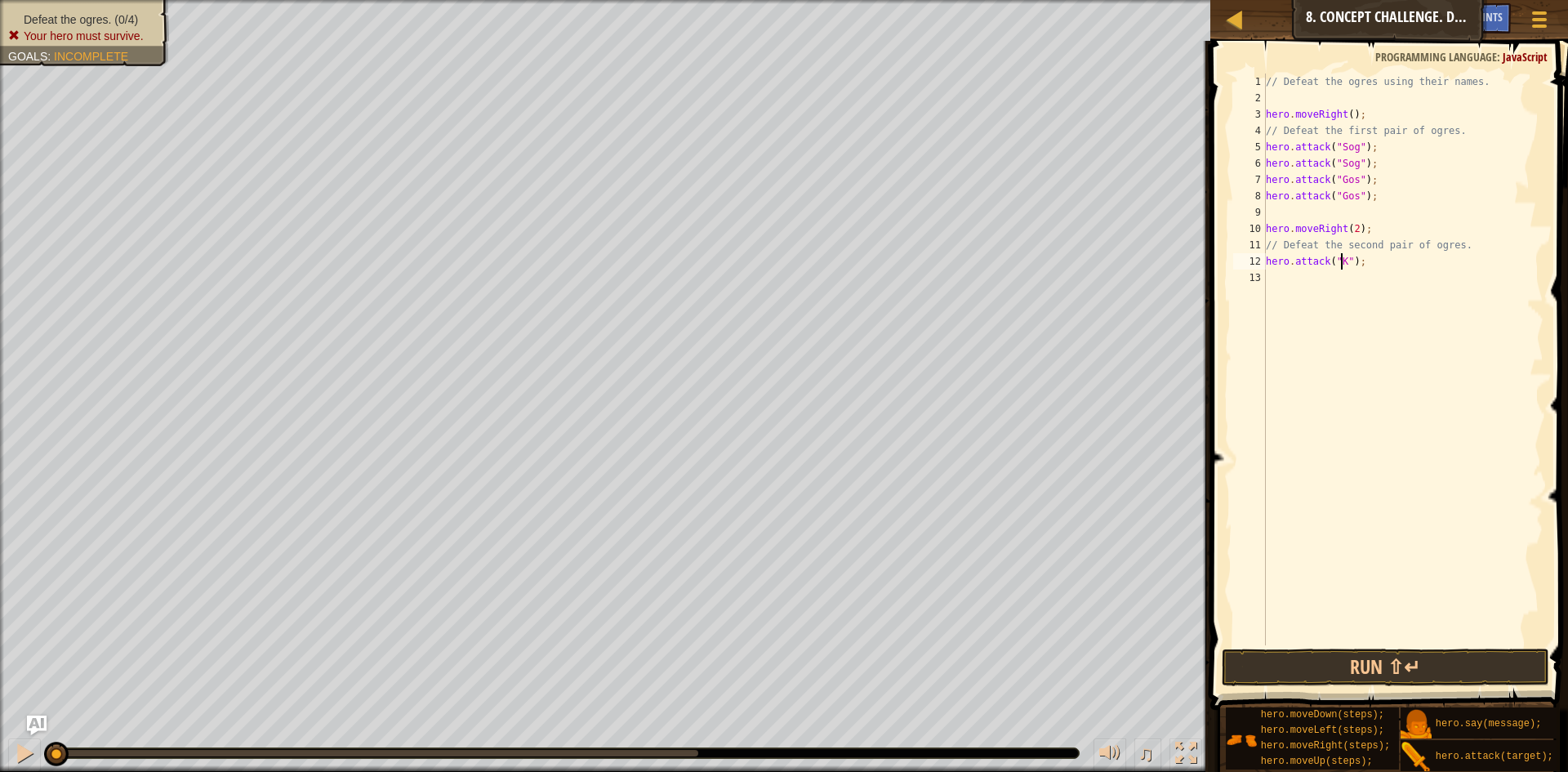
scroll to position [7, 7]
type textarea "hero.attack("Kro");"
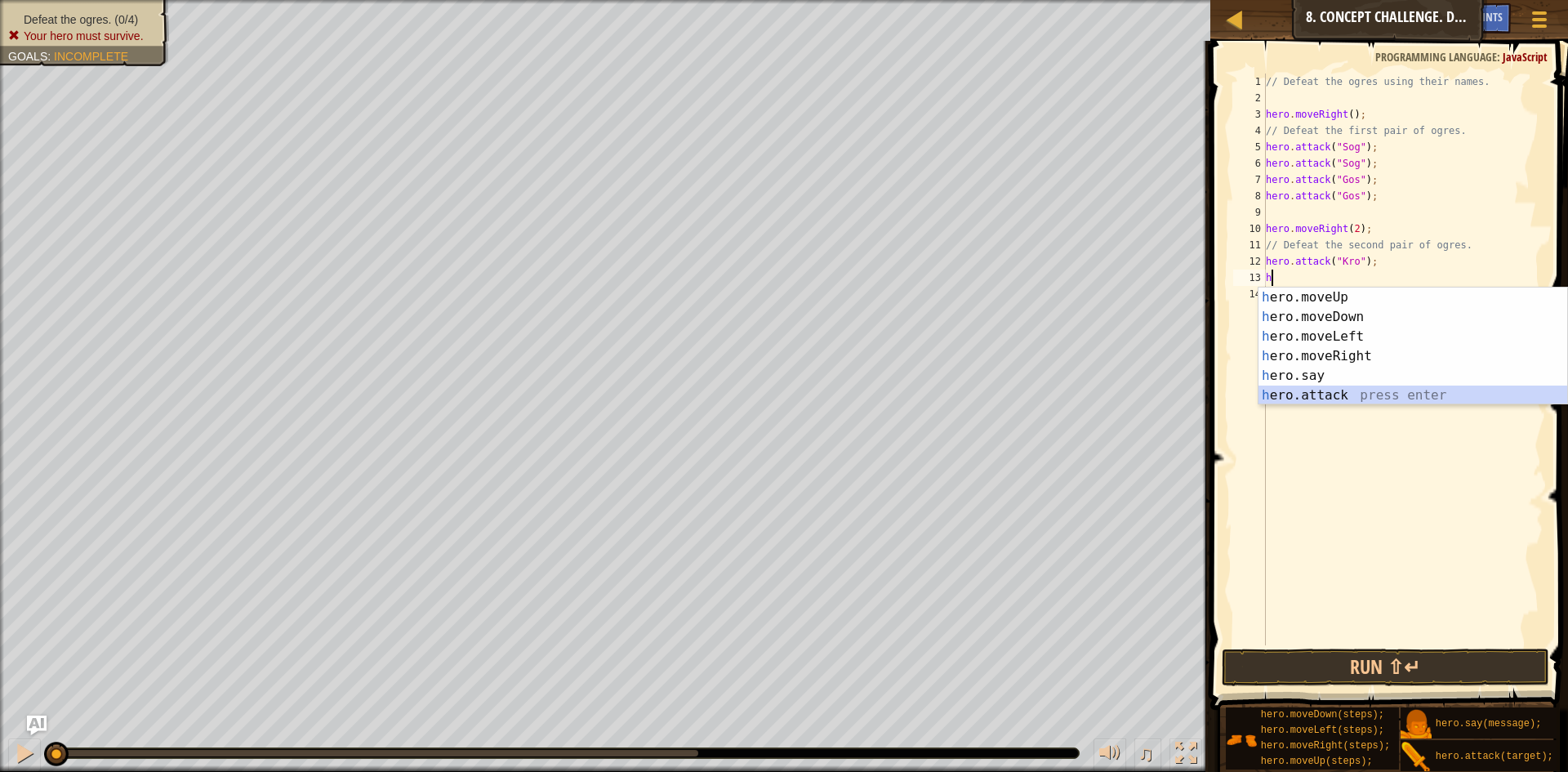
click at [1344, 391] on div "h ero.moveUp press enter h ero.moveDown press enter h ero.moveLeft press enter …" at bounding box center [1414, 366] width 309 height 157
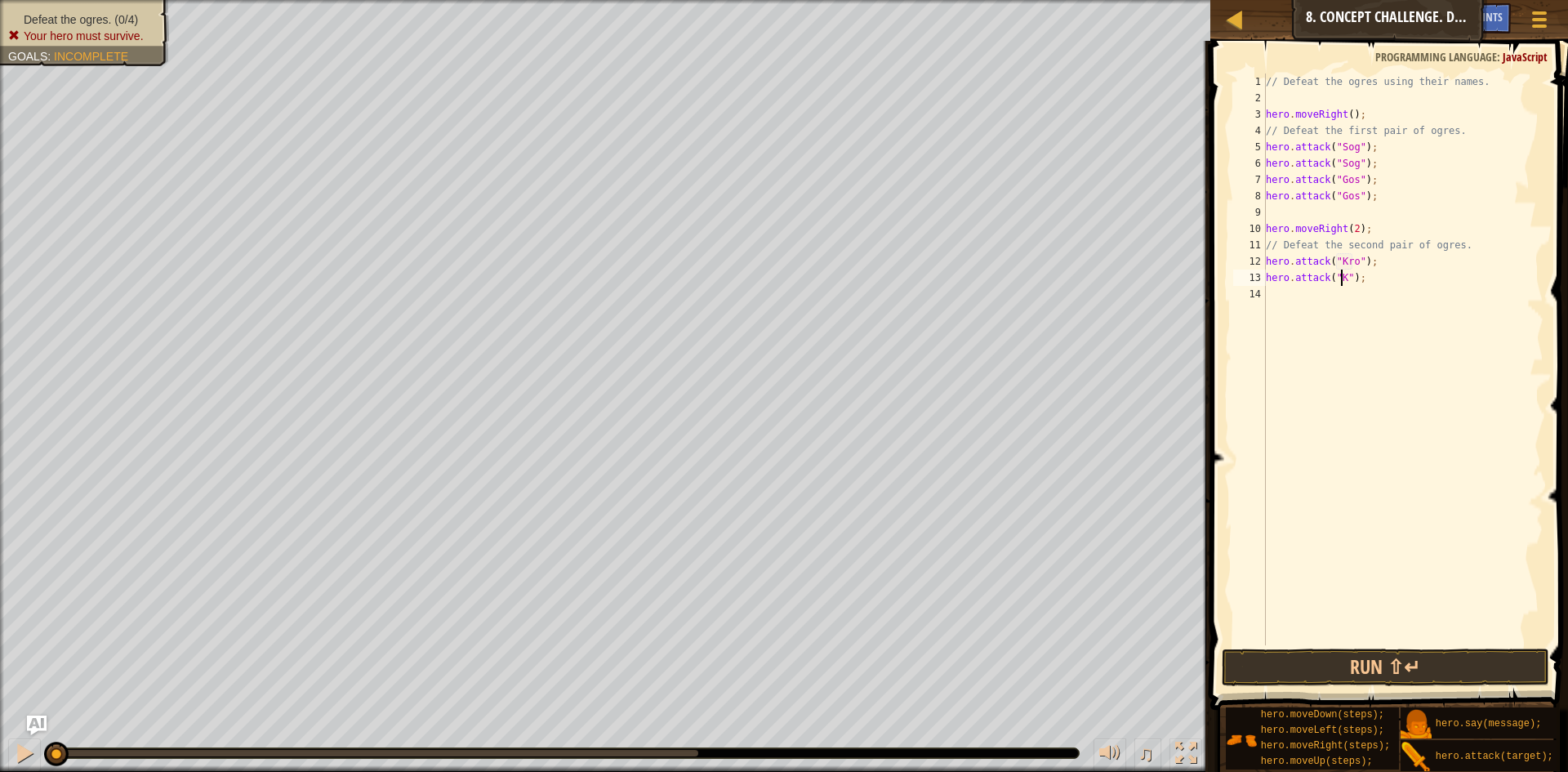
scroll to position [7, 7]
type textarea "hero.attack("Kro");"
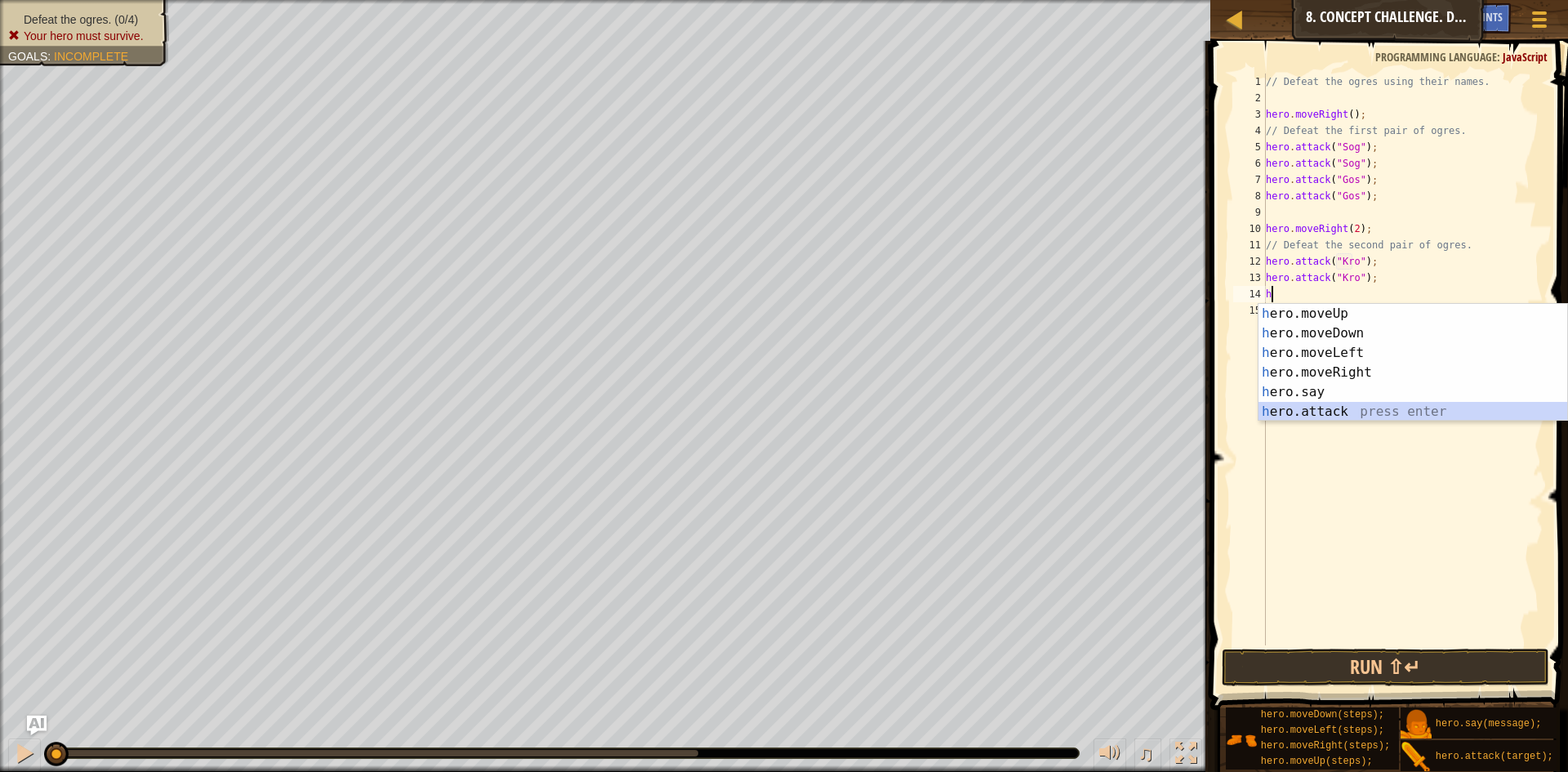
click at [1329, 407] on div "h ero.moveUp press enter h ero.moveDown press enter h ero.moveLeft press enter …" at bounding box center [1414, 383] width 309 height 157
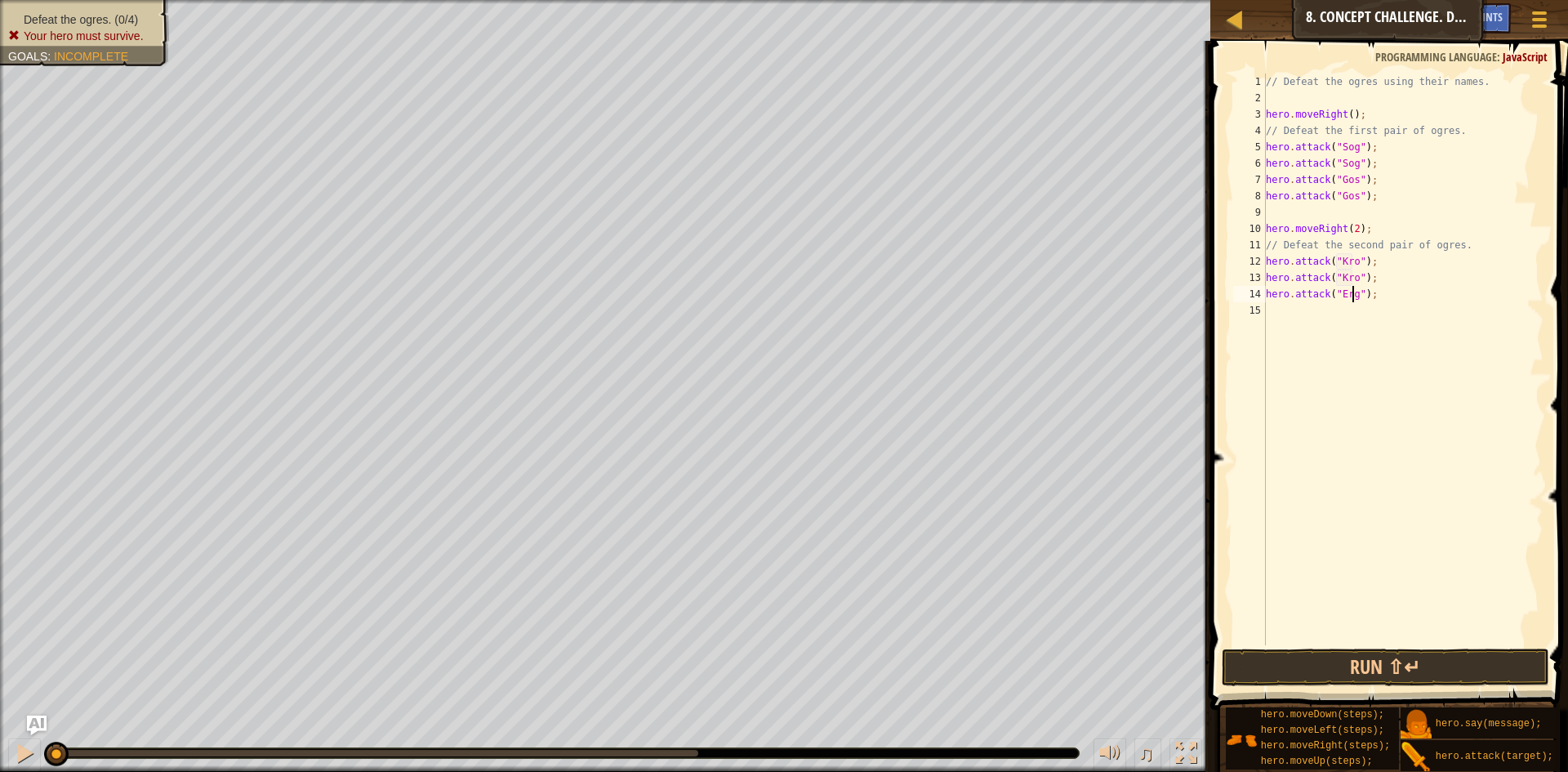
type textarea "hero.attack("Ergo");"
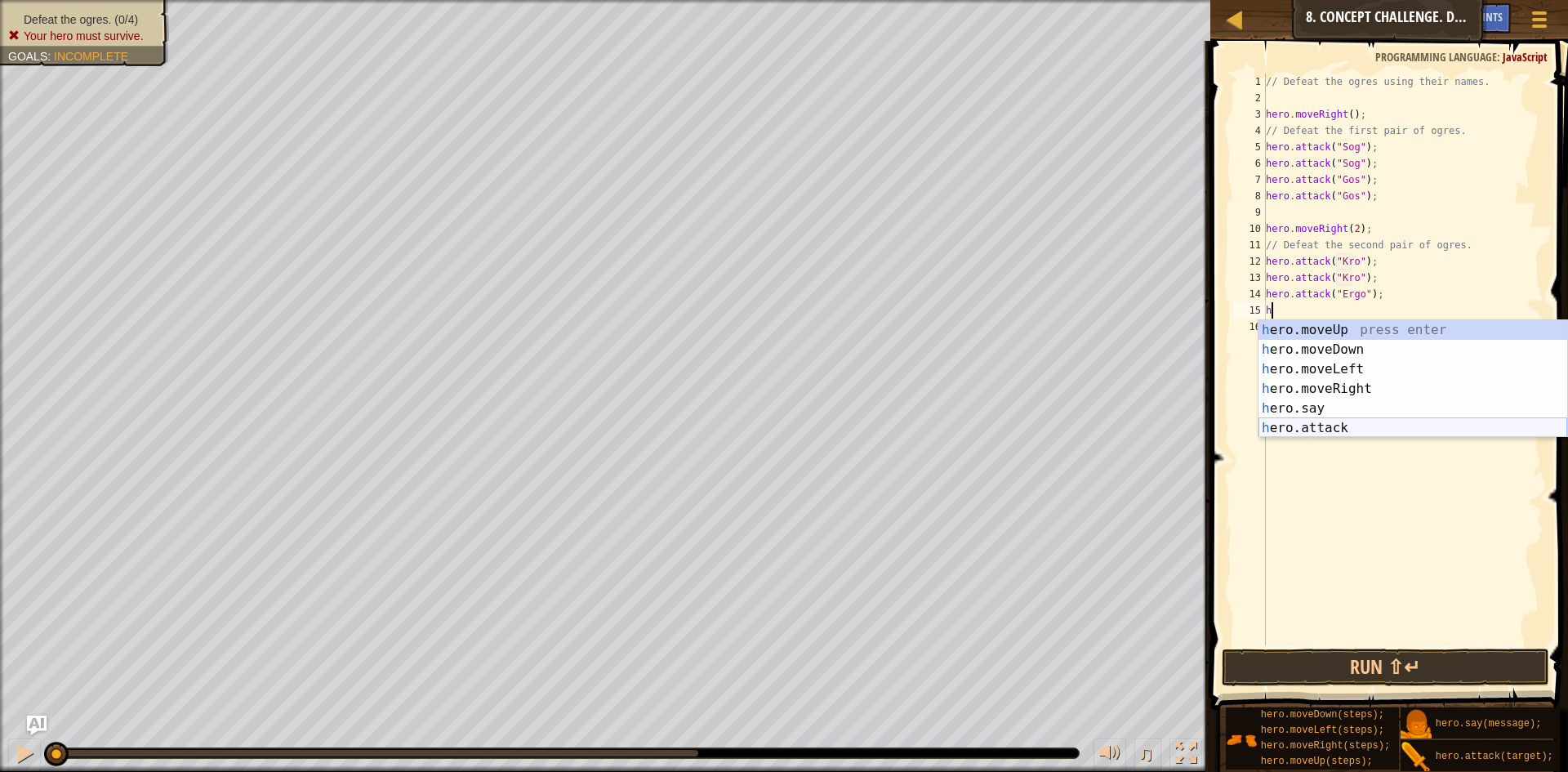
click at [1323, 422] on div "h ero.moveUp press enter h ero.moveDown press enter h ero.moveLeft press enter …" at bounding box center [1414, 399] width 309 height 157
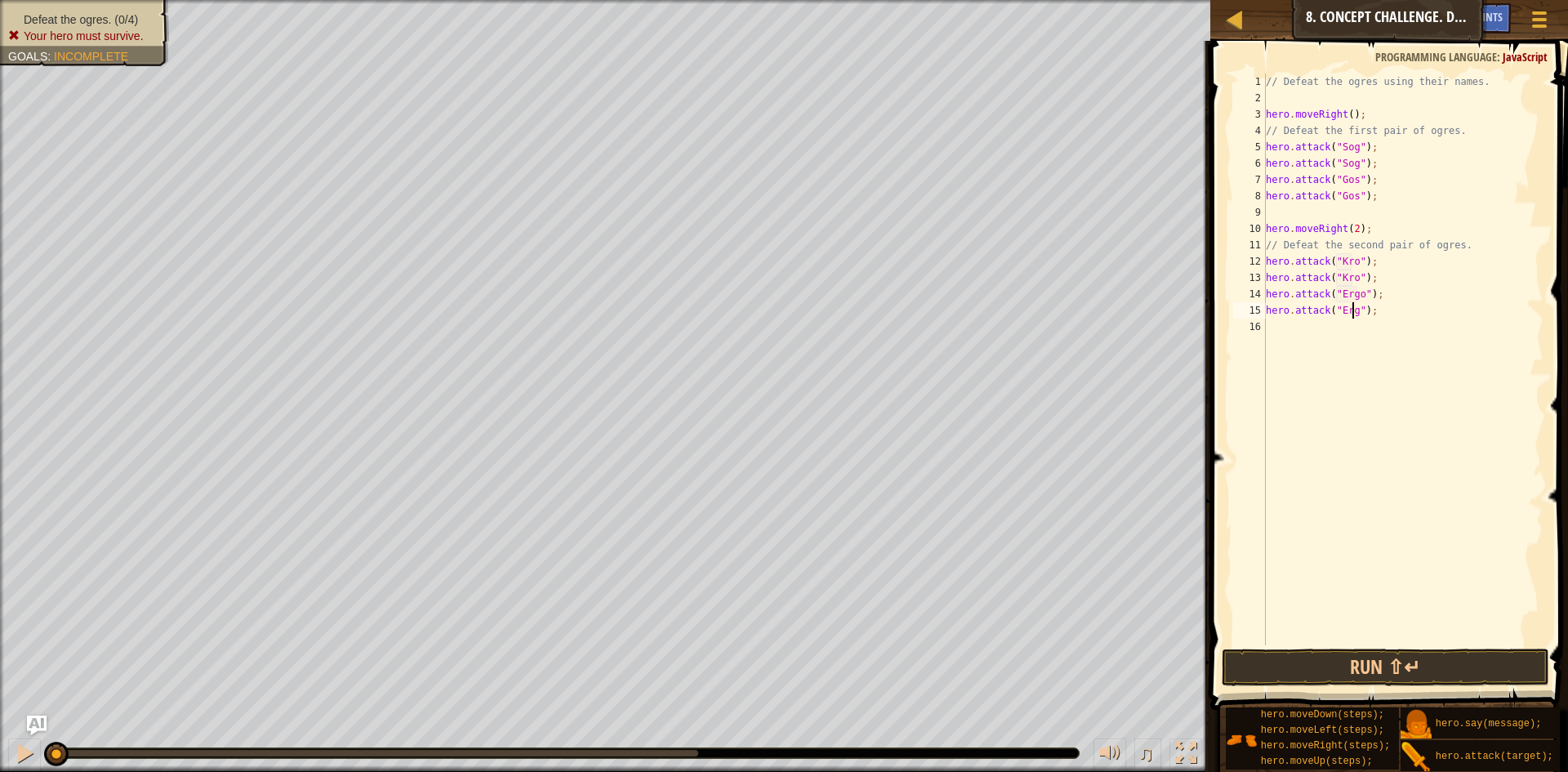
scroll to position [7, 8]
type textarea "hero.attack("Ergo");"
click at [1307, 654] on button "Run ⇧↵" at bounding box center [1385, 668] width 328 height 37
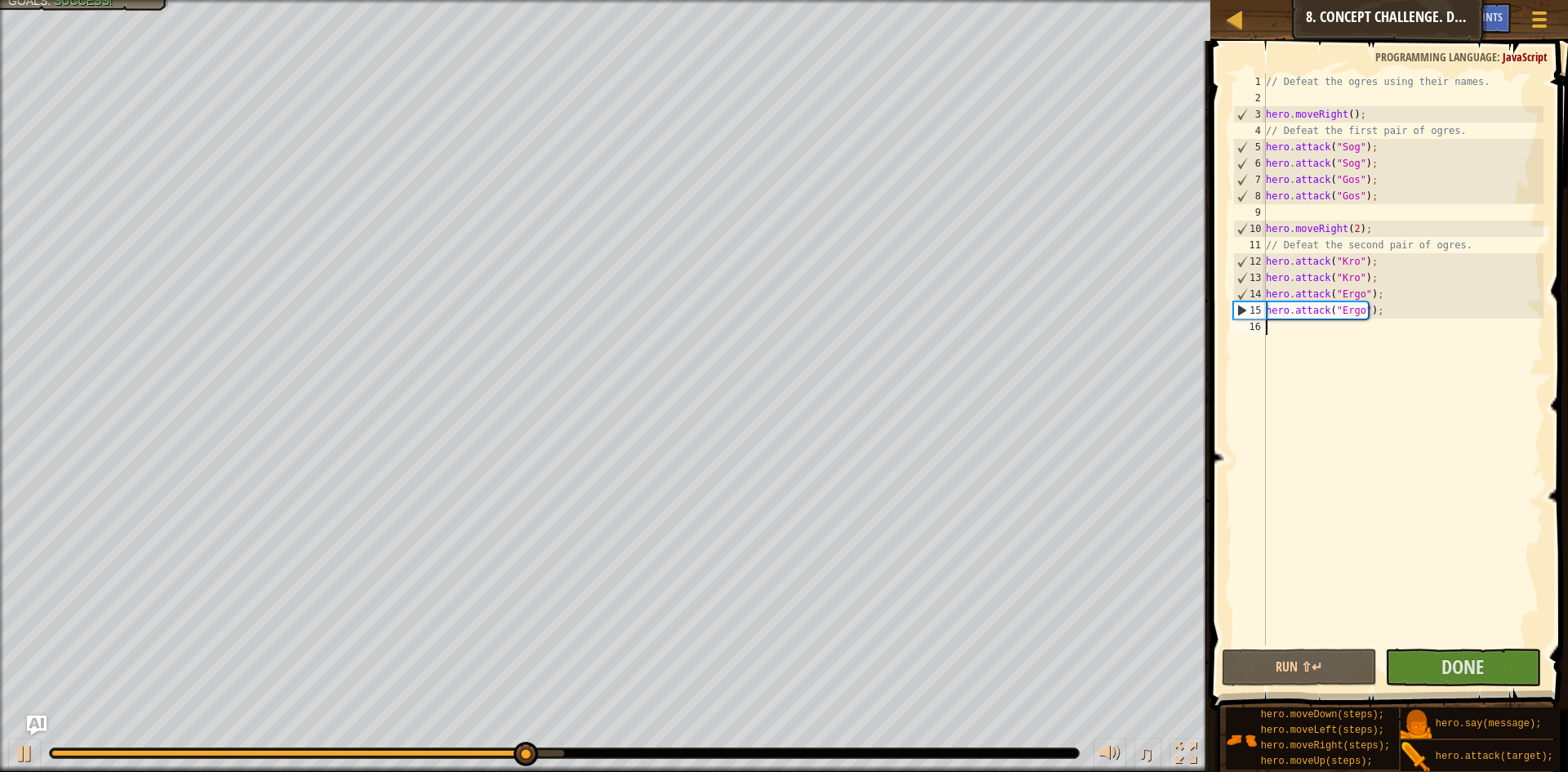
click at [1280, 332] on div "// Defeat the ogres using their names. hero . moveRight ( ) ; // Defeat the fir…" at bounding box center [1403, 375] width 281 height 604
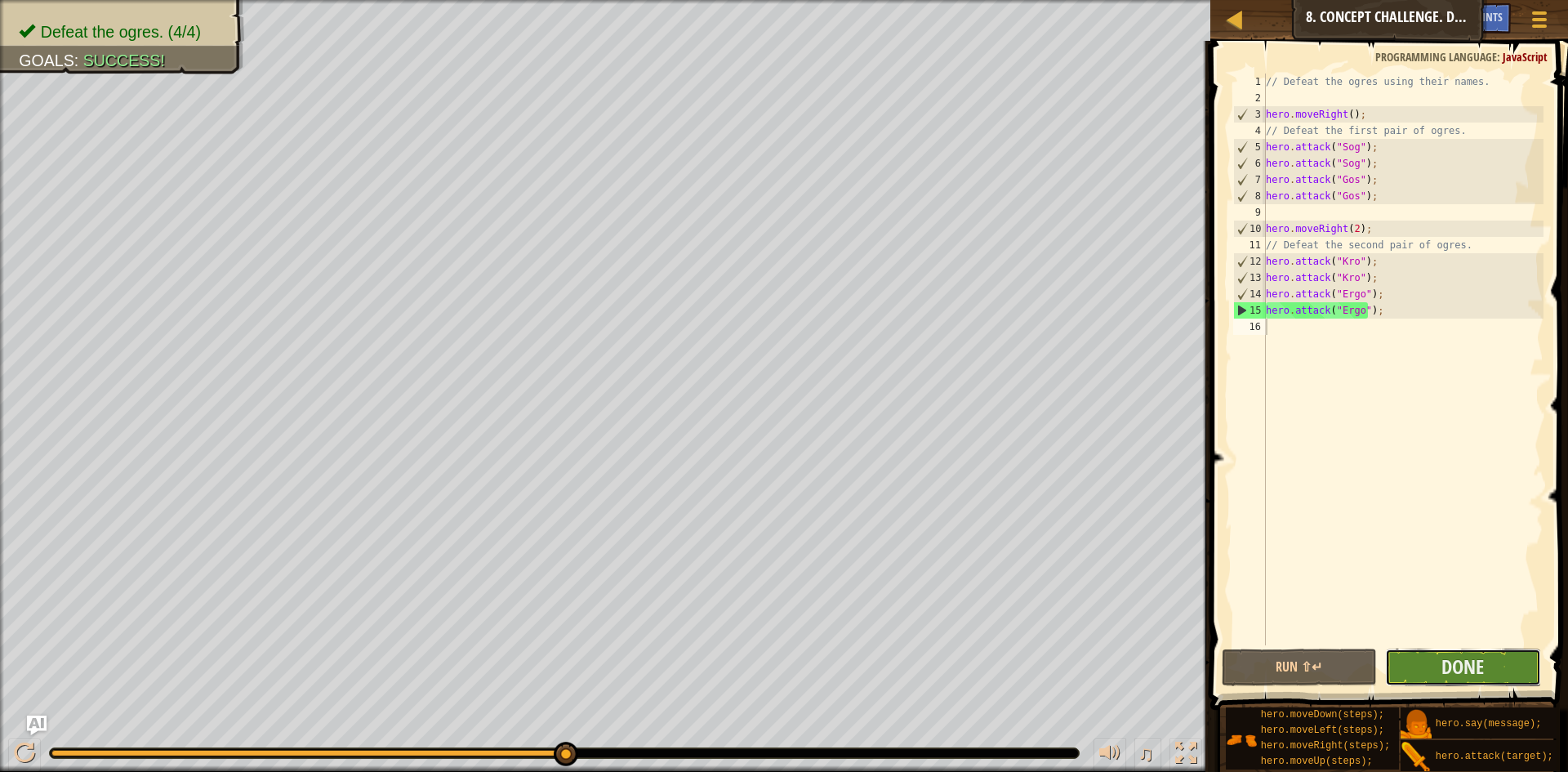
click at [1438, 662] on button "Done" at bounding box center [1463, 668] width 156 height 37
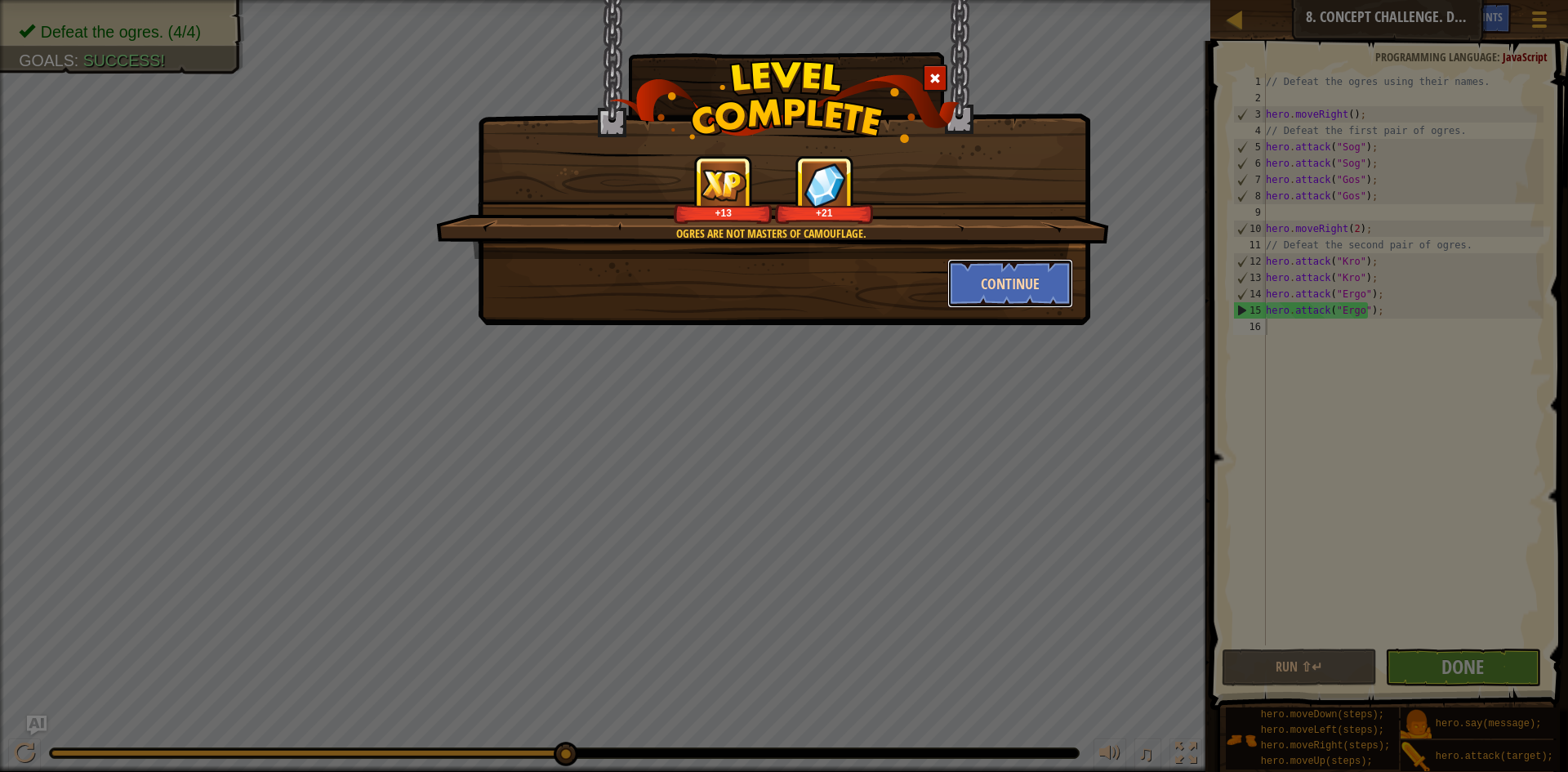
click at [975, 286] on button "Continue" at bounding box center [1011, 283] width 127 height 49
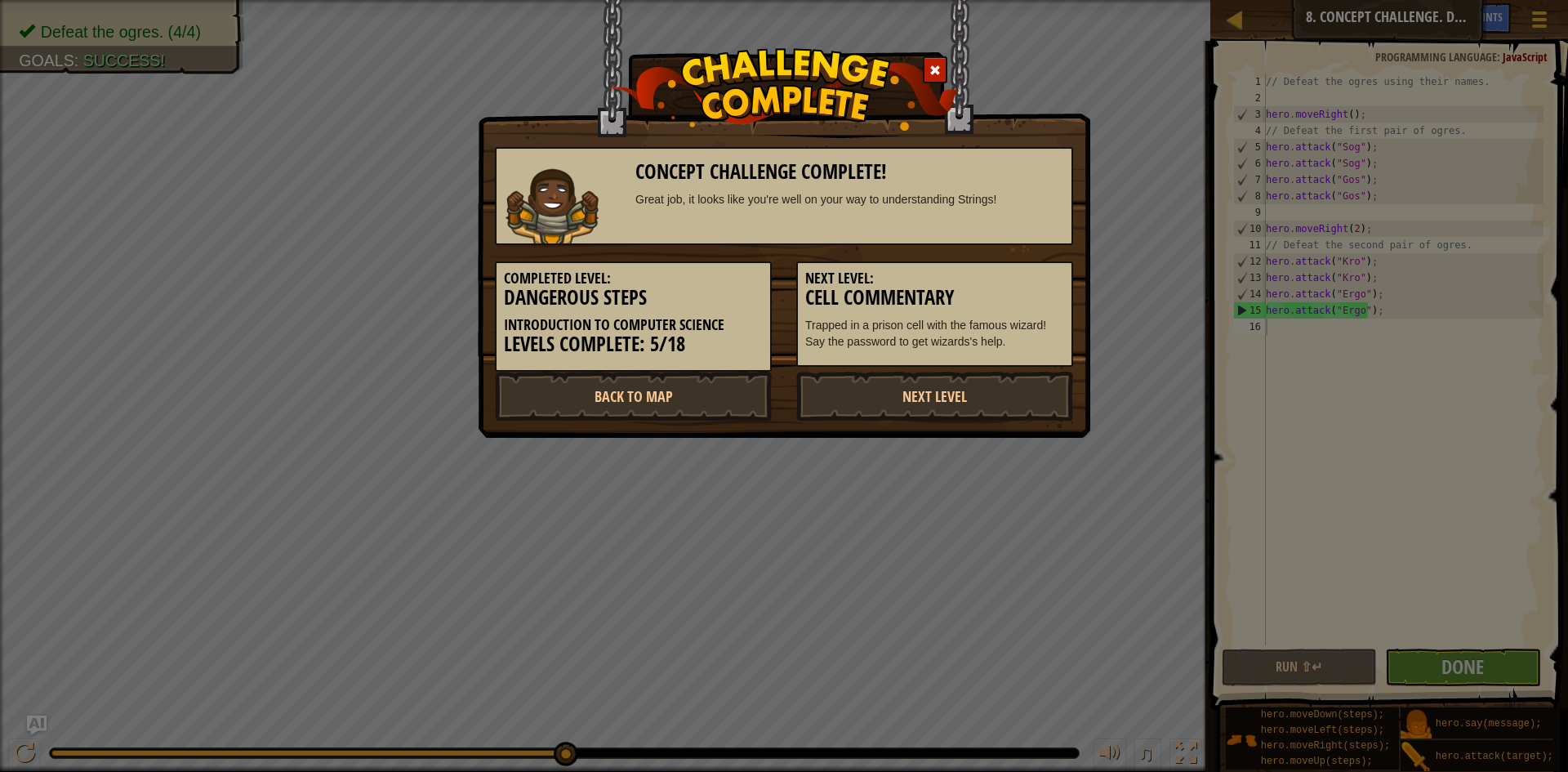
click at [919, 349] on p "Trapped in a prison cell with the famous wizard! Say the password to get wizard…" at bounding box center [935, 333] width 259 height 33
click at [915, 381] on link "Next Level" at bounding box center [934, 395] width 277 height 49
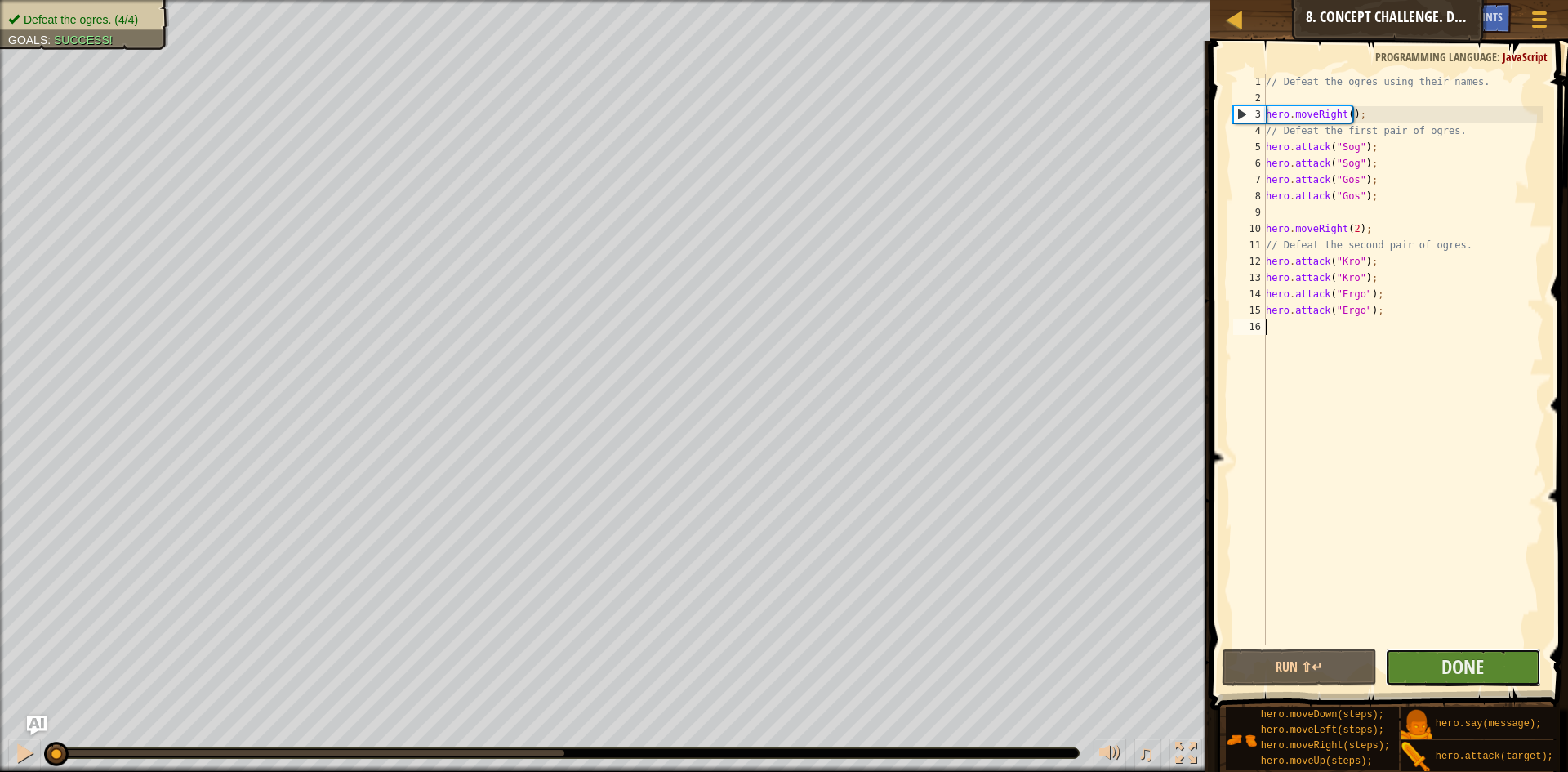
click at [1437, 668] on button "Done" at bounding box center [1463, 668] width 156 height 37
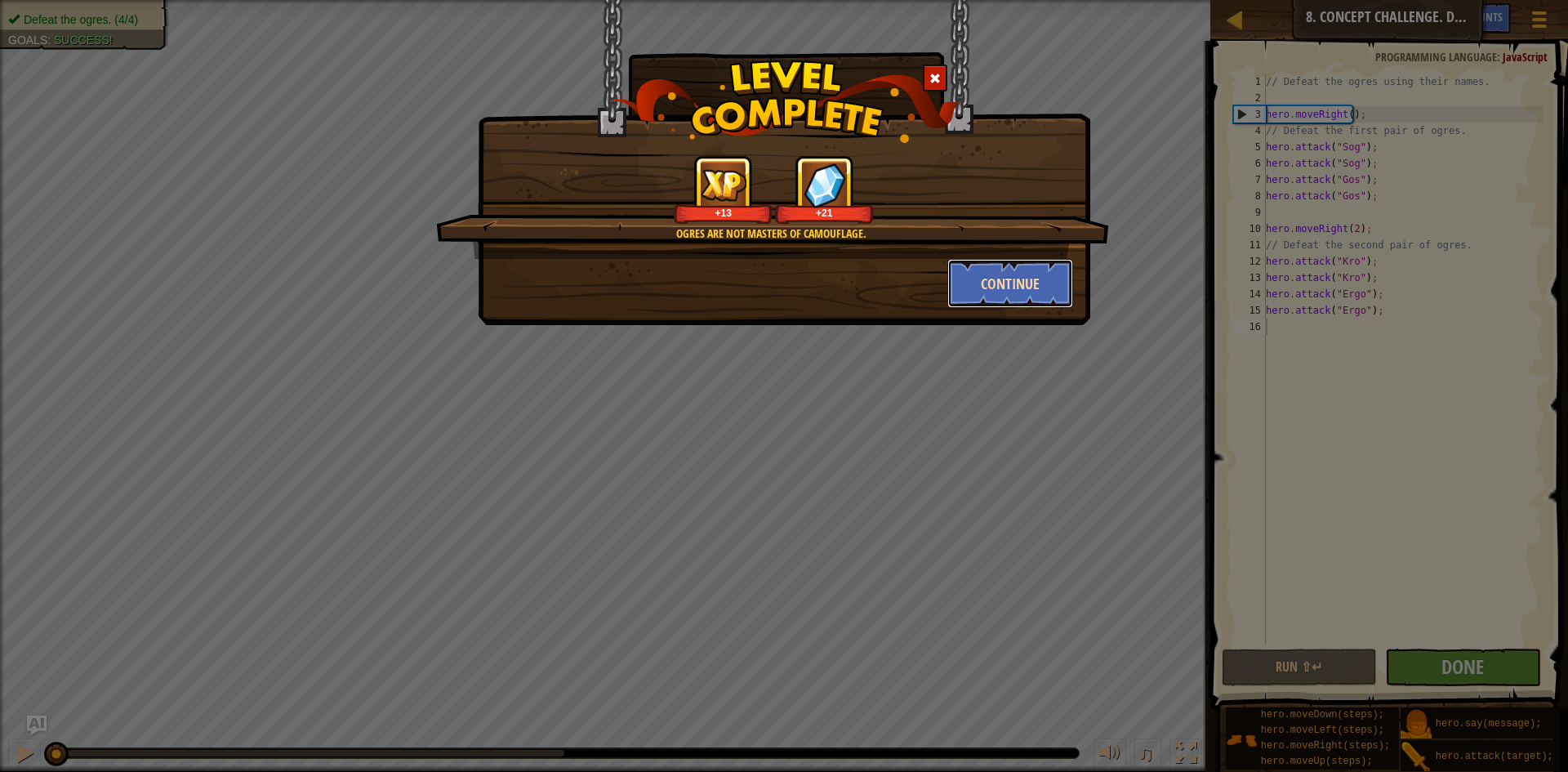
click at [948, 273] on button "Continue" at bounding box center [1011, 283] width 127 height 49
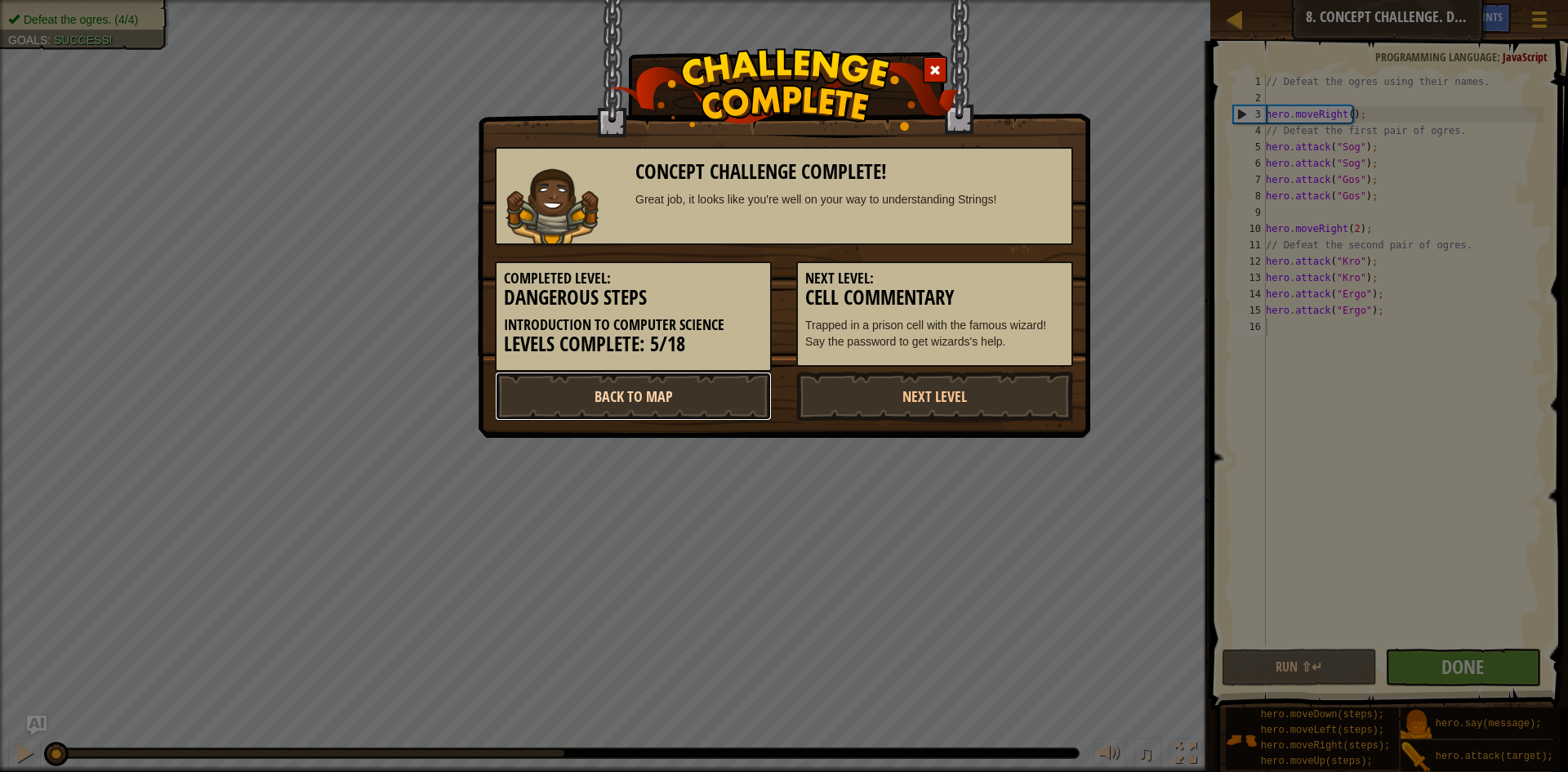
click at [608, 376] on link "Back to Map" at bounding box center [634, 395] width 277 height 49
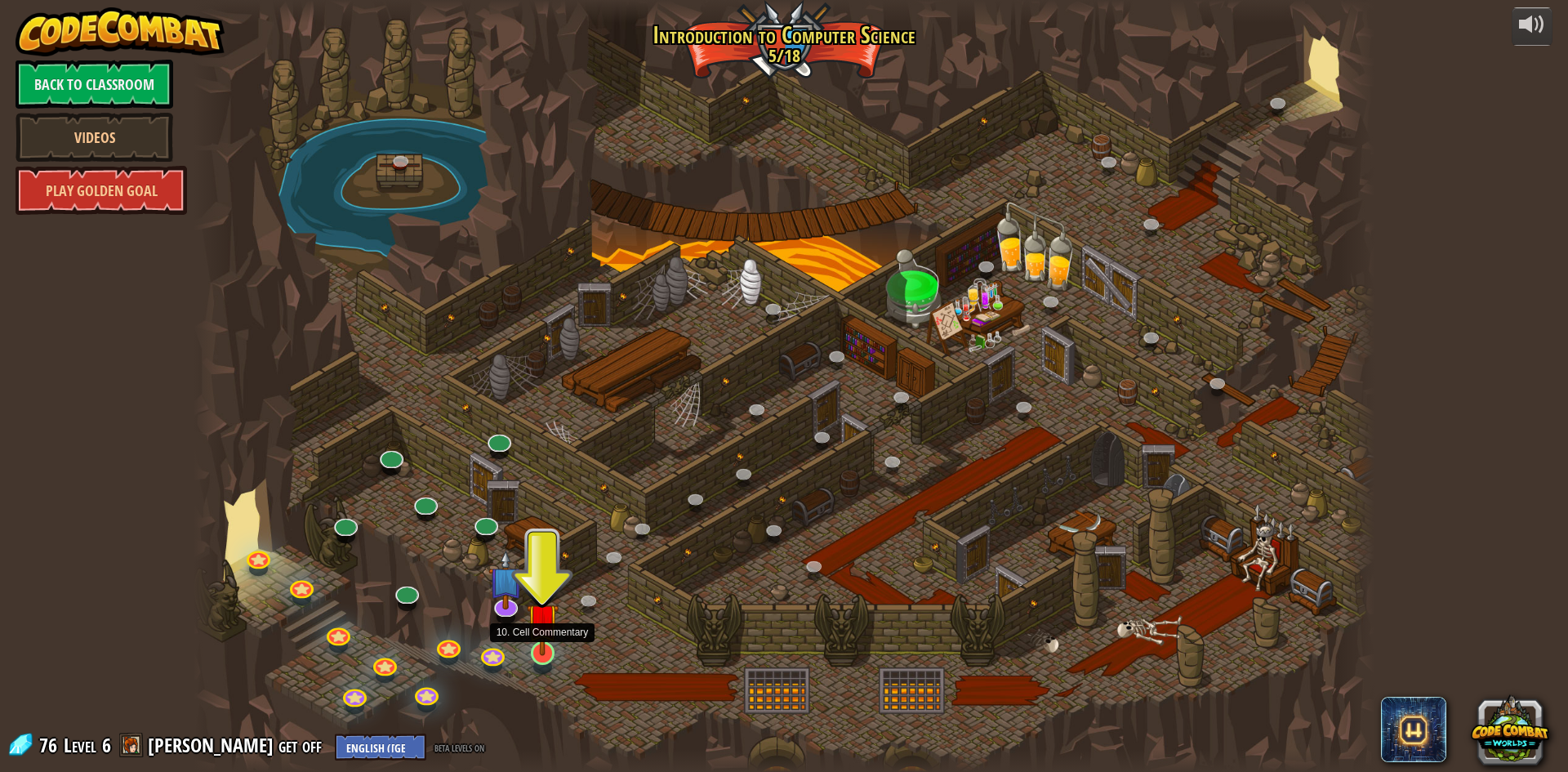
click at [540, 628] on img at bounding box center [543, 618] width 32 height 72
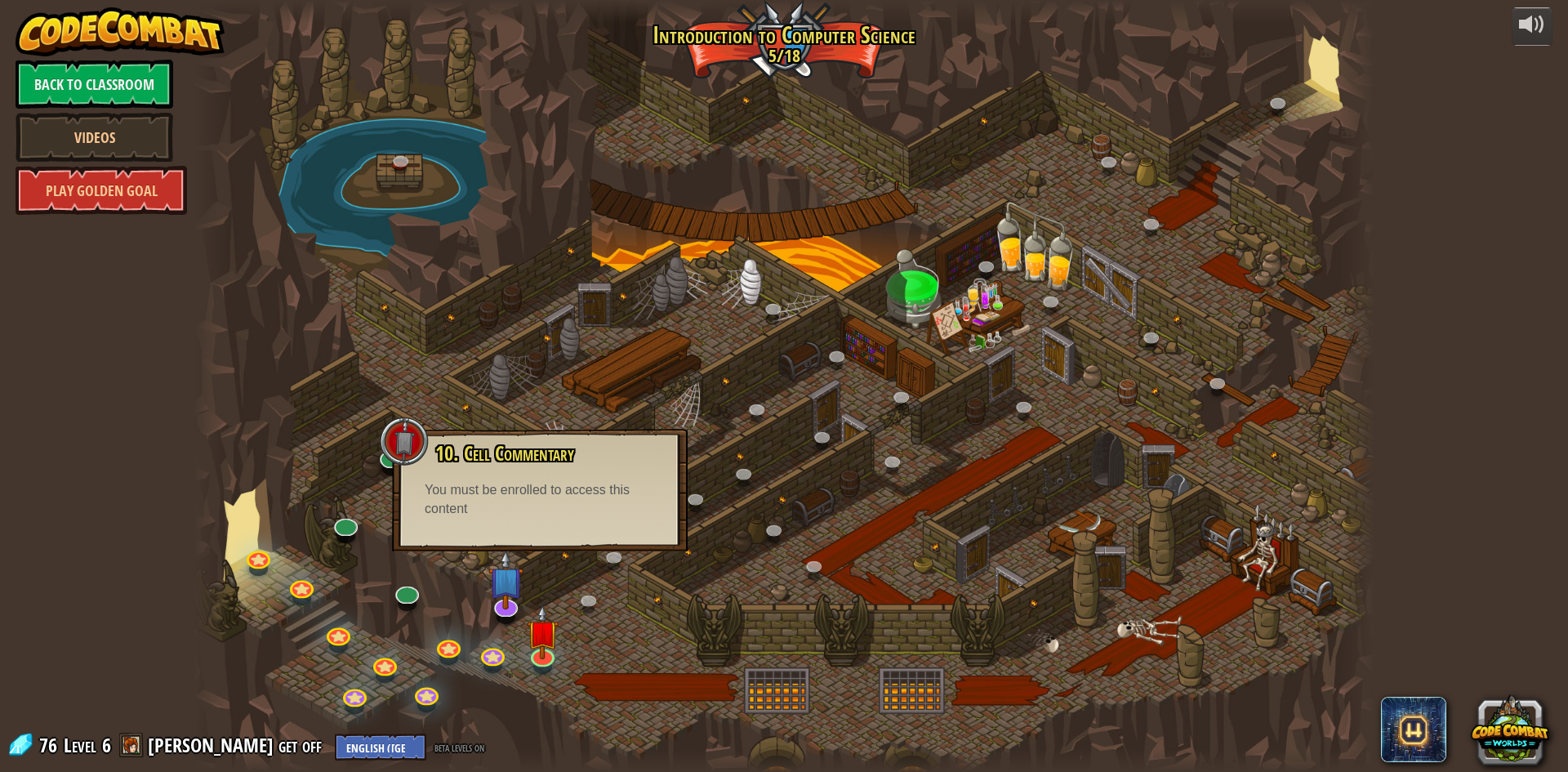
click at [715, 630] on div at bounding box center [784, 386] width 1182 height 772
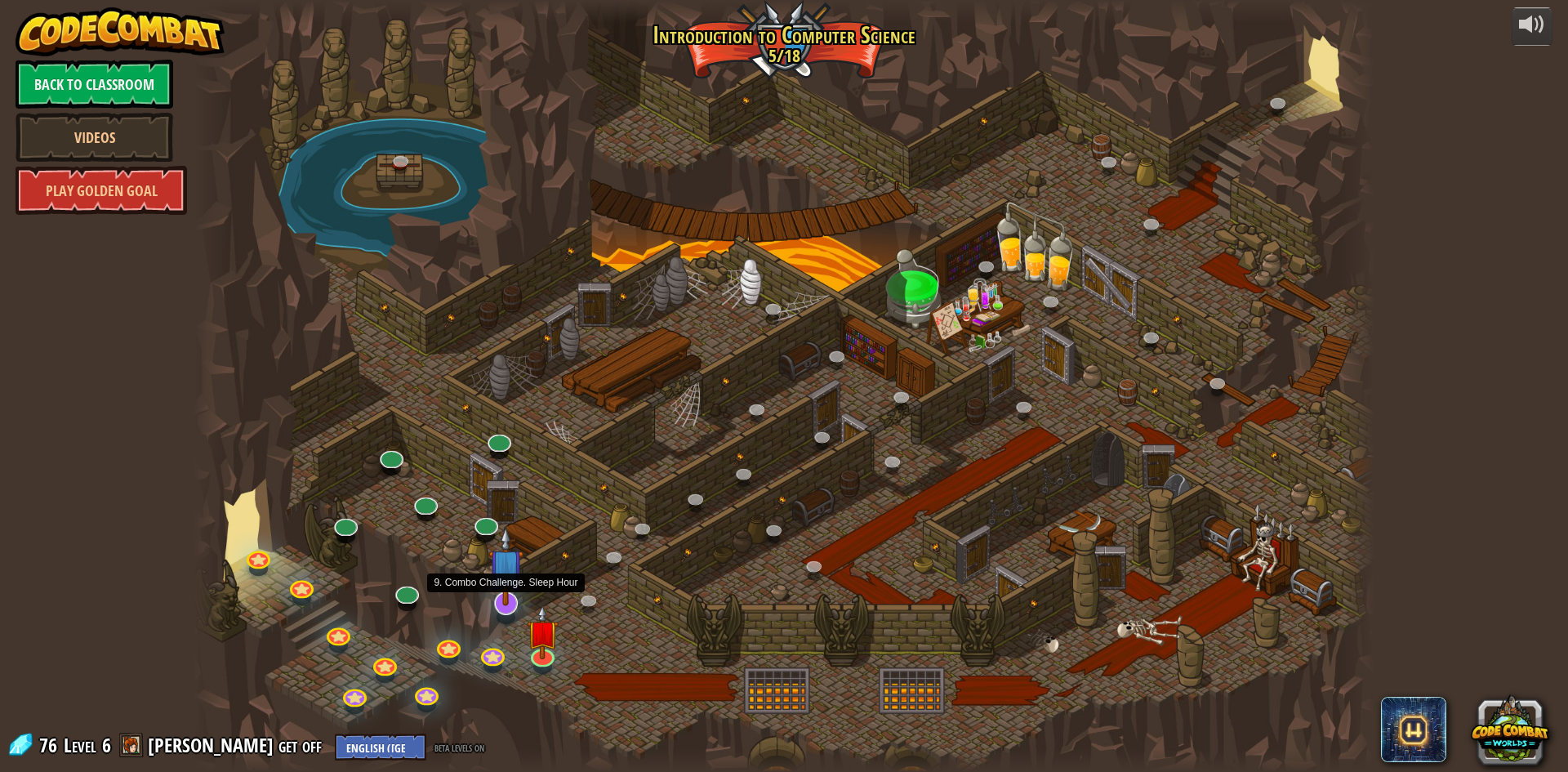
click at [496, 596] on img at bounding box center [505, 565] width 34 height 79
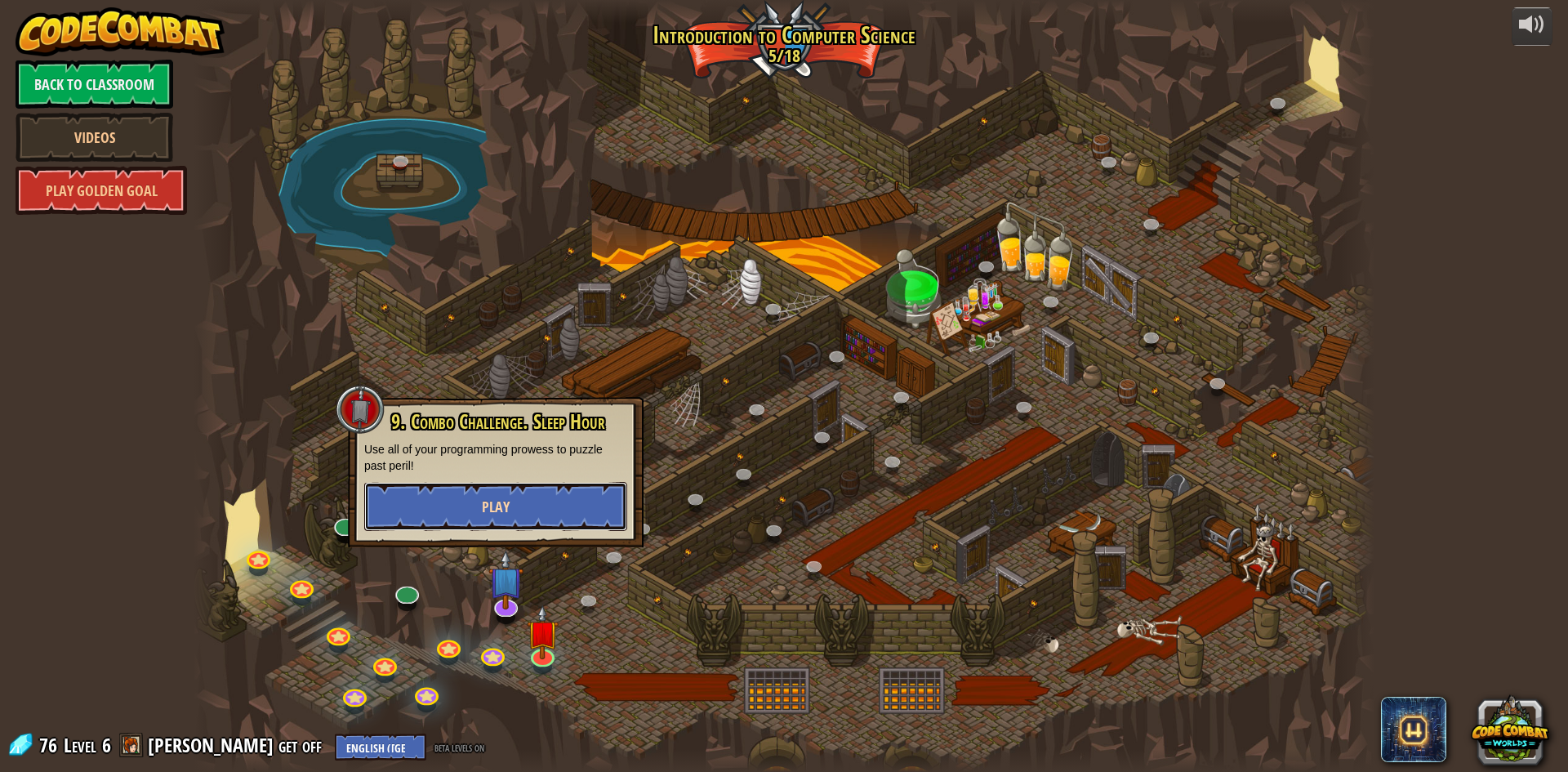
click at [482, 509] on span "Play" at bounding box center [495, 507] width 28 height 21
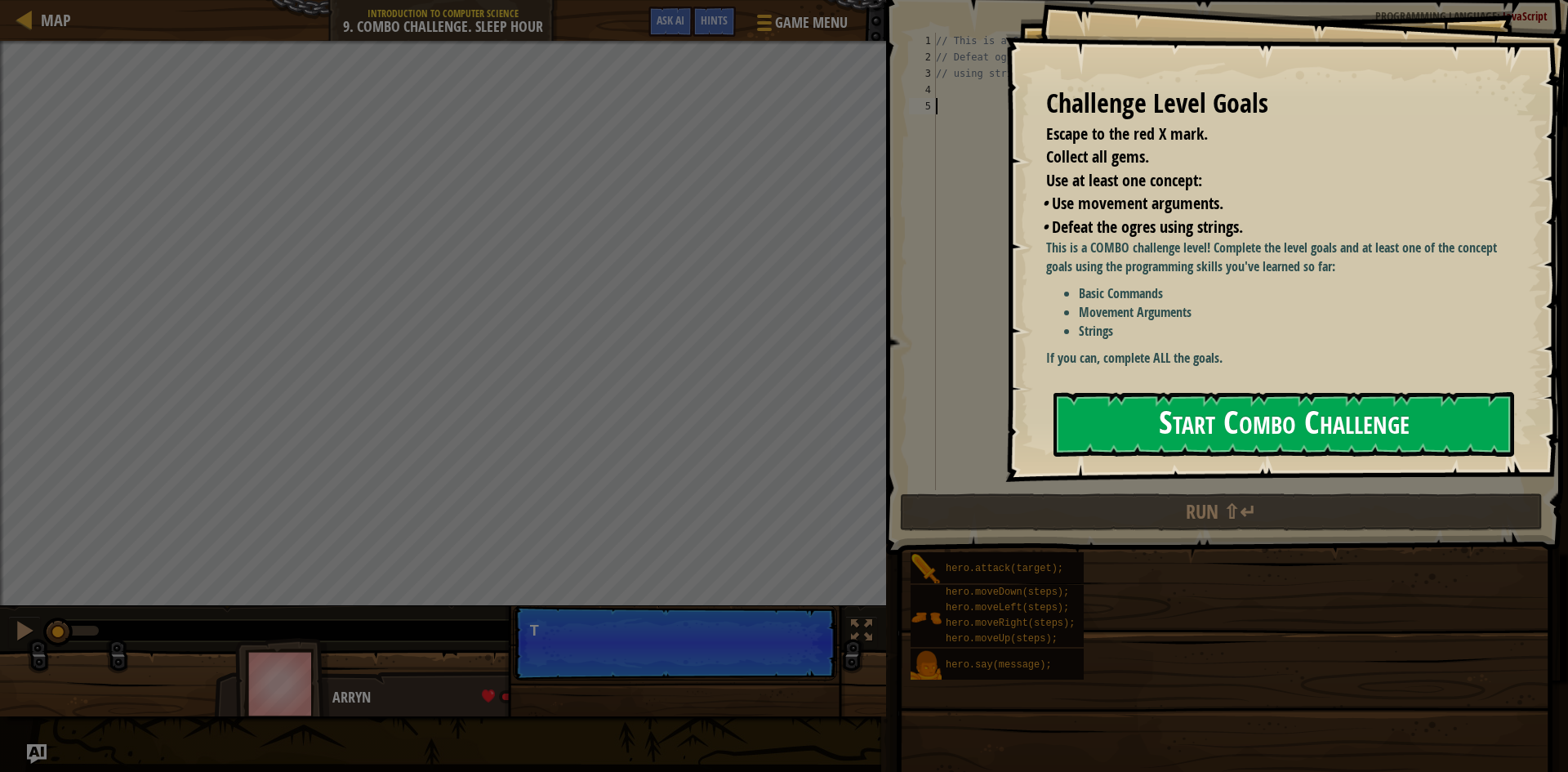
click at [1166, 429] on button "Start Combo Challenge" at bounding box center [1284, 424] width 460 height 64
